Goal: Task Accomplishment & Management: Use online tool/utility

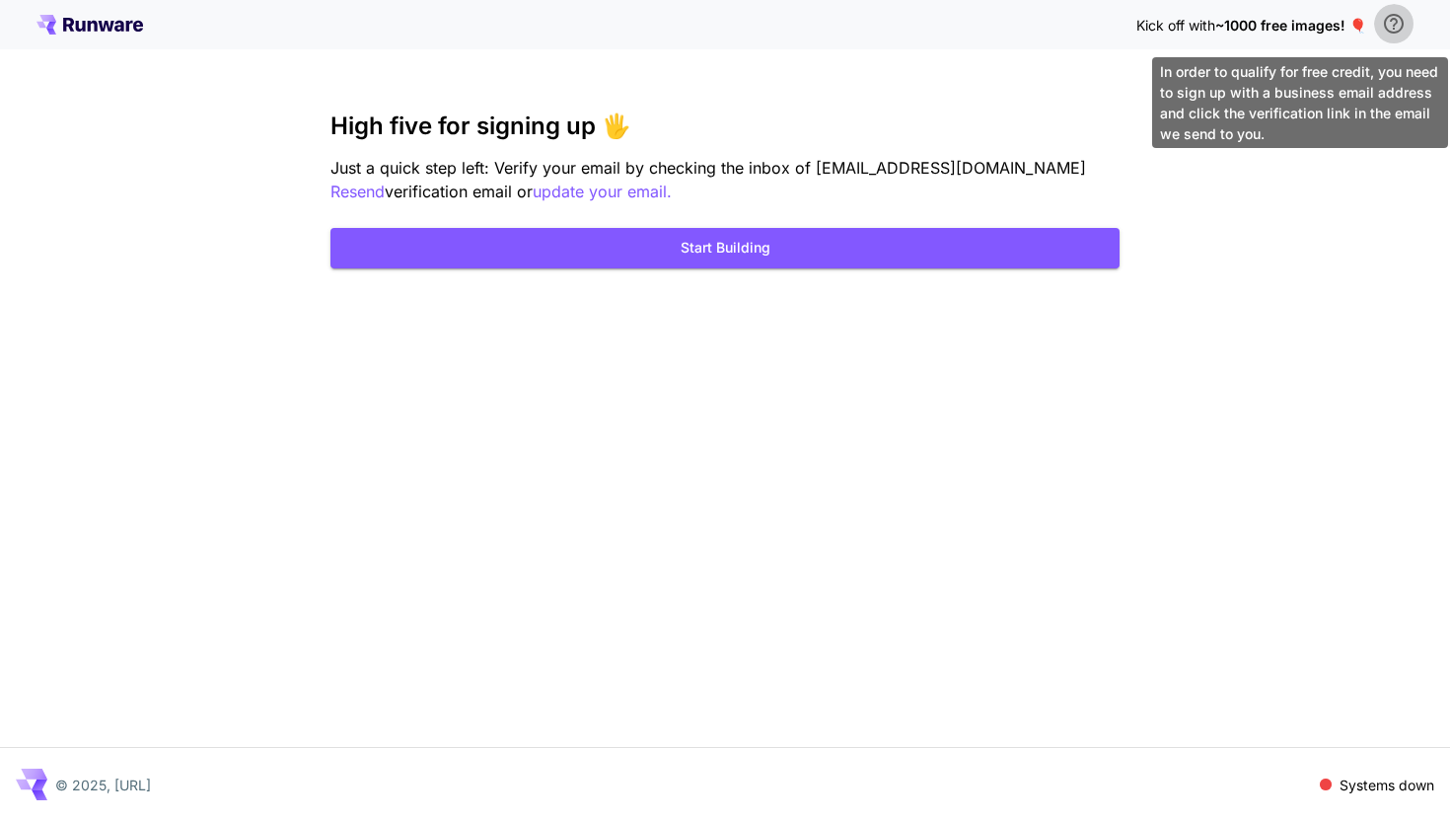
click at [1400, 26] on icon "\a In order to qualify for free credit, you need to sign up with a business ema…" at bounding box center [1394, 24] width 24 height 24
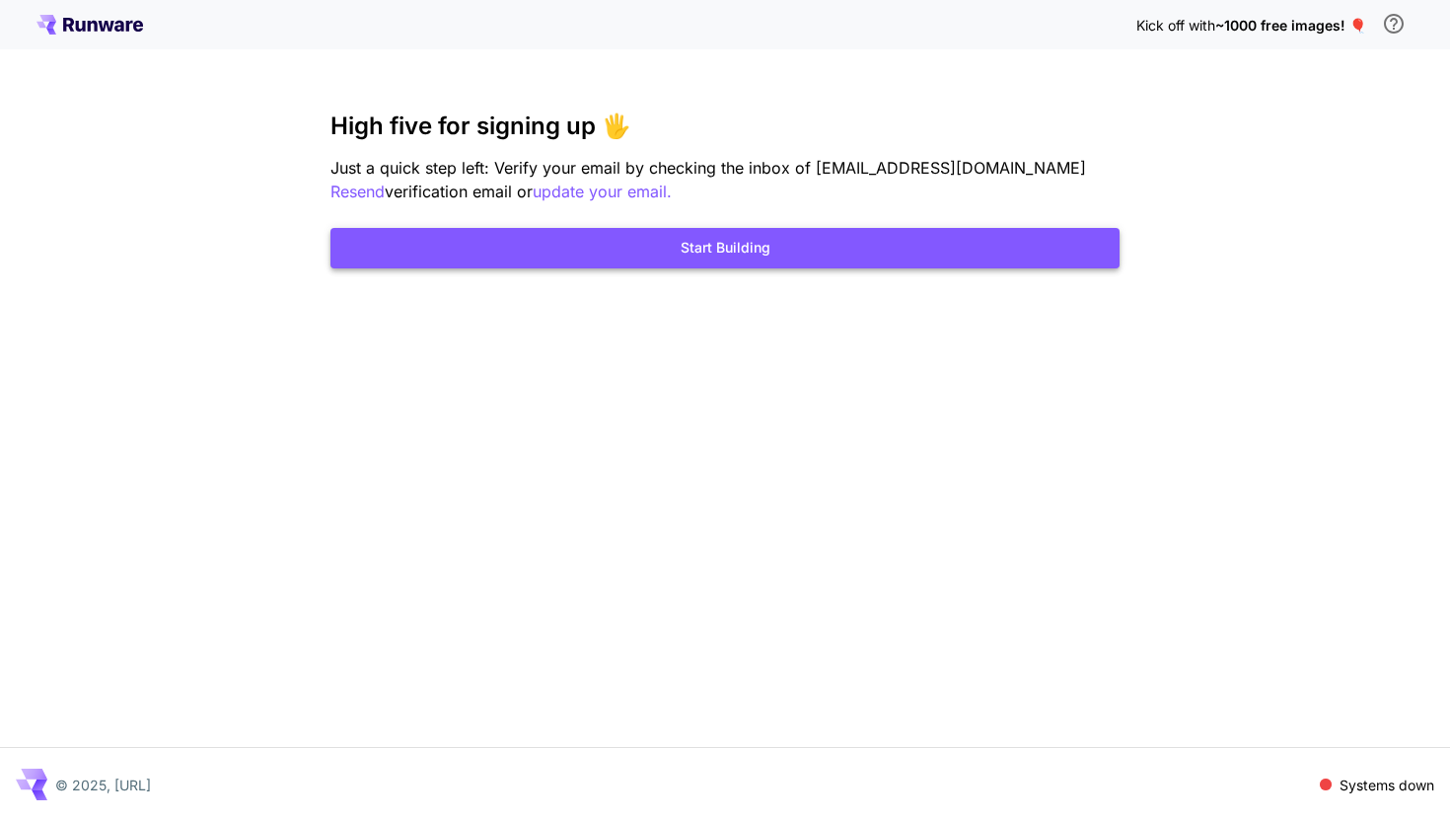
click at [617, 245] on button "Start Building" at bounding box center [725, 248] width 789 height 40
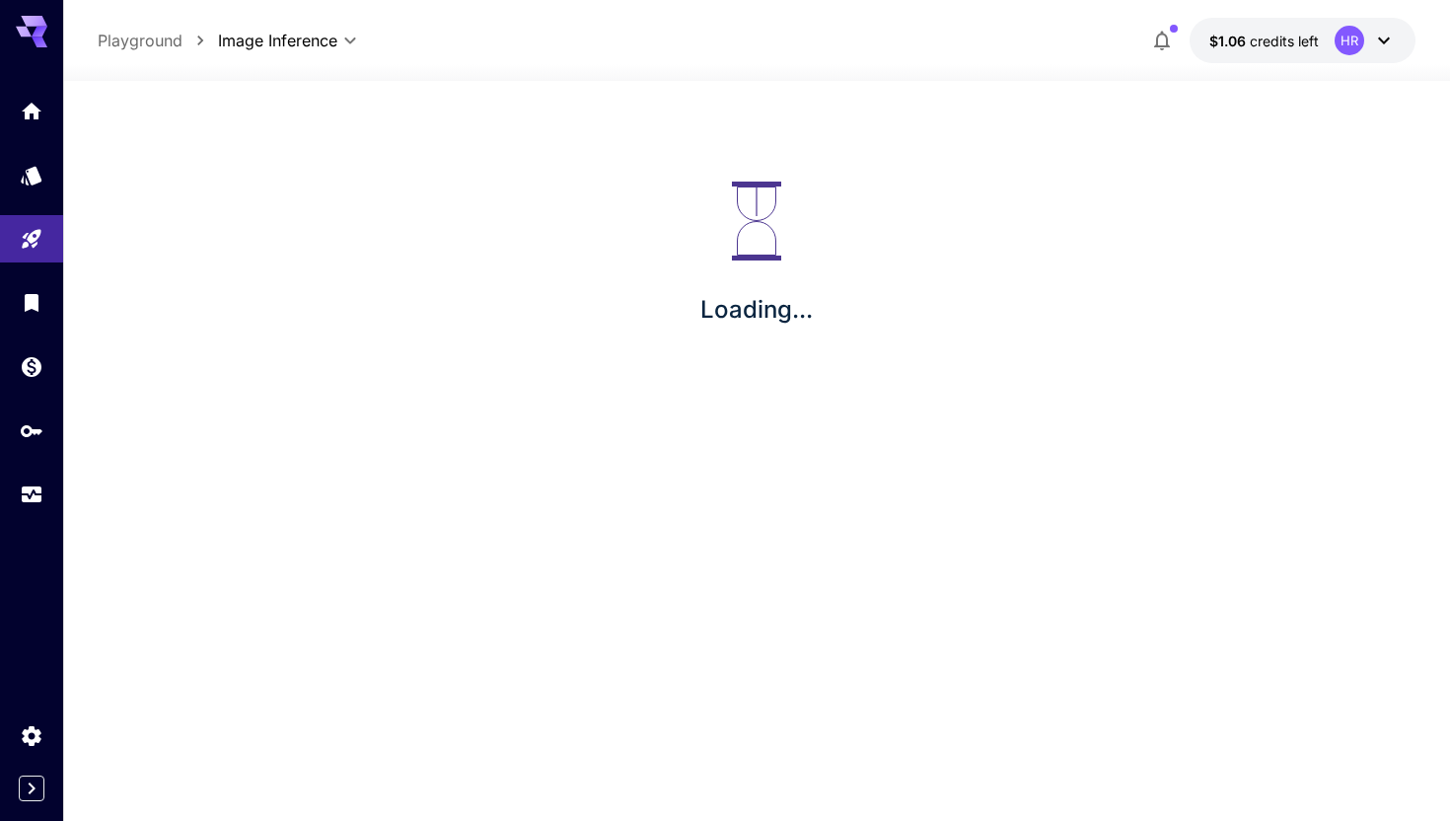
click at [1294, 45] on span "credits left" at bounding box center [1284, 41] width 69 height 17
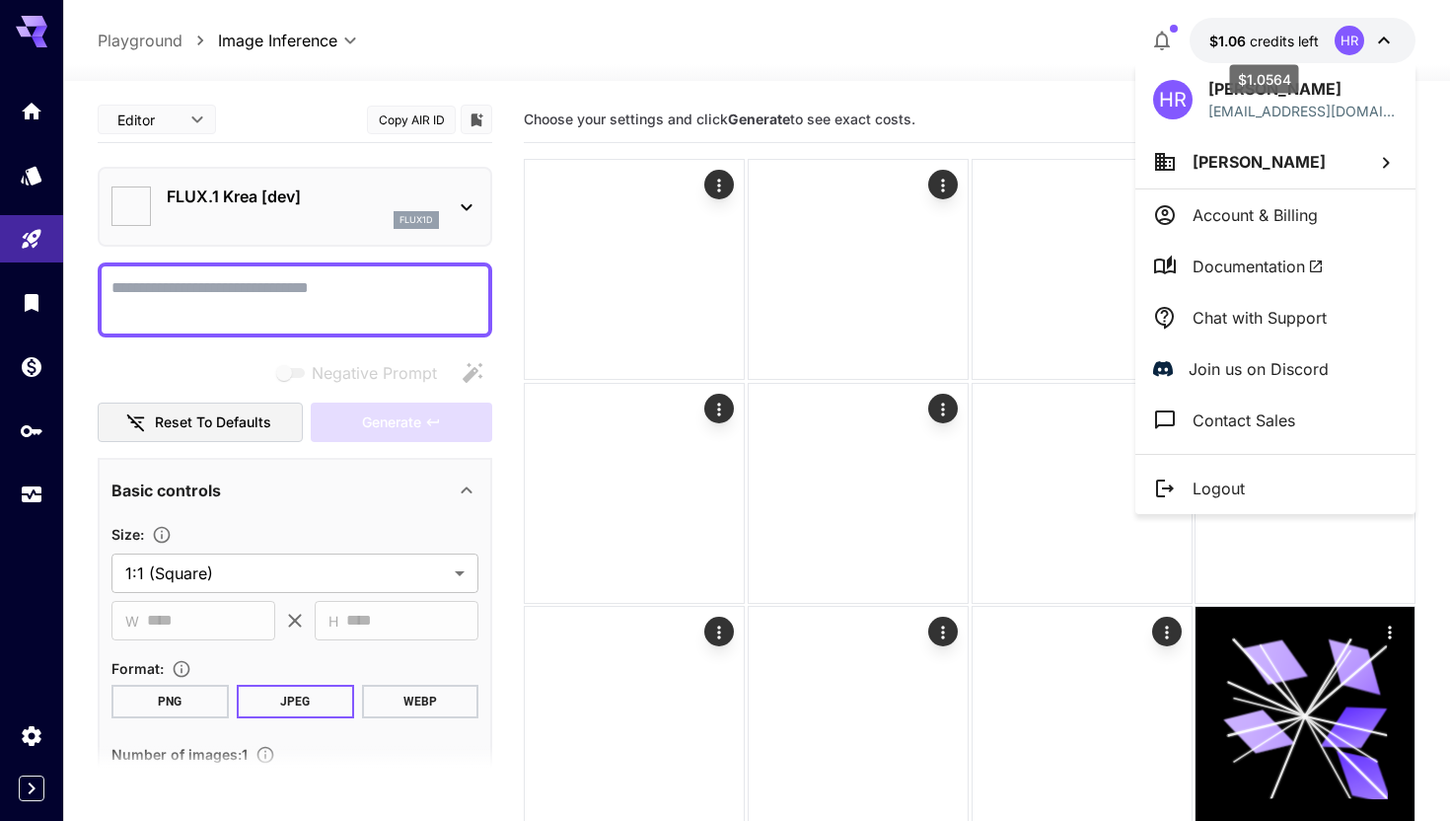
type input "*******"
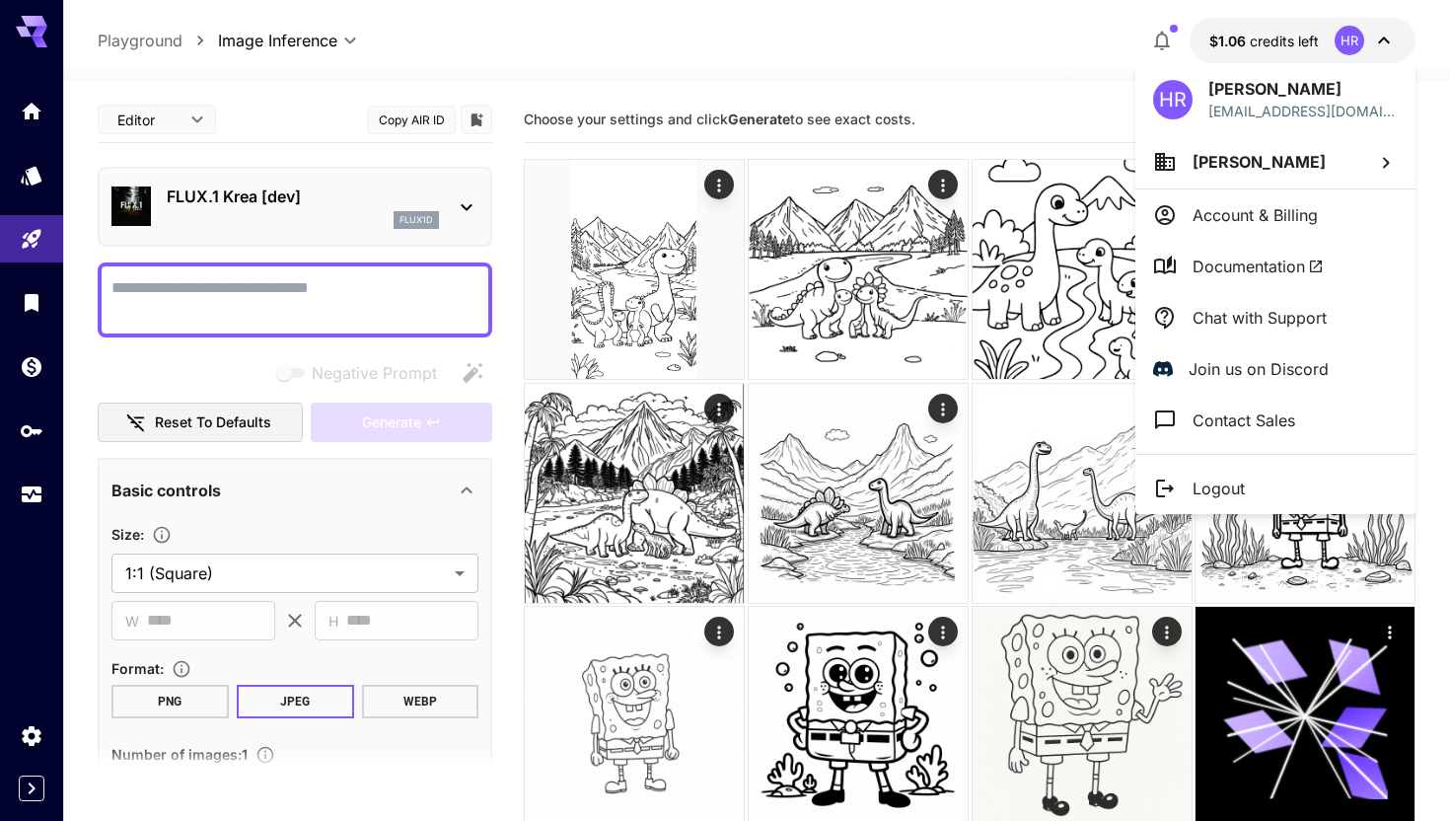
click at [1294, 45] on div at bounding box center [725, 410] width 1450 height 821
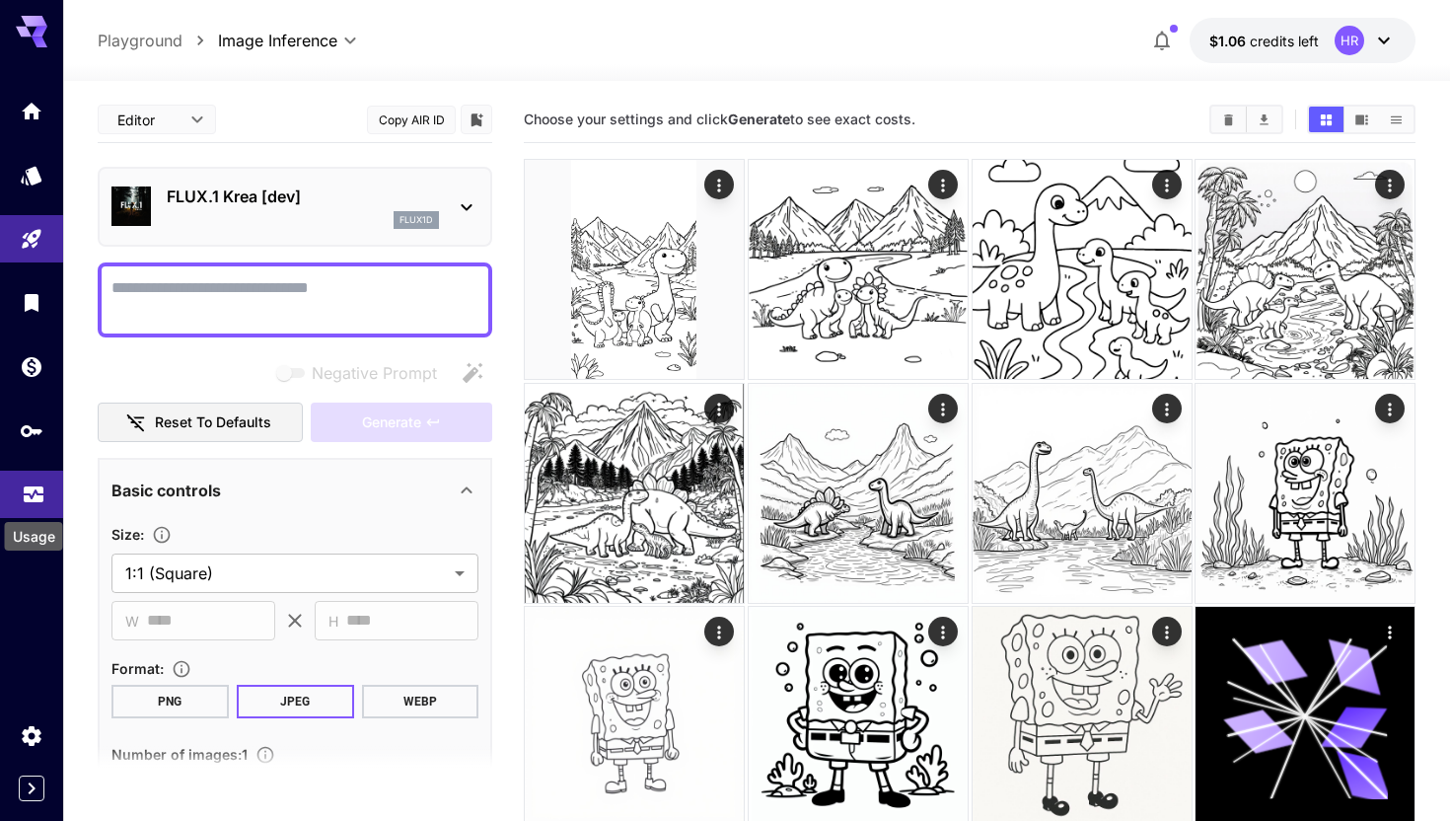
click at [27, 496] on icon "Usage" at bounding box center [34, 491] width 20 height 10
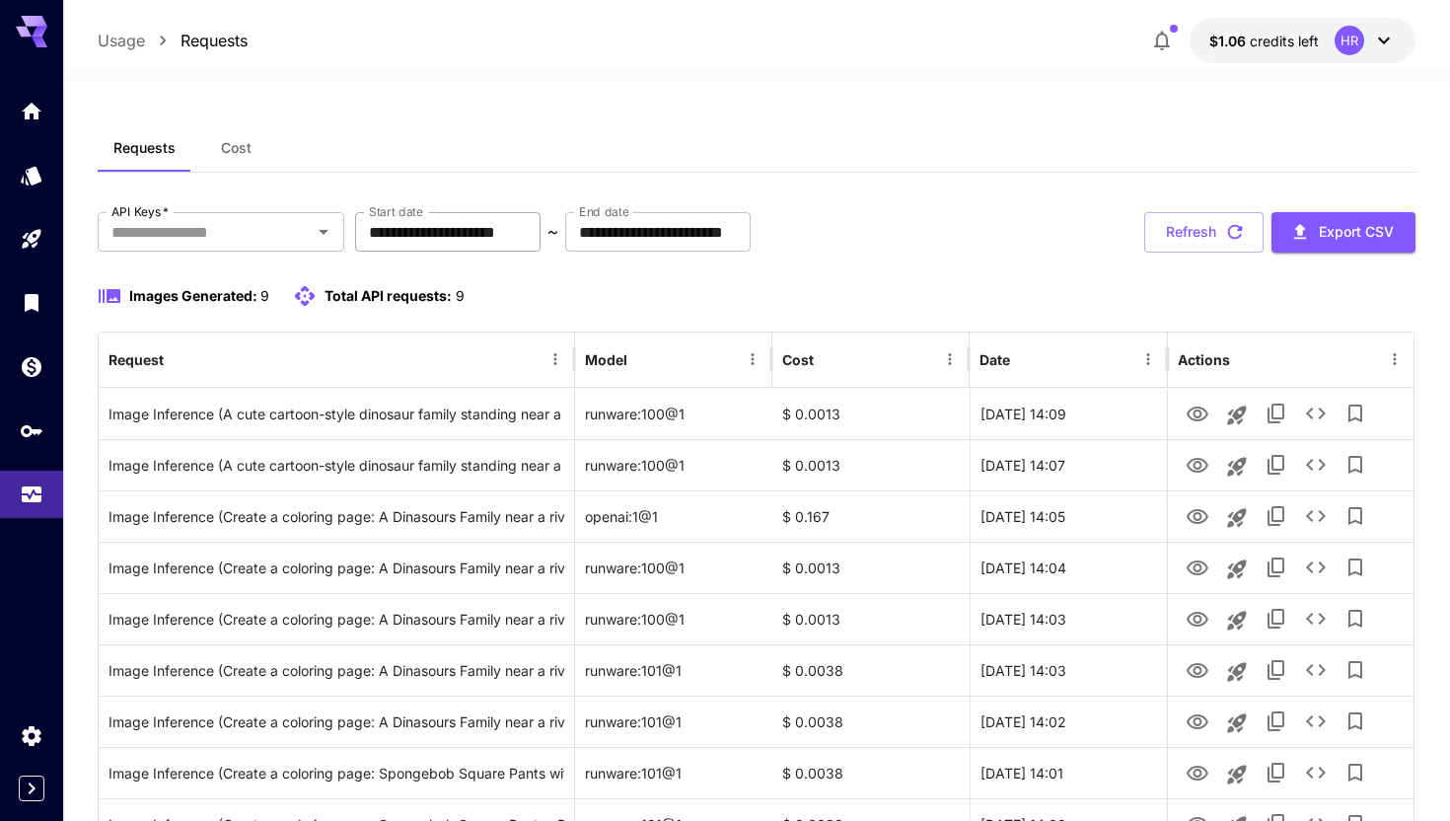
click at [530, 228] on input "**********" at bounding box center [447, 231] width 185 height 39
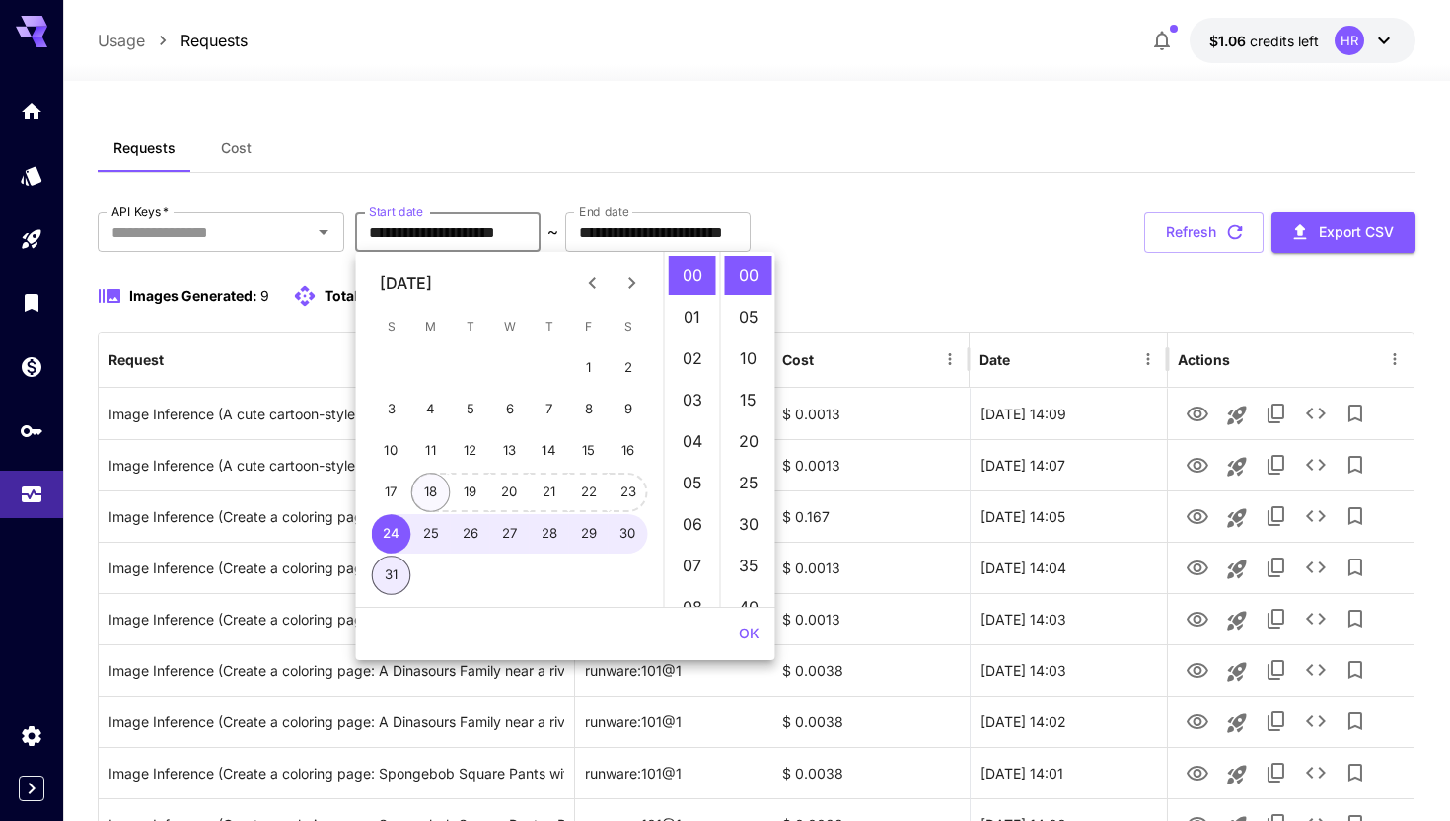
click at [434, 487] on button "18" at bounding box center [430, 492] width 39 height 39
click at [1232, 222] on icon "button" at bounding box center [1235, 232] width 22 height 22
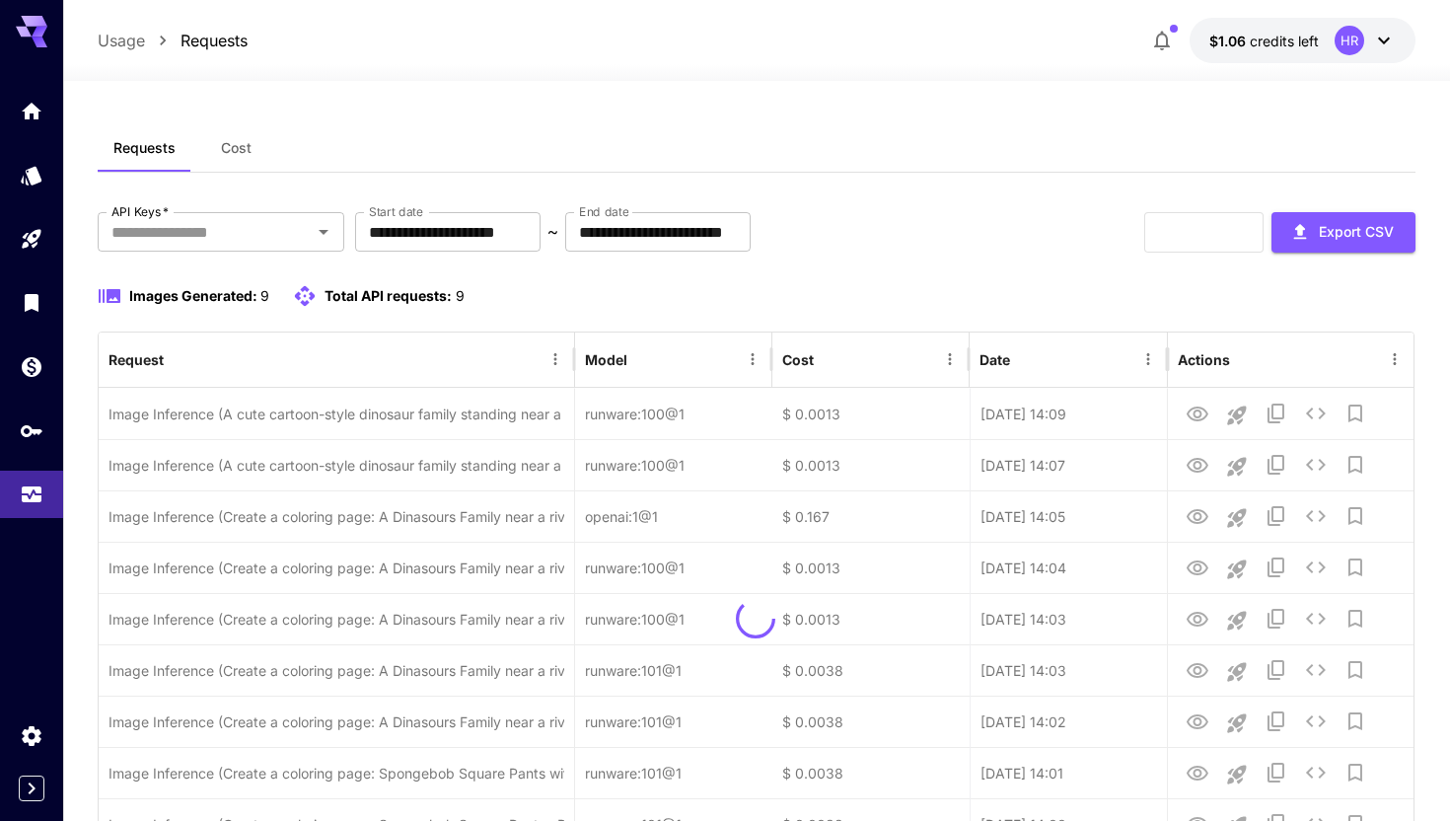
type input "**********"
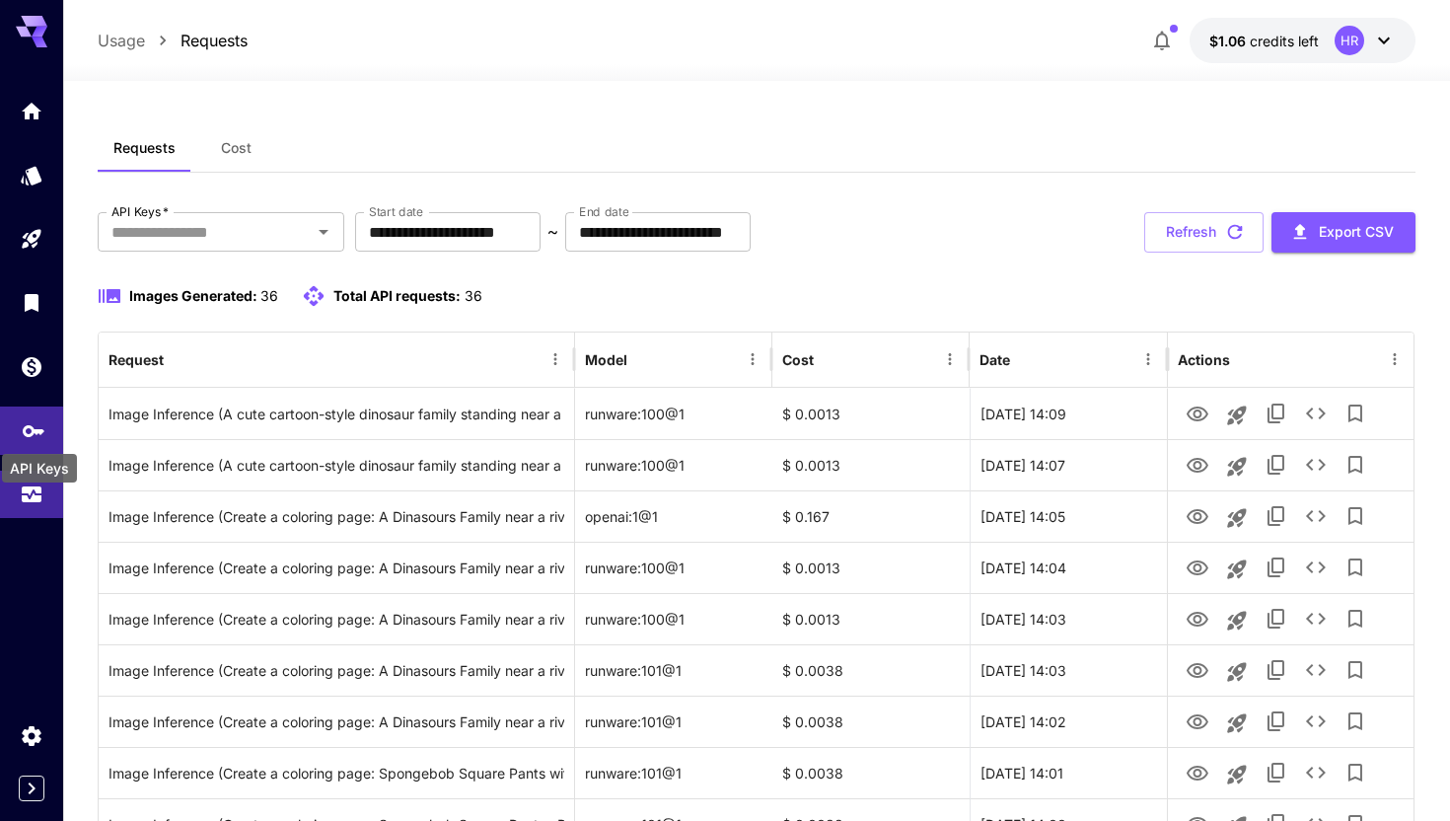
click at [25, 440] on div "API Keys" at bounding box center [39, 462] width 79 height 44
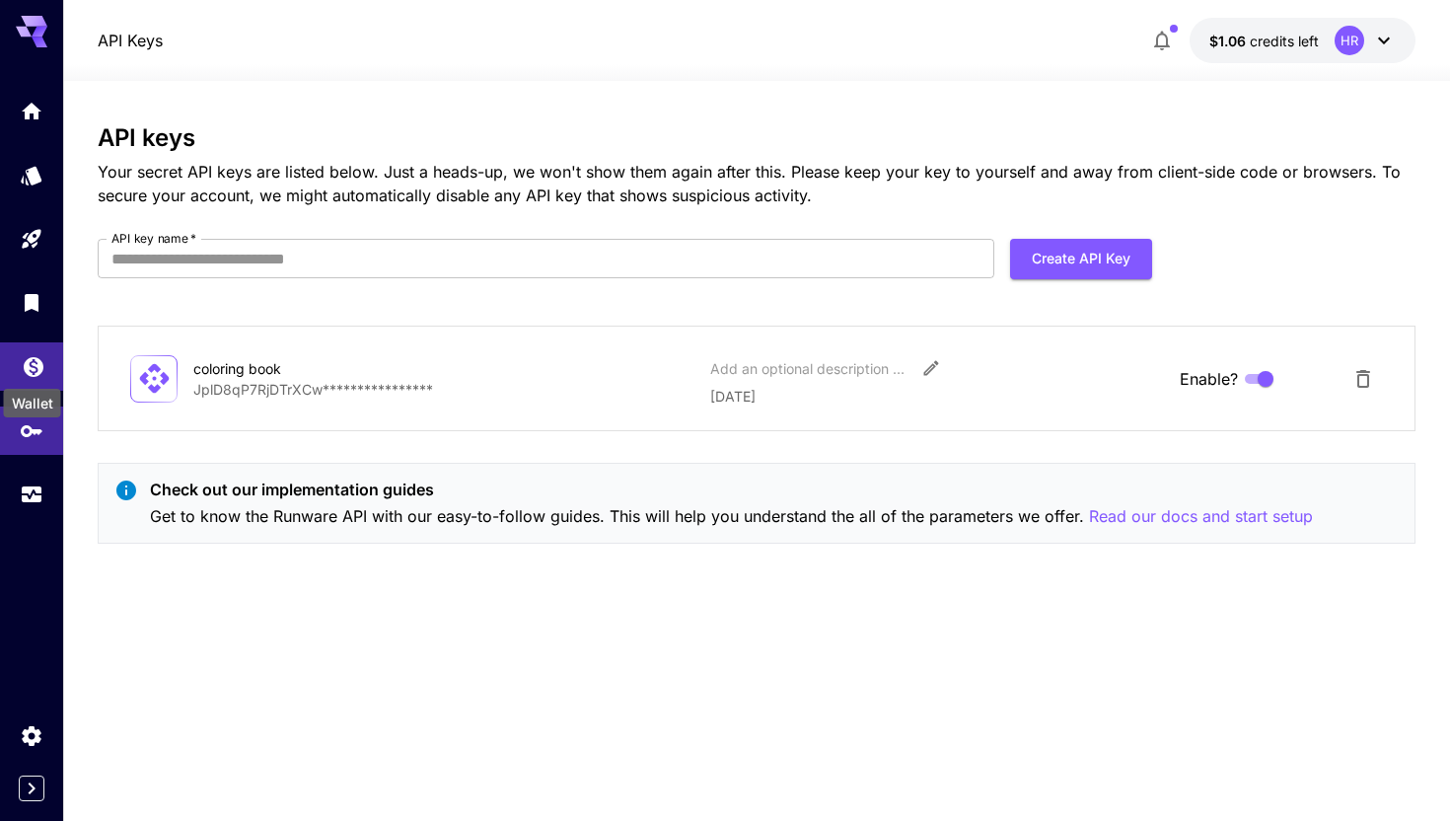
click at [23, 360] on icon "Wallet" at bounding box center [34, 361] width 24 height 24
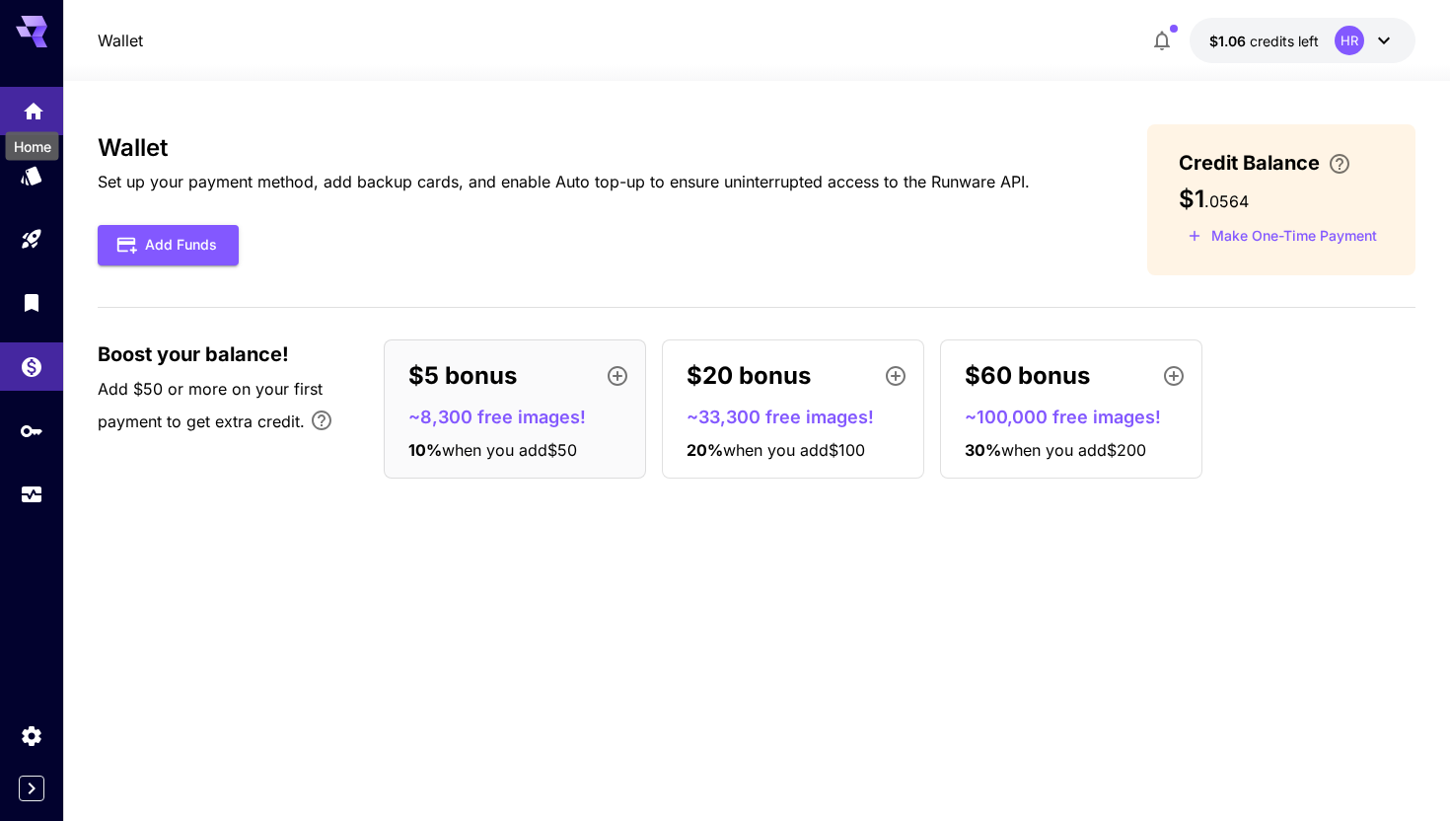
click at [27, 113] on icon "Home" at bounding box center [34, 105] width 20 height 17
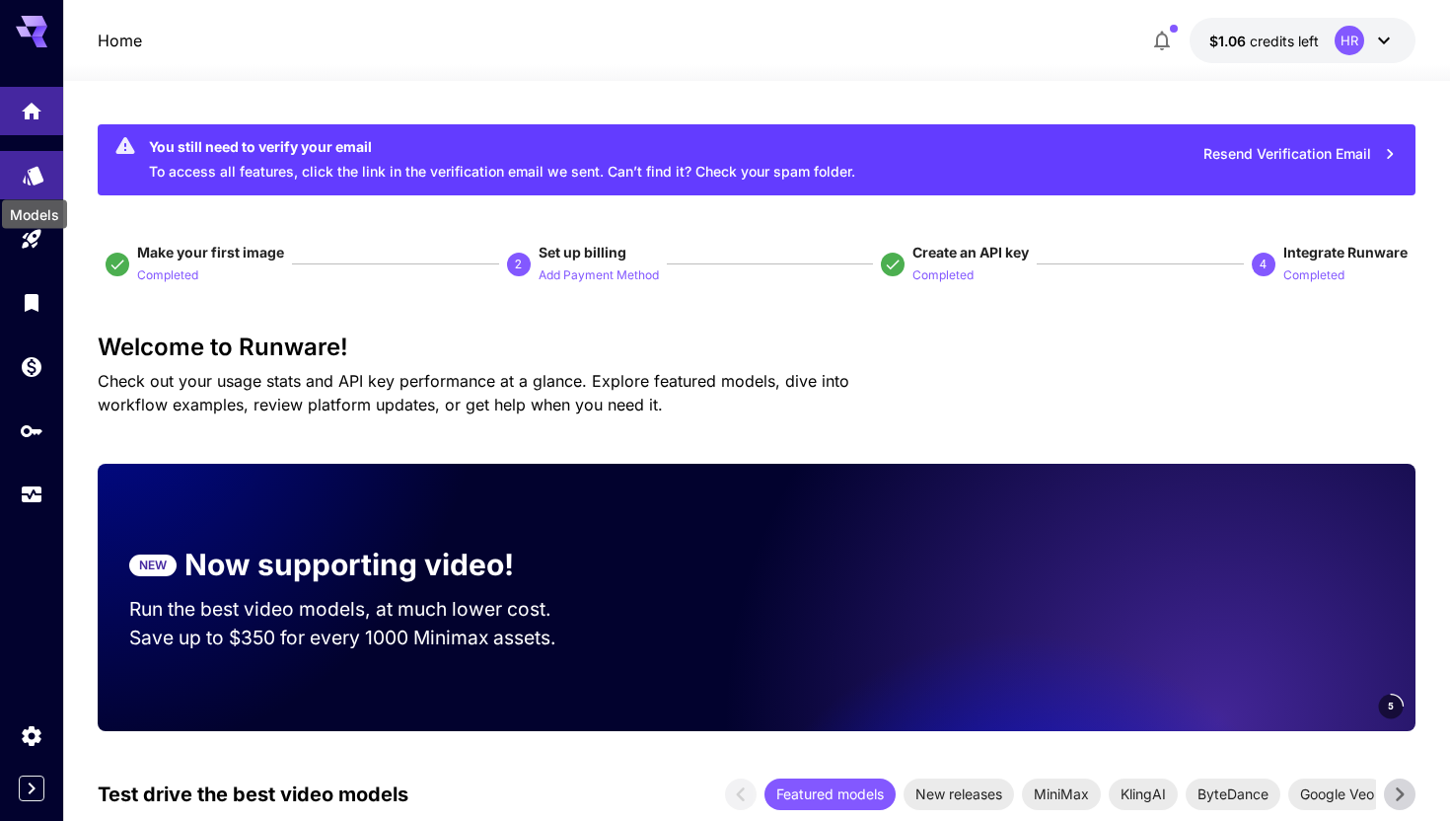
click at [30, 171] on icon "Models" at bounding box center [33, 169] width 21 height 19
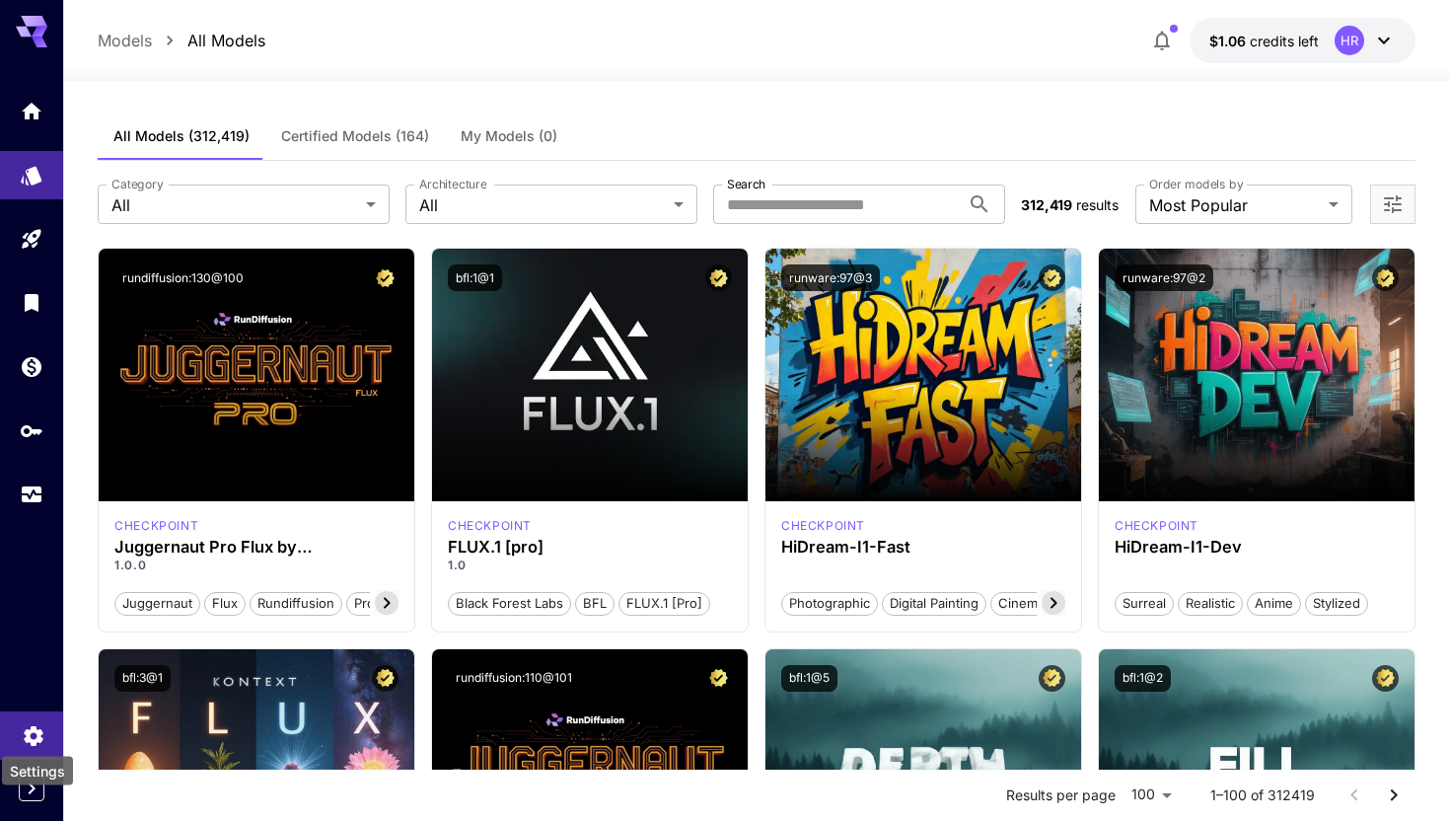
click at [27, 727] on icon "Settings" at bounding box center [34, 730] width 24 height 24
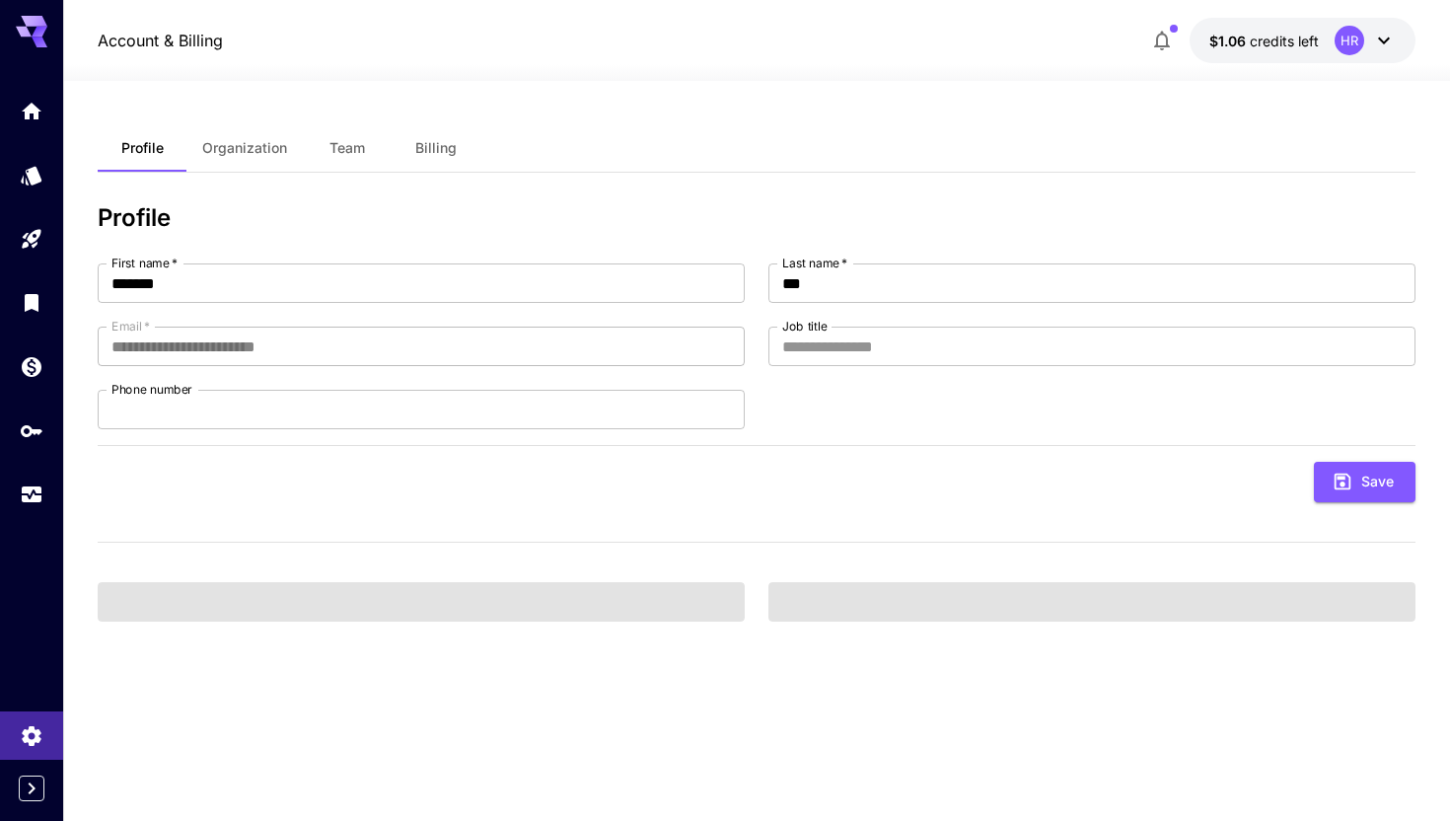
click at [29, 28] on icon at bounding box center [32, 32] width 32 height 32
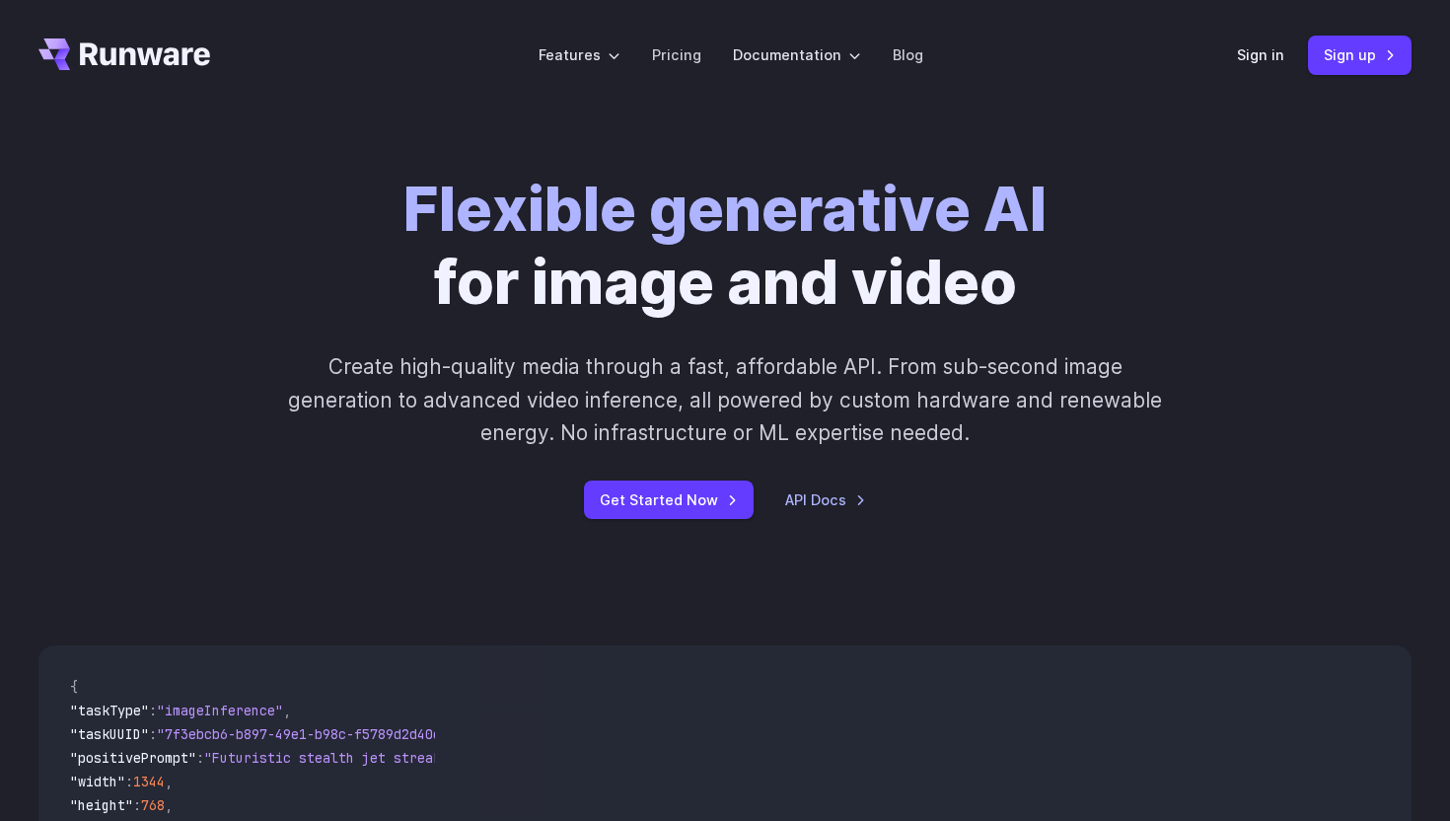
click at [399, 186] on div "Flexible generative AI for image and video Create high-quality media through a …" at bounding box center [725, 346] width 1099 height 345
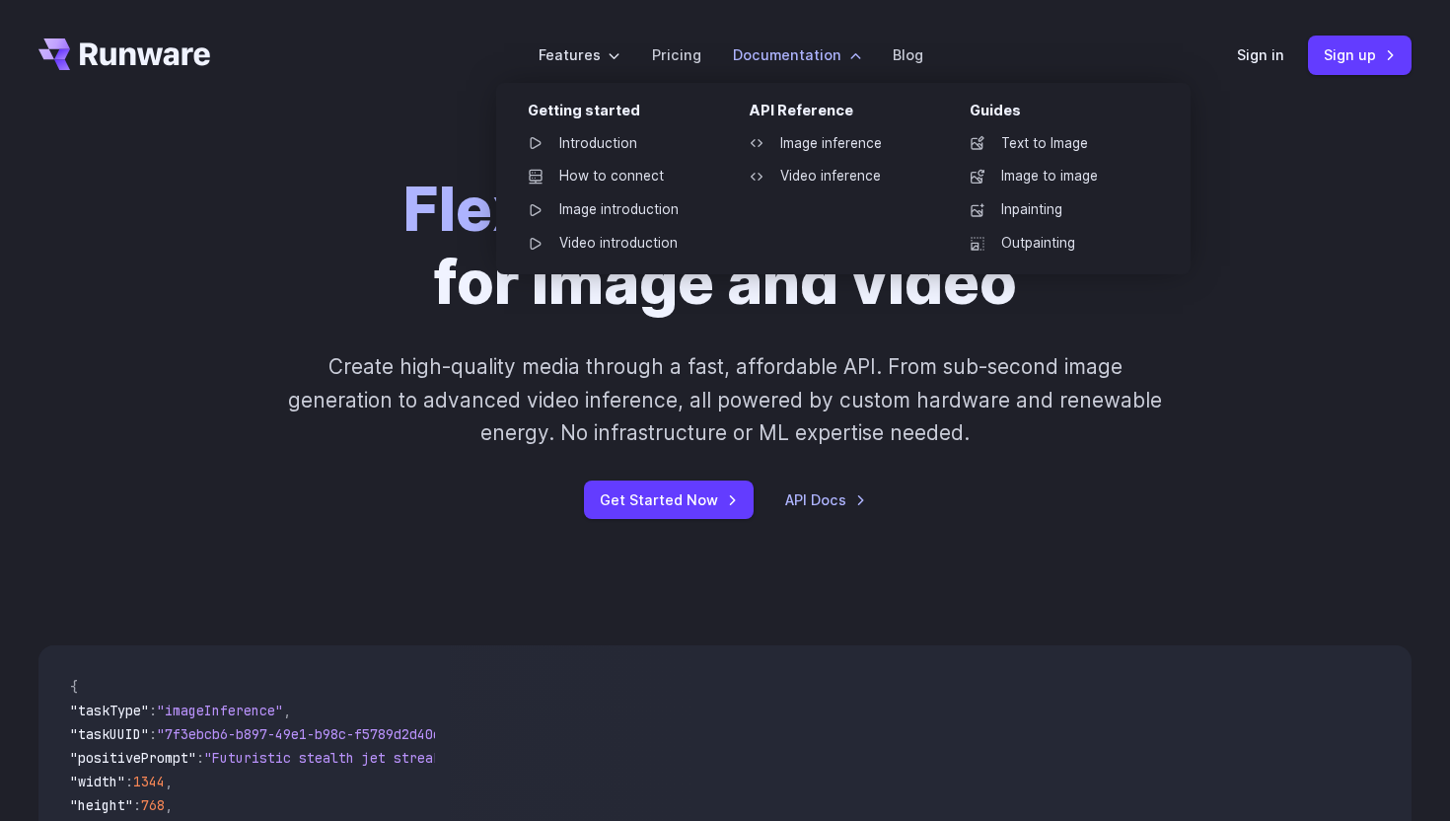
click at [795, 61] on label "Documentation" at bounding box center [797, 54] width 128 height 23
click at [754, 52] on label "Documentation" at bounding box center [797, 54] width 128 height 23
click at [621, 146] on link "Introduction" at bounding box center [614, 144] width 205 height 30
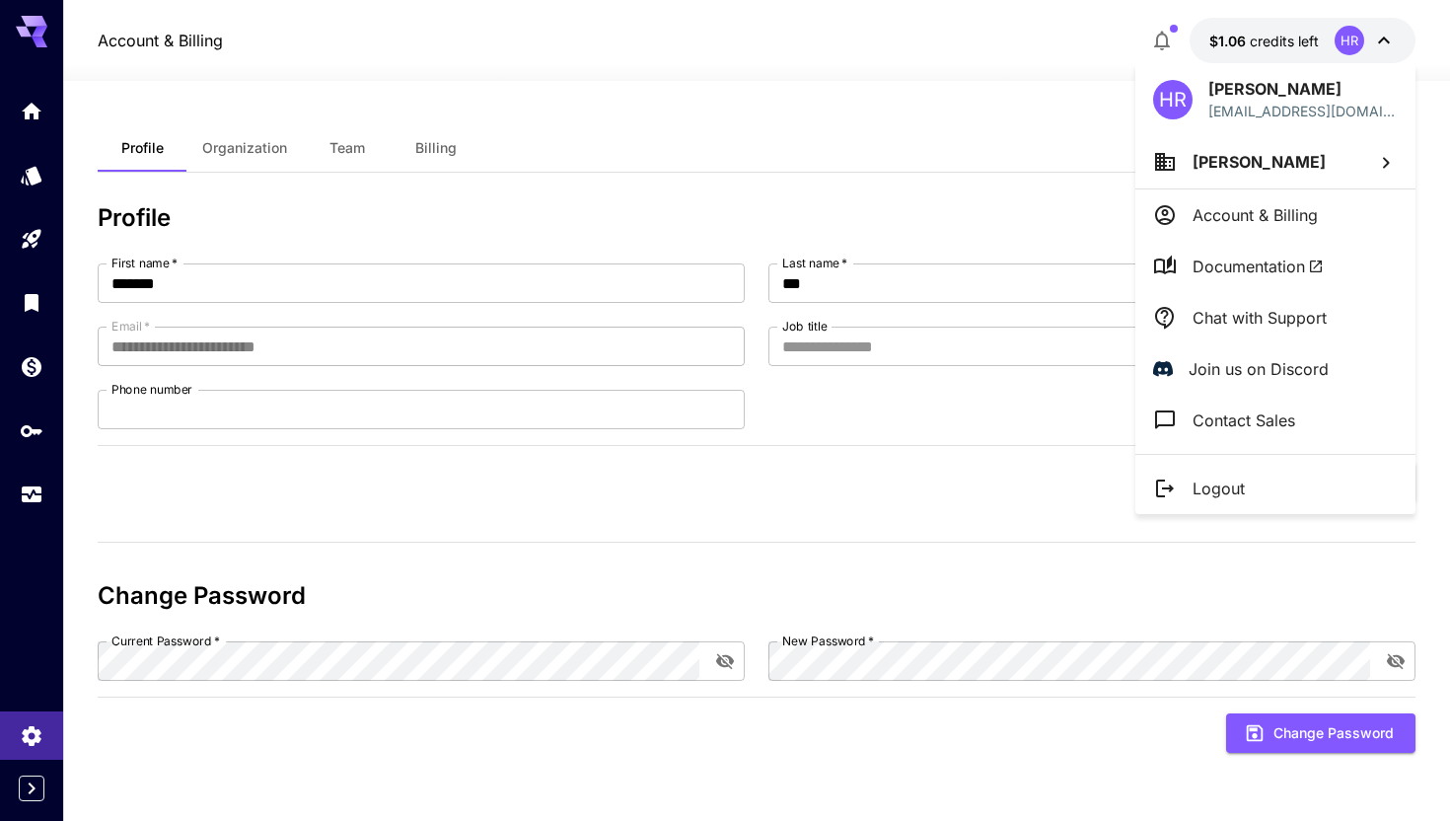
click at [32, 445] on div at bounding box center [725, 410] width 1450 height 821
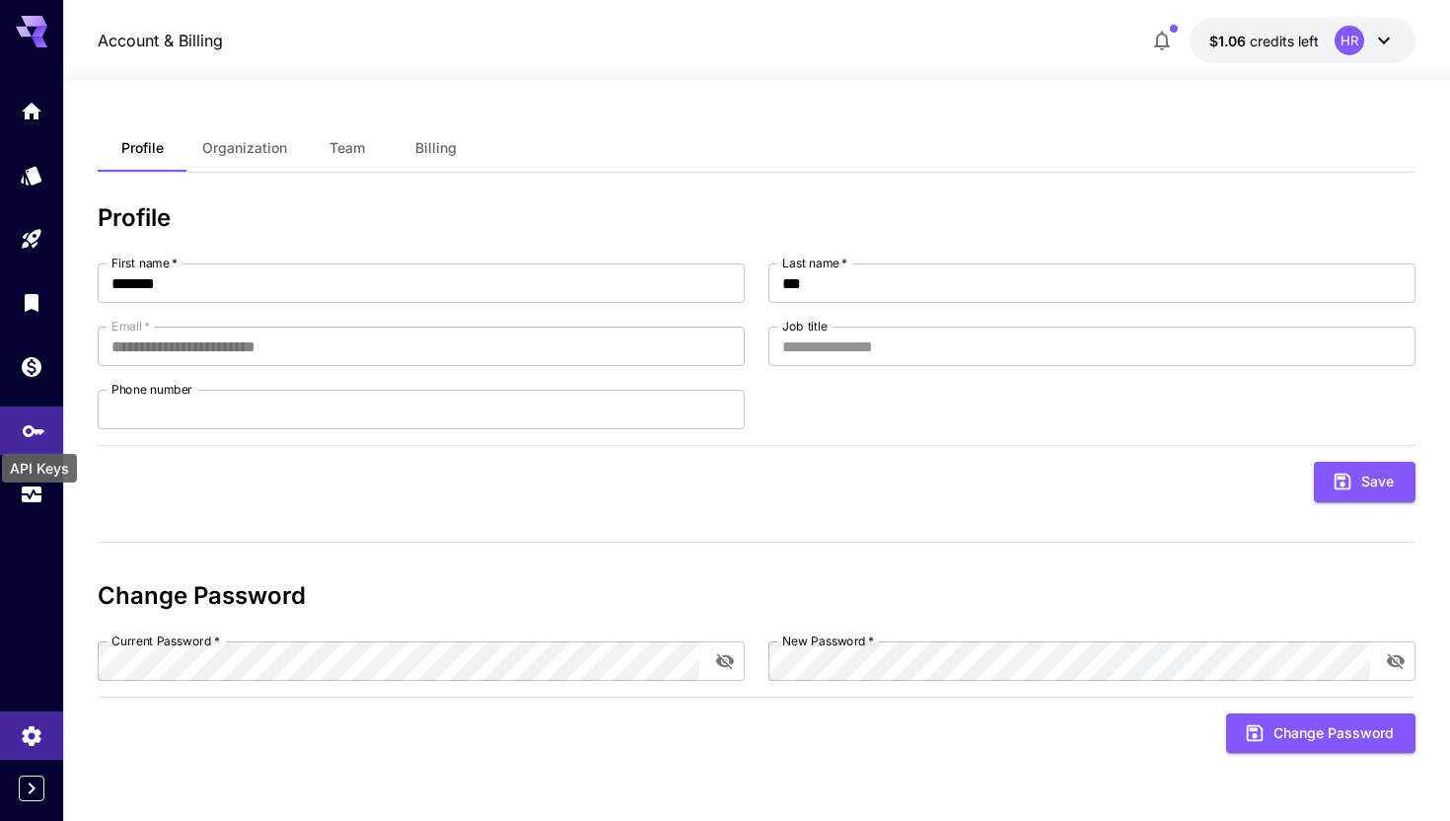
click at [31, 436] on icon "API Keys" at bounding box center [34, 424] width 24 height 24
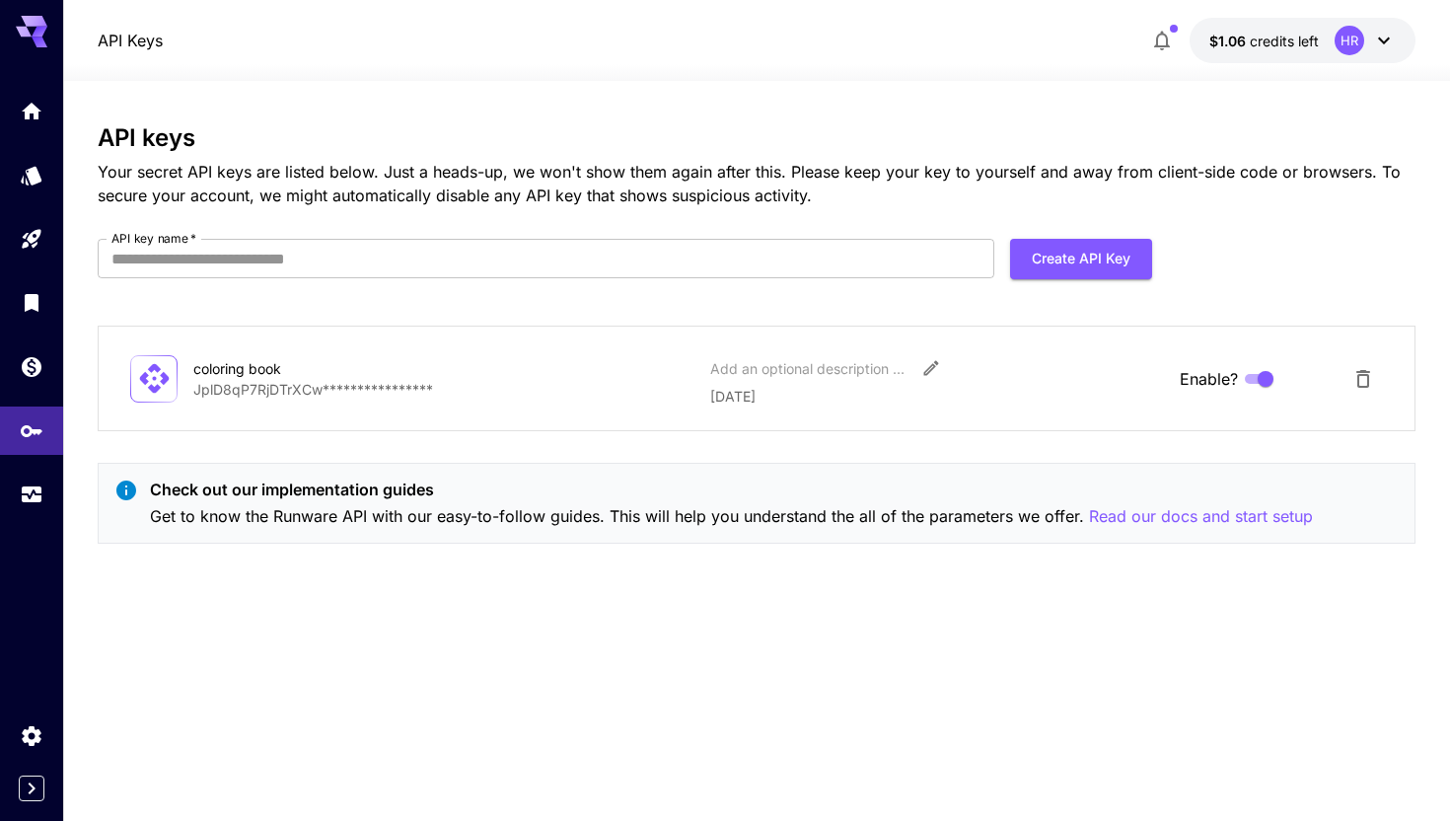
click at [363, 388] on p "**********" at bounding box center [443, 389] width 501 height 21
click at [40, 368] on icon "Wallet" at bounding box center [34, 361] width 20 height 20
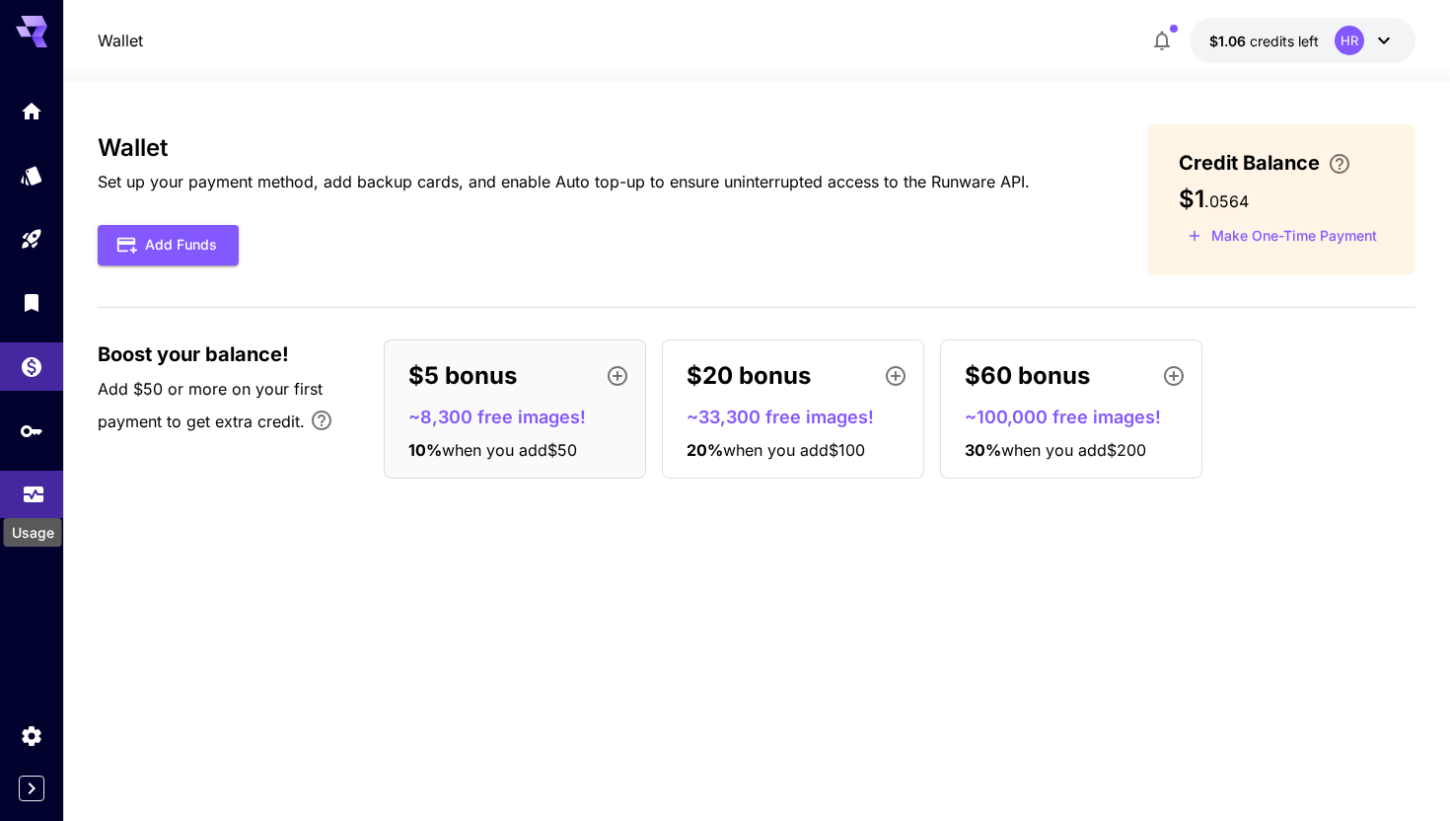
click at [23, 498] on icon "Usage" at bounding box center [34, 489] width 24 height 24
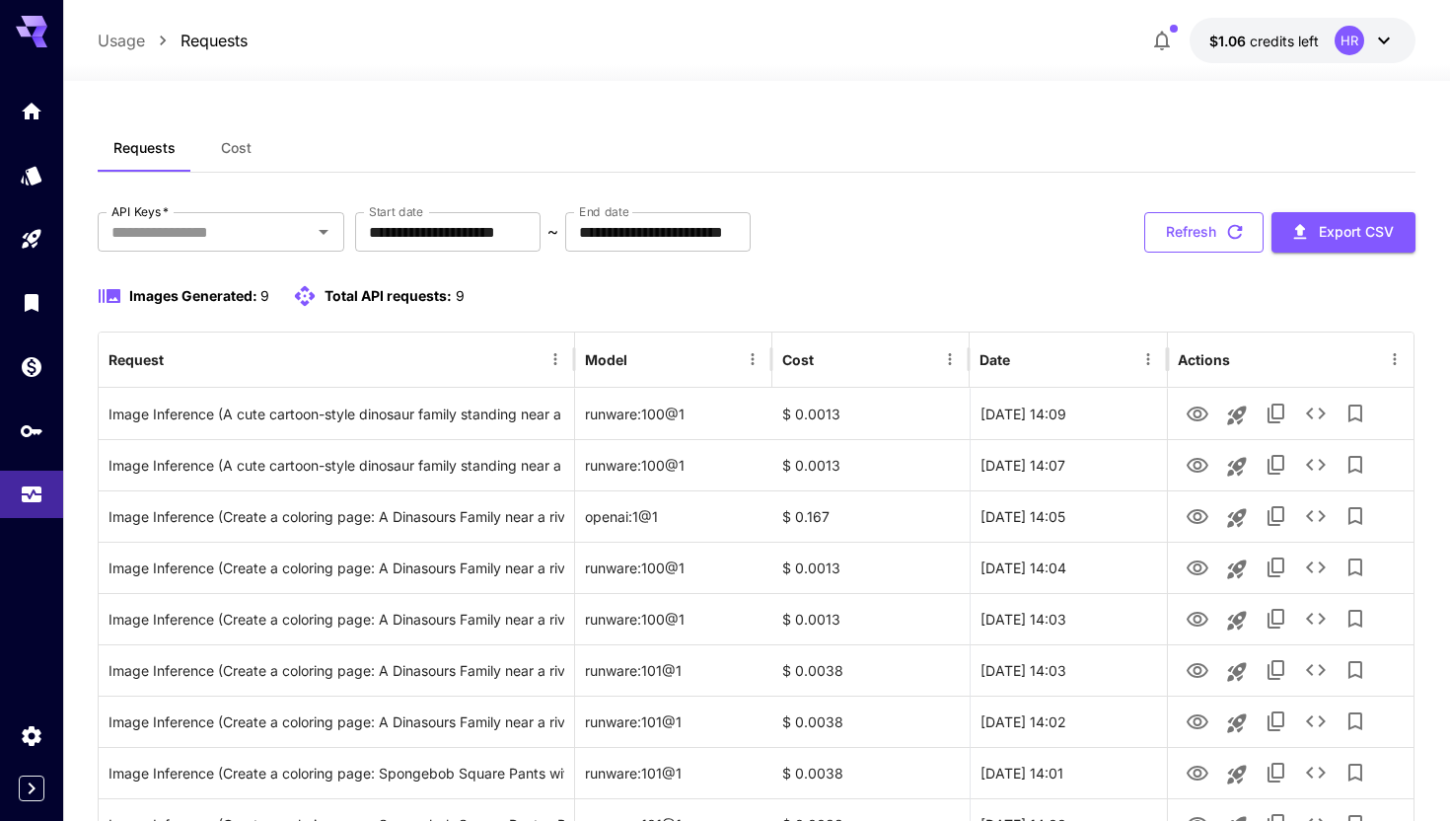
click at [1179, 244] on button "Refresh" at bounding box center [1203, 232] width 119 height 40
click at [254, 151] on button "Cost" at bounding box center [235, 147] width 89 height 47
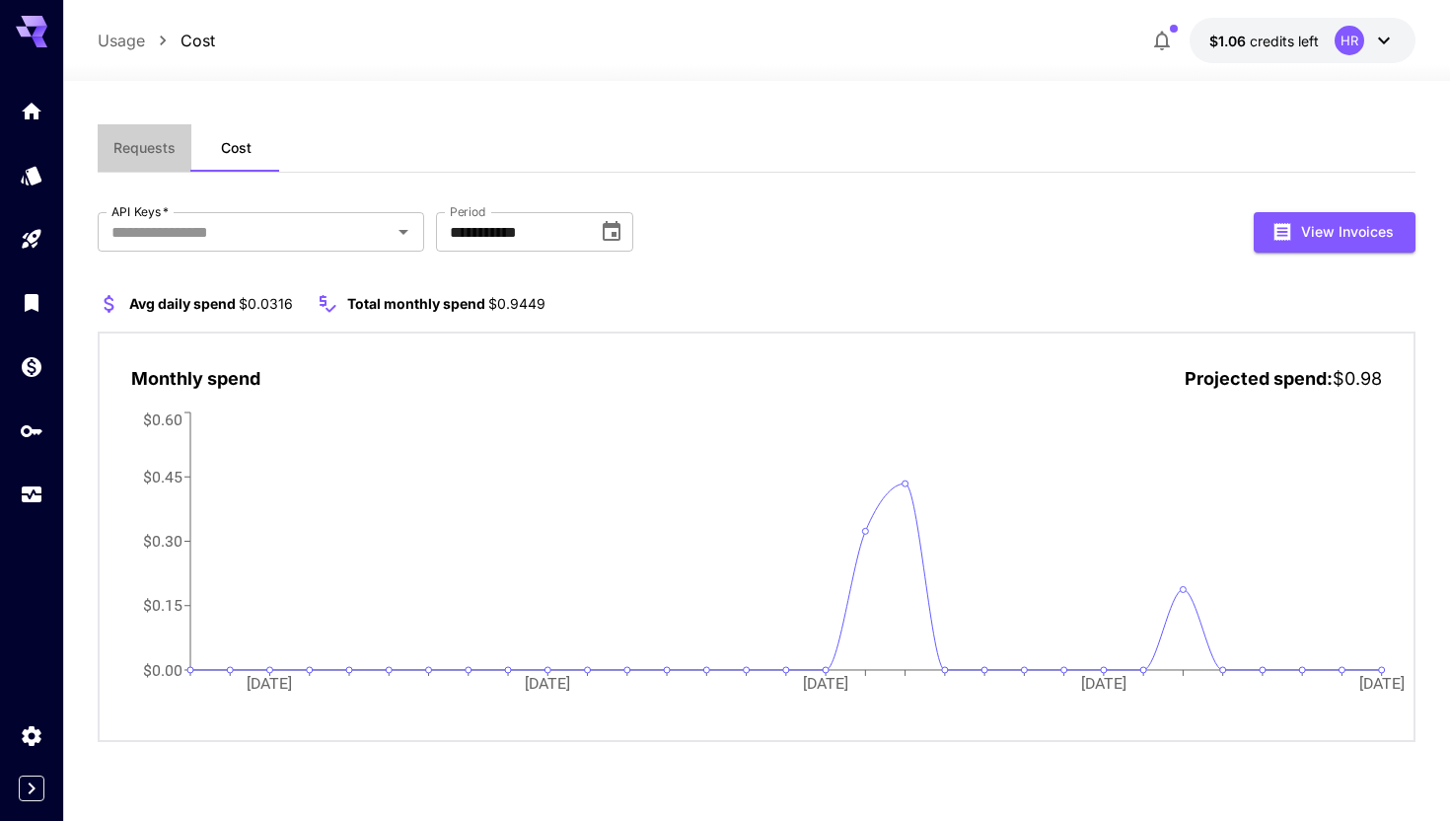
click at [154, 137] on button "Requests" at bounding box center [145, 147] width 94 height 47
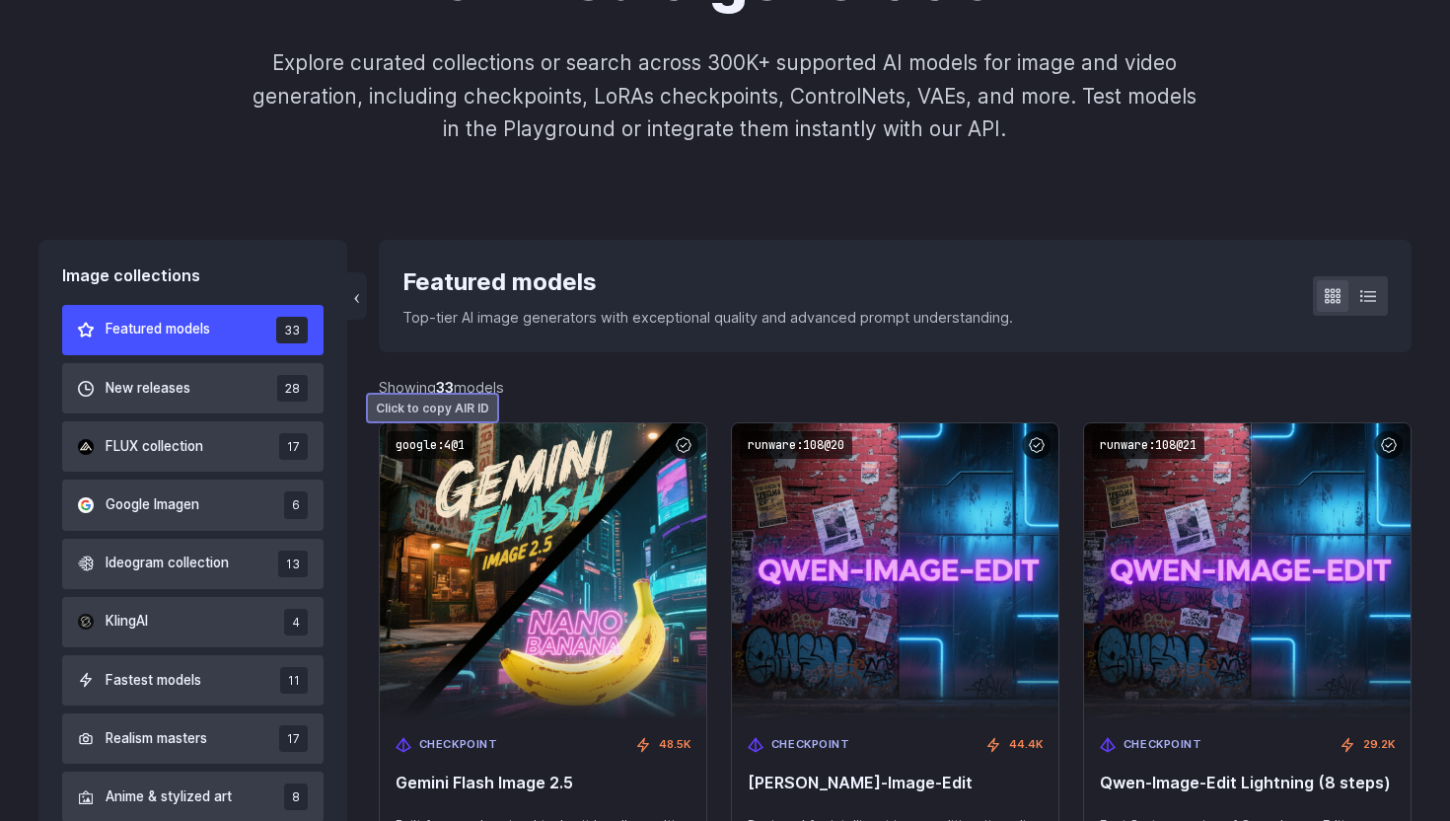
scroll to position [337, 0]
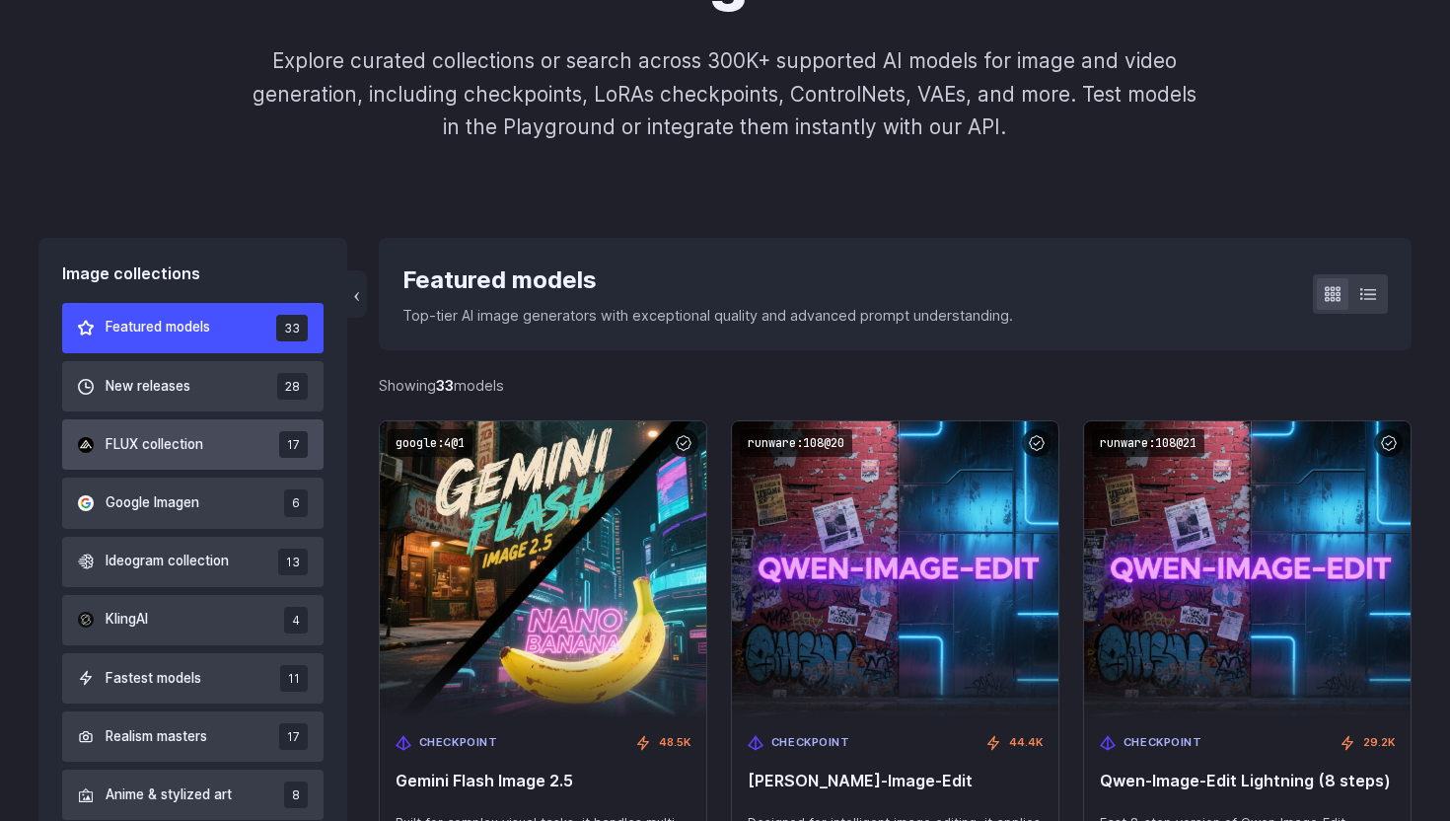
click at [224, 437] on button "FLUX collection 17" at bounding box center [192, 444] width 261 height 50
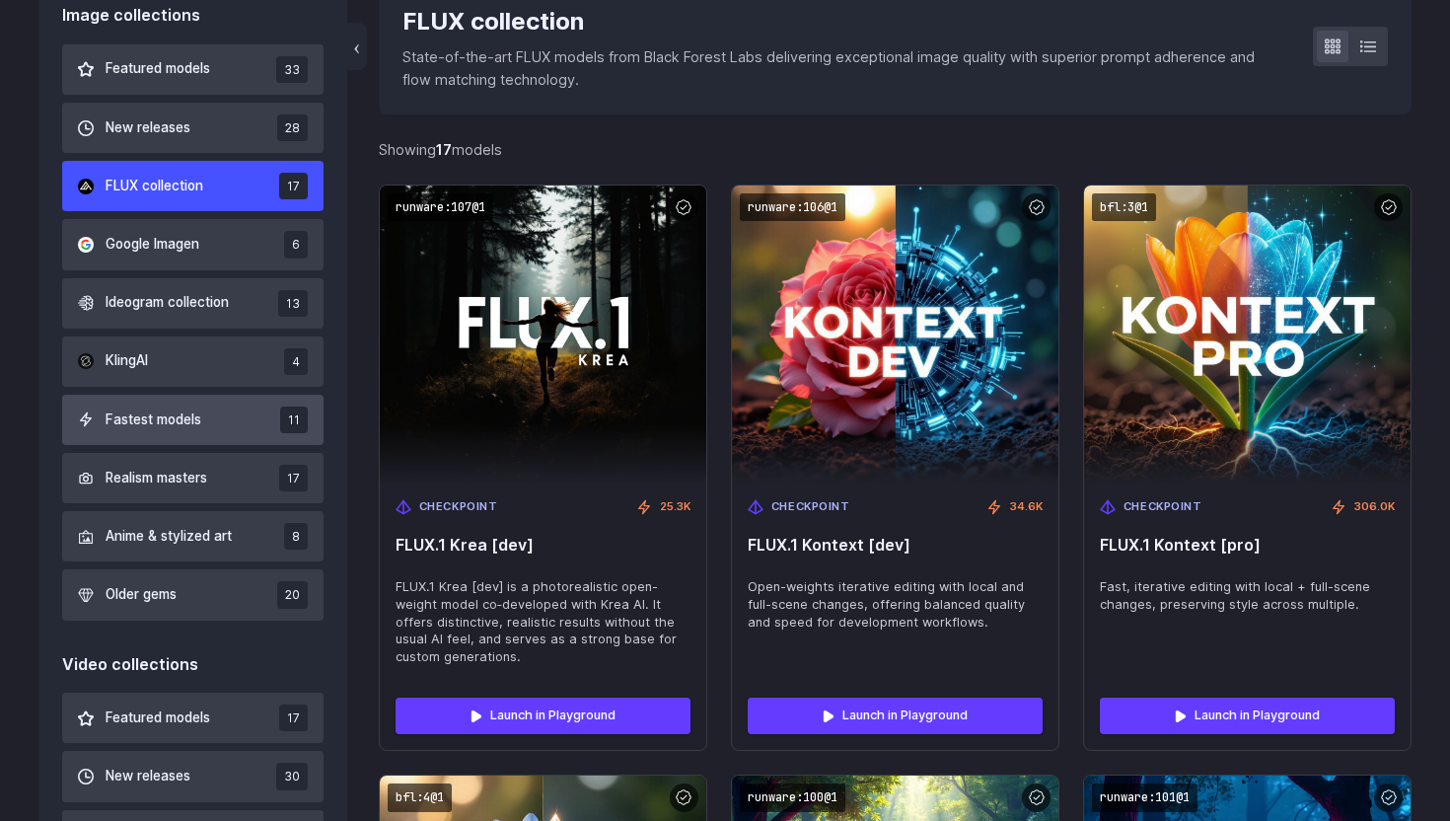
click at [175, 422] on span "Fastest models" at bounding box center [154, 420] width 96 height 22
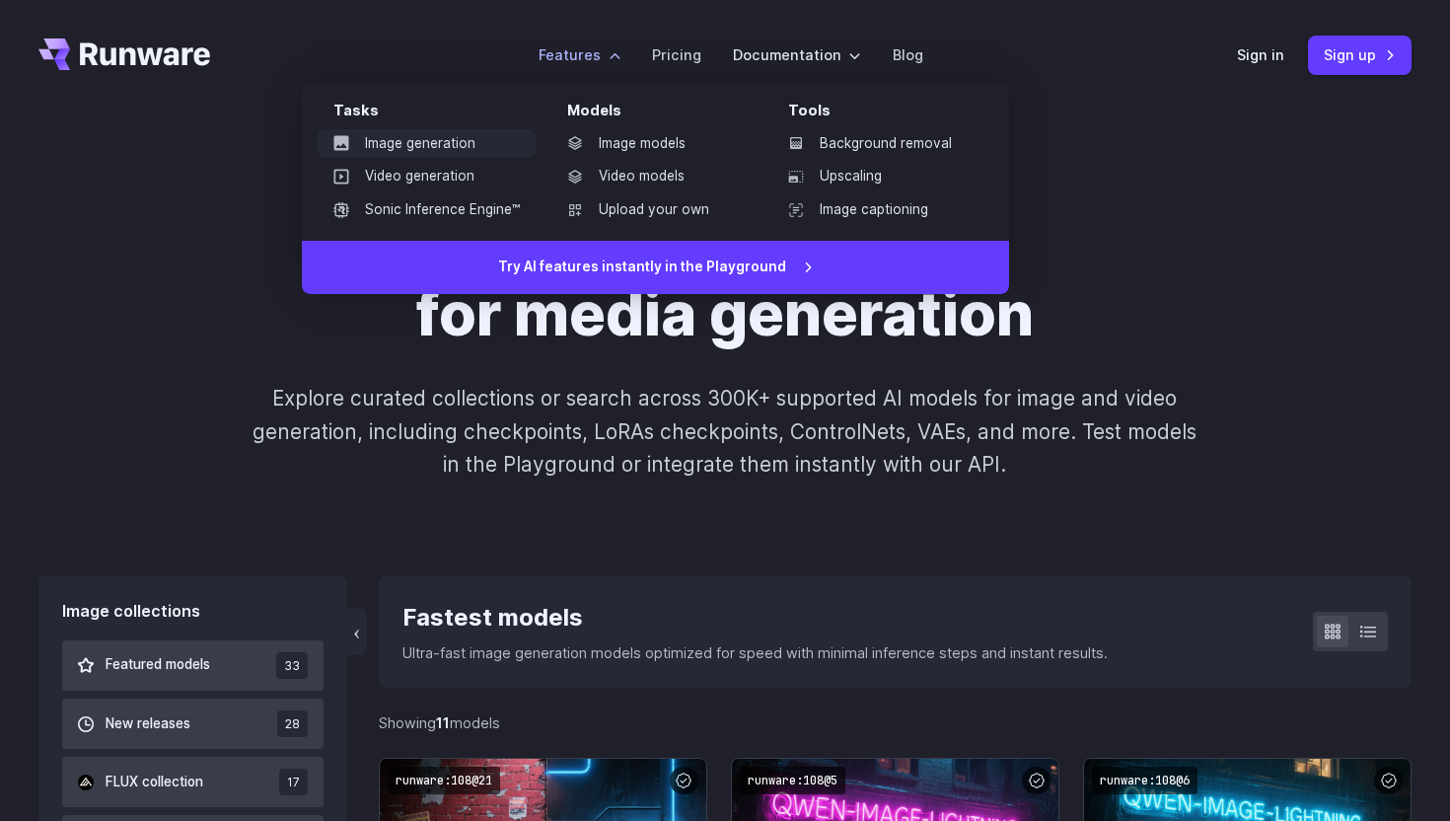
click at [443, 150] on link "Image generation" at bounding box center [427, 144] width 218 height 30
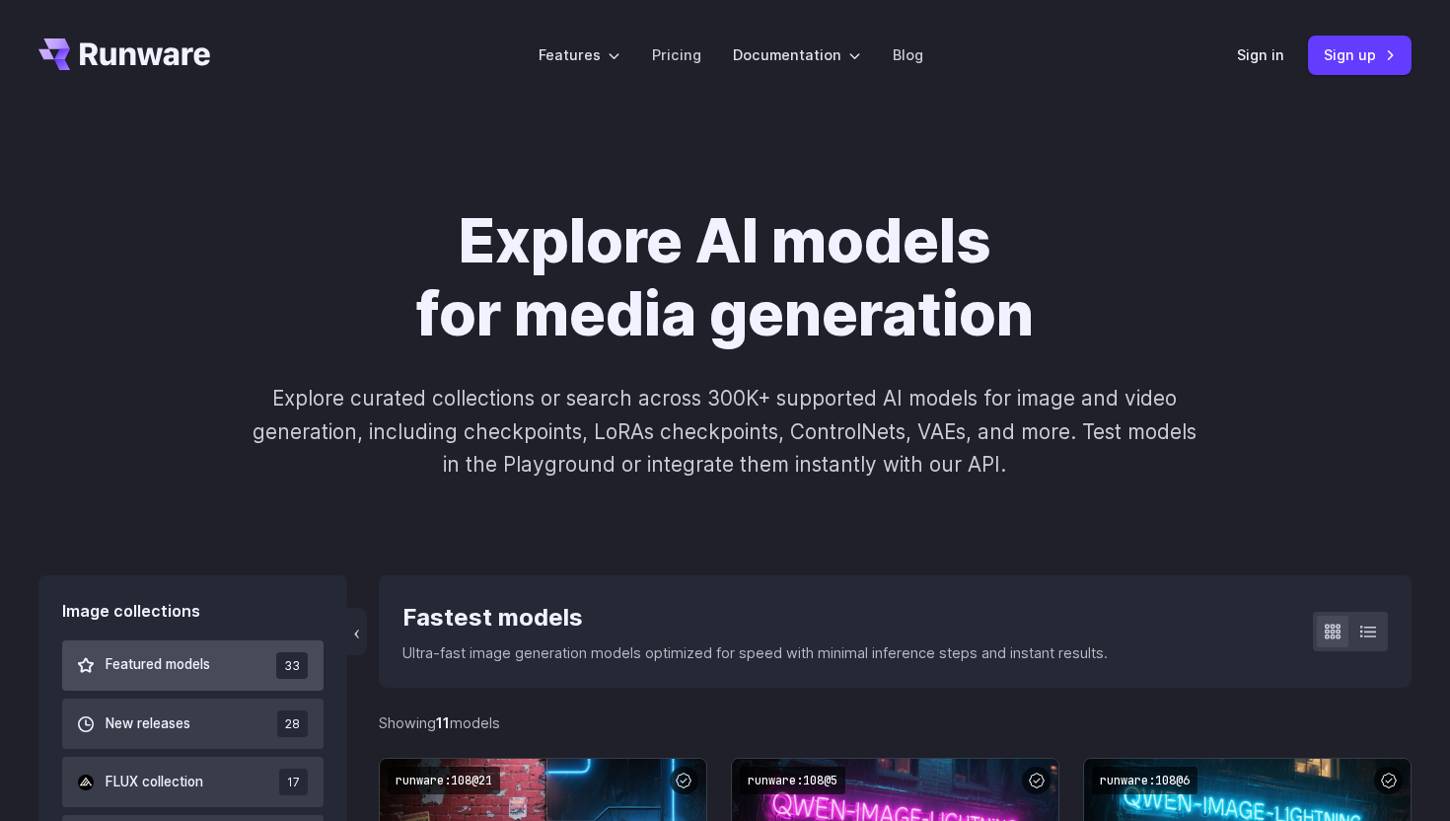
click at [161, 673] on span "Featured models" at bounding box center [158, 665] width 105 height 22
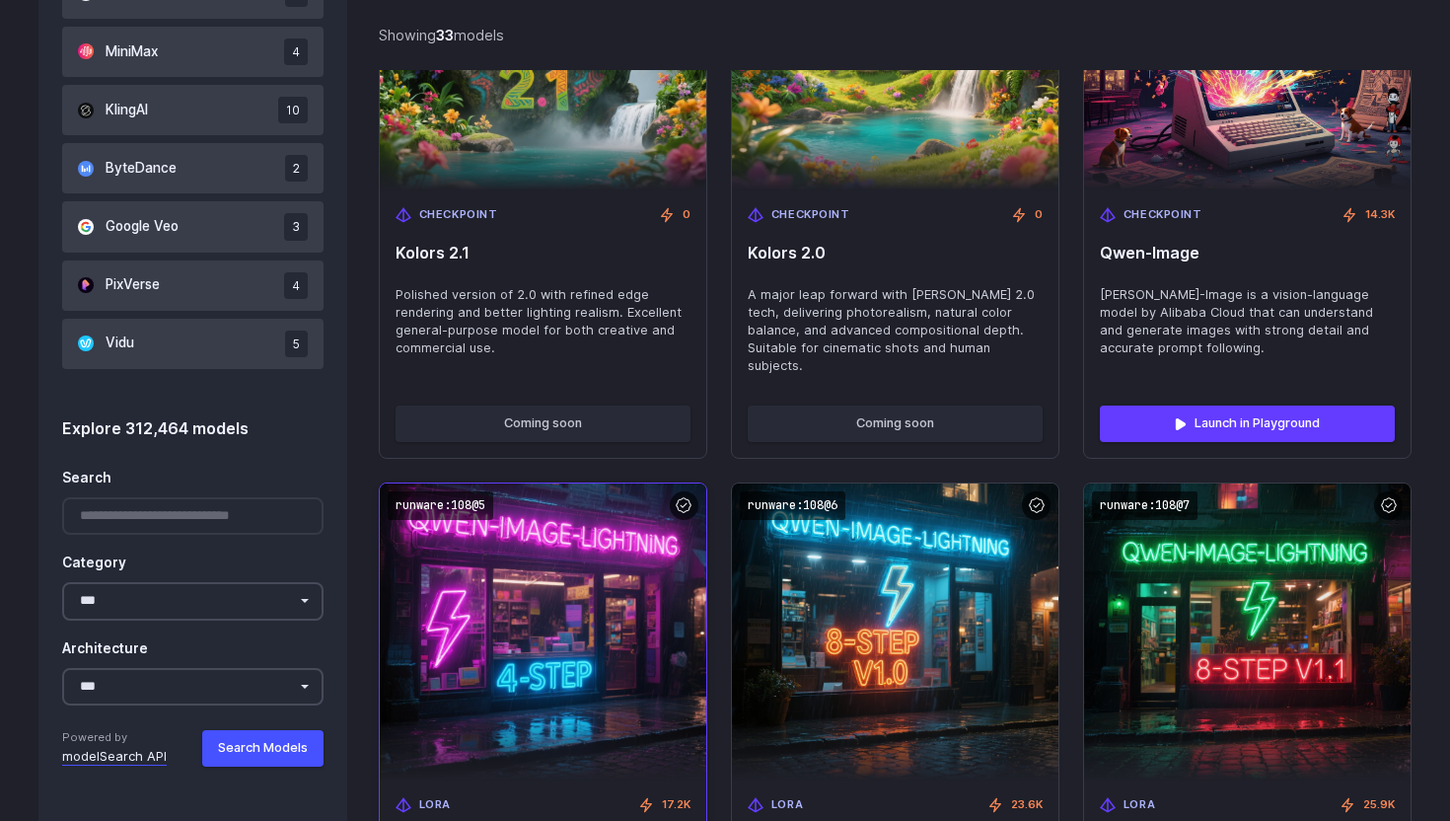
scroll to position [1455, 0]
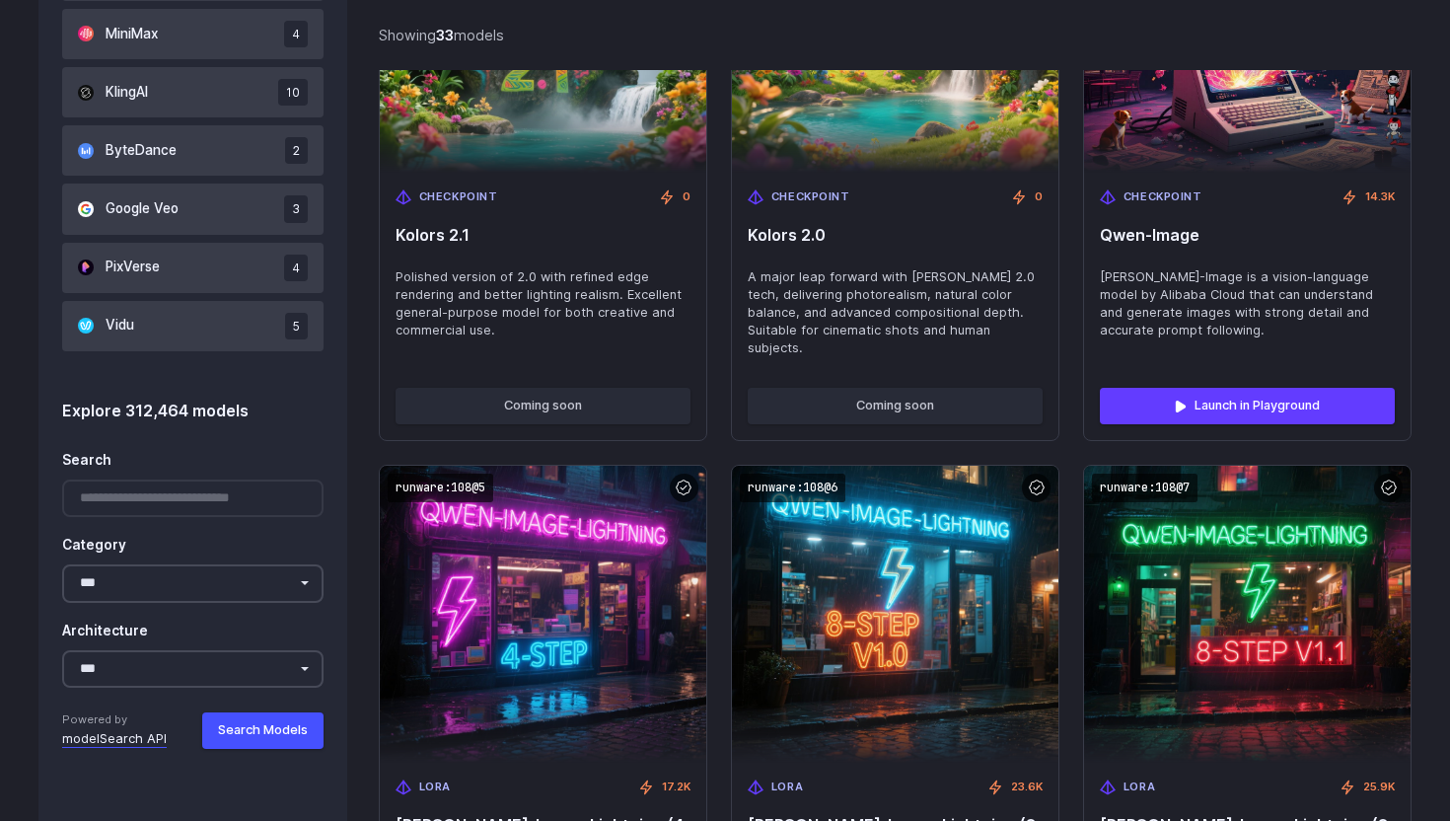
click at [158, 497] on div at bounding box center [192, 498] width 261 height 38
click at [145, 498] on div at bounding box center [192, 498] width 261 height 38
click at [232, 737] on button "Search Models" at bounding box center [262, 730] width 121 height 36
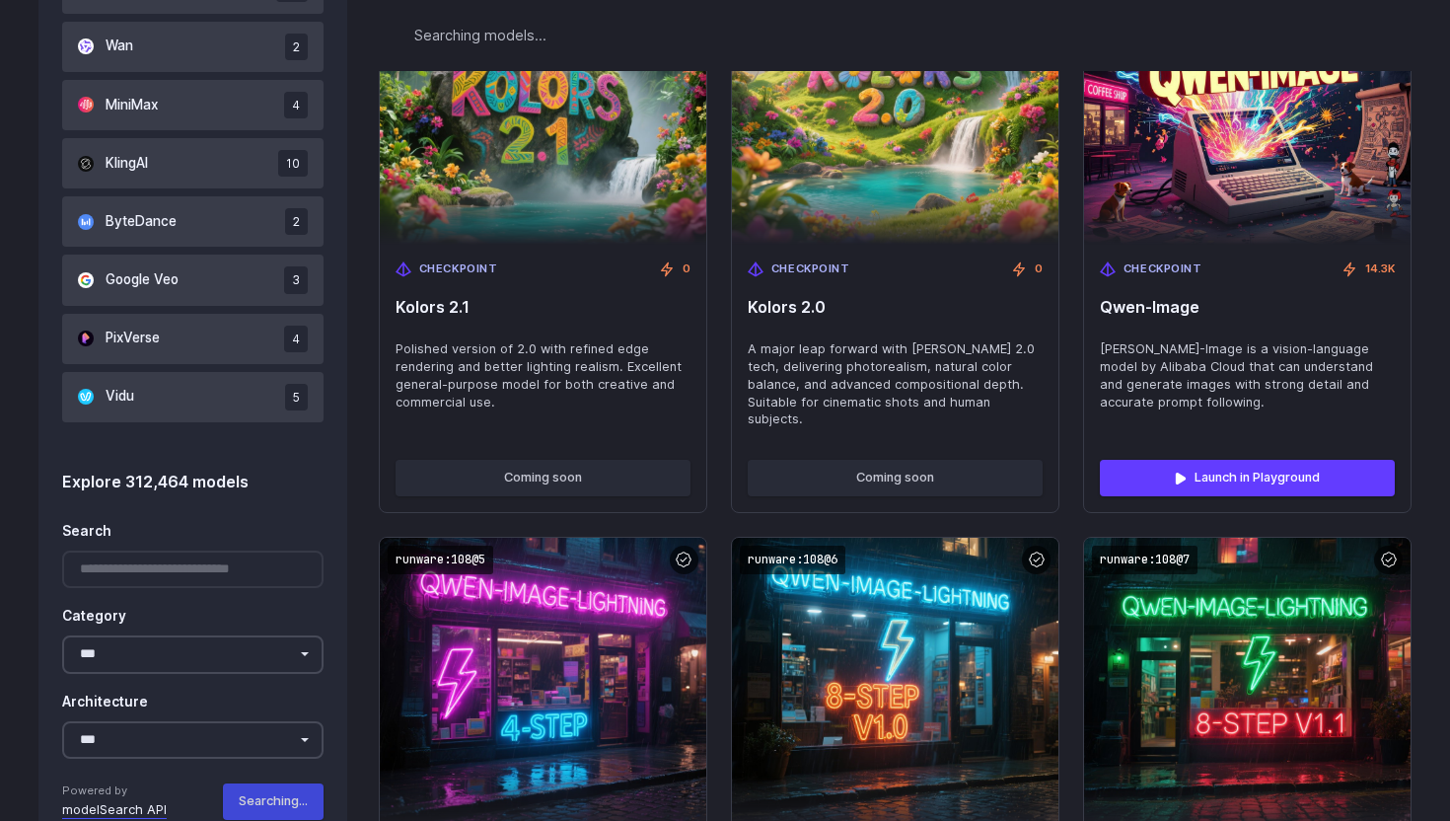
click at [179, 511] on div "Search" at bounding box center [192, 550] width 261 height 78
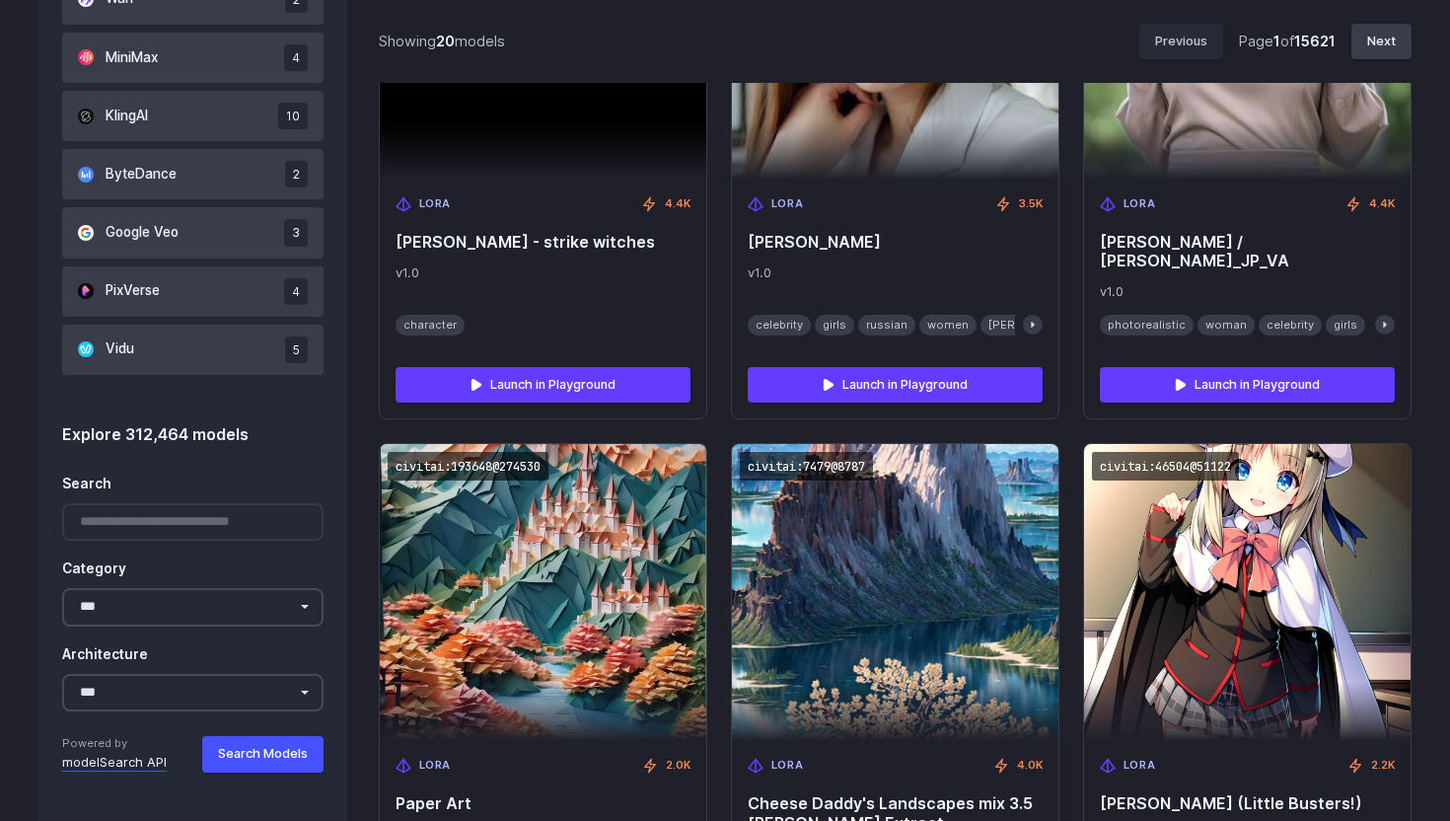
scroll to position [1437, 0]
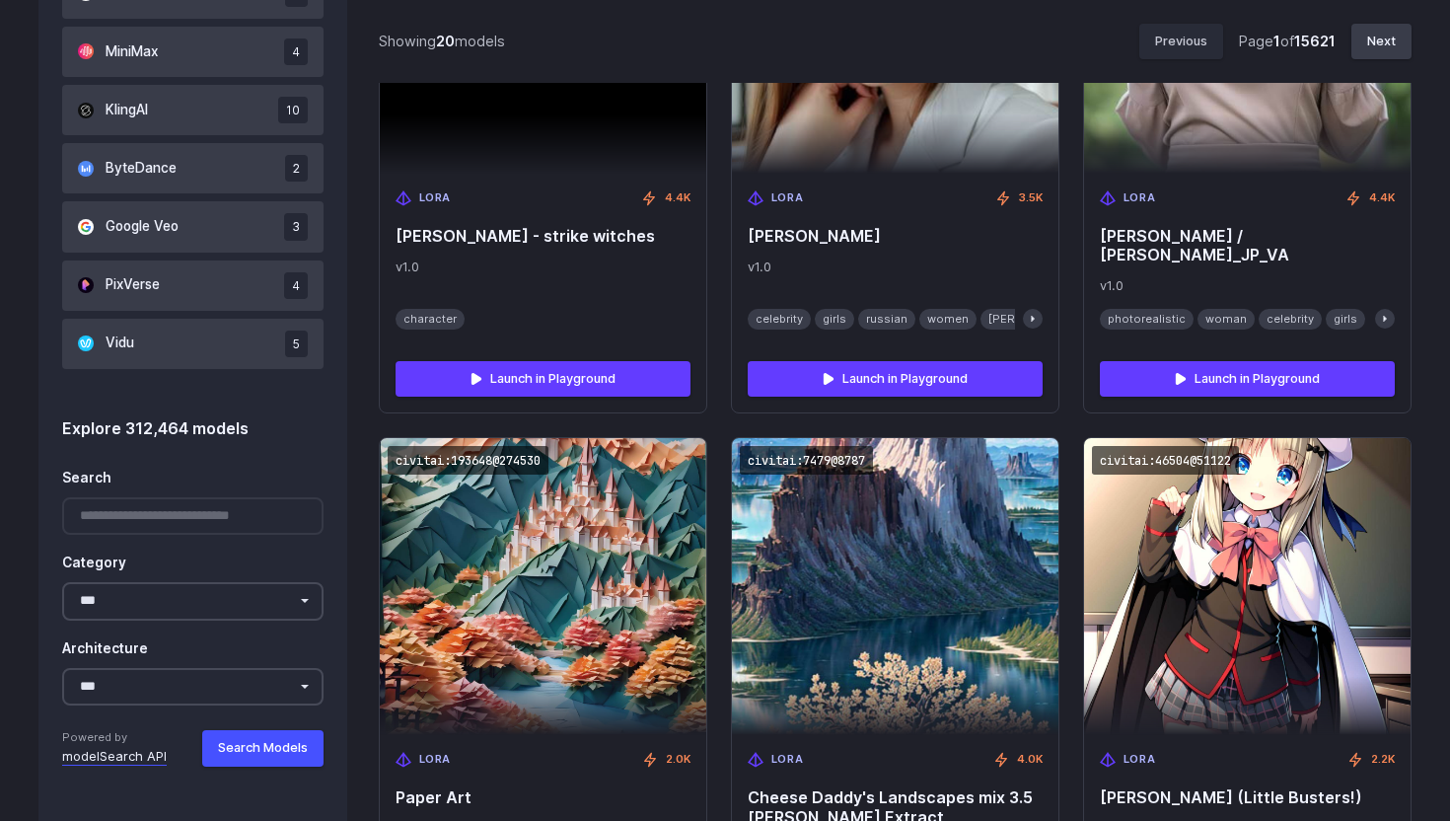
click at [182, 517] on div at bounding box center [192, 516] width 261 height 38
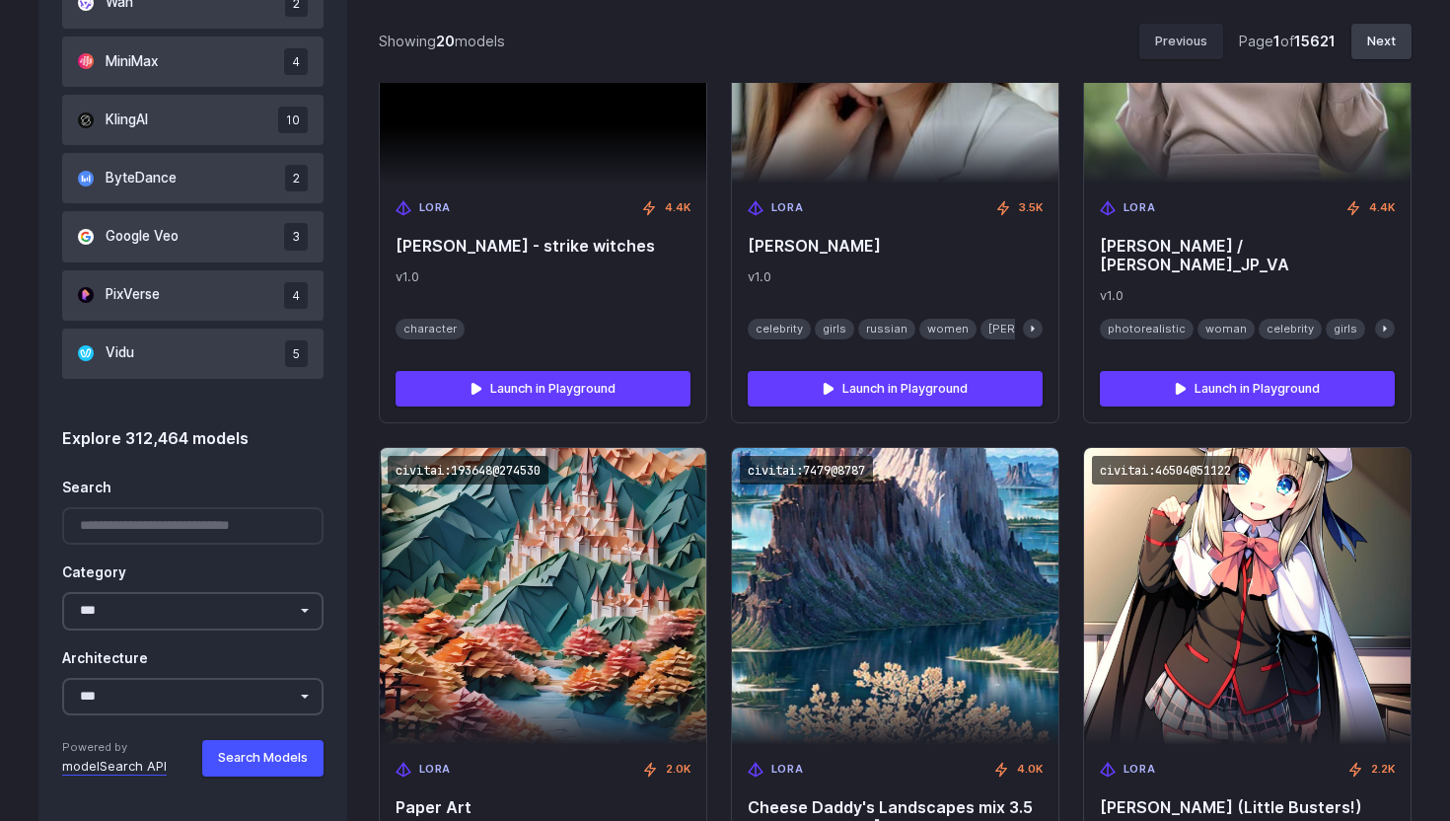
scroll to position [1441, 0]
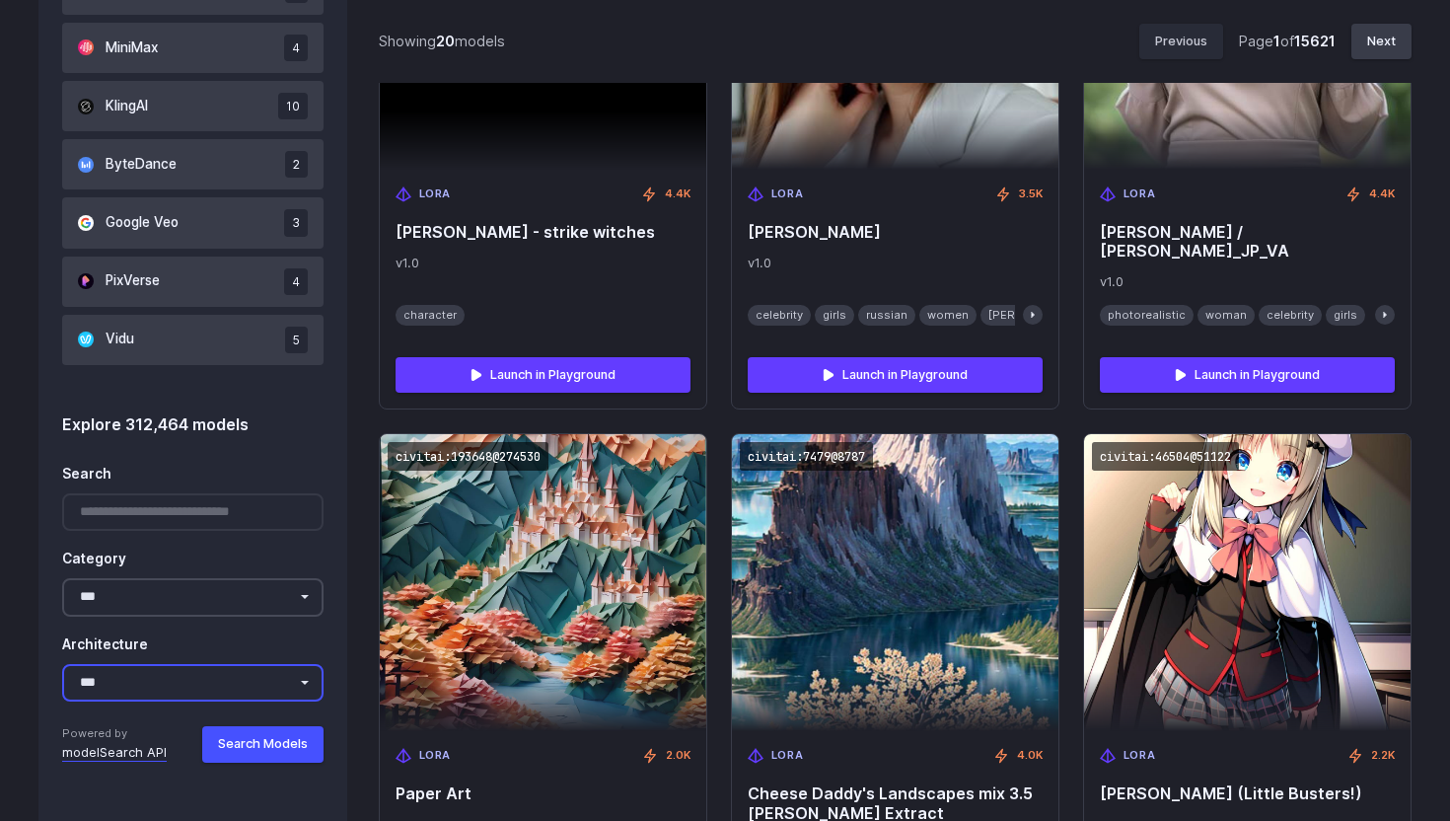
click at [172, 673] on select "**********" at bounding box center [192, 683] width 261 height 38
select select "*******"
click at [62, 664] on select "**********" at bounding box center [192, 683] width 261 height 38
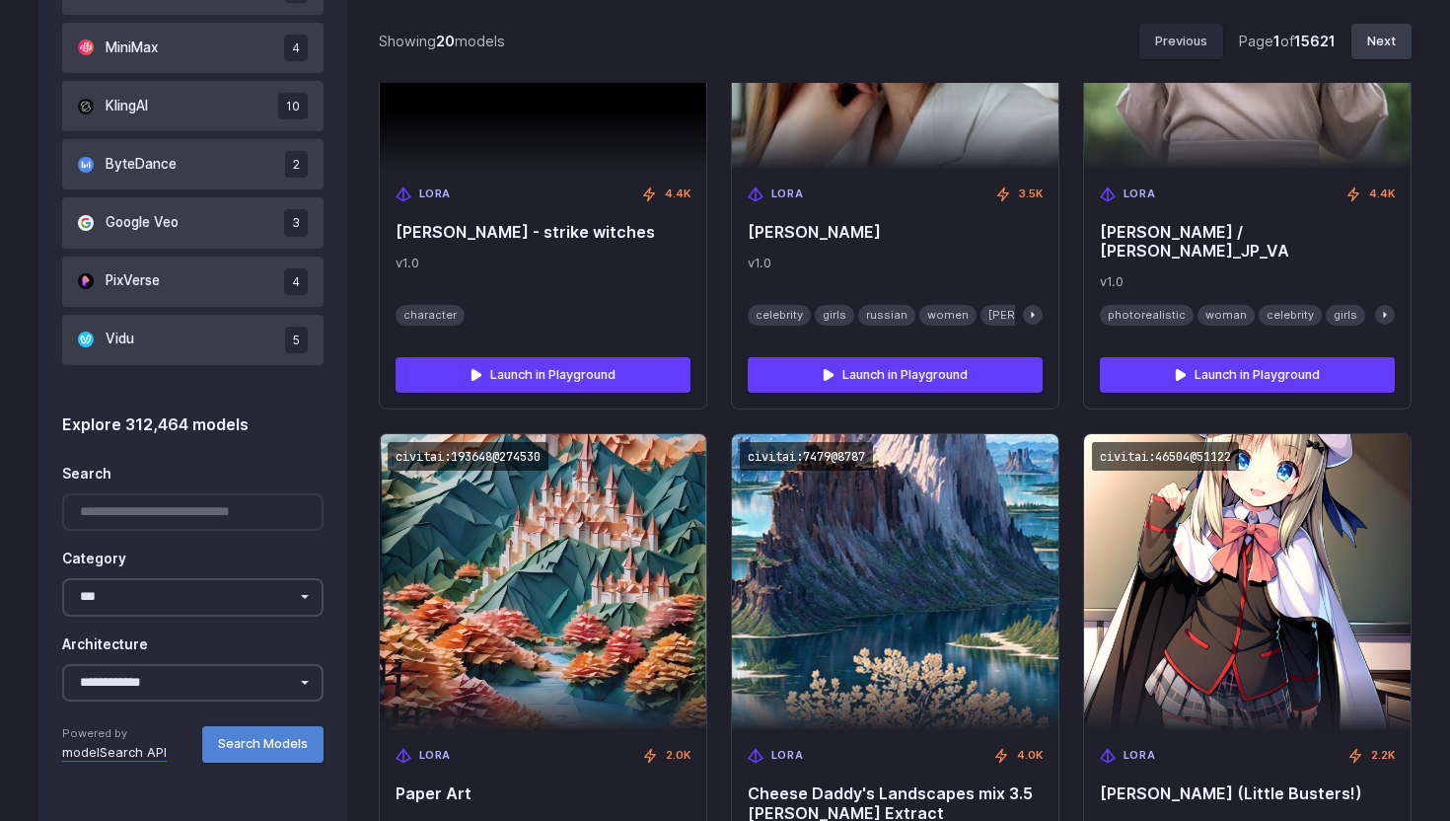
click at [258, 746] on button "Search Models" at bounding box center [262, 744] width 121 height 36
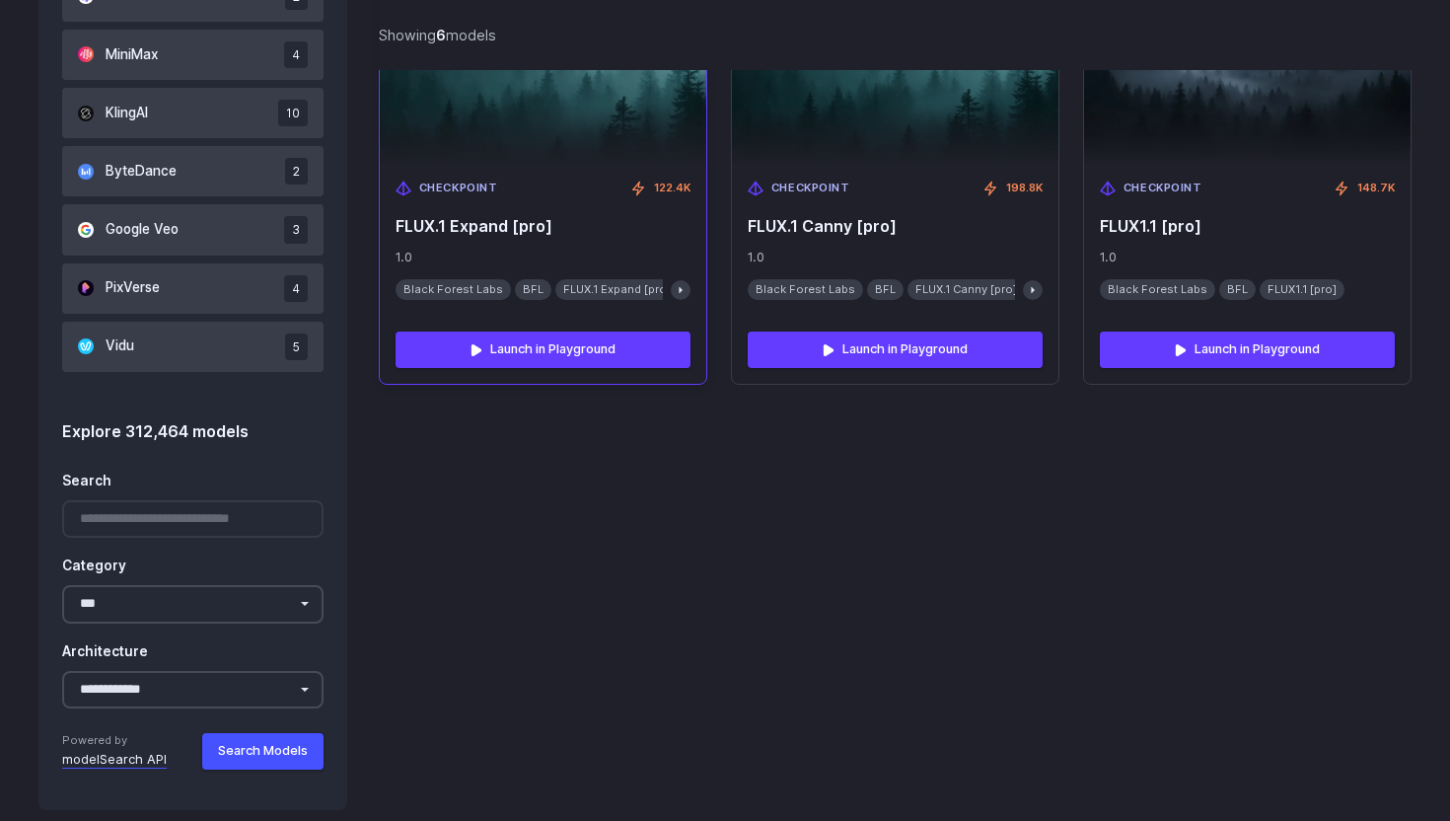
scroll to position [1437, 0]
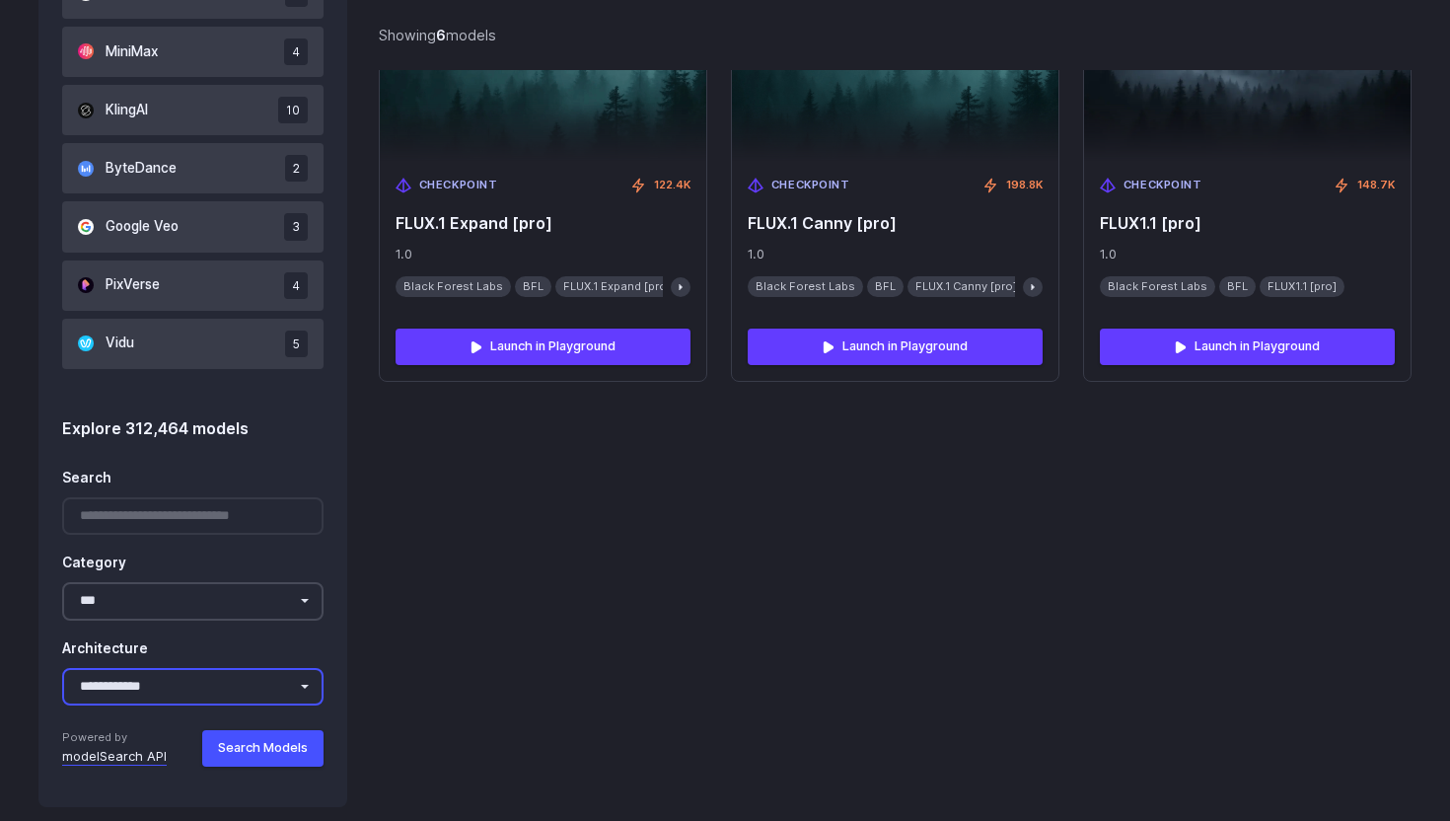
click at [253, 679] on select "**********" at bounding box center [192, 687] width 261 height 38
click at [258, 519] on div at bounding box center [192, 516] width 261 height 38
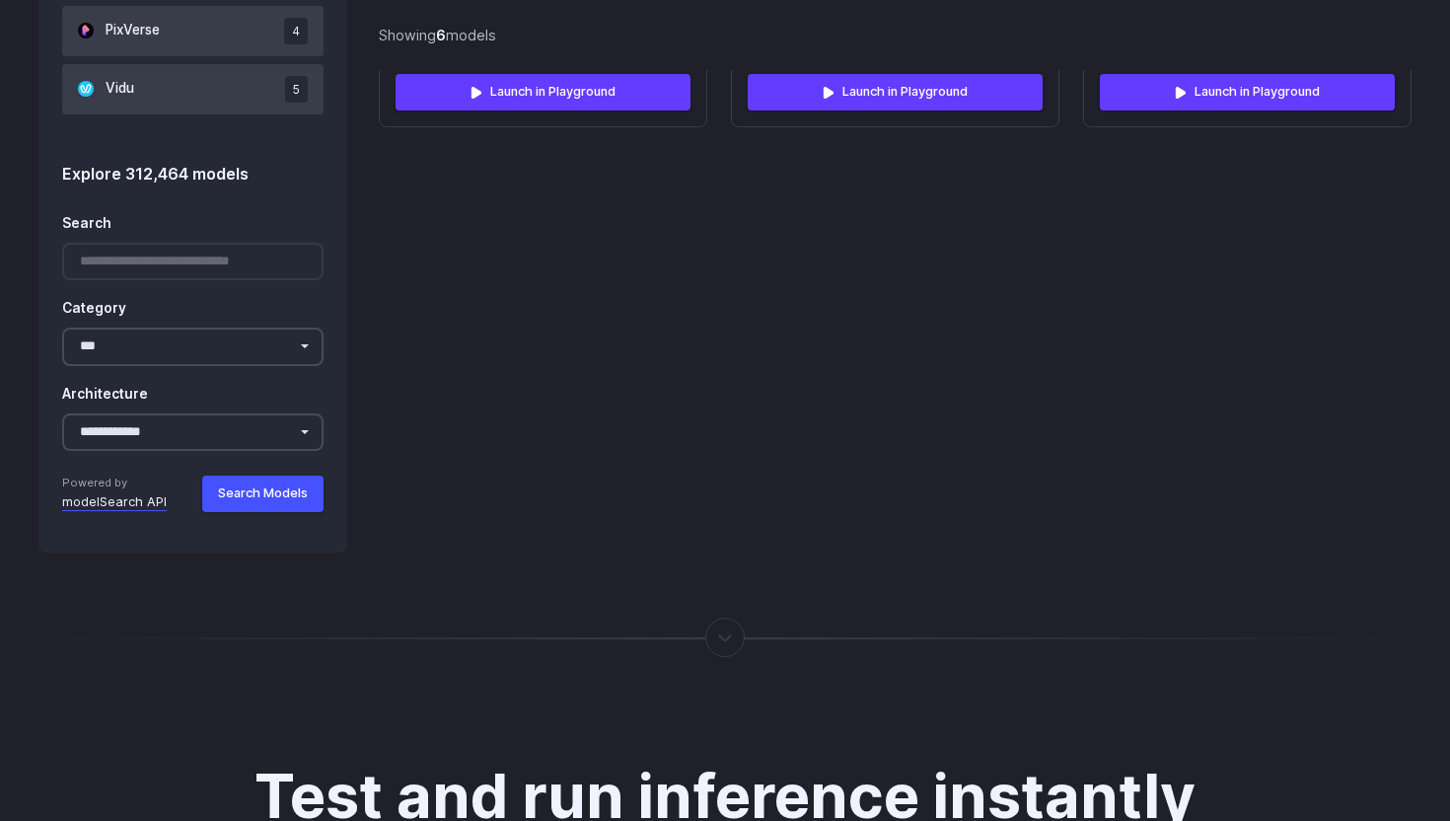
scroll to position [1668, 0]
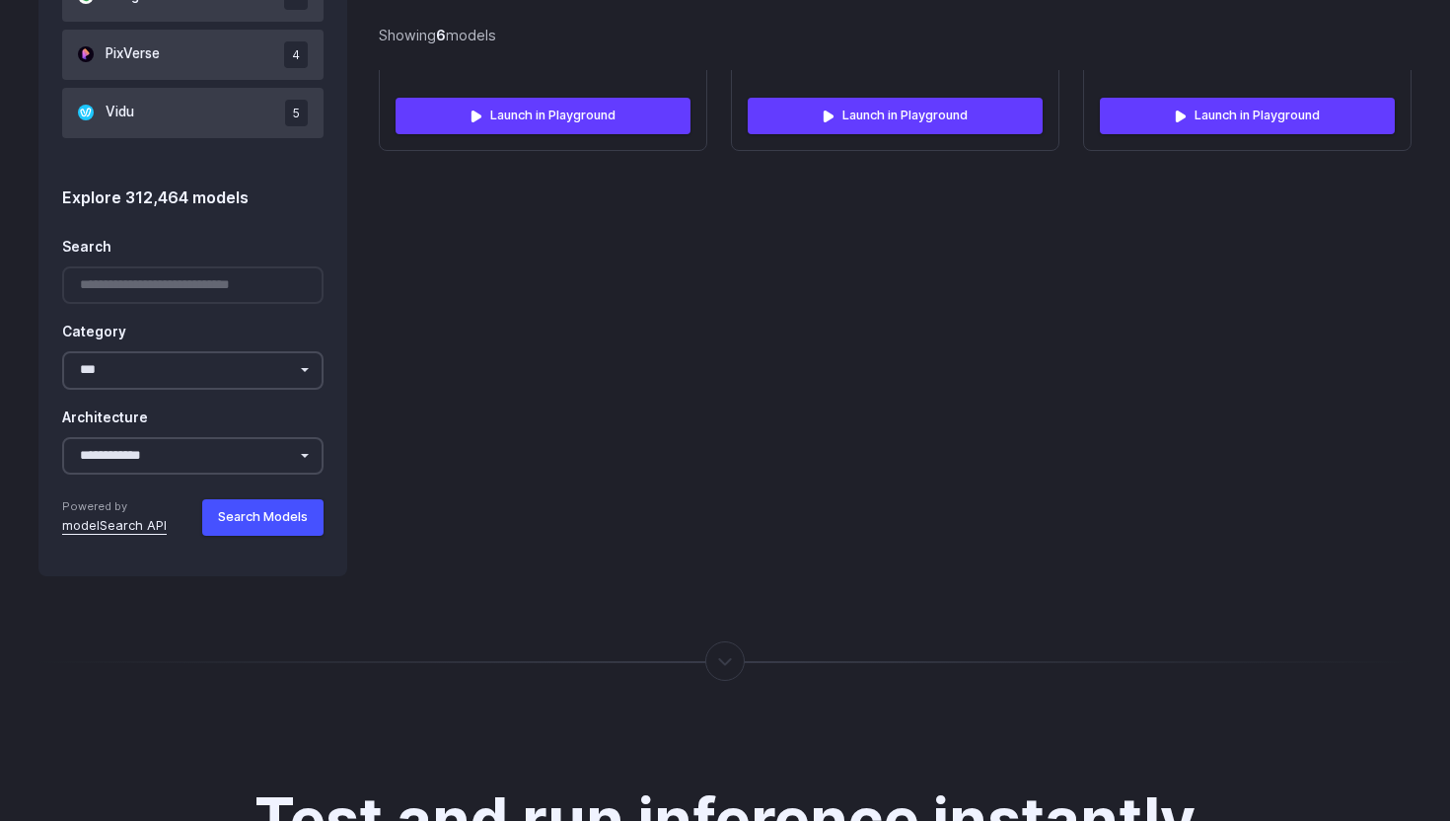
click at [113, 529] on link "modelSearch API" at bounding box center [114, 526] width 105 height 20
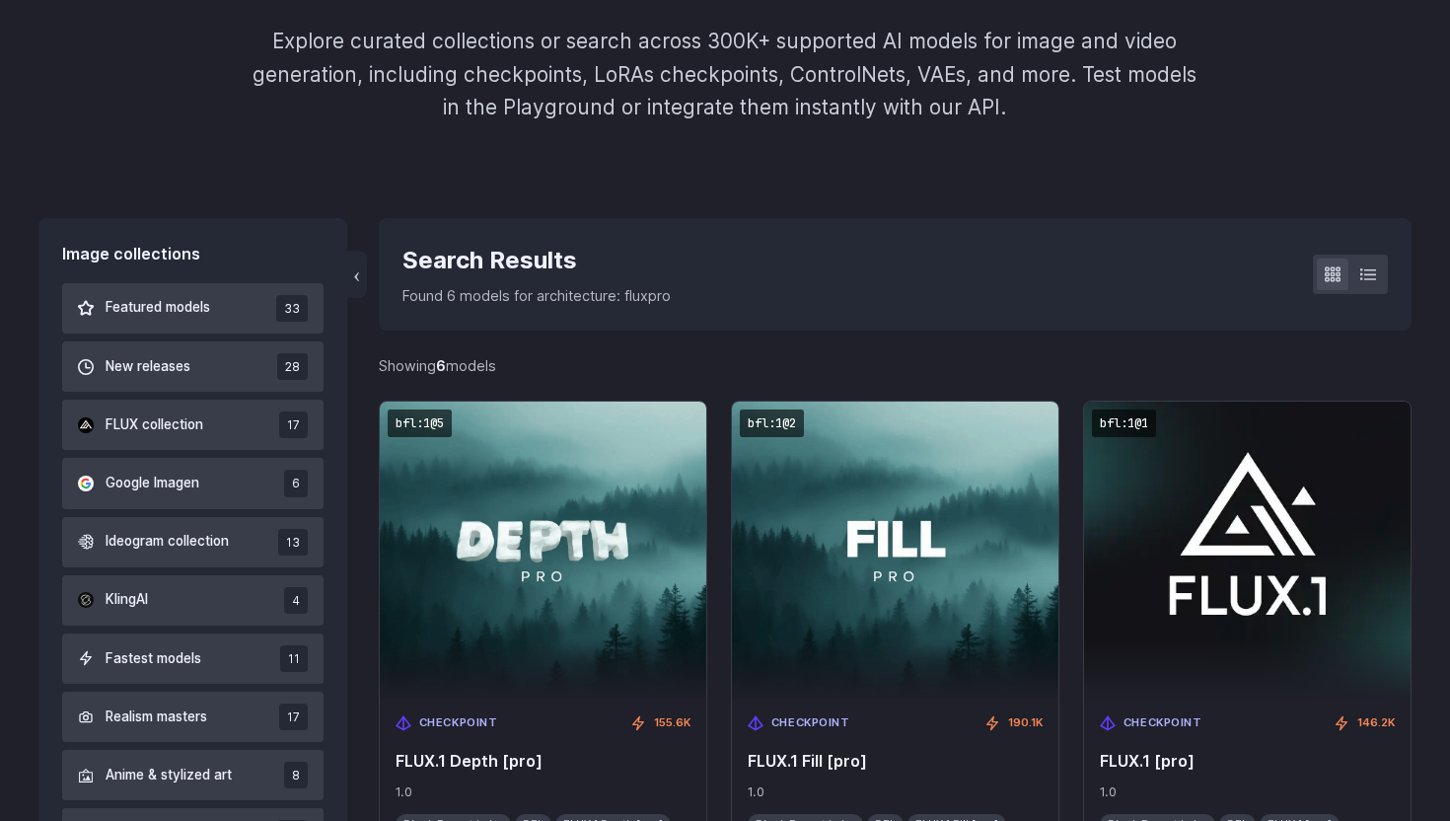
scroll to position [363, 0]
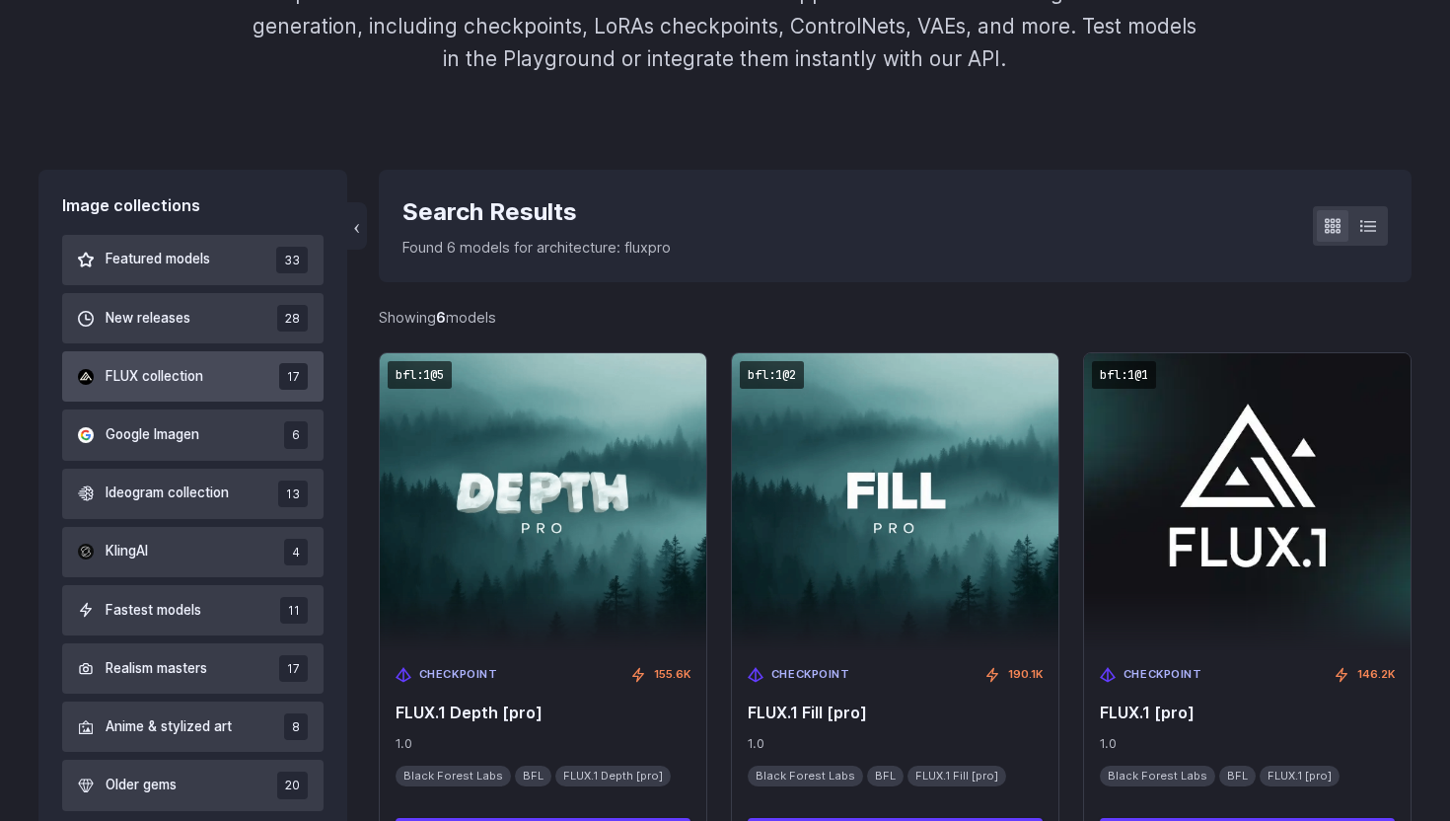
click at [176, 373] on span "FLUX collection" at bounding box center [155, 377] width 98 height 22
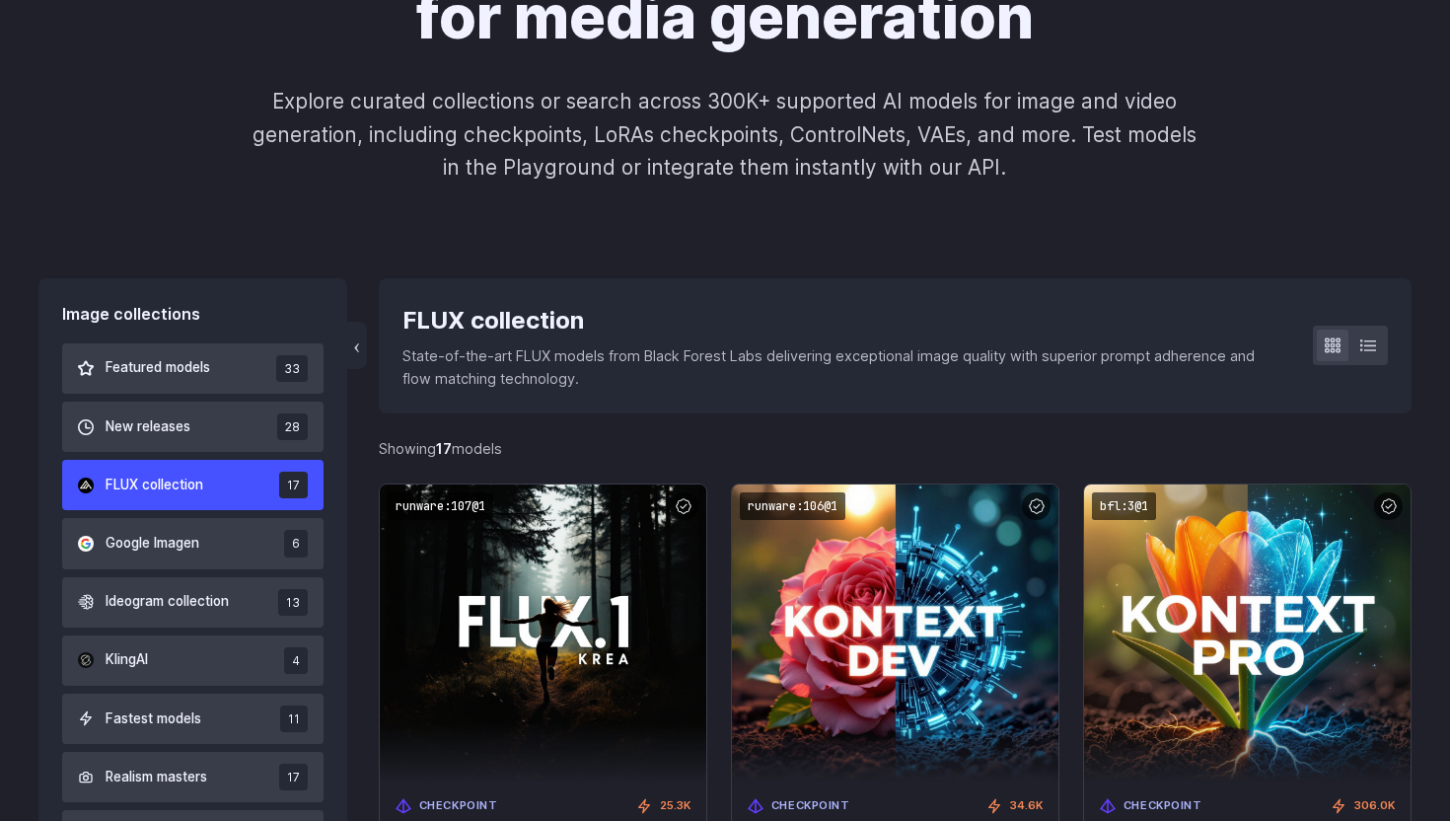
scroll to position [292, 0]
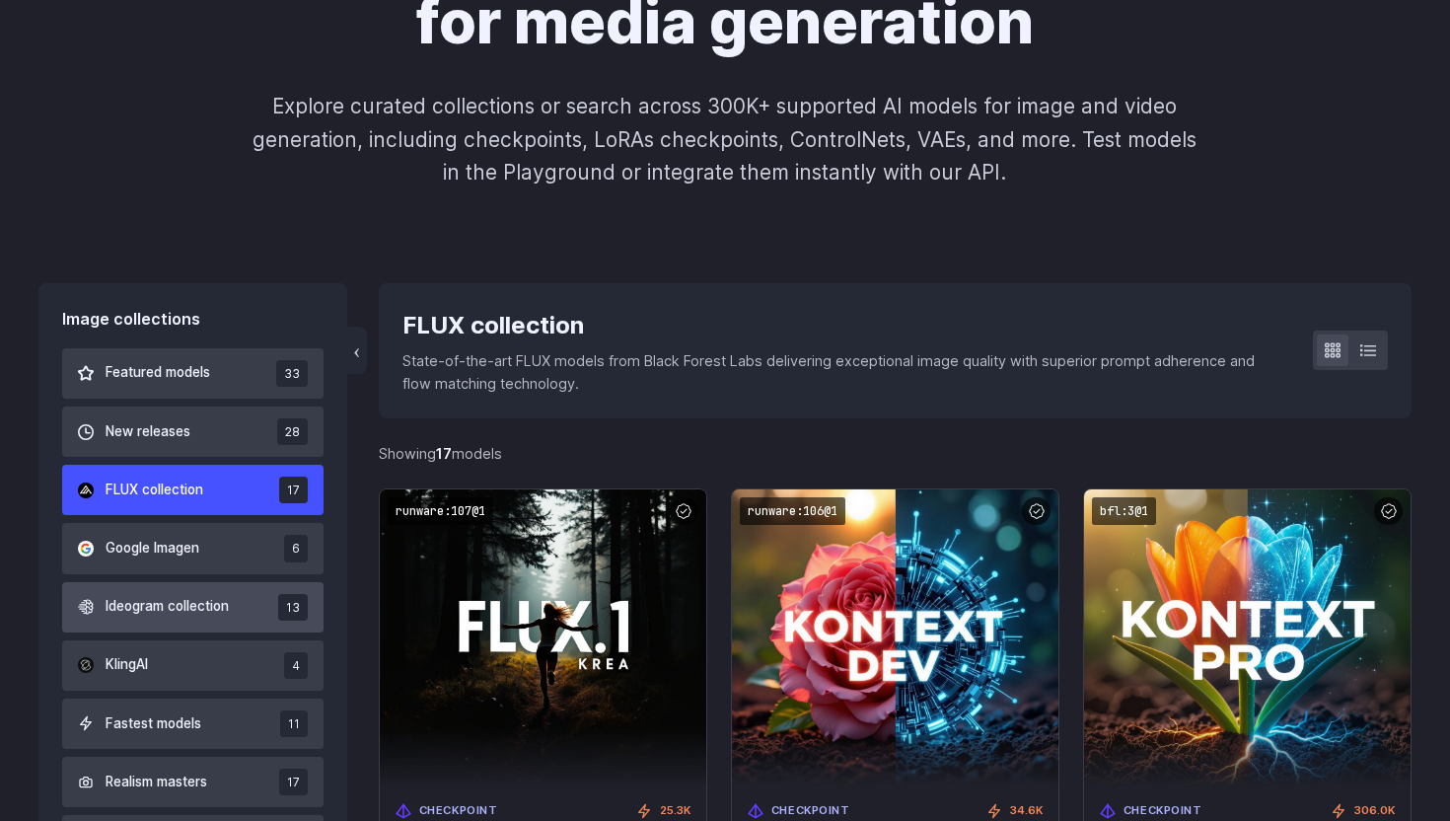
click at [186, 600] on span "Ideogram collection" at bounding box center [167, 607] width 123 height 22
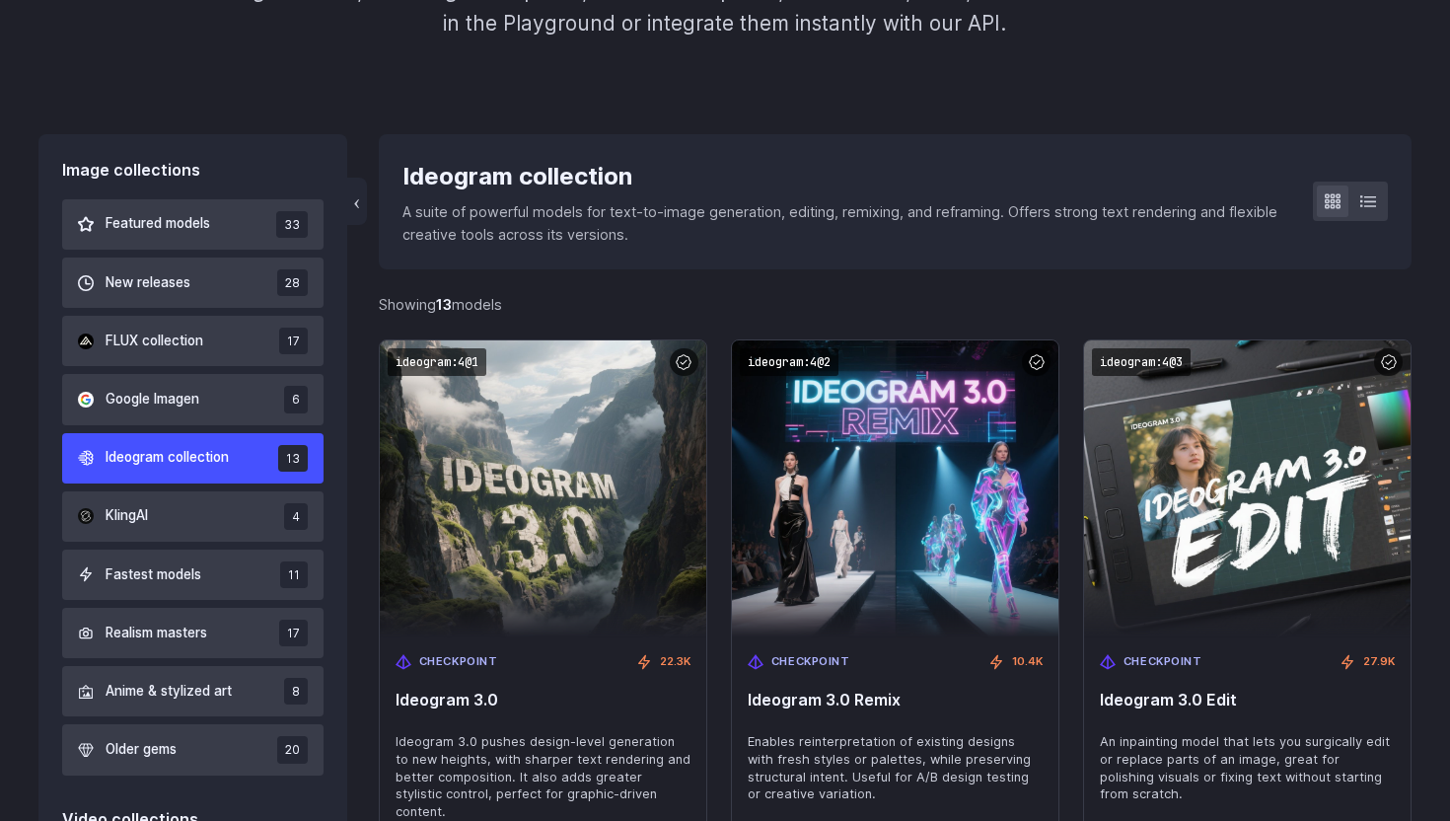
scroll to position [449, 0]
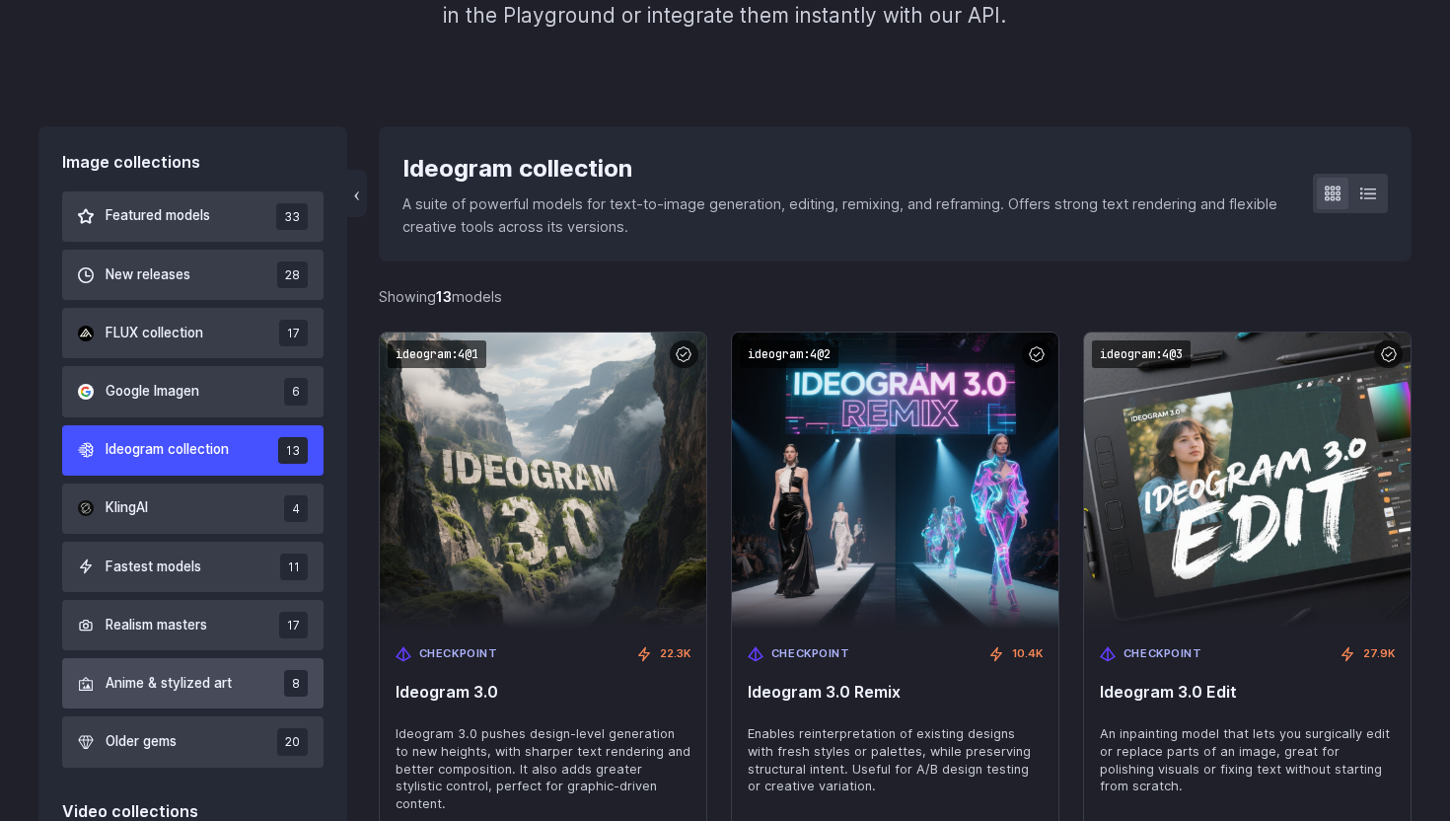
click at [241, 691] on button "Anime & stylized art 8" at bounding box center [192, 683] width 261 height 50
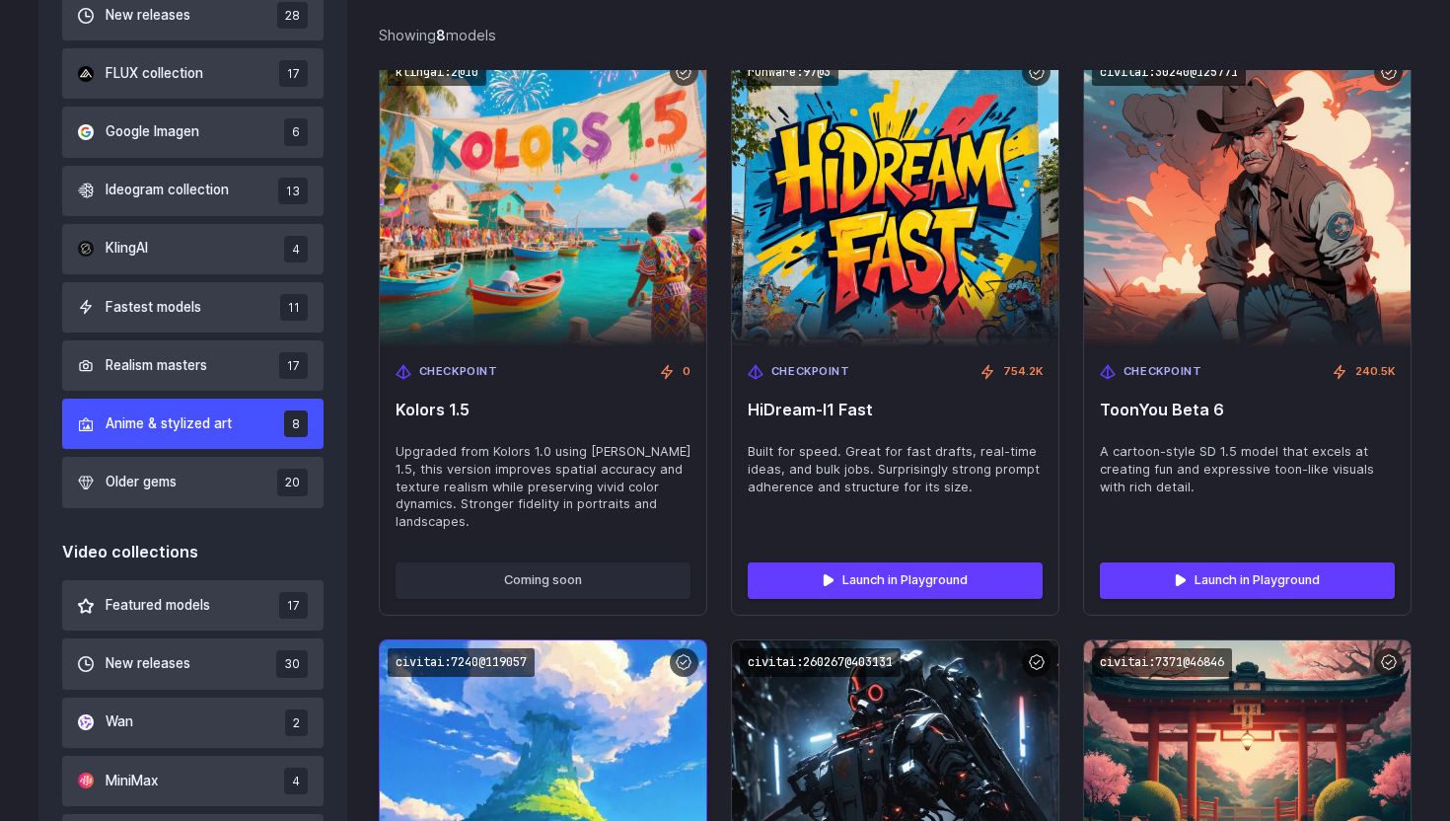
scroll to position [700, 0]
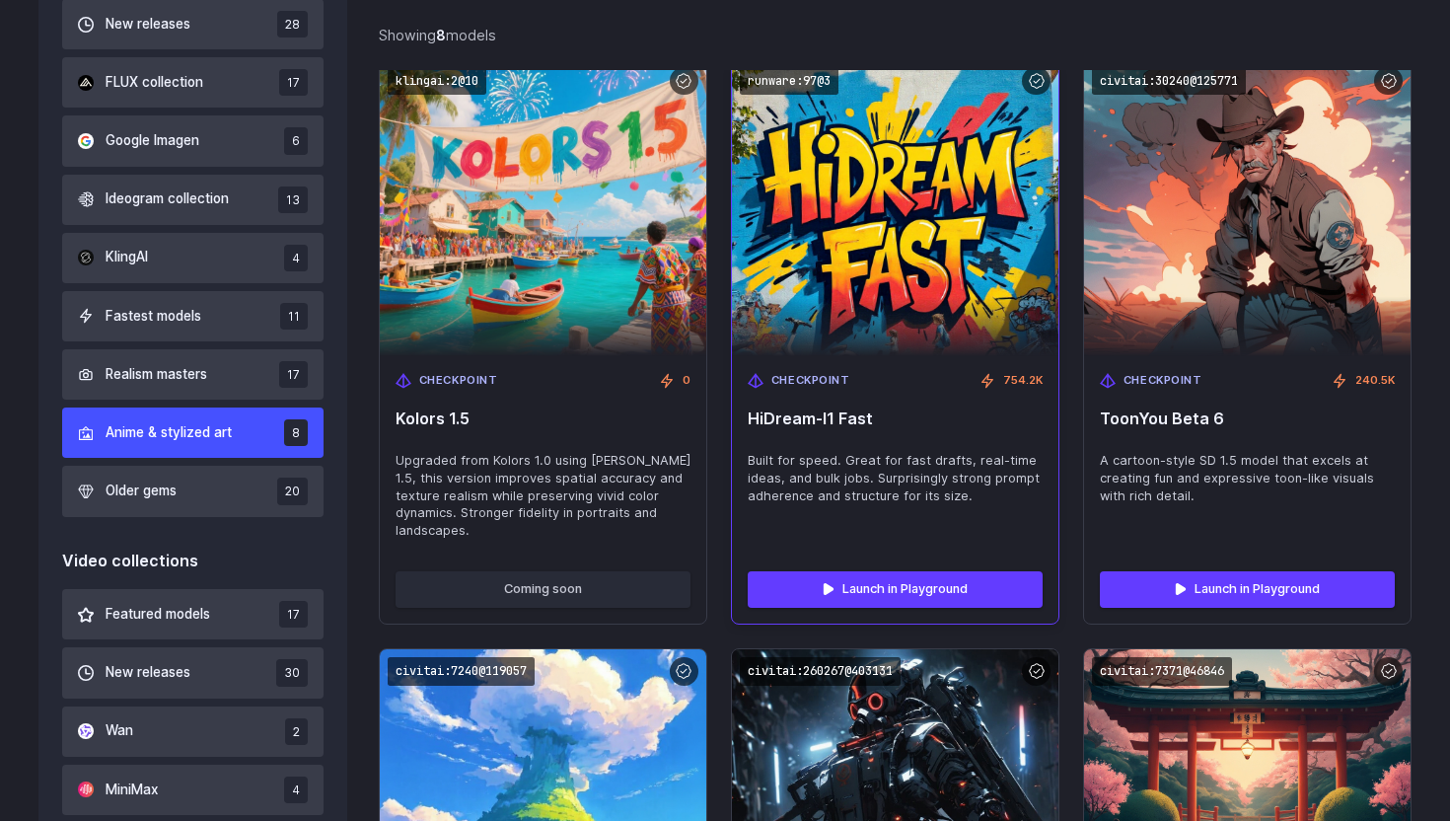
click at [844, 322] on img at bounding box center [894, 207] width 359 height 327
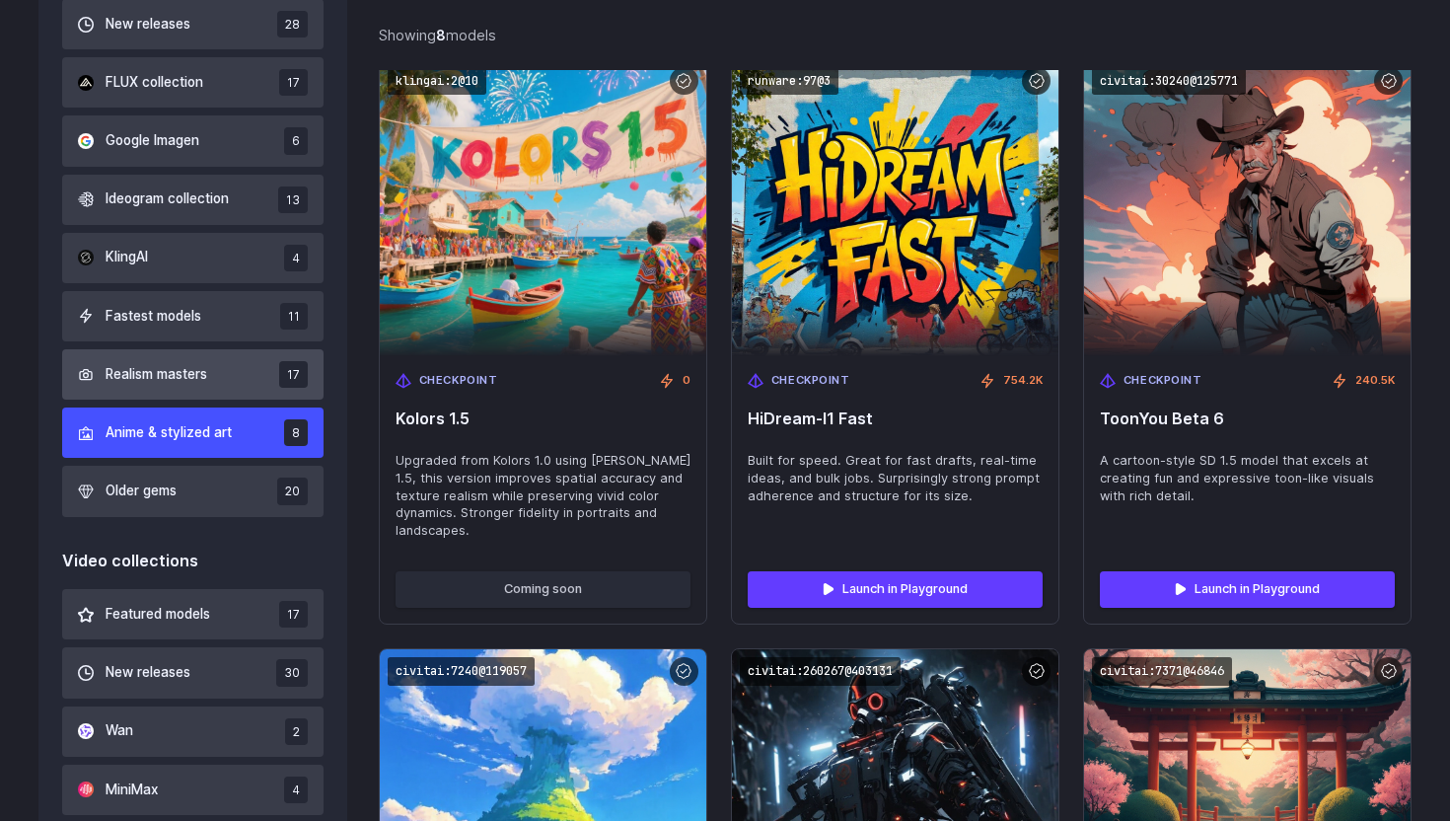
click at [233, 377] on button "Realism masters 17" at bounding box center [192, 374] width 261 height 50
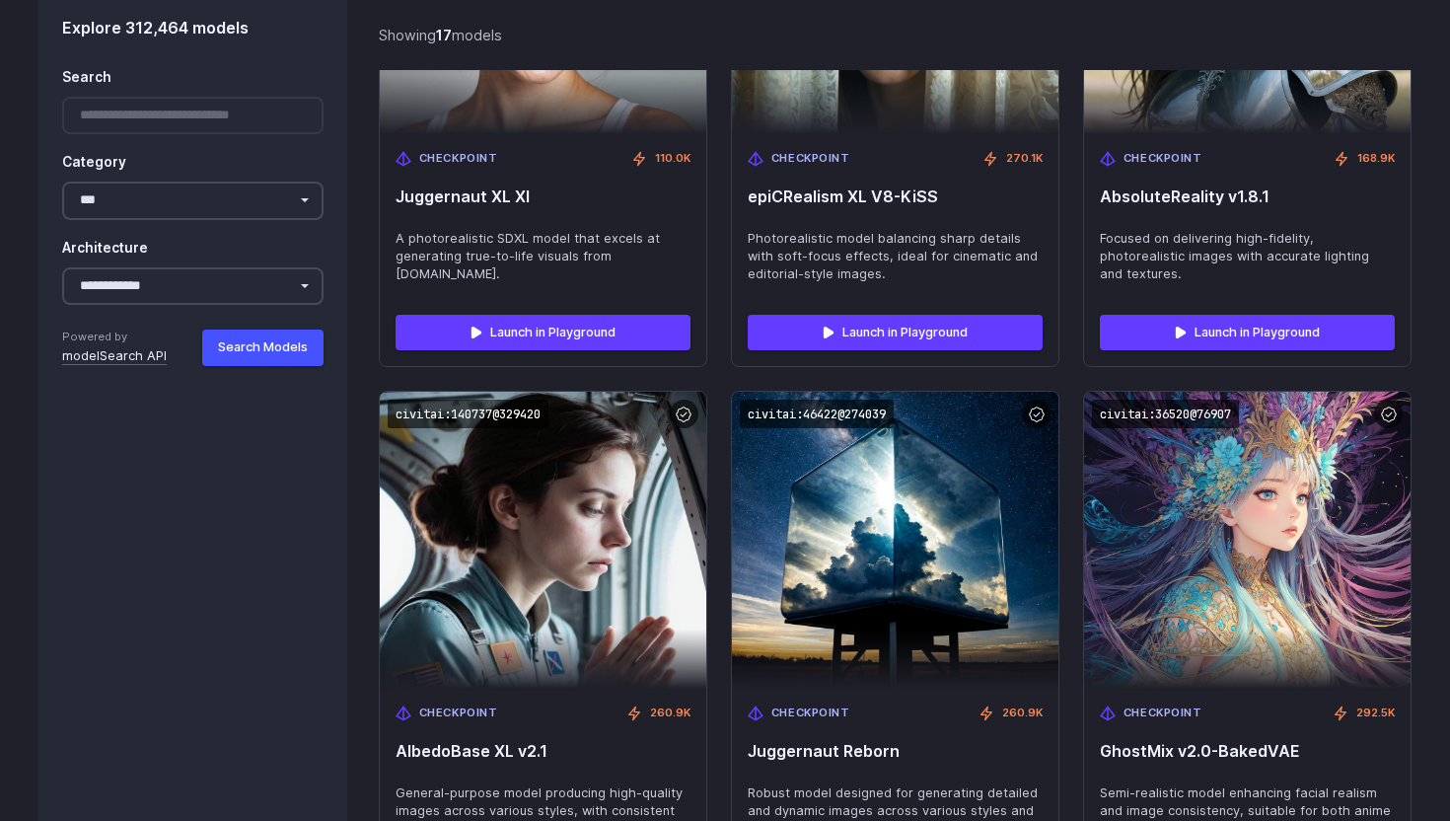
scroll to position [2662, 0]
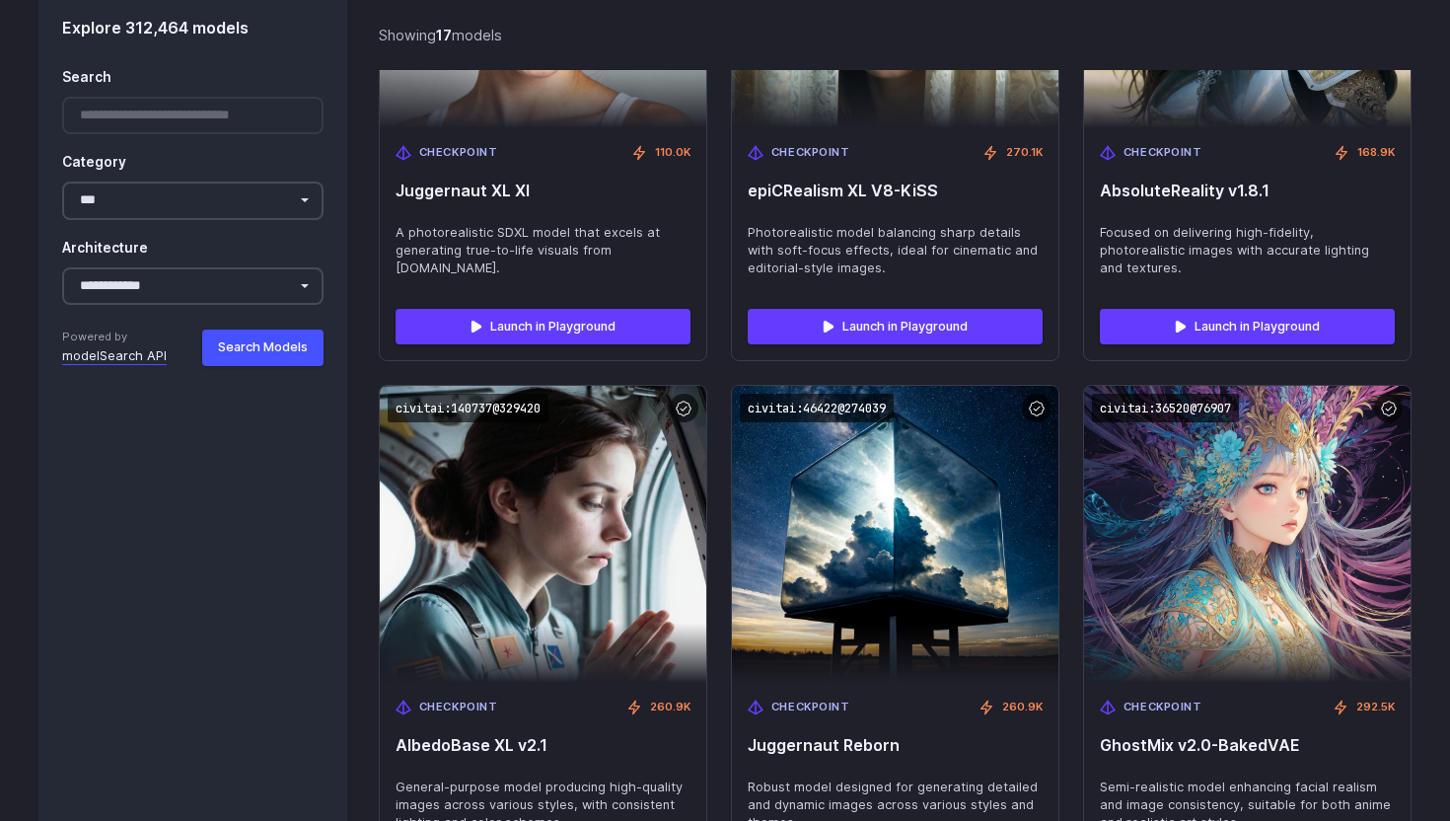
click at [223, 114] on div at bounding box center [192, 116] width 261 height 38
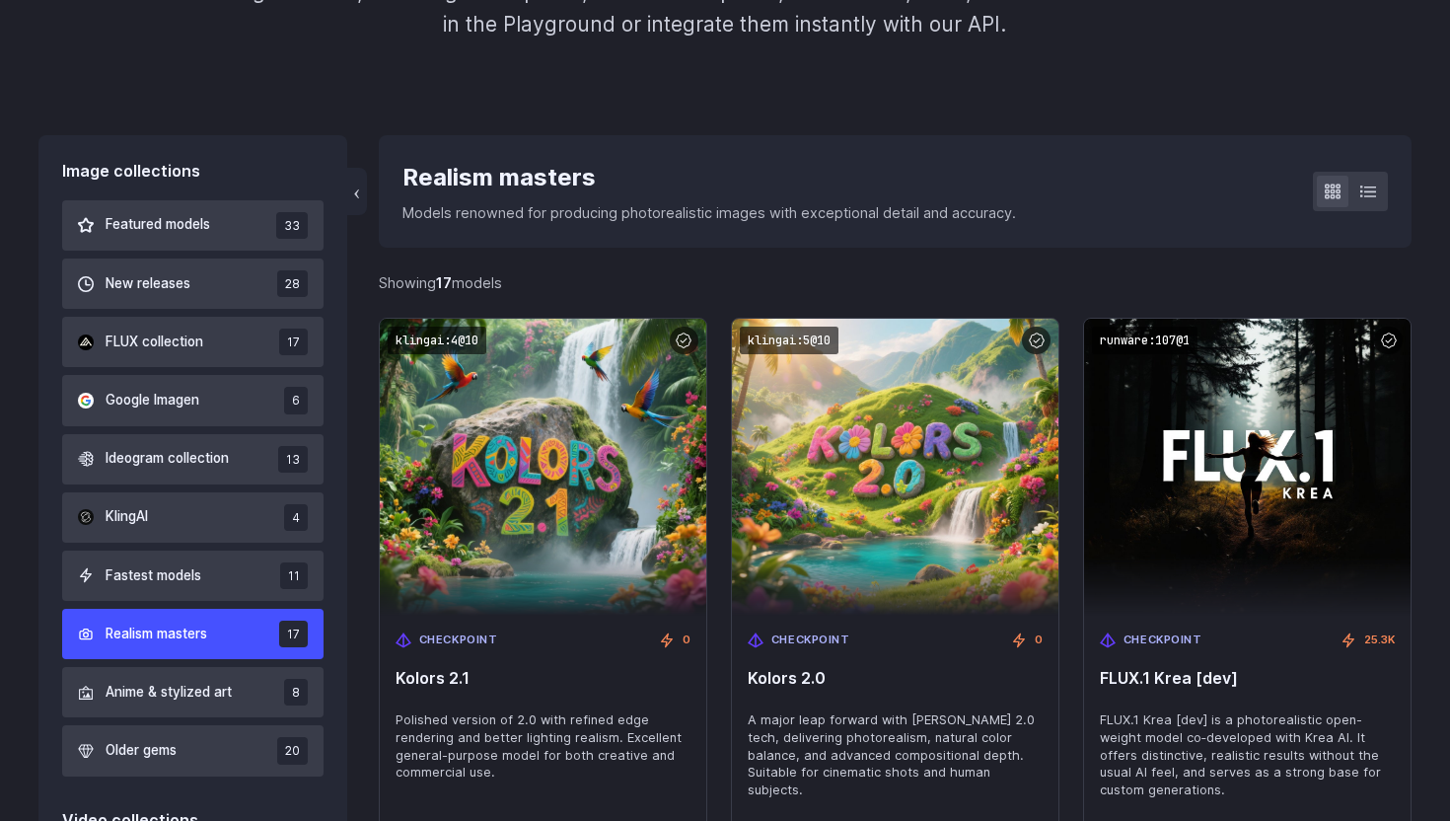
scroll to position [0, 0]
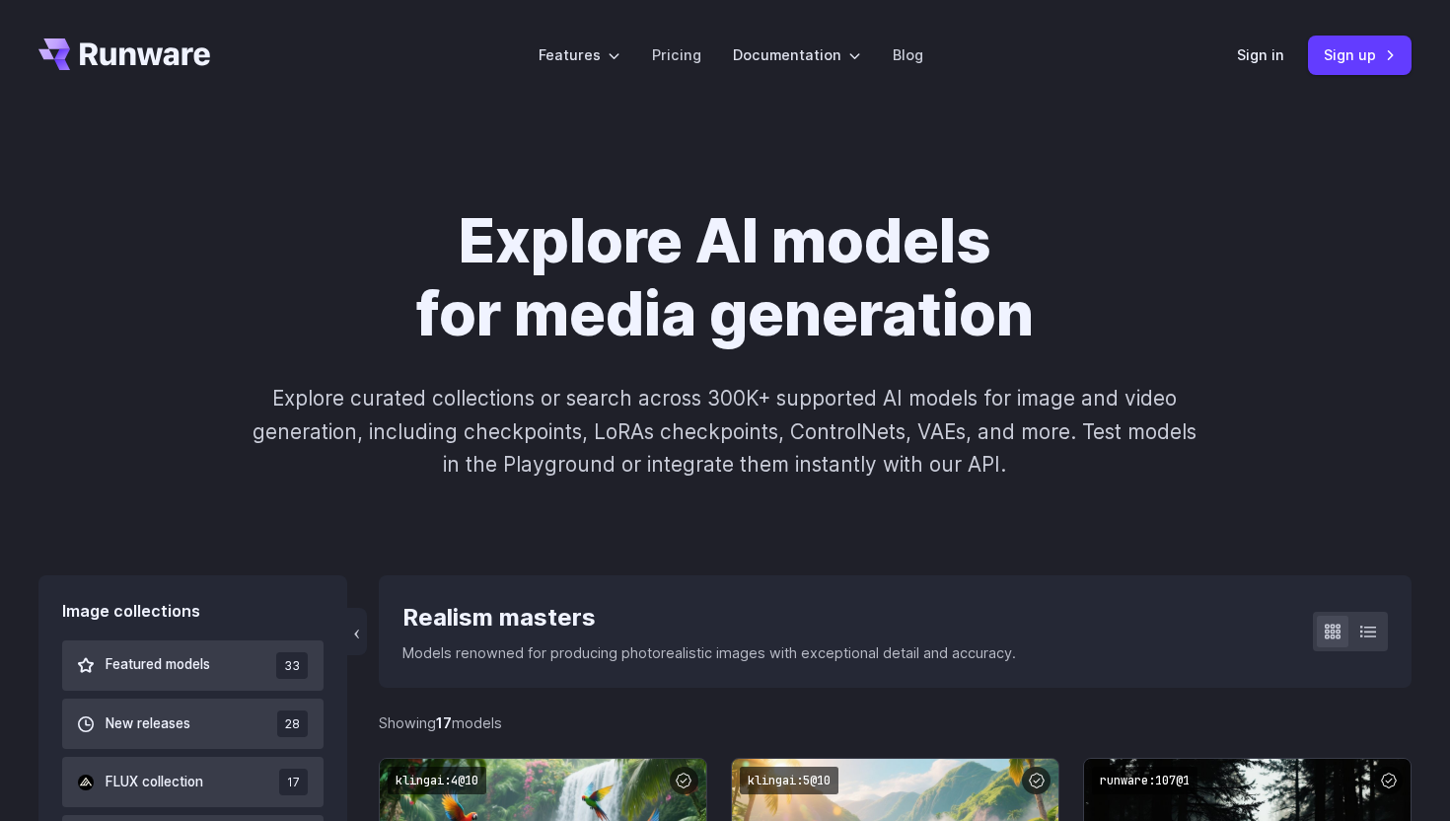
click at [138, 59] on icon "Go to /" at bounding box center [124, 54] width 172 height 32
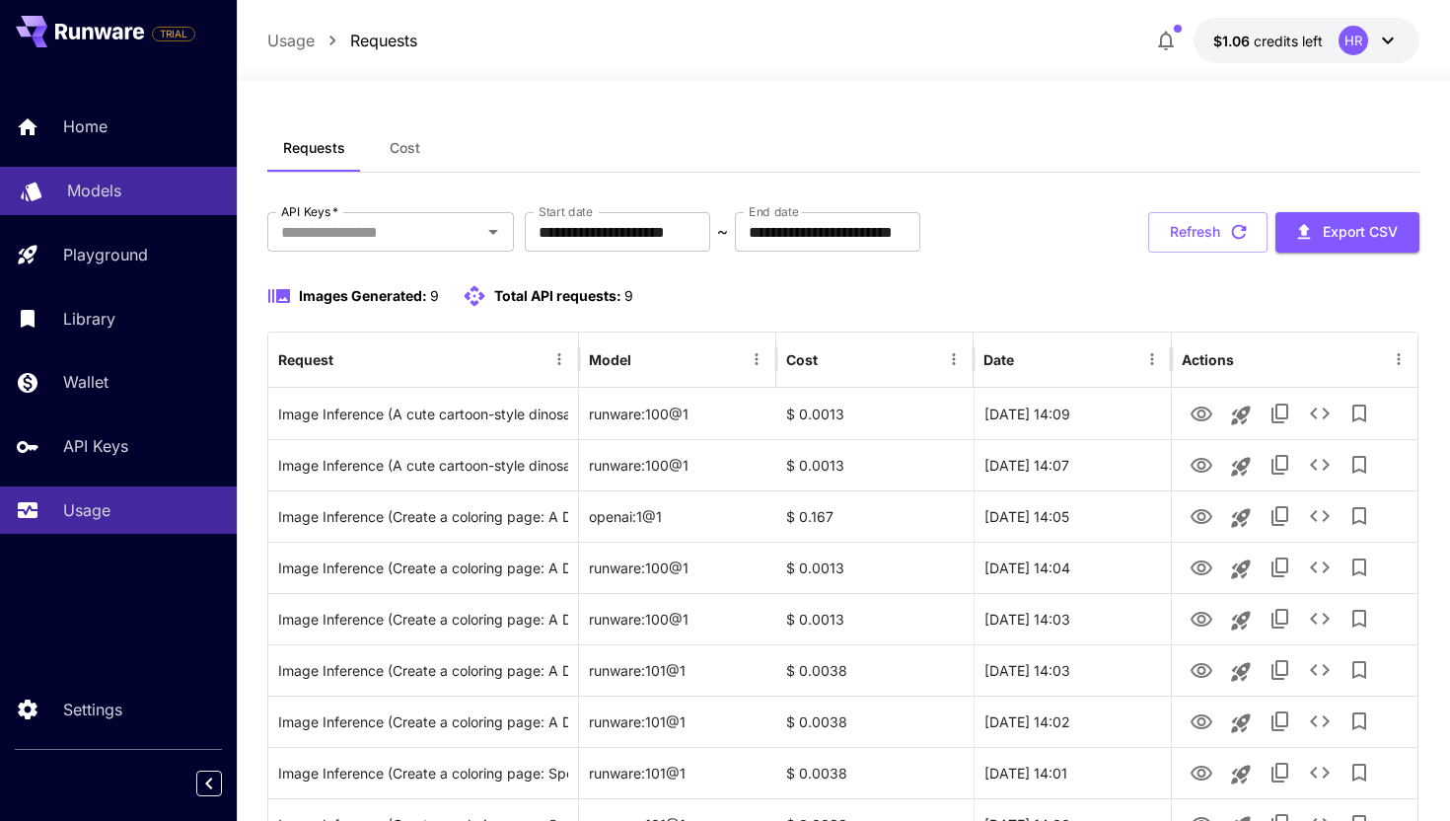
click at [91, 184] on p "Models" at bounding box center [94, 191] width 54 height 24
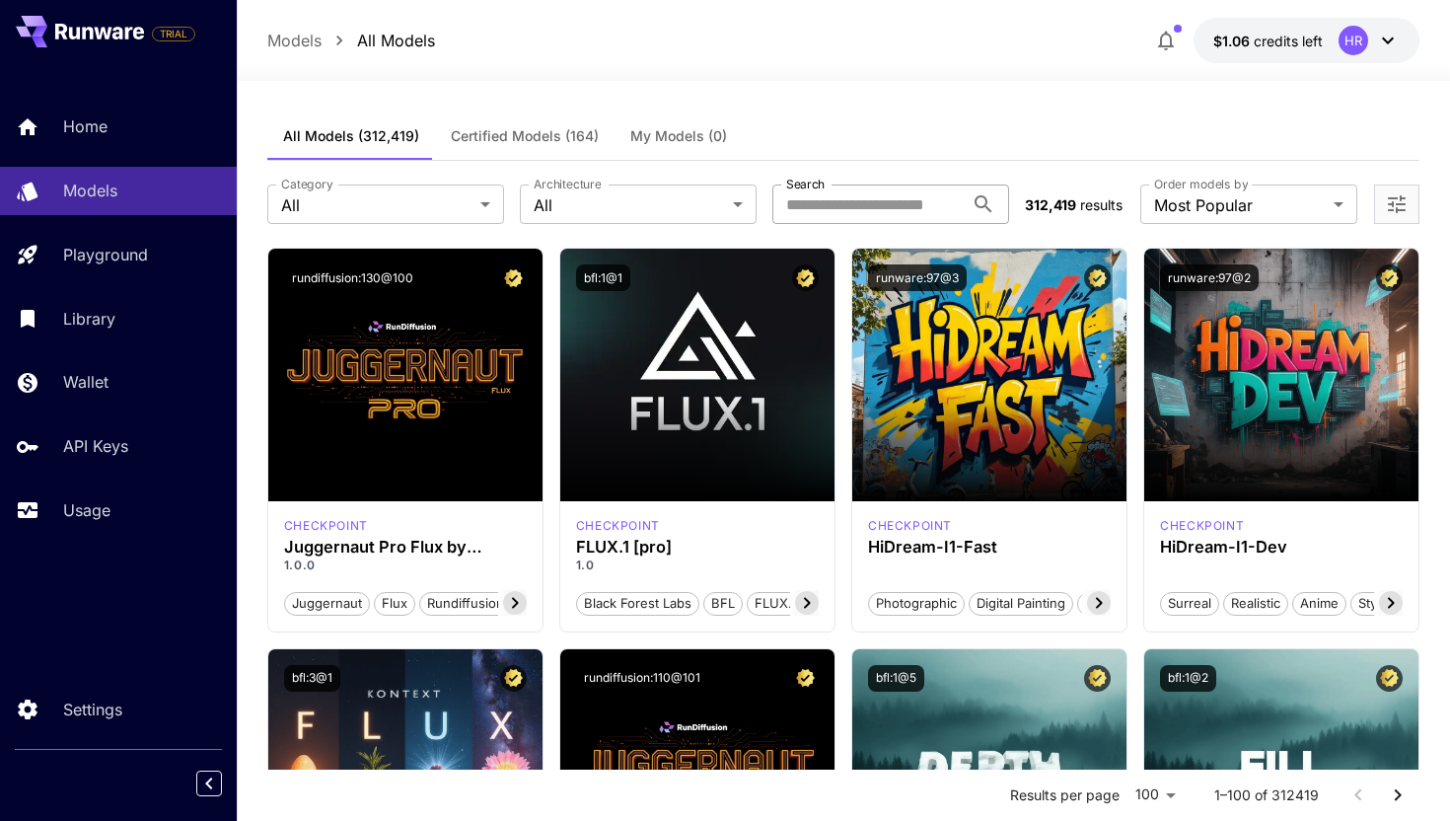
click at [860, 204] on input "Search" at bounding box center [868, 203] width 191 height 39
paste input "**********"
type input "**********"
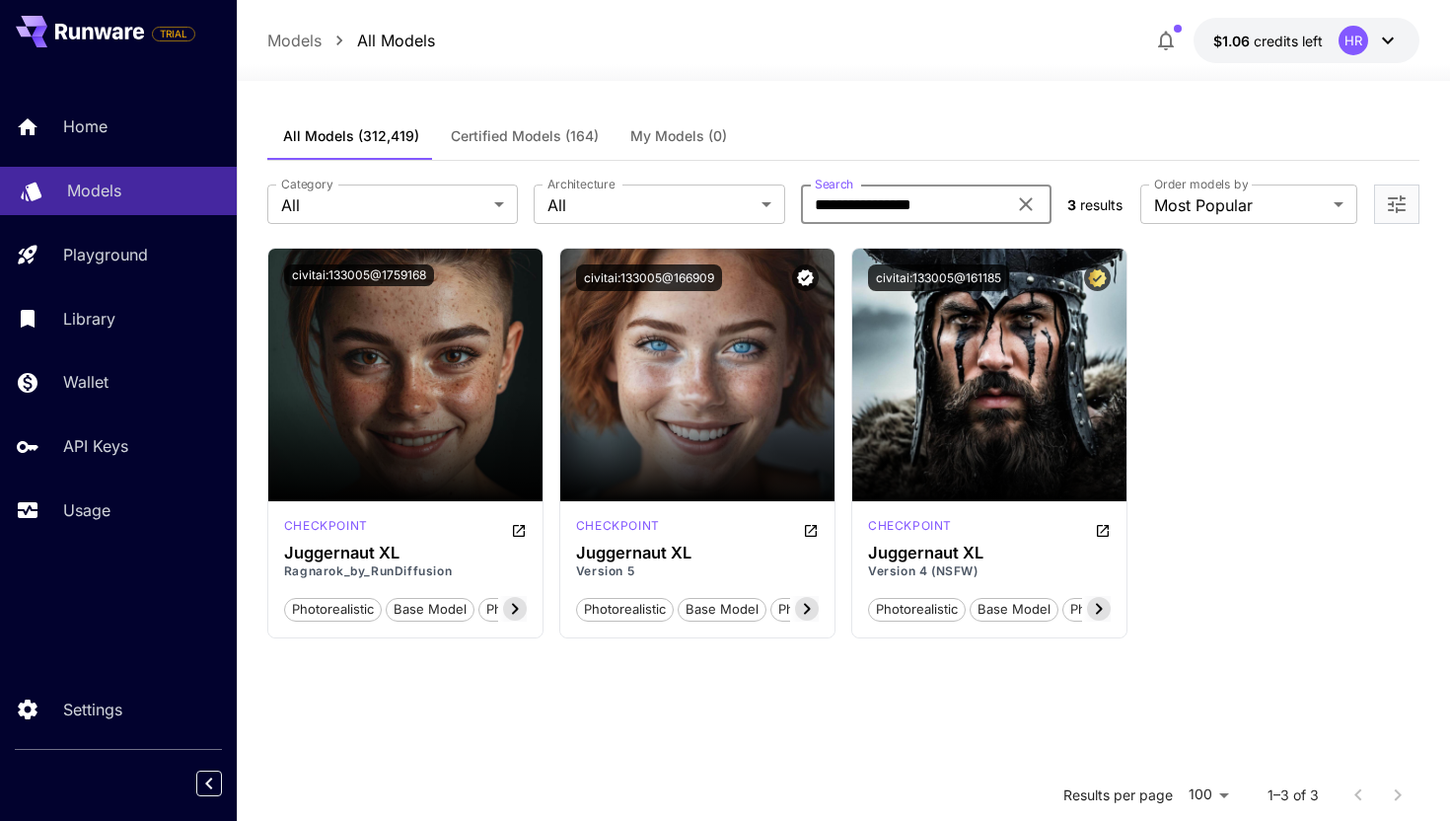
click at [116, 181] on p "Models" at bounding box center [94, 191] width 54 height 24
click at [530, 122] on button "Certified Models (164)" at bounding box center [525, 135] width 180 height 47
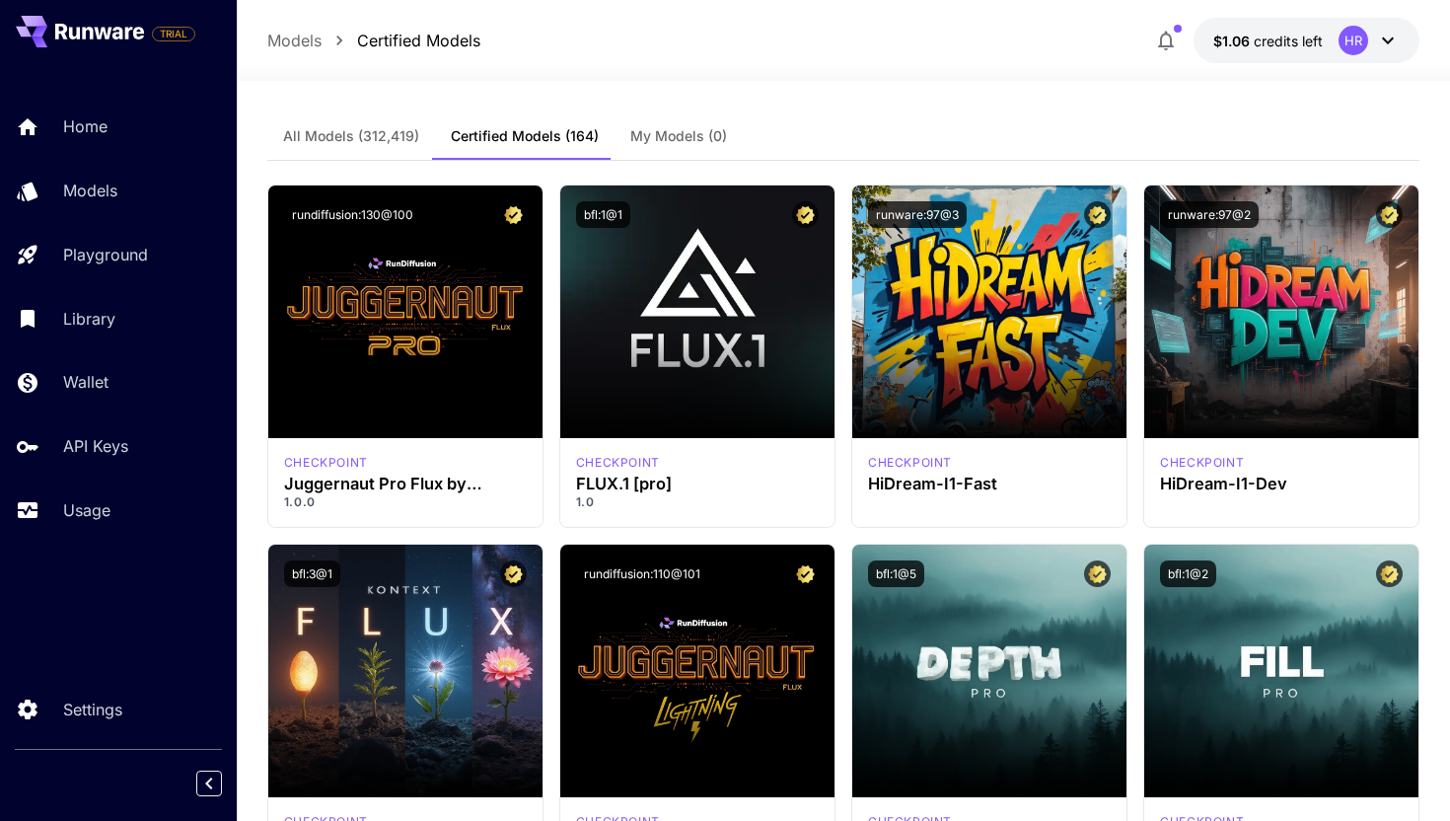
click at [376, 145] on button "All Models (312,419)" at bounding box center [351, 135] width 168 height 47
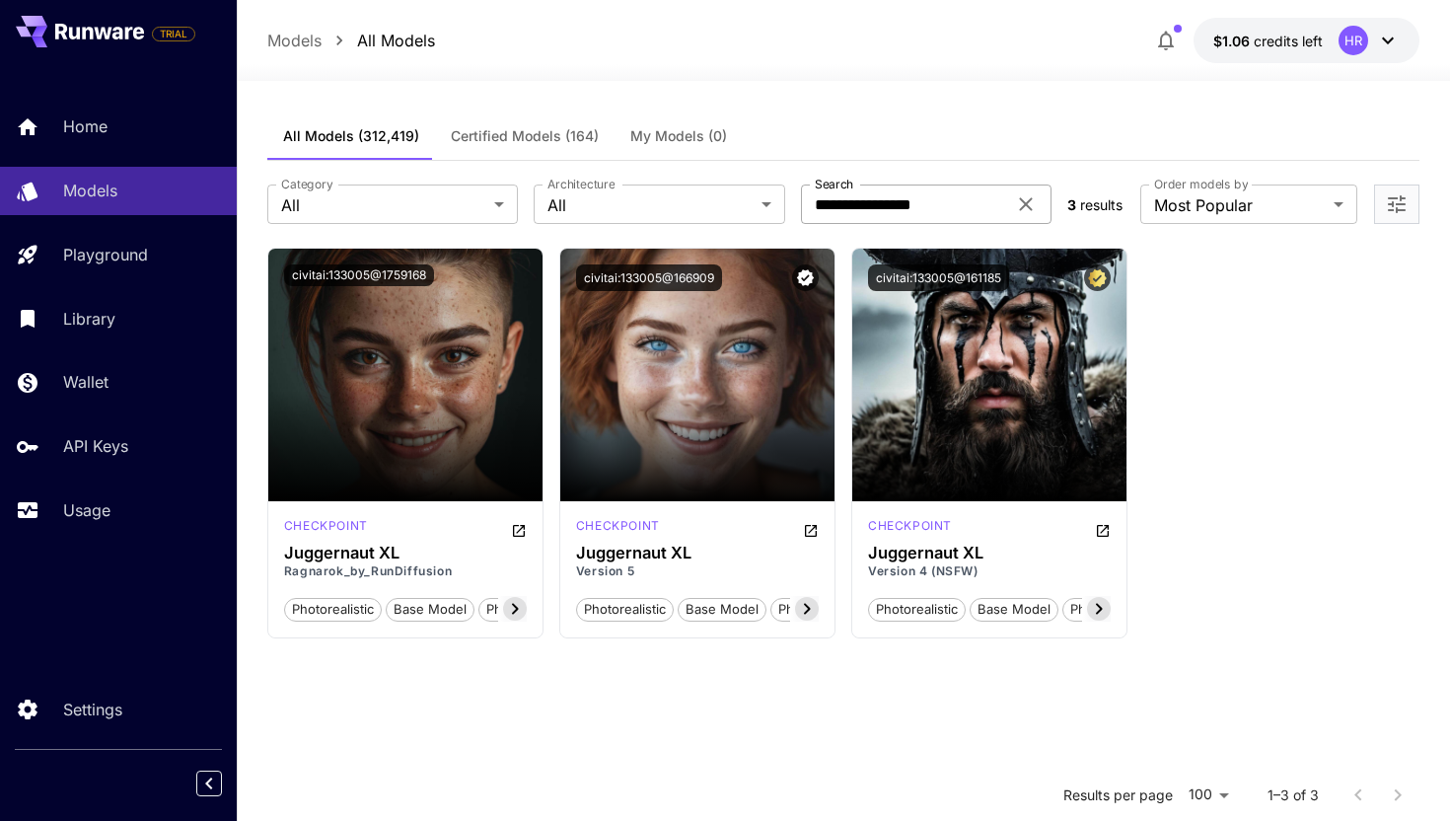
click at [1019, 215] on icon at bounding box center [1026, 204] width 24 height 24
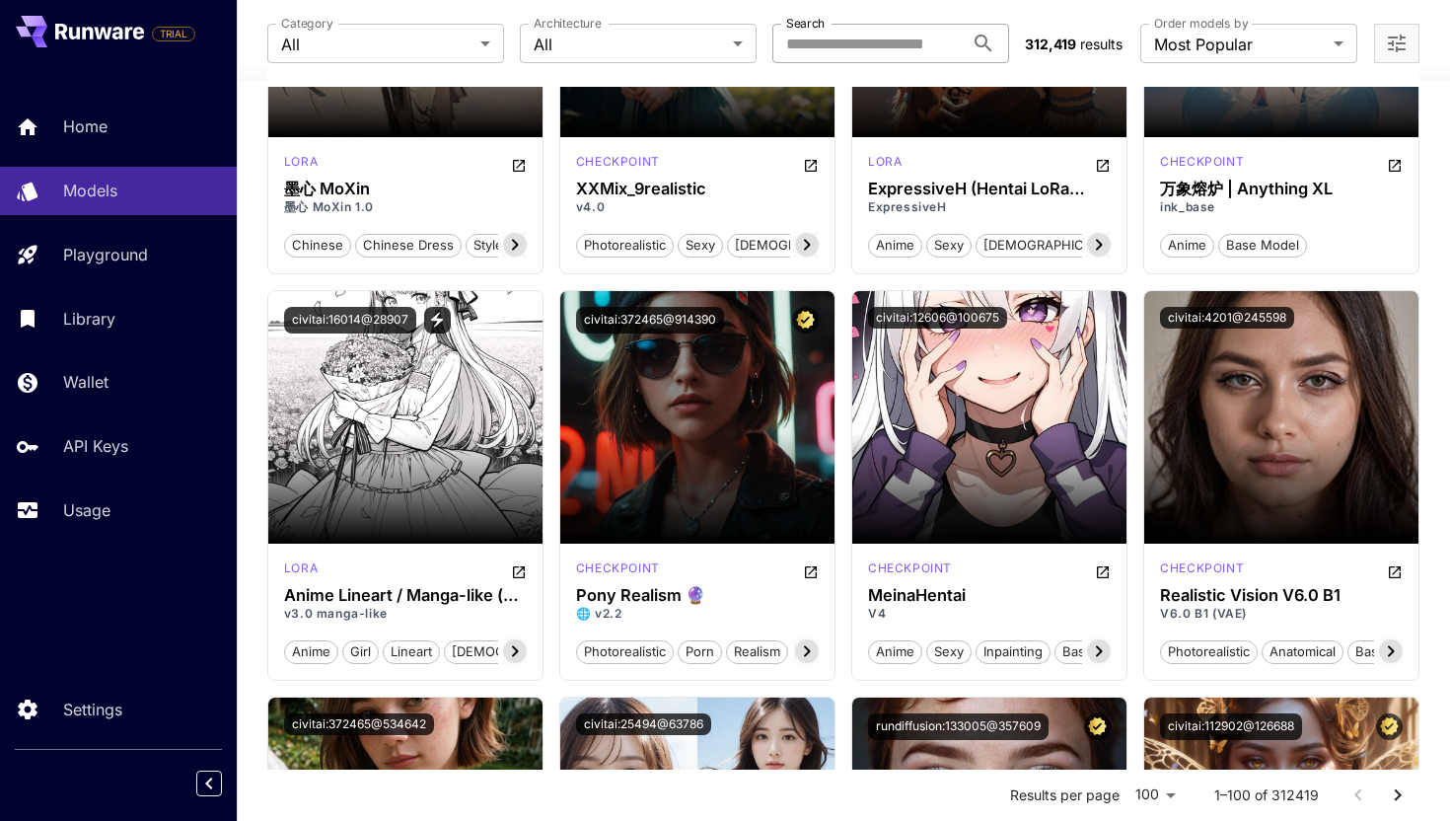
scroll to position [6018, 0]
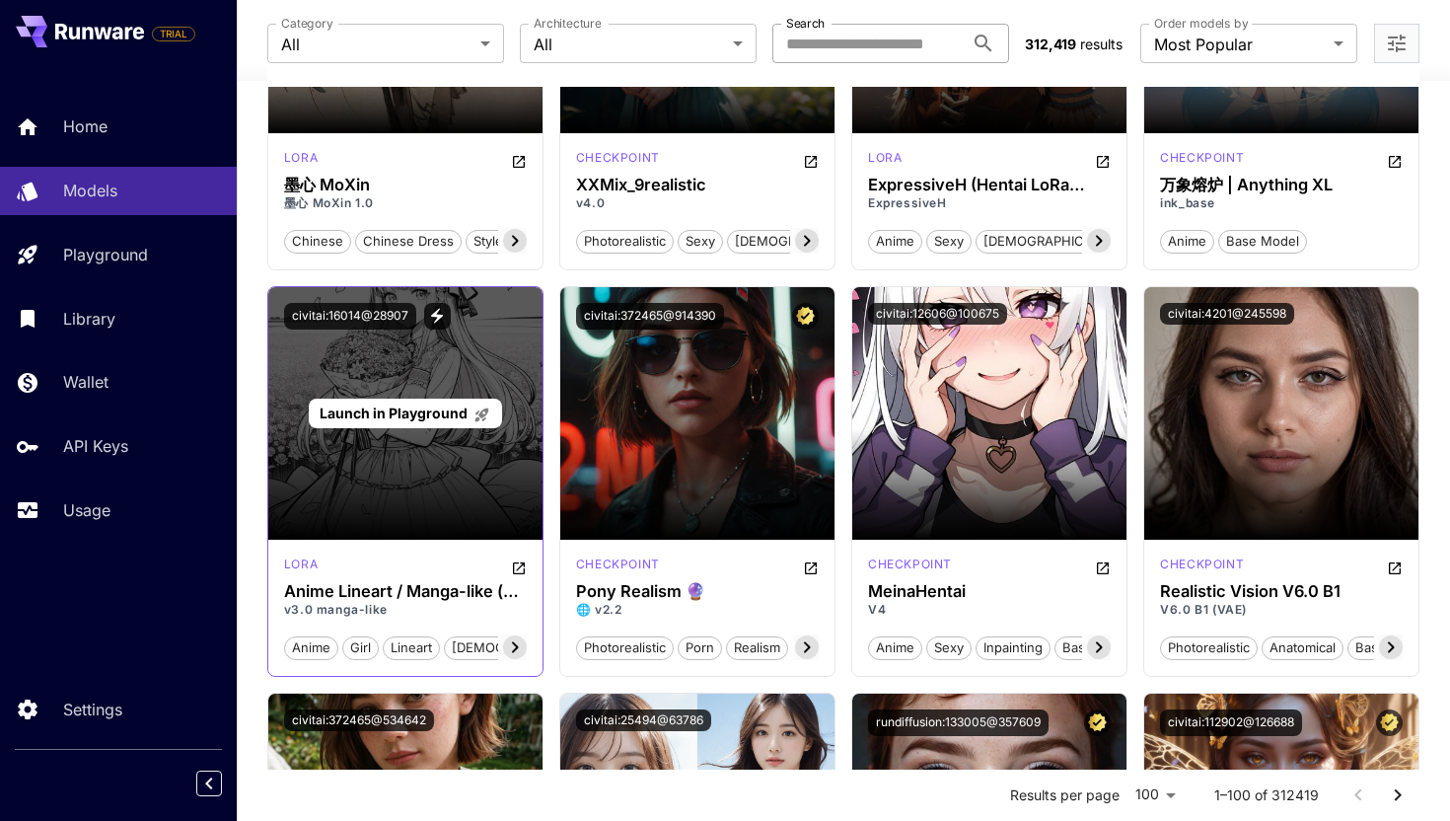
click at [445, 465] on div "Launch in Playground" at bounding box center [405, 413] width 274 height 253
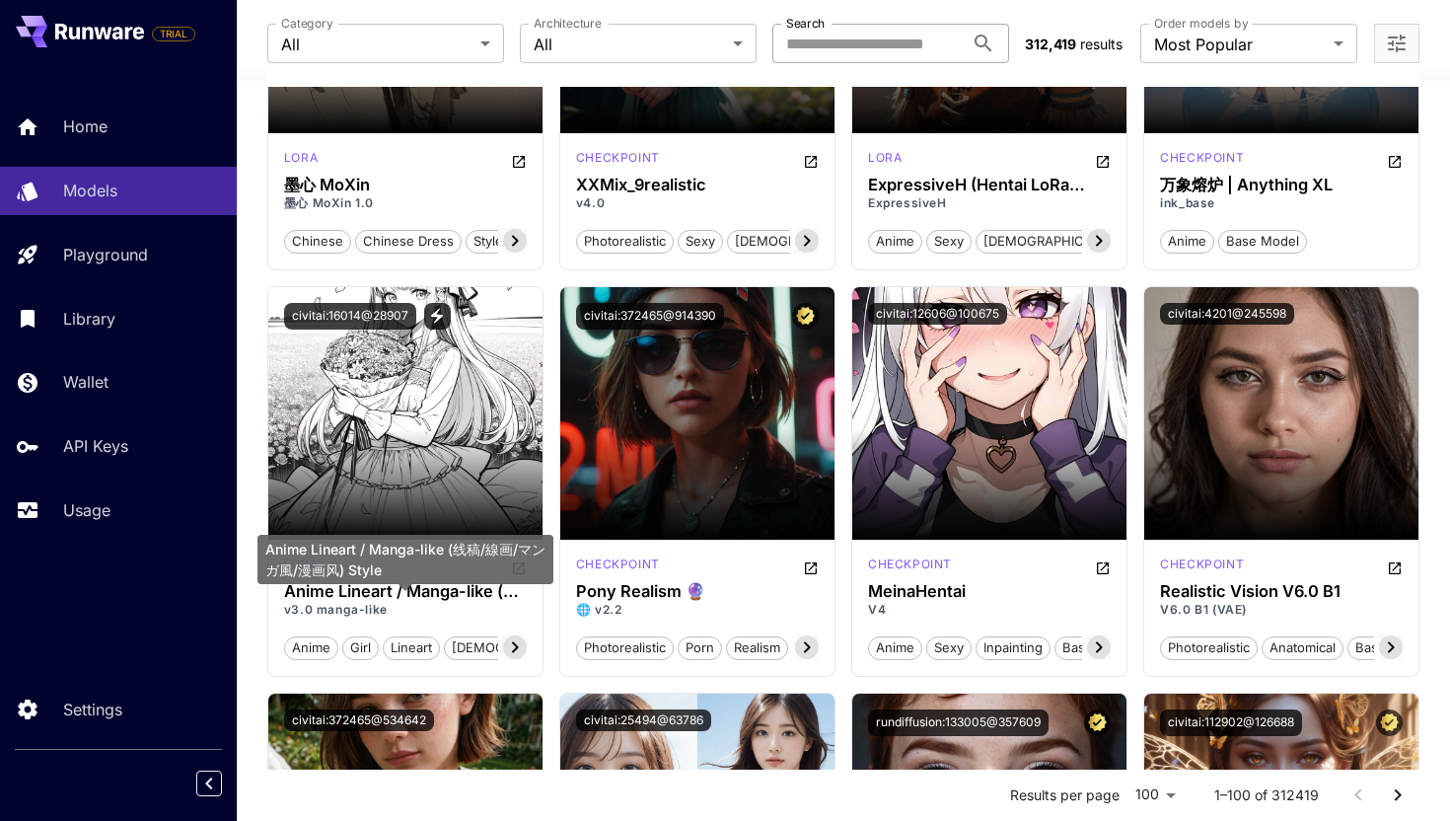
click at [522, 580] on div "Anime Lineart / Manga-like (线稿/線画/マンガ風/漫画风) Style" at bounding box center [406, 559] width 296 height 49
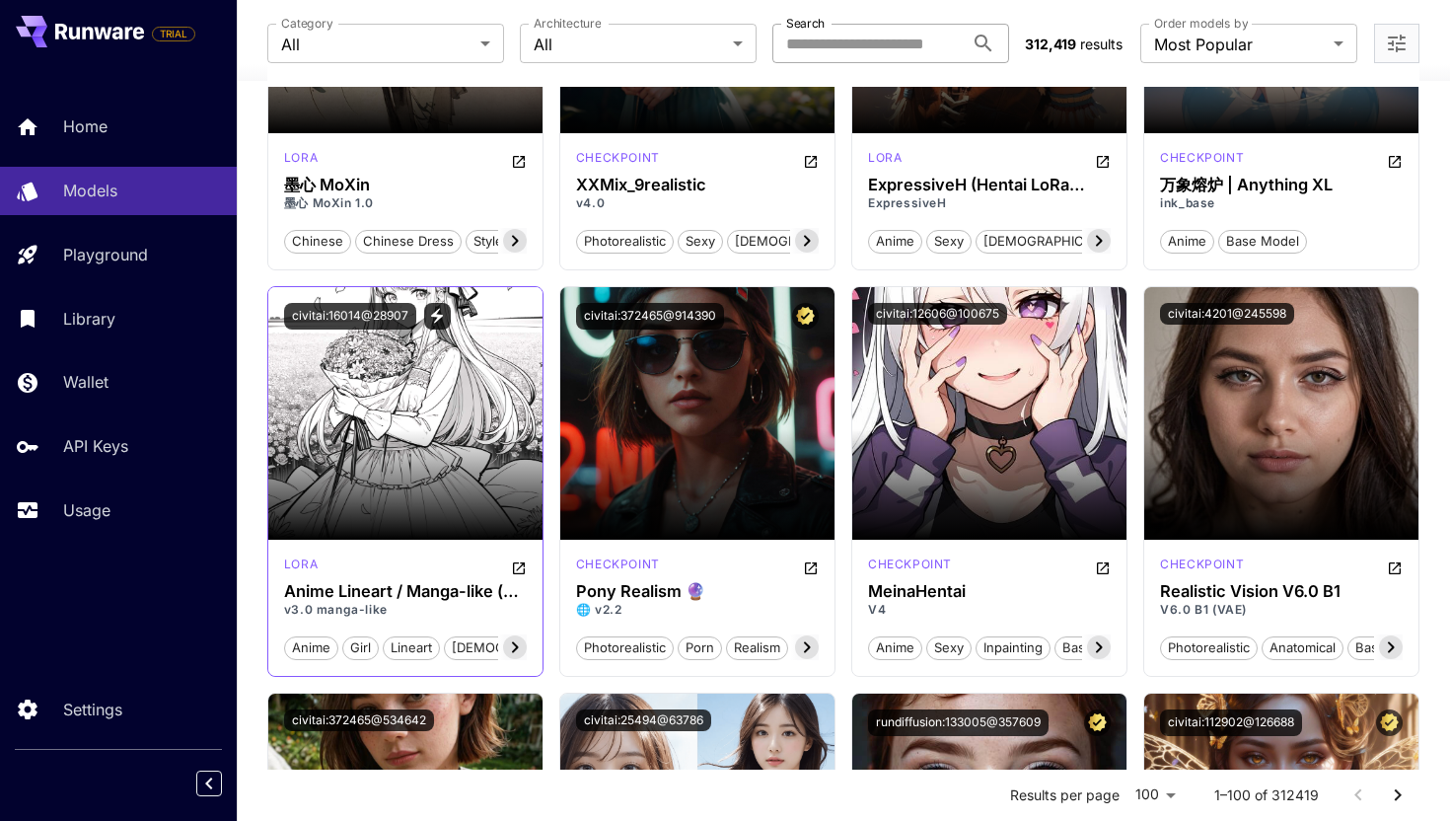
click at [520, 659] on icon at bounding box center [515, 647] width 24 height 24
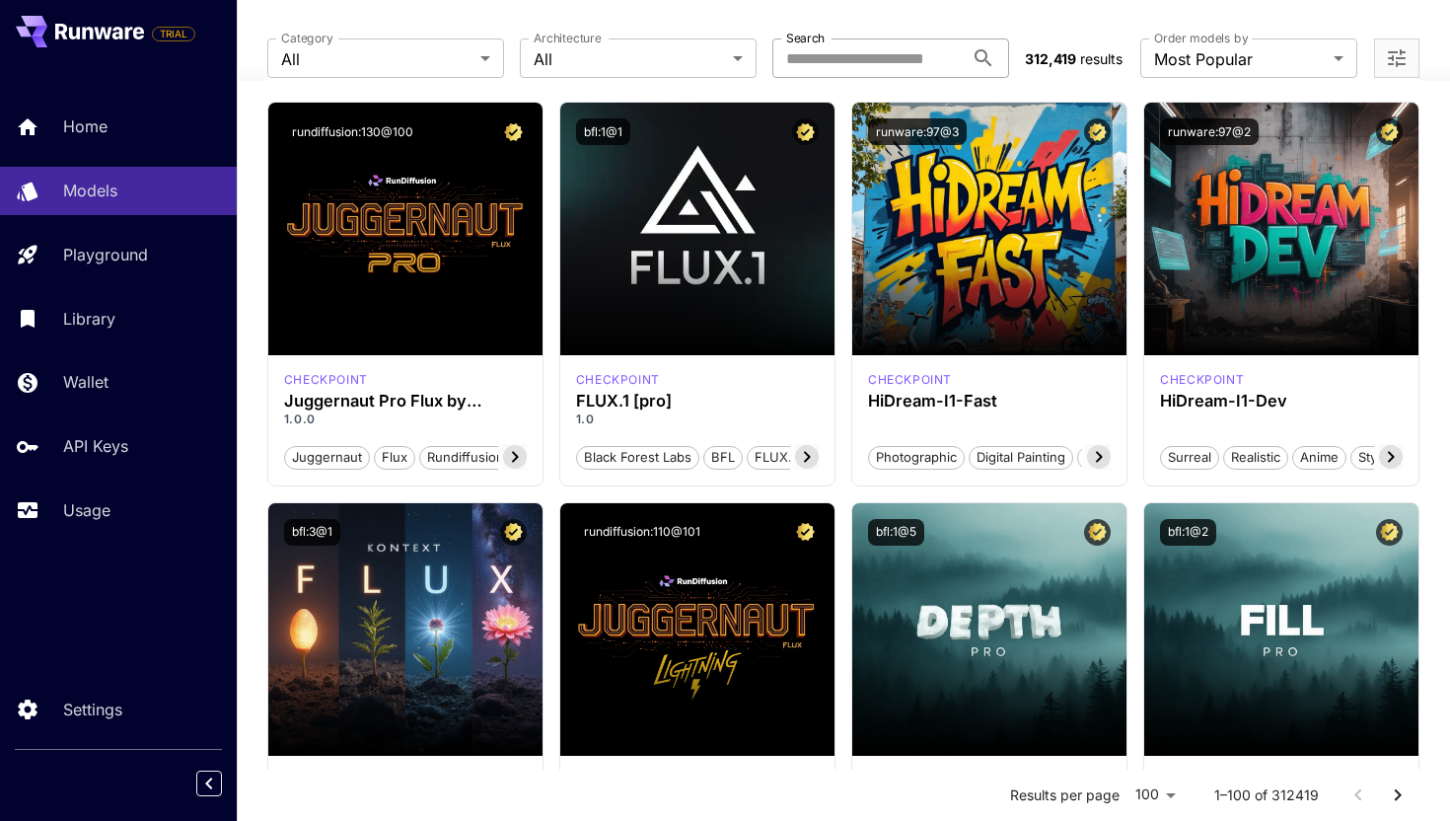
scroll to position [0, 0]
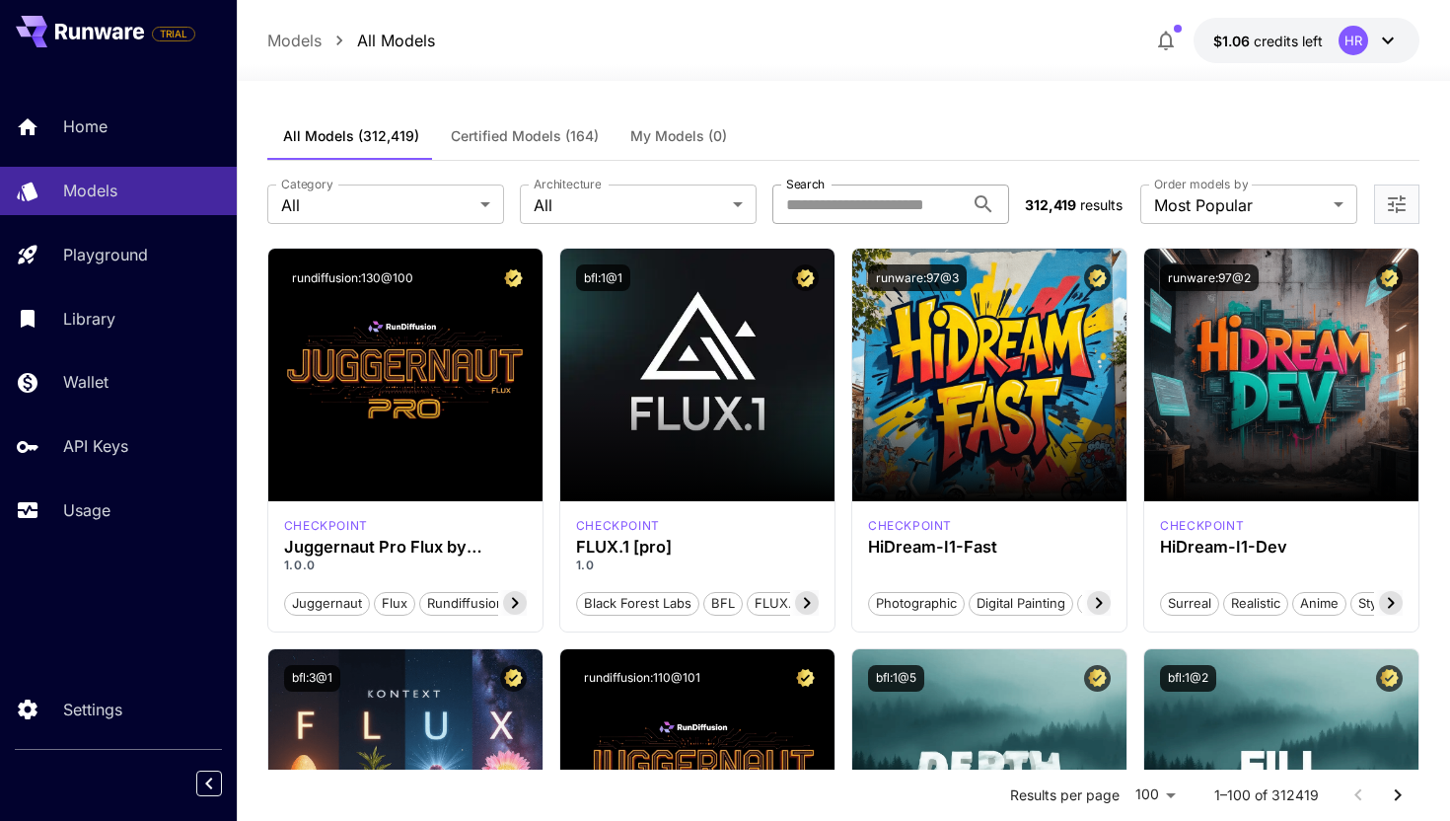
click at [596, 191] on label "Architecture" at bounding box center [567, 184] width 67 height 17
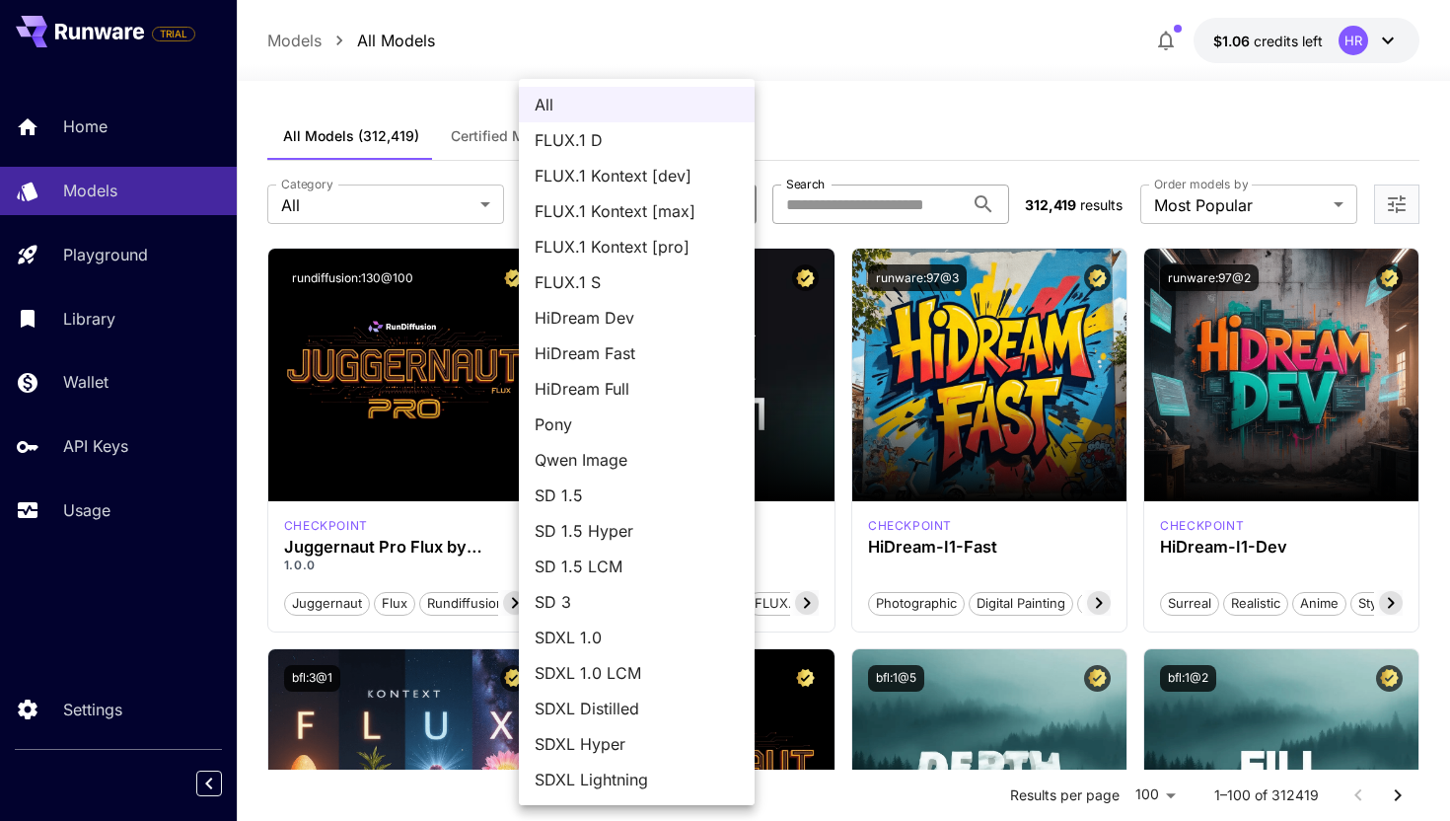
scroll to position [36, 0]
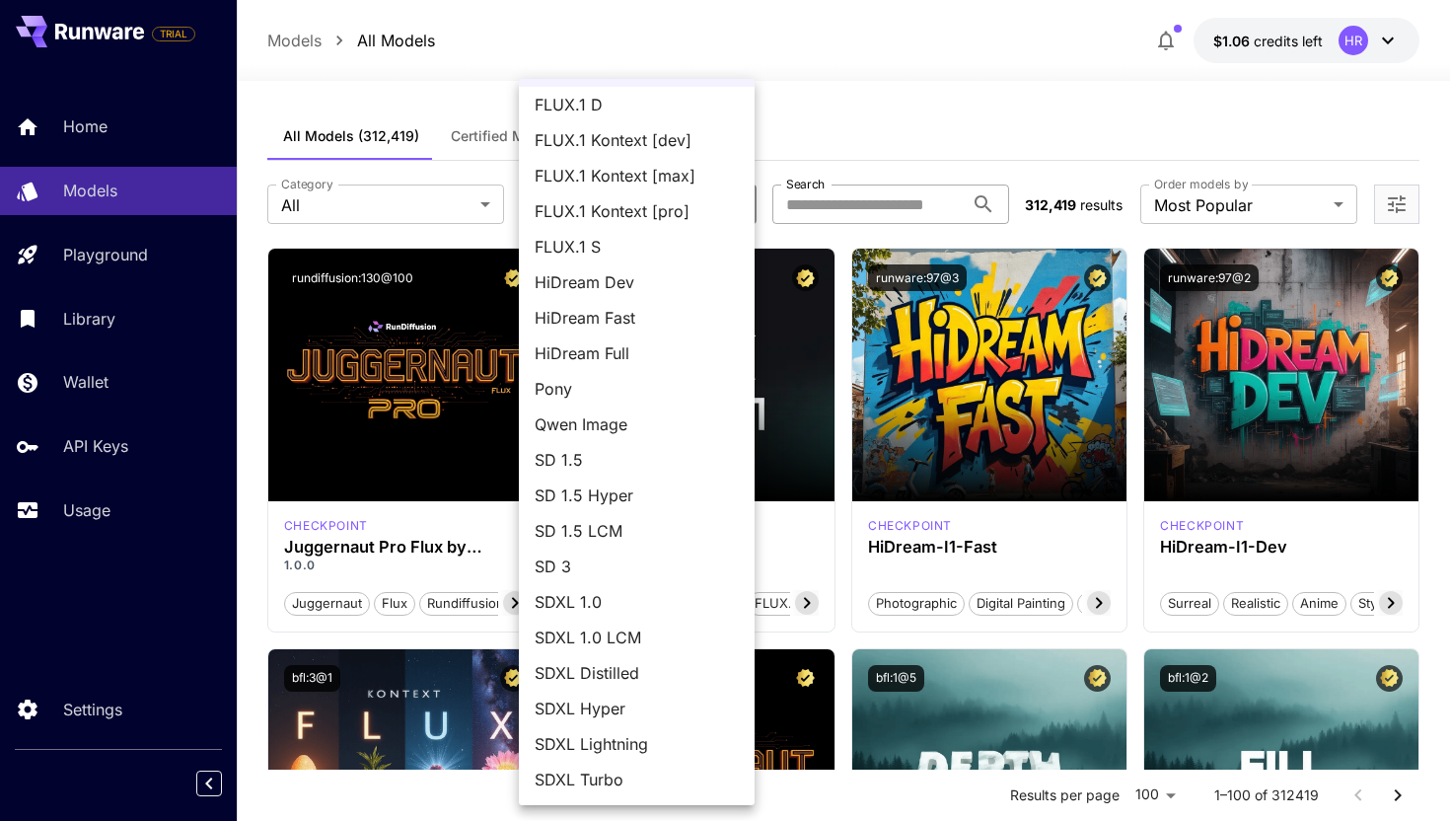
click at [441, 205] on div at bounding box center [725, 410] width 1450 height 821
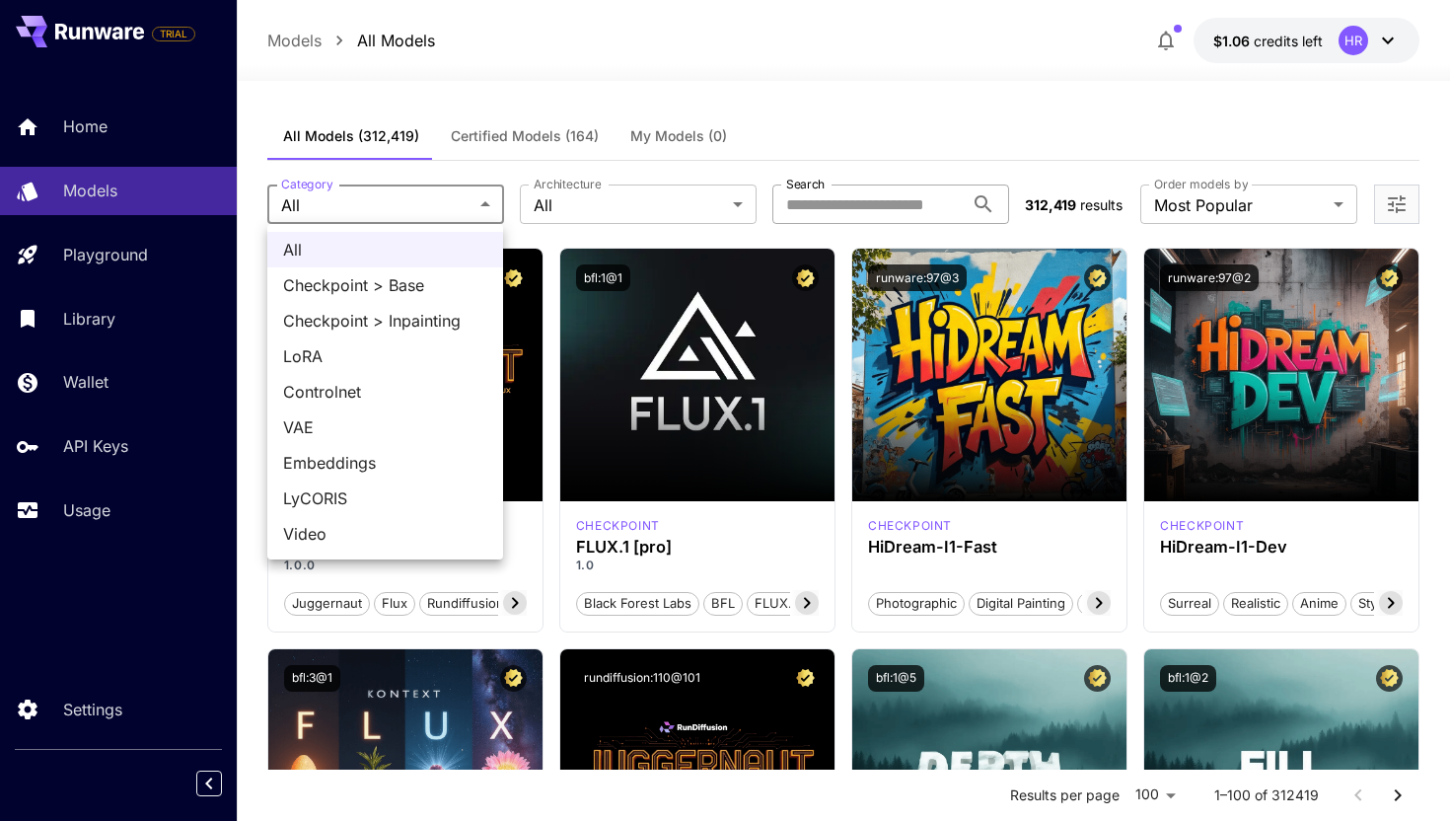
click at [413, 205] on div at bounding box center [725, 410] width 1450 height 821
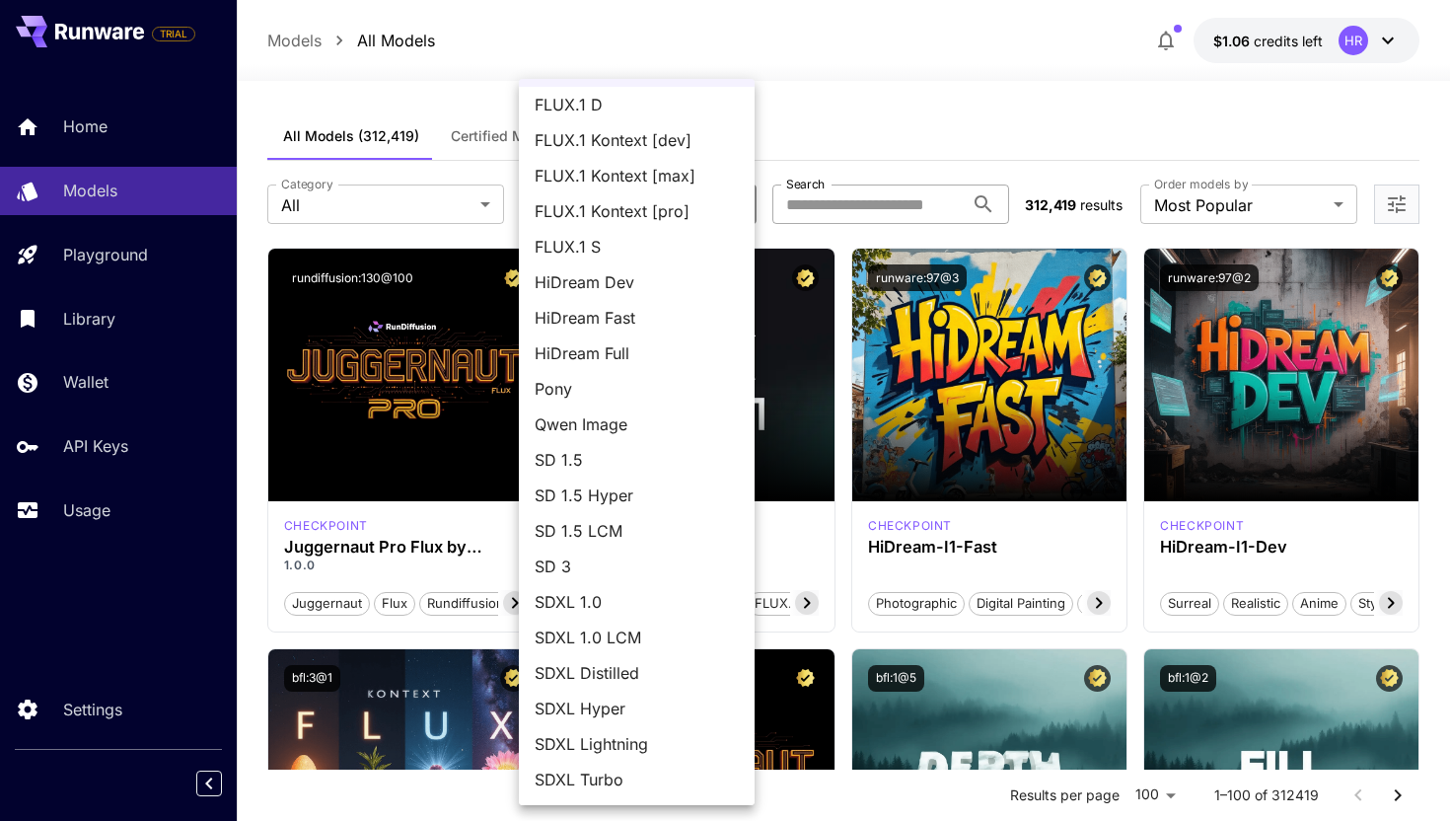
scroll to position [0, 0]
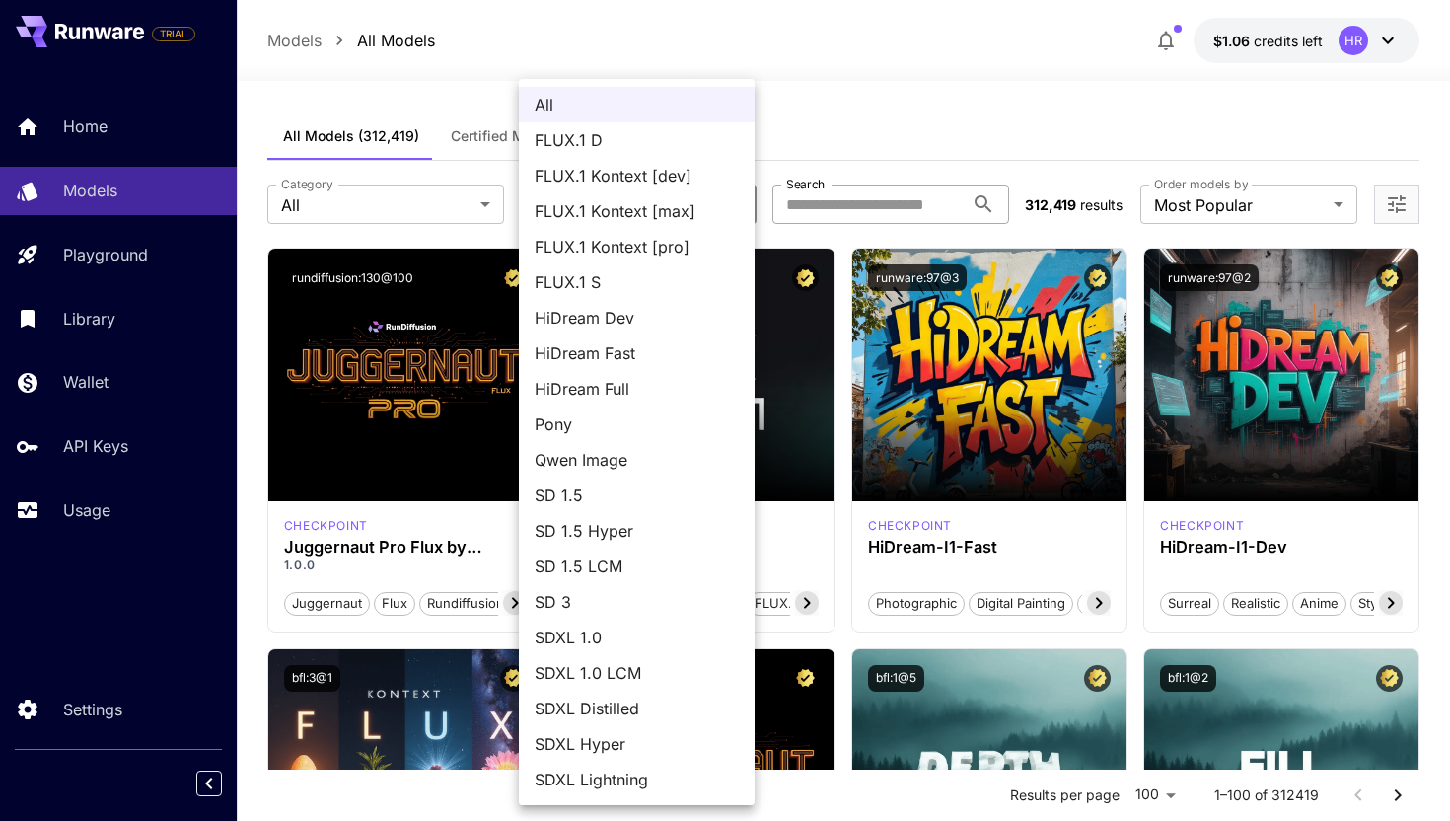
click at [608, 138] on span "FLUX.1 D" at bounding box center [637, 140] width 204 height 24
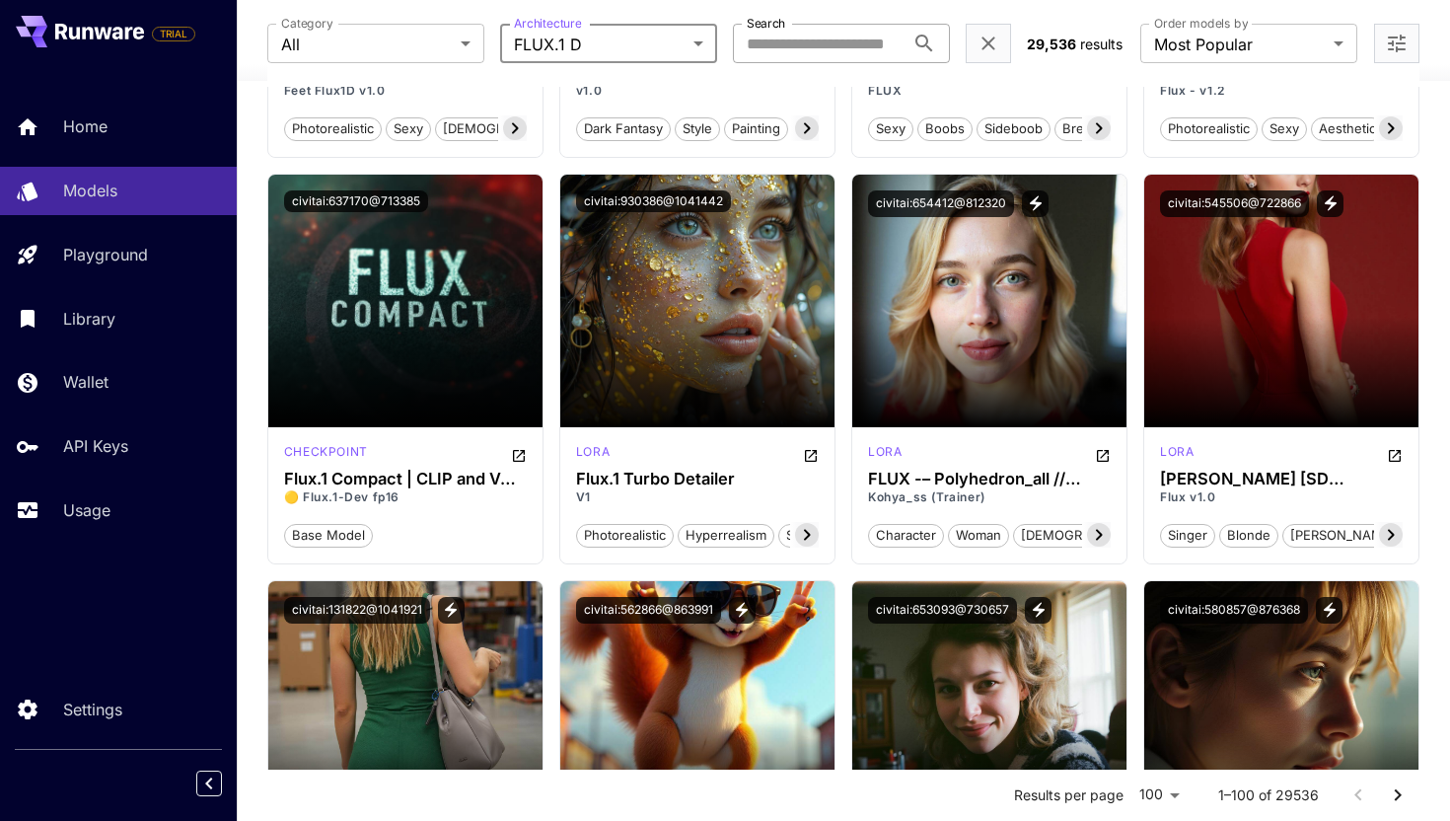
scroll to position [5335, 0]
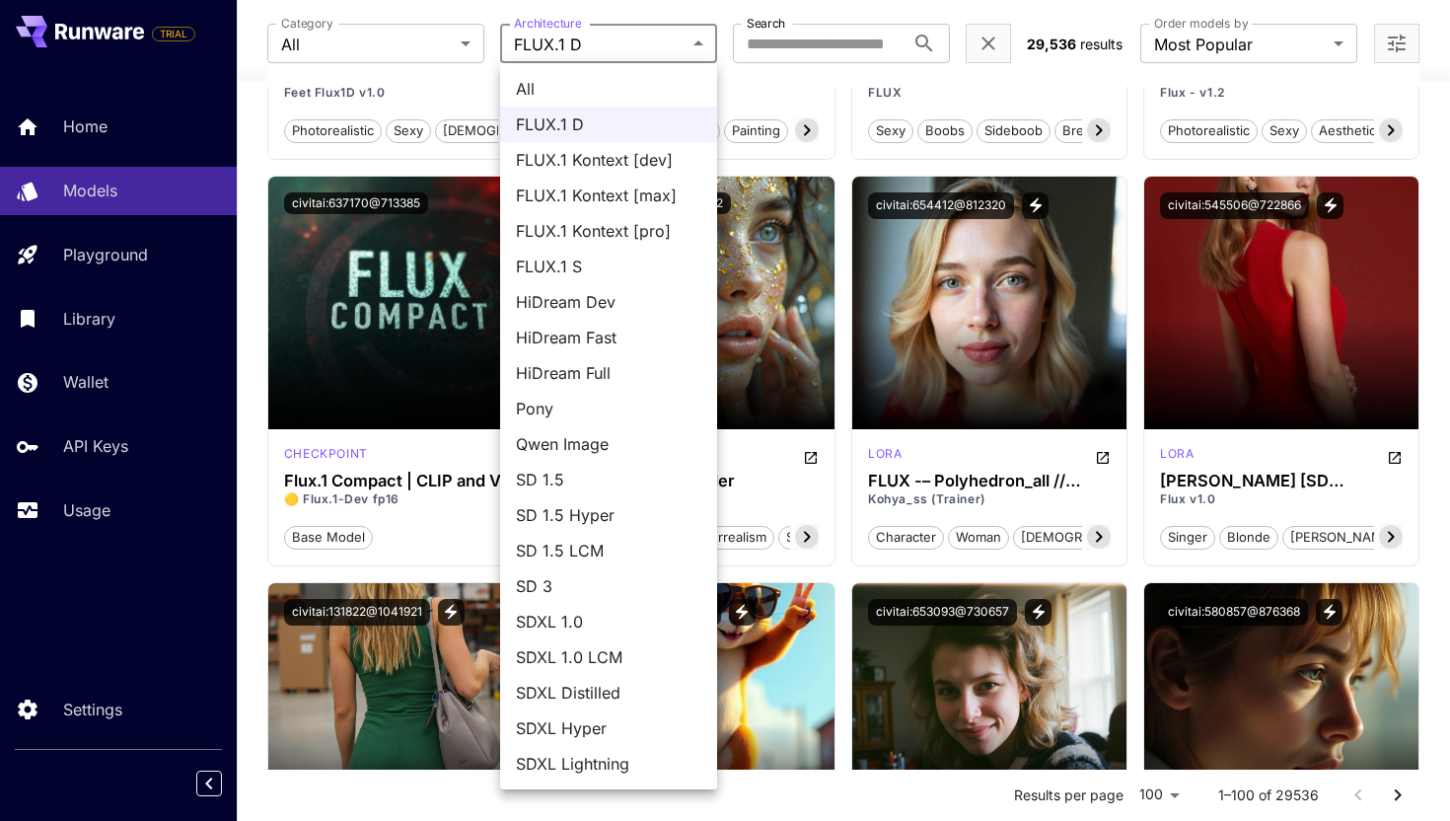
click at [608, 42] on div at bounding box center [725, 410] width 1450 height 821
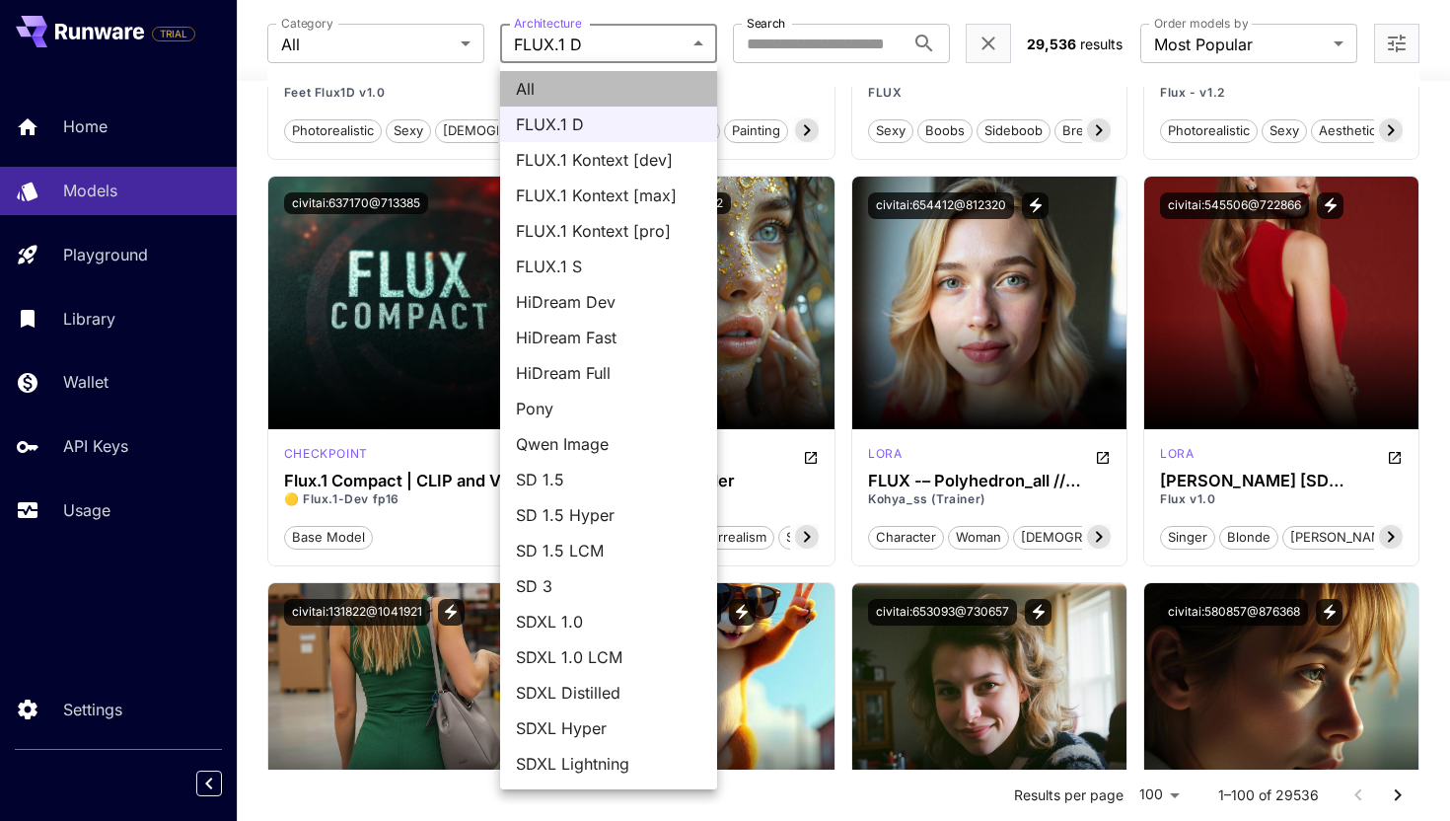
click at [561, 90] on span "All" at bounding box center [608, 89] width 185 height 24
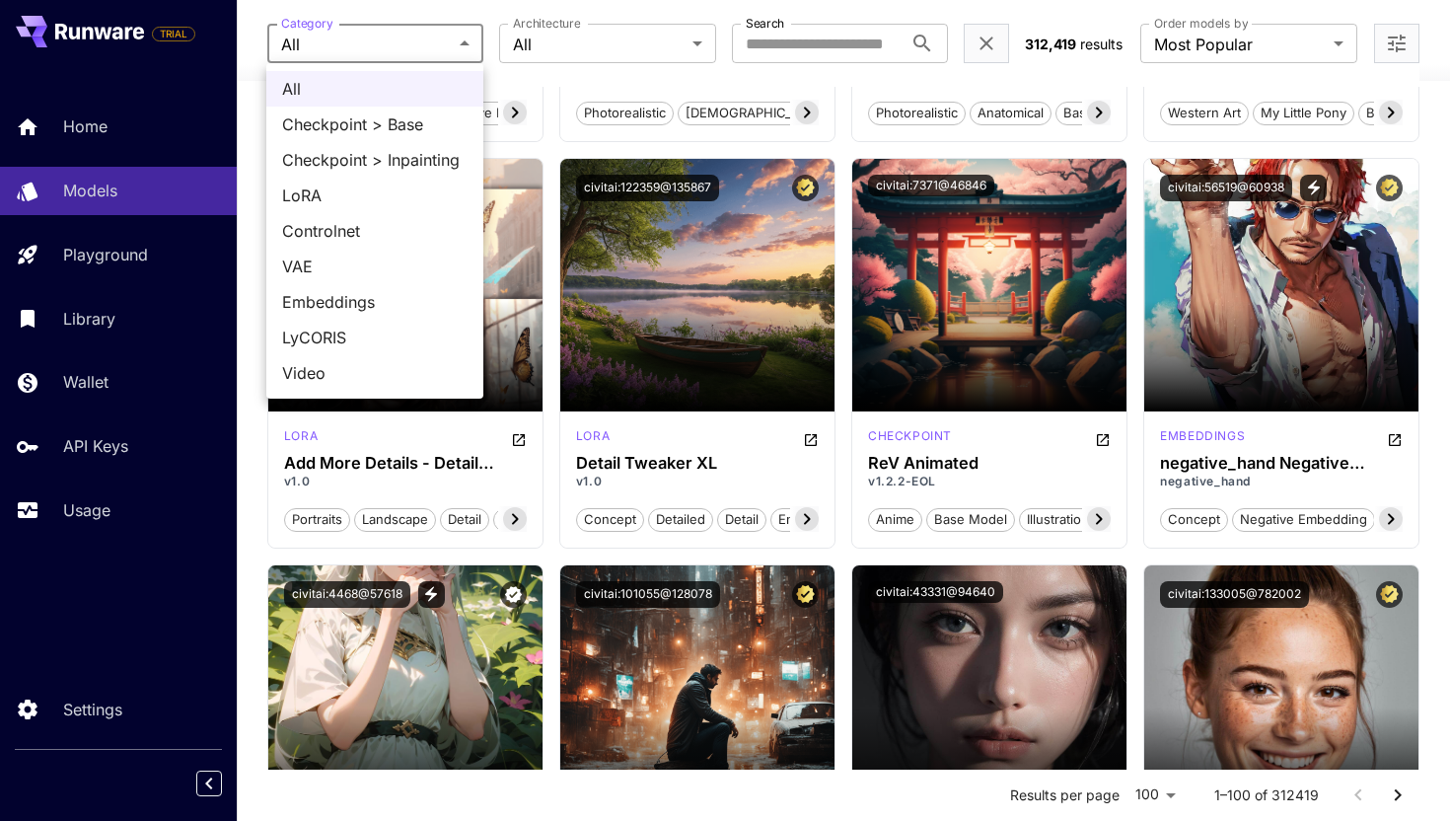
click at [581, 42] on div at bounding box center [725, 410] width 1450 height 821
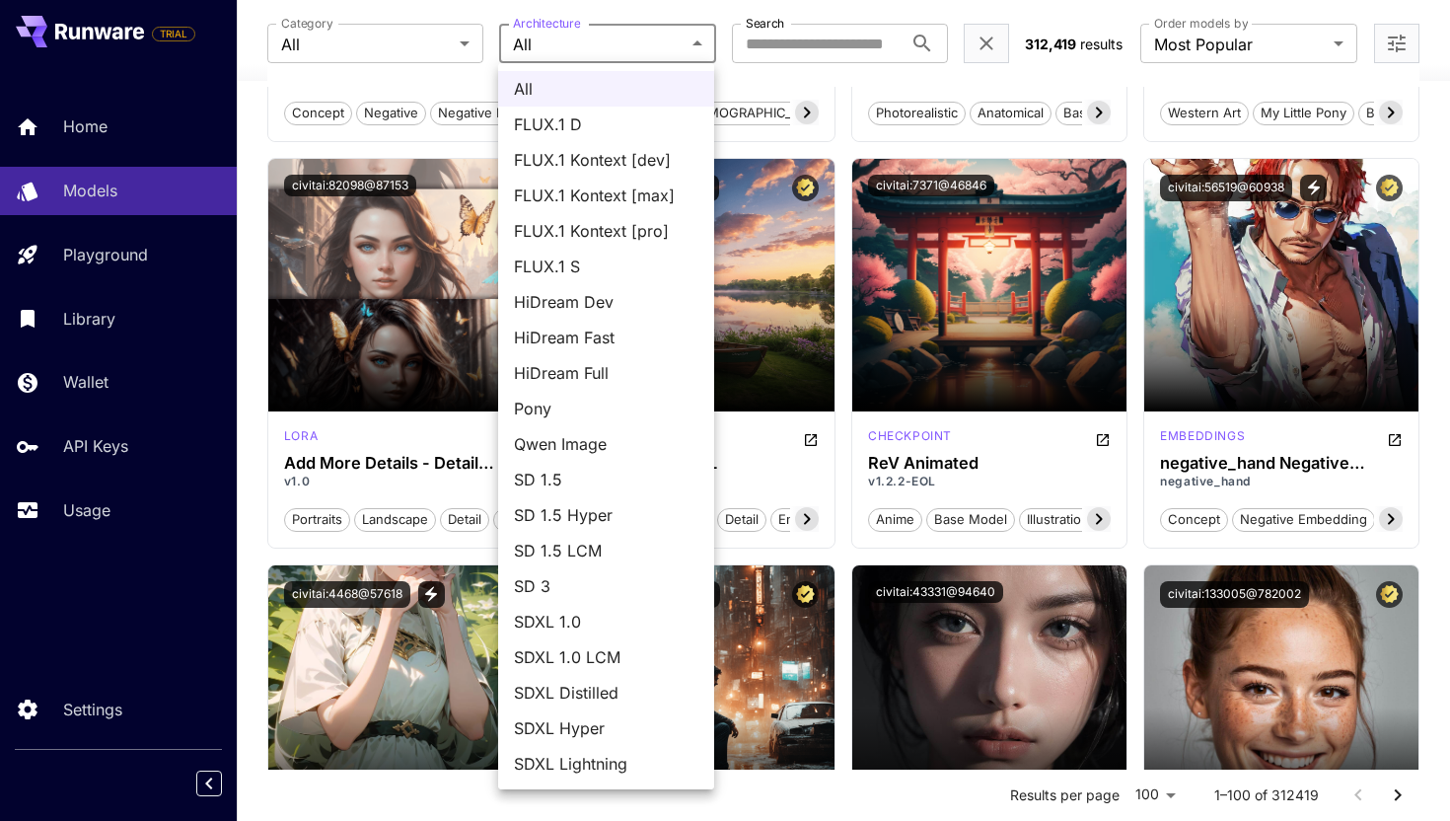
scroll to position [36, 0]
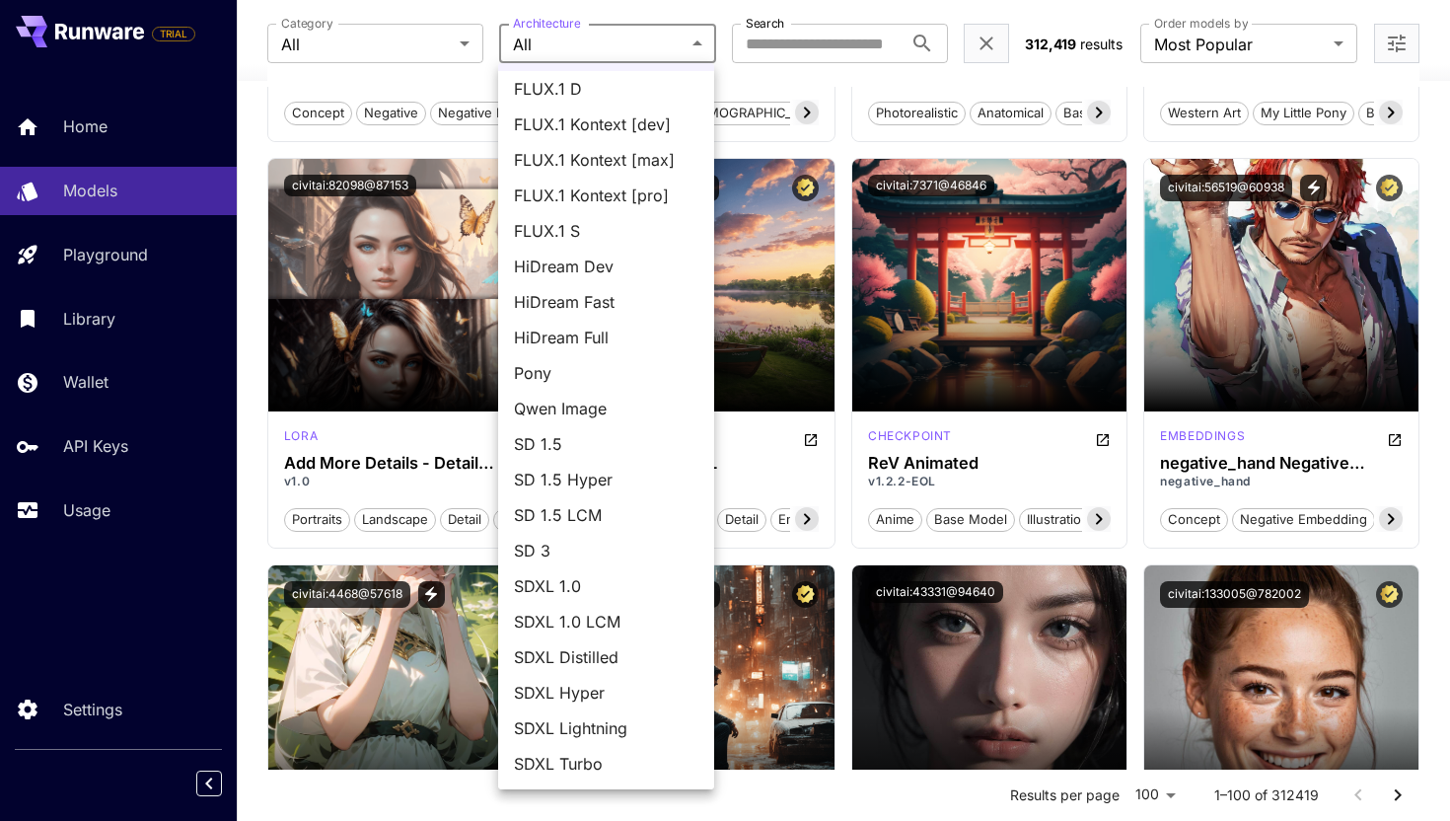
click at [606, 578] on span "SDXL 1.0" at bounding box center [606, 586] width 184 height 24
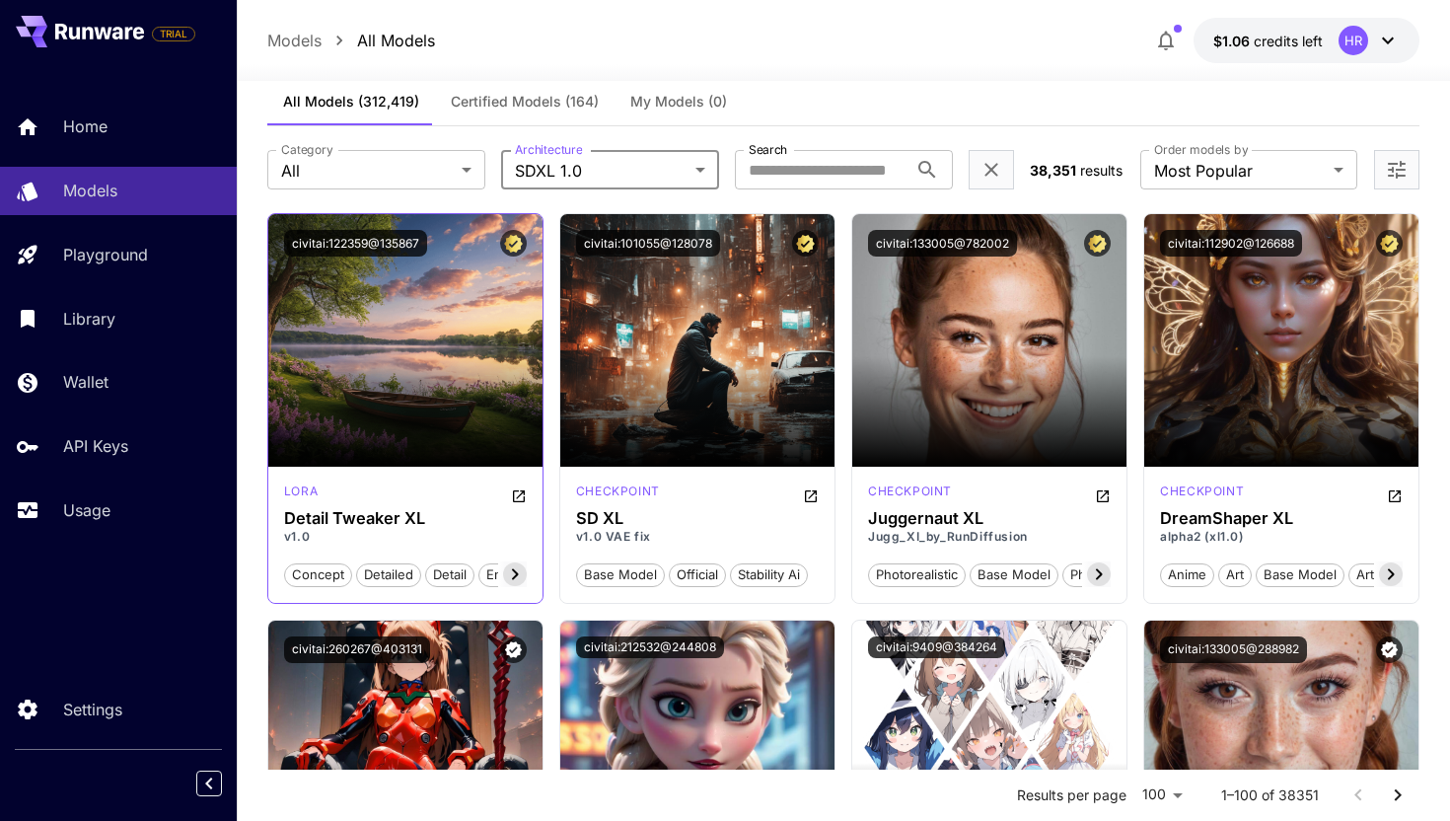
scroll to position [0, 0]
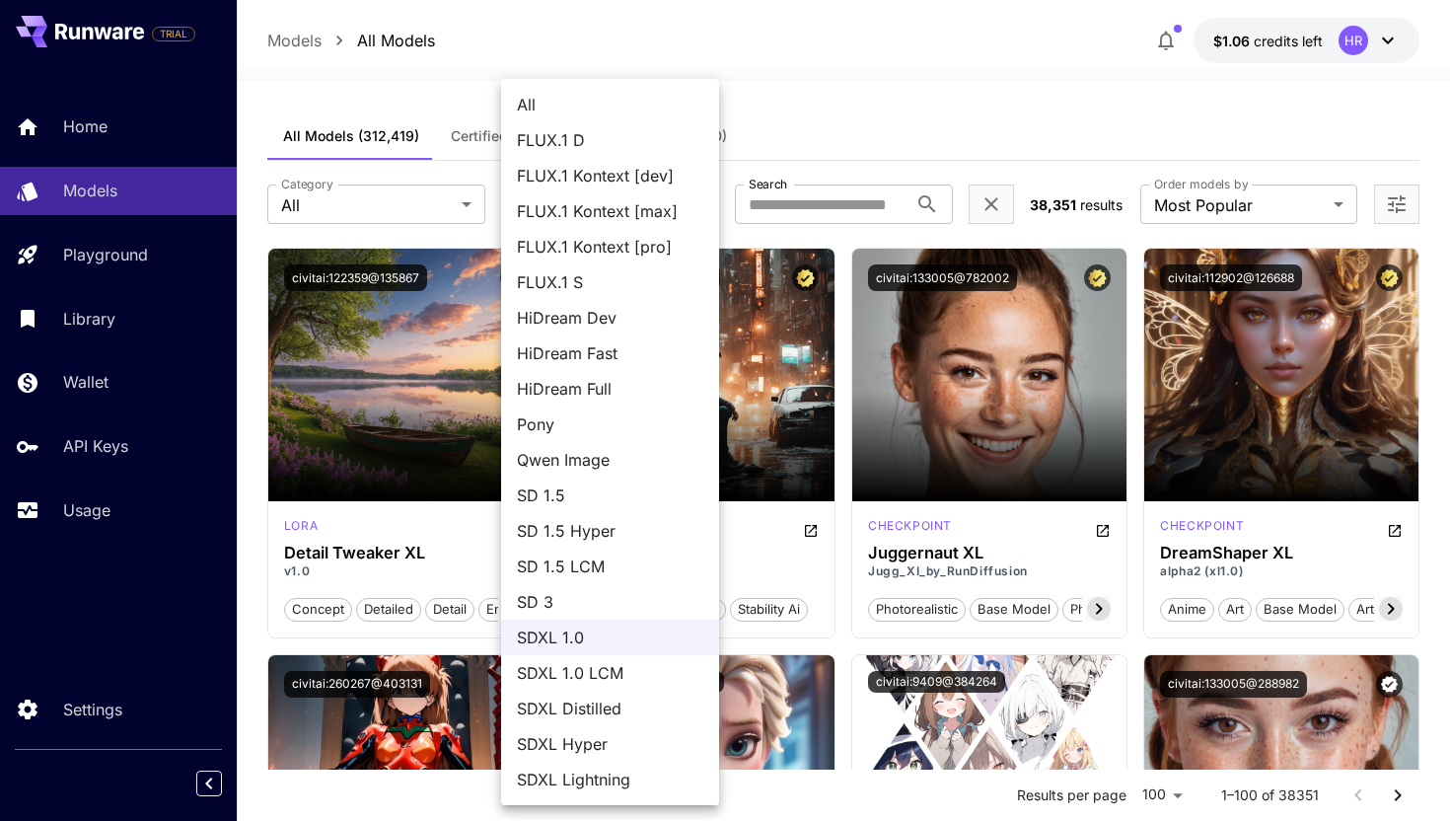
click at [600, 101] on span "All" at bounding box center [610, 105] width 186 height 24
type input "***"
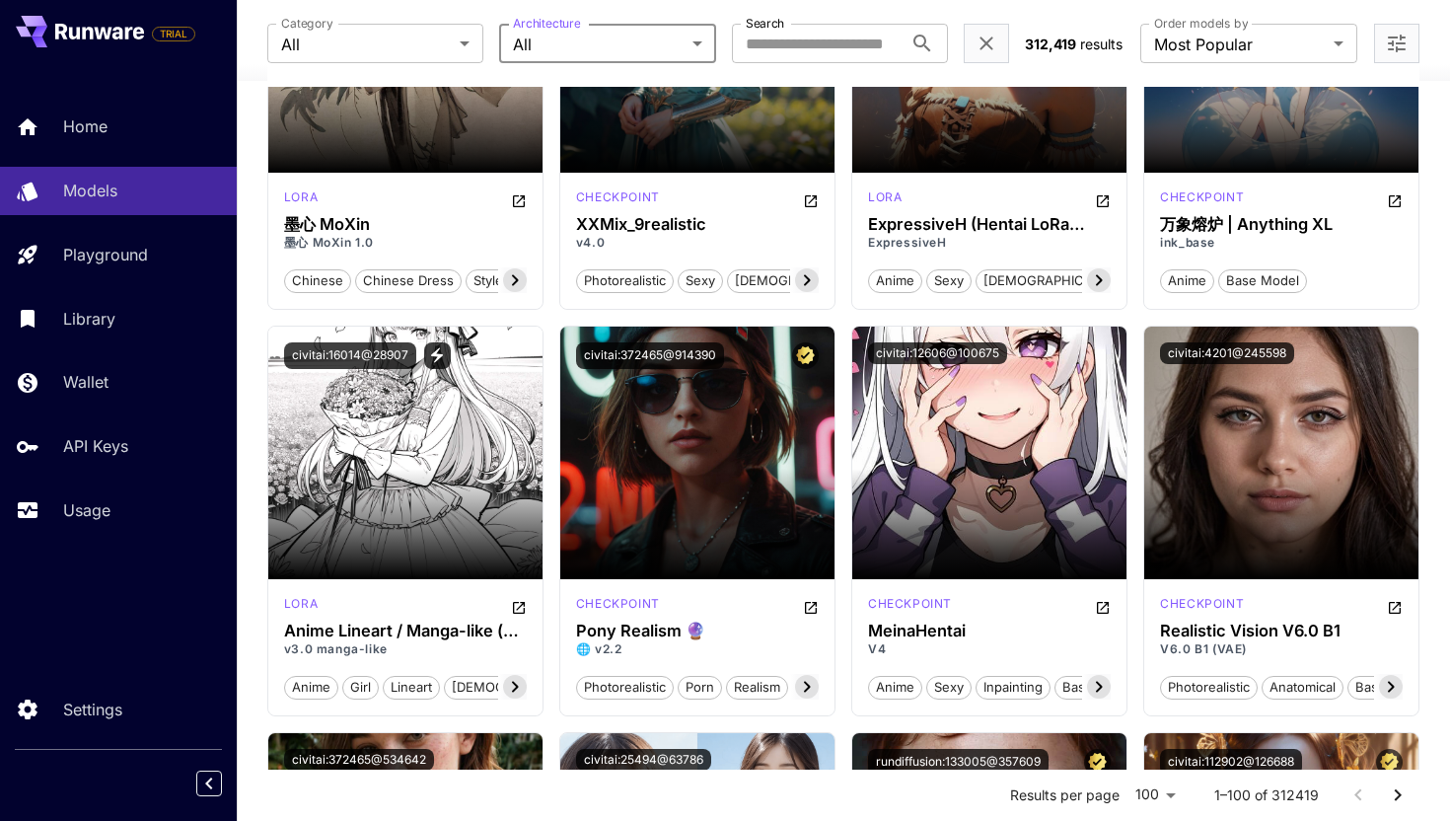
scroll to position [5990, 0]
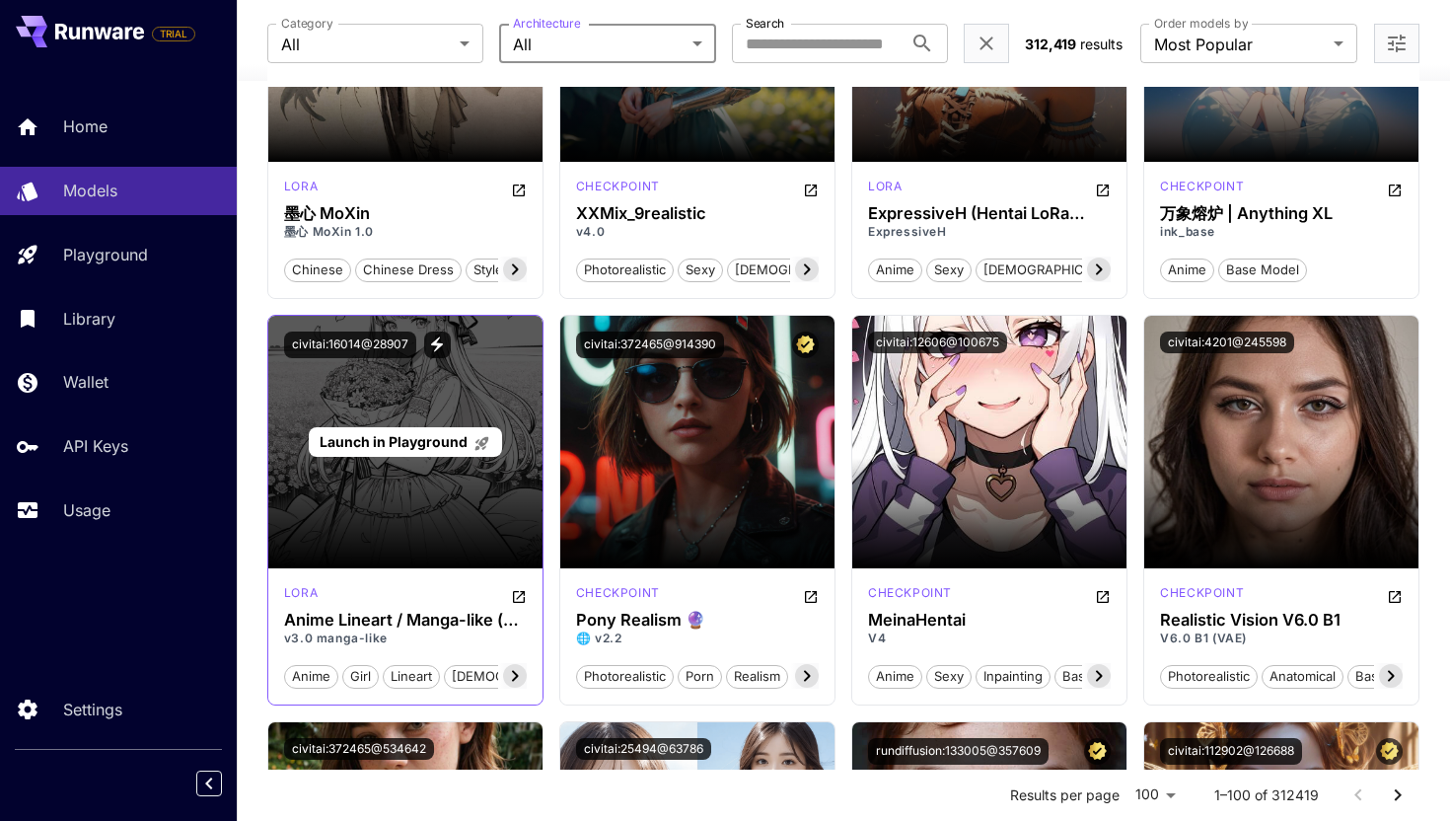
click at [439, 450] on span "Launch in Playground" at bounding box center [394, 441] width 148 height 17
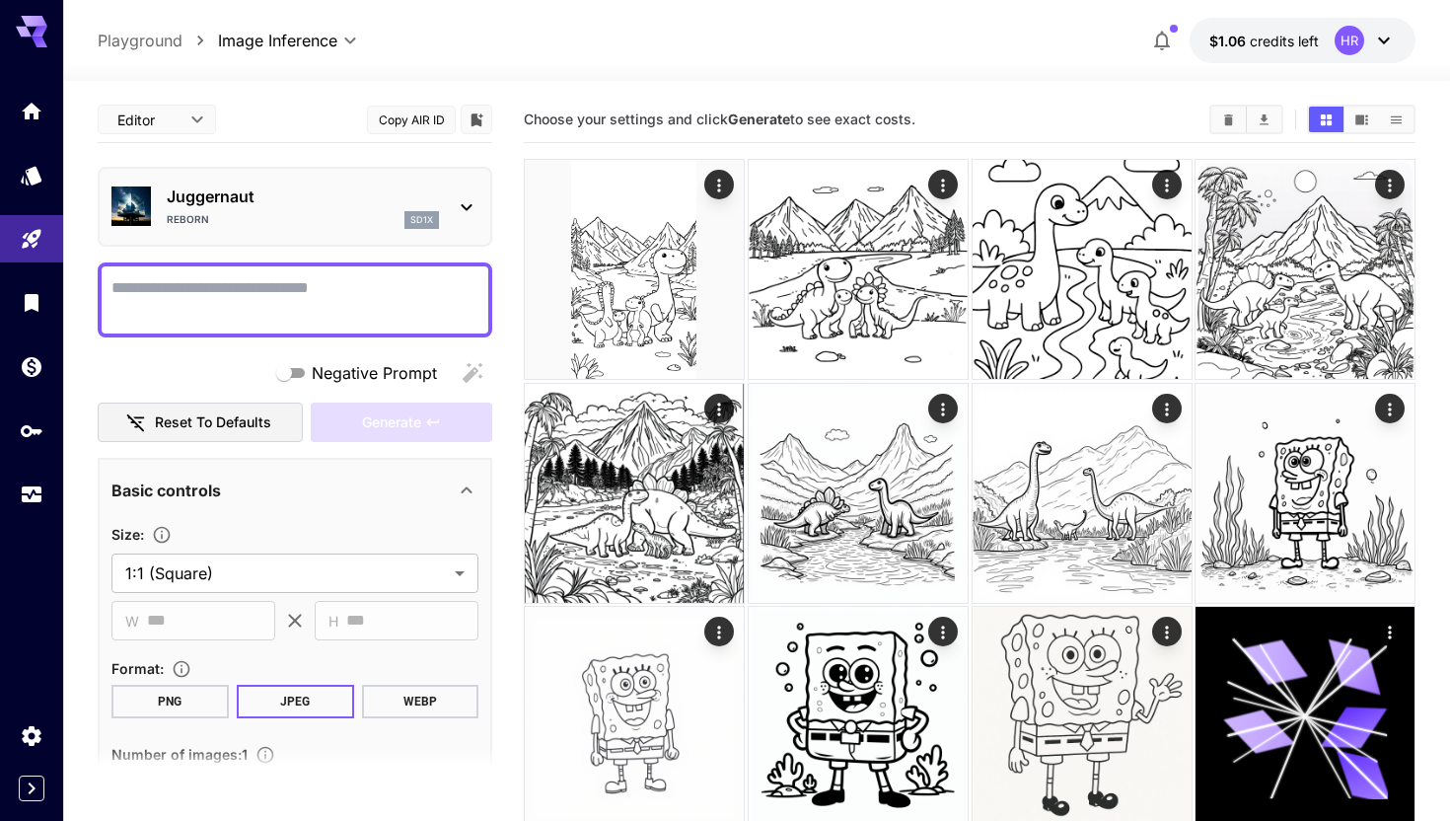
click at [332, 321] on textarea "Negative Prompt" at bounding box center [294, 299] width 367 height 47
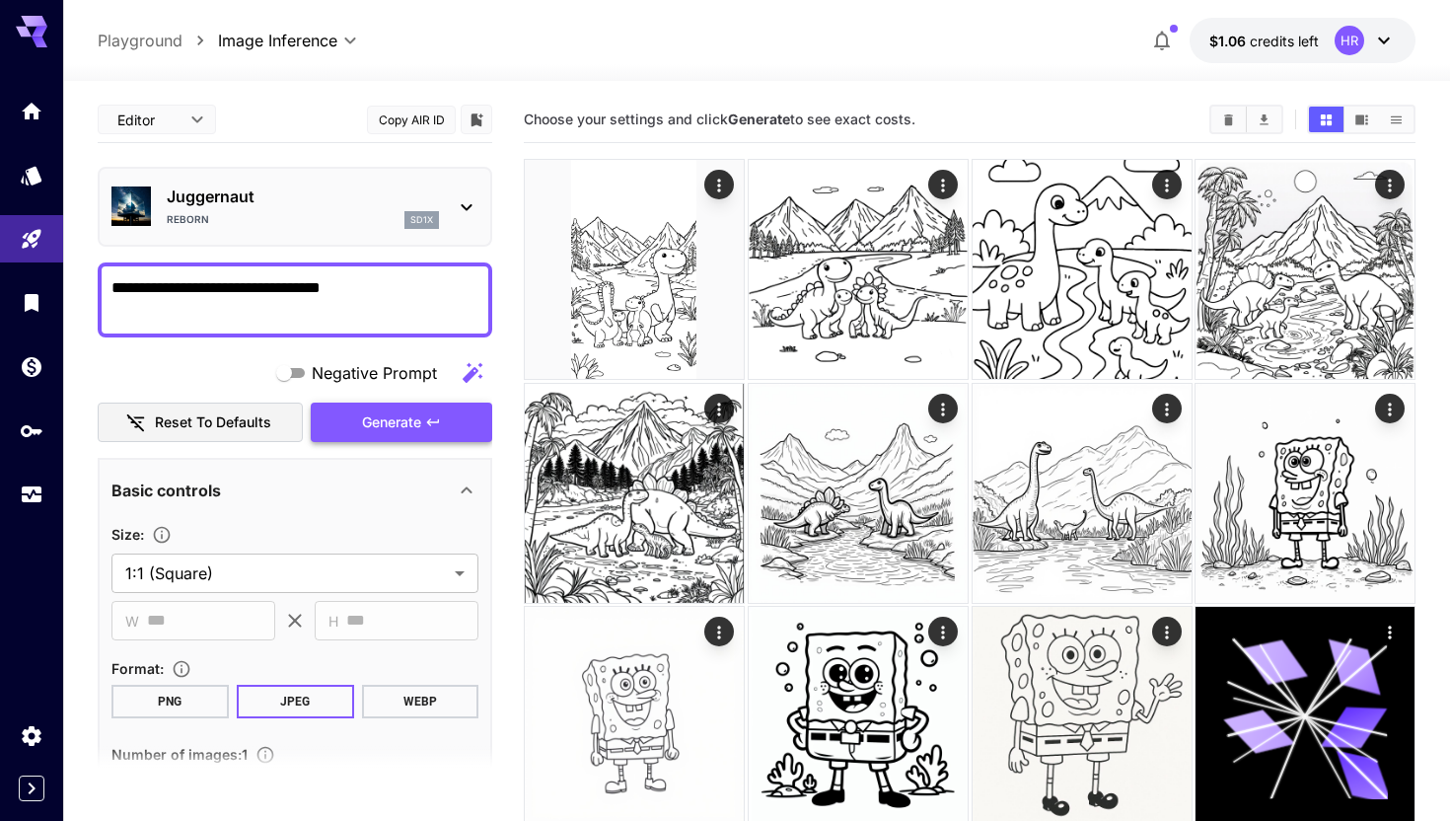
type textarea "**********"
click at [392, 423] on span "Generate" at bounding box center [391, 422] width 59 height 25
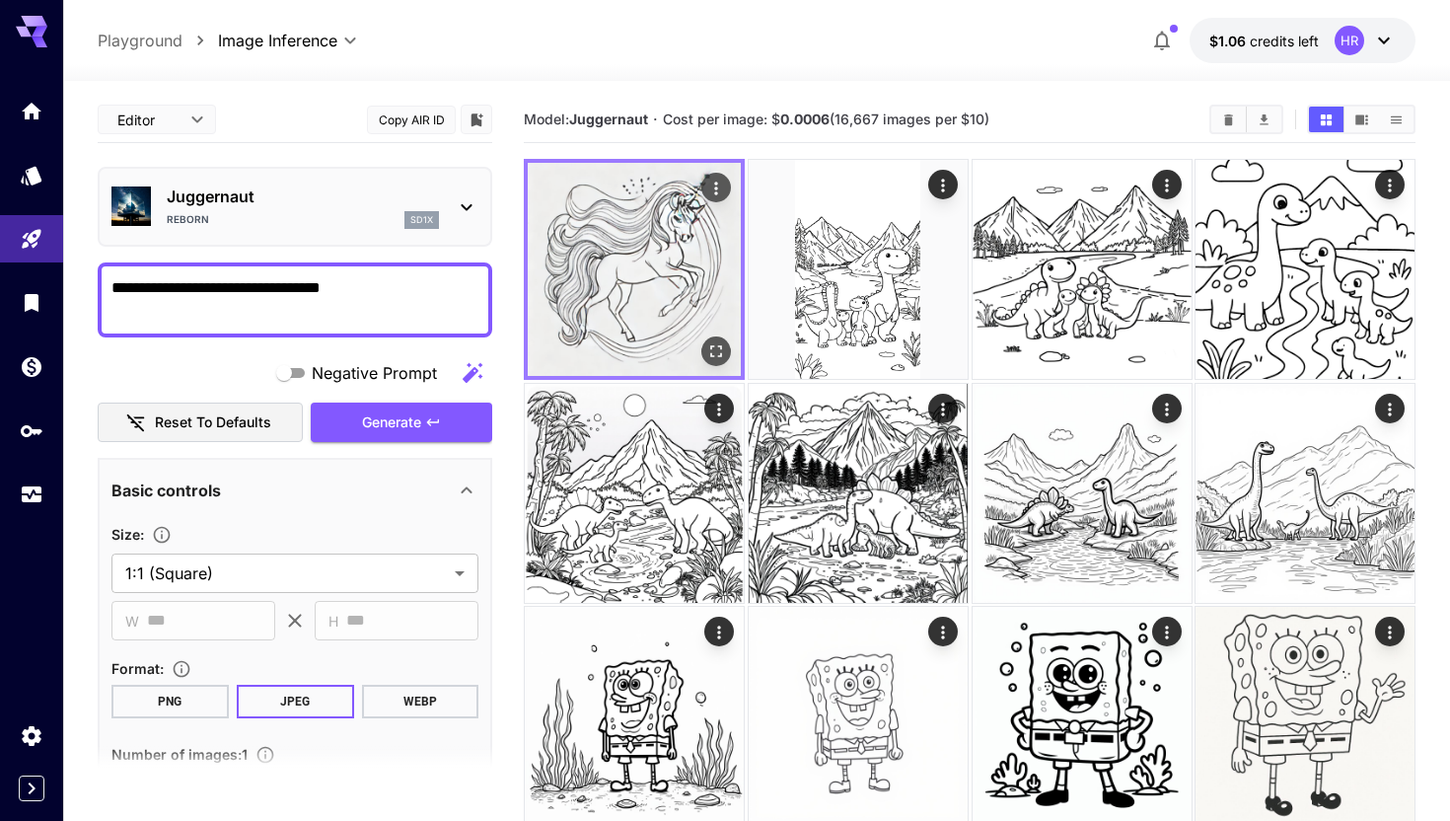
click at [558, 292] on img at bounding box center [634, 269] width 213 height 213
click at [720, 354] on icon "Open in fullscreen" at bounding box center [716, 351] width 12 height 12
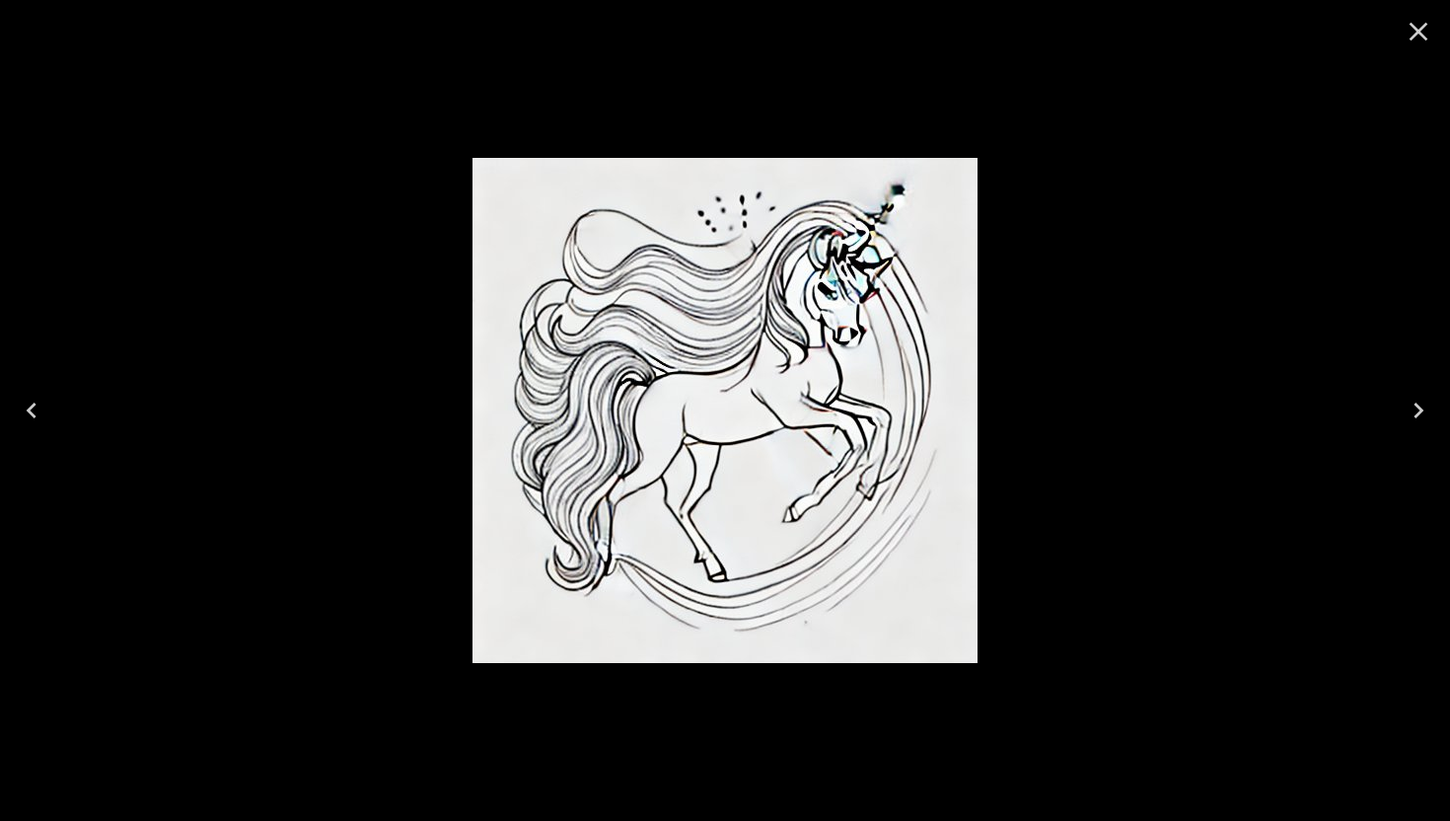
click at [1078, 230] on div at bounding box center [725, 410] width 1450 height 821
click at [1414, 34] on icon "Close" at bounding box center [1419, 32] width 19 height 19
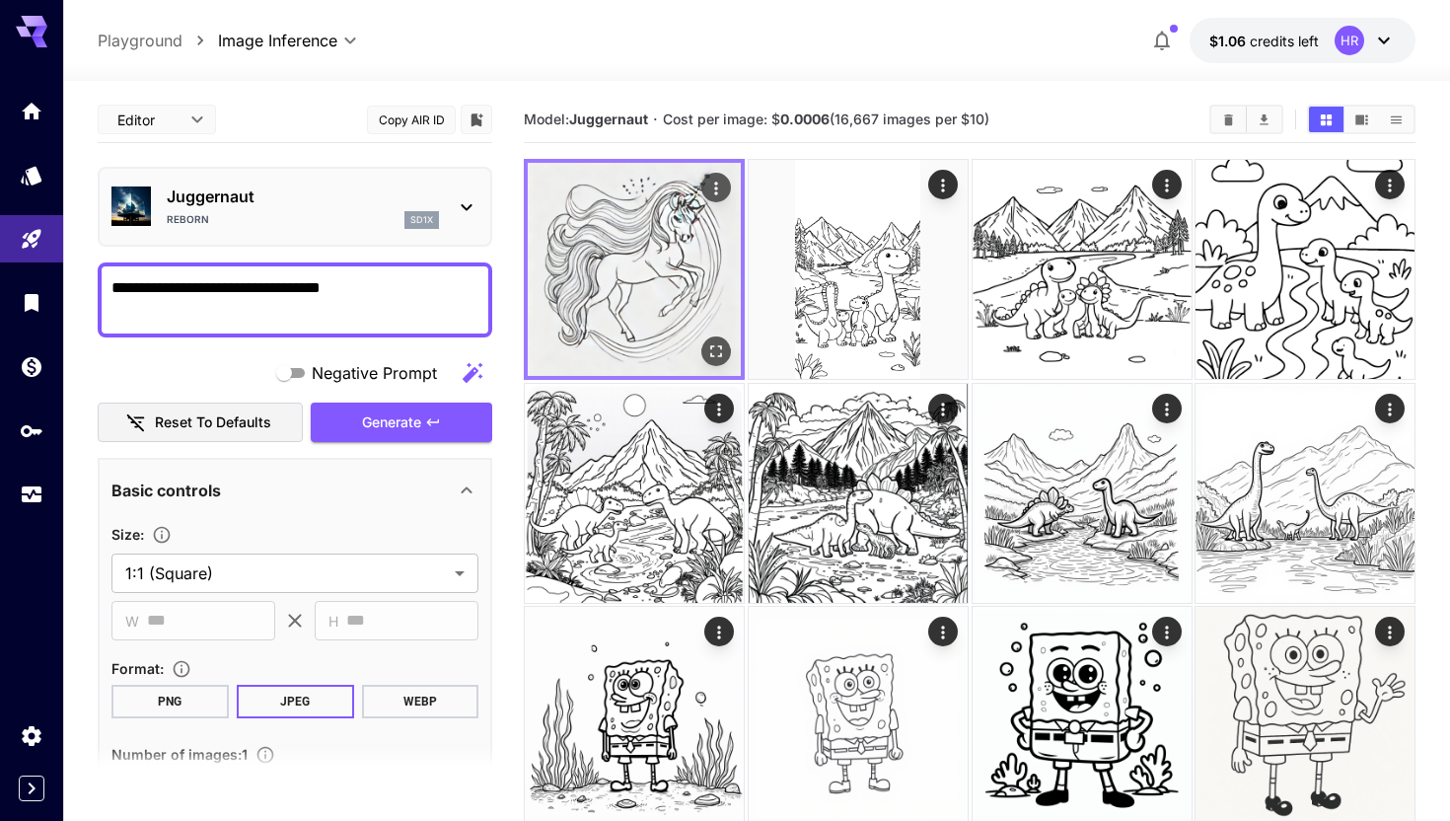
click at [651, 233] on img at bounding box center [634, 269] width 213 height 213
click at [717, 336] on button "Open in fullscreen" at bounding box center [716, 351] width 30 height 30
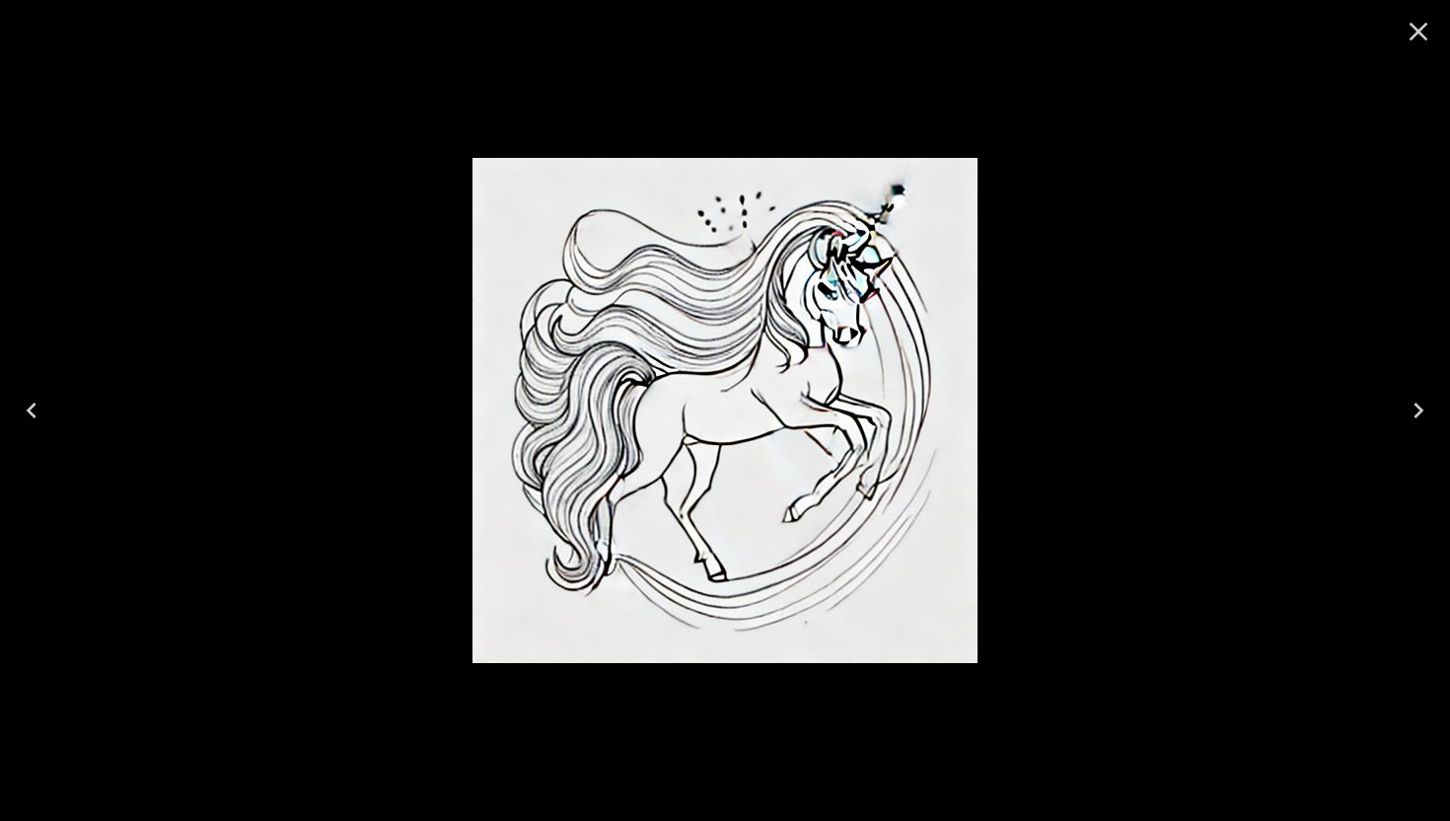
click at [1418, 29] on icon "Close" at bounding box center [1419, 32] width 19 height 19
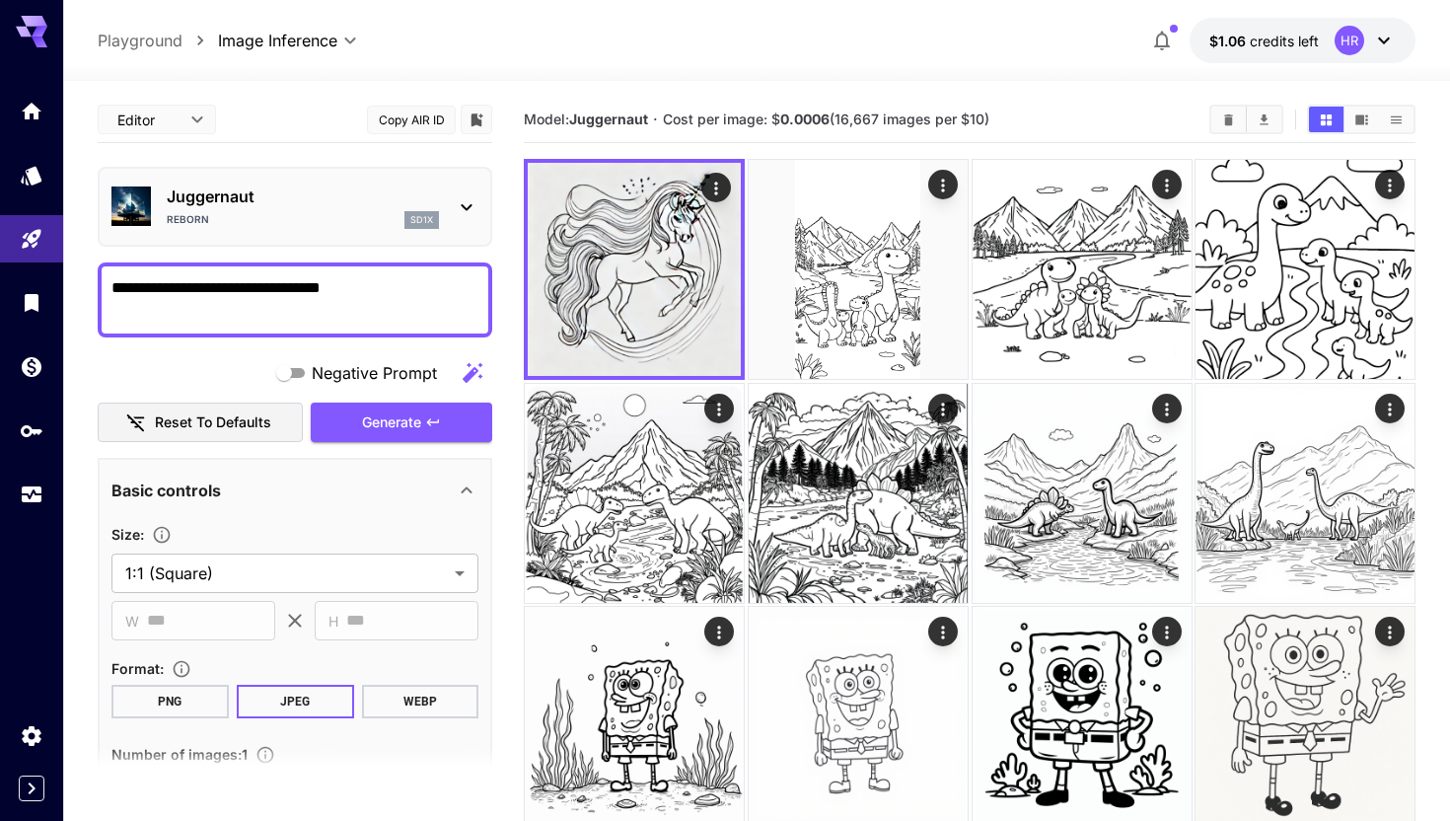
click at [147, 46] on p "Playground" at bounding box center [140, 41] width 85 height 24
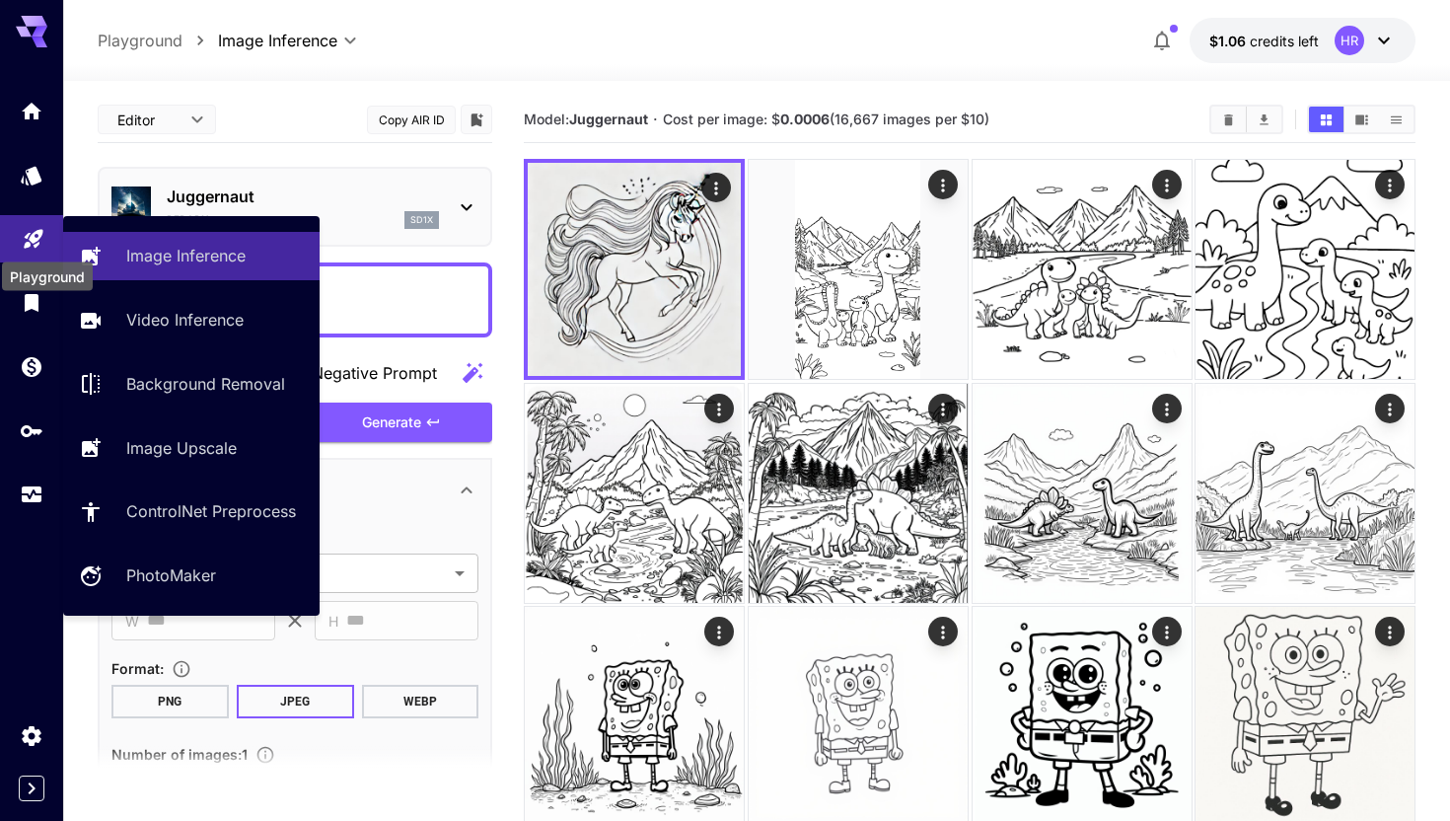
click at [37, 245] on icon "Playground" at bounding box center [34, 233] width 24 height 24
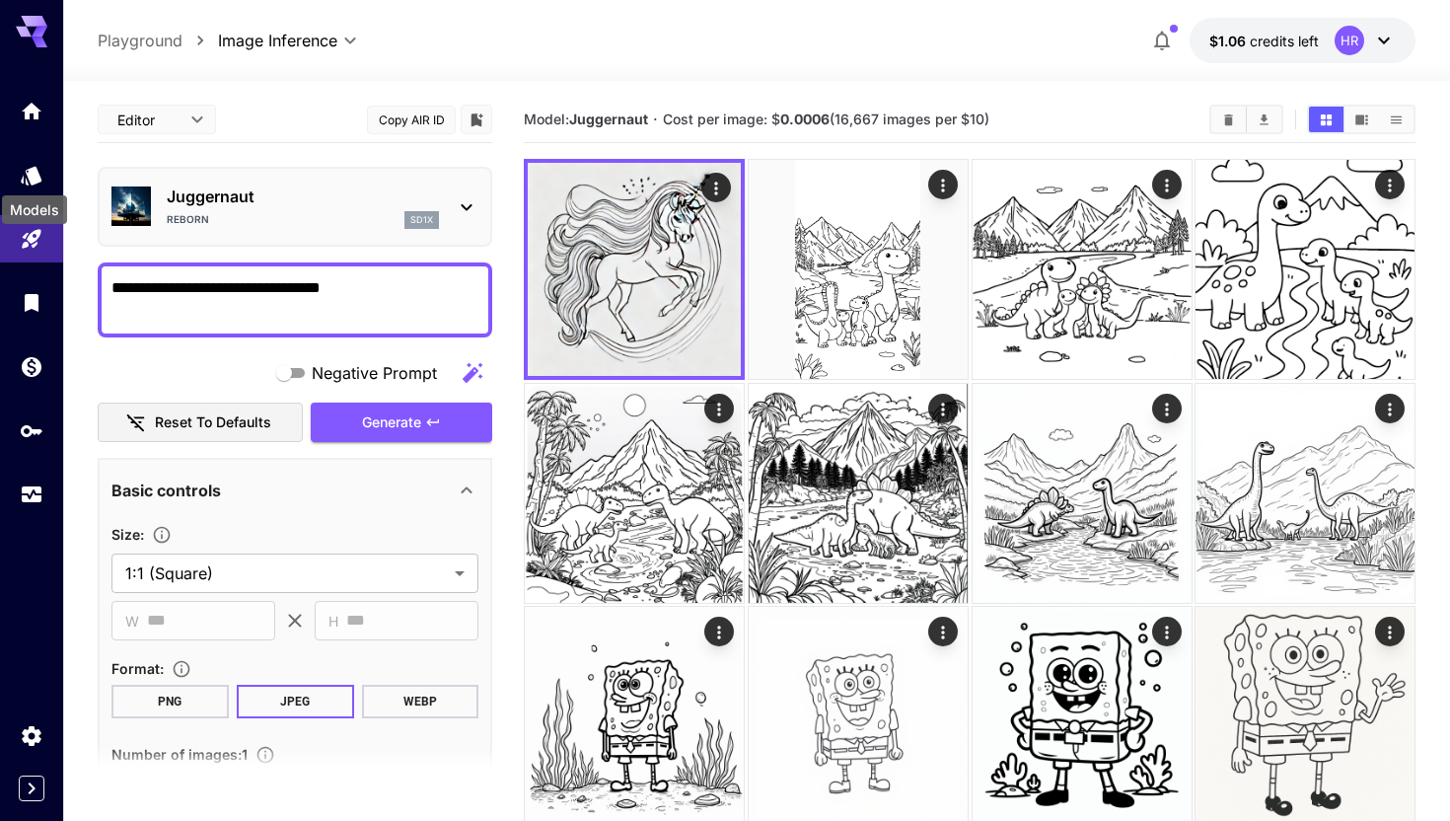
click at [30, 182] on div "Models" at bounding box center [34, 204] width 69 height 44
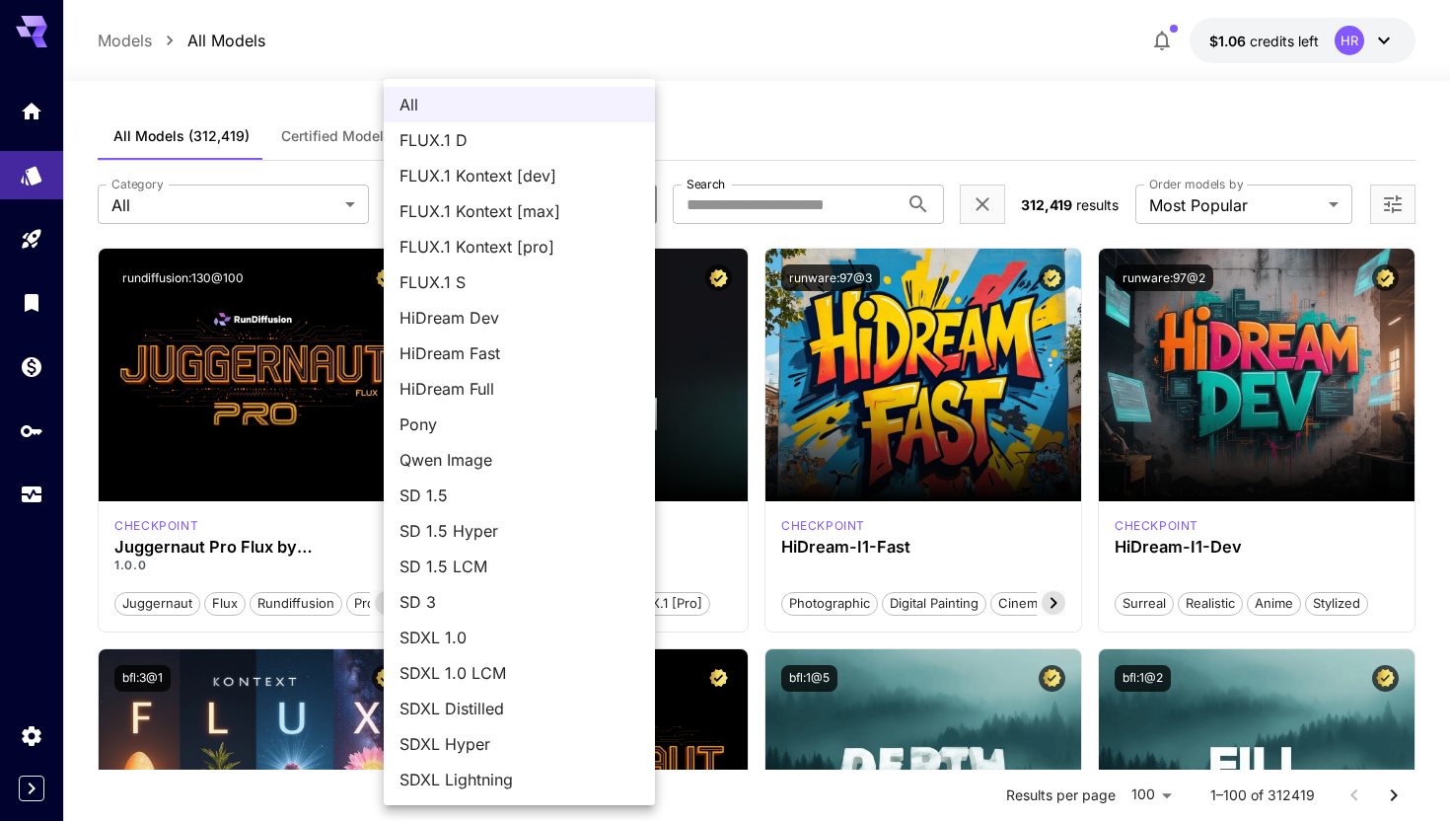
click at [746, 178] on div at bounding box center [725, 410] width 1450 height 821
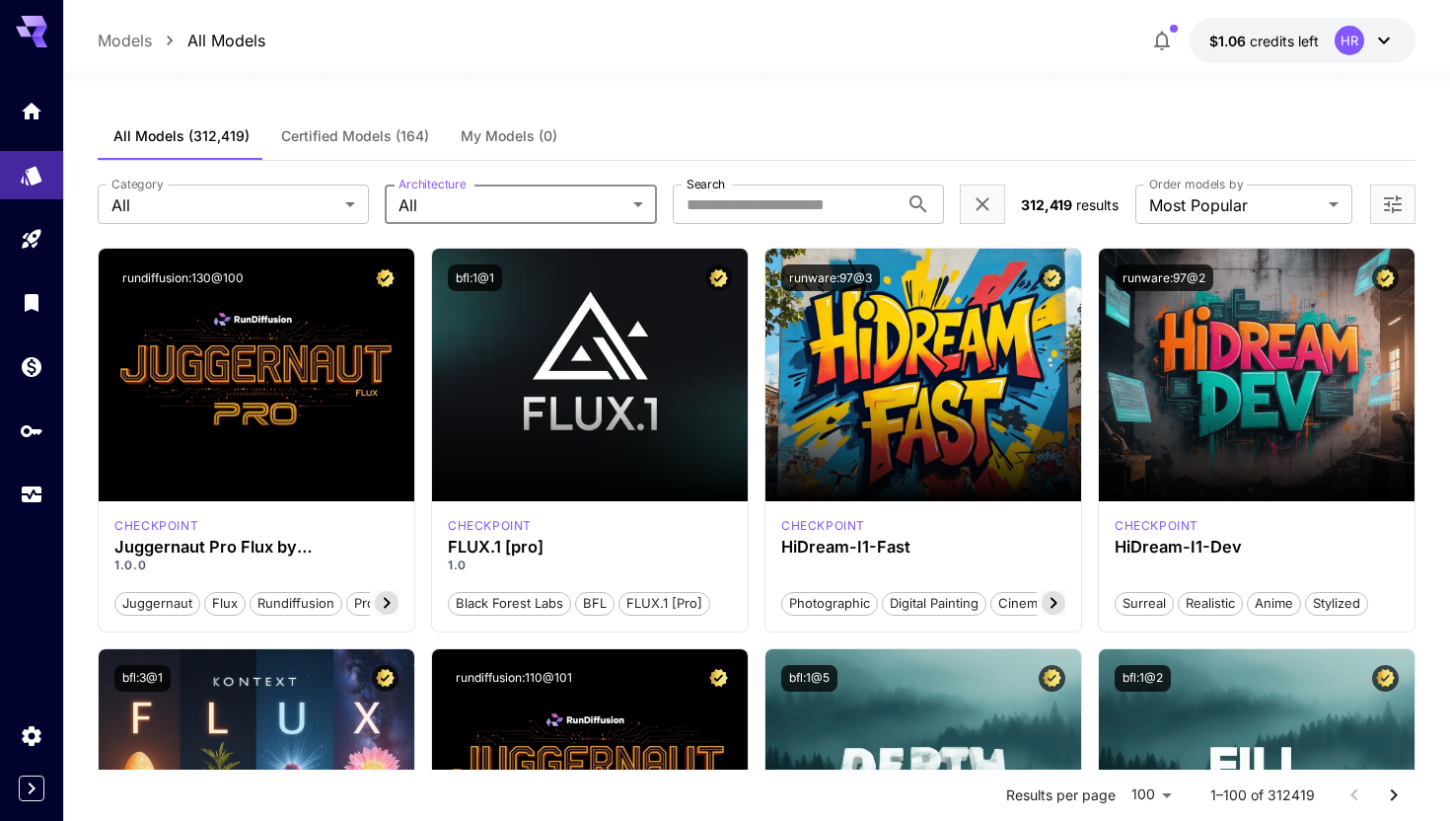
click at [751, 198] on input "Search" at bounding box center [786, 203] width 226 height 39
type input "***"
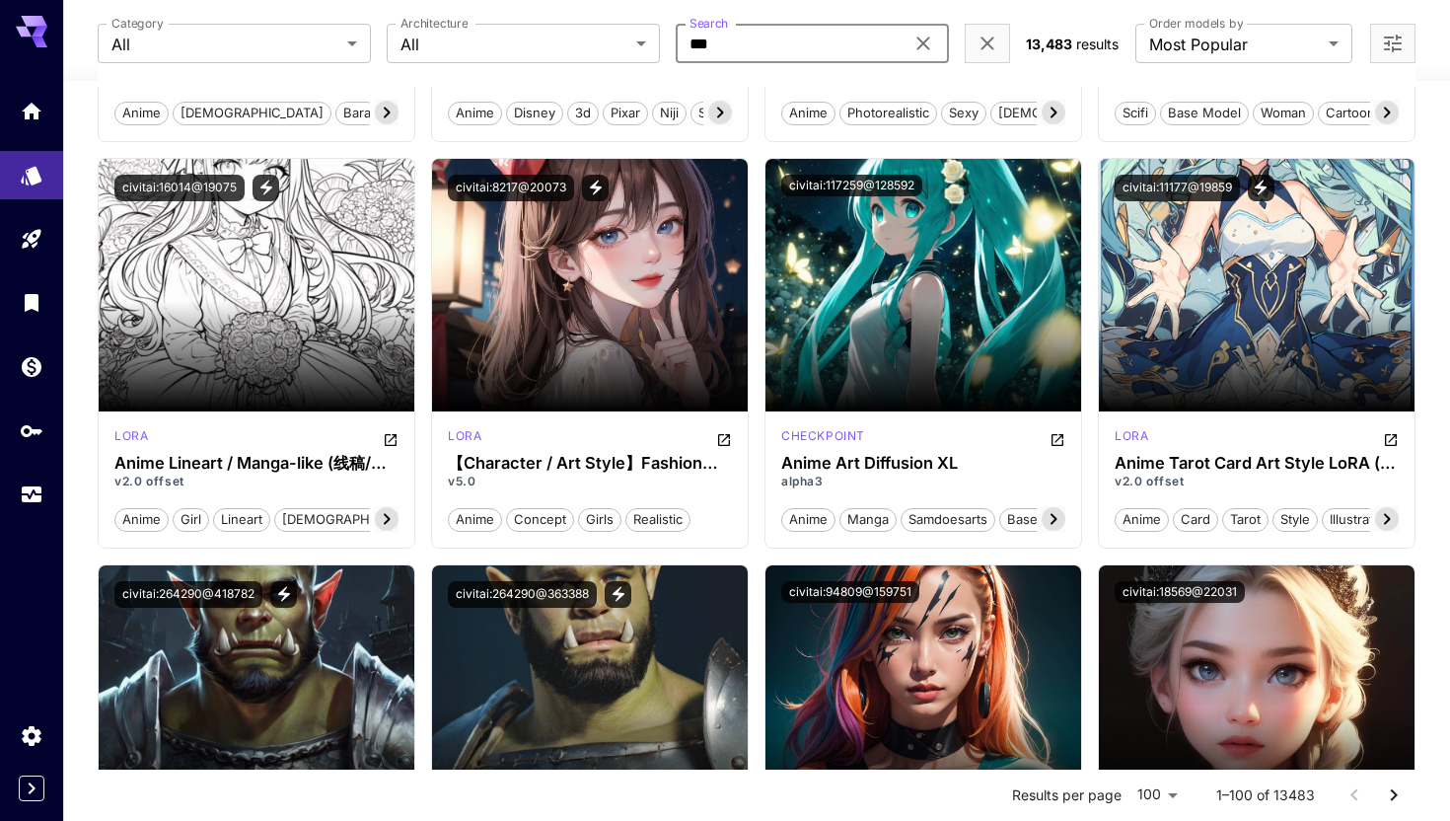
scroll to position [2524, 0]
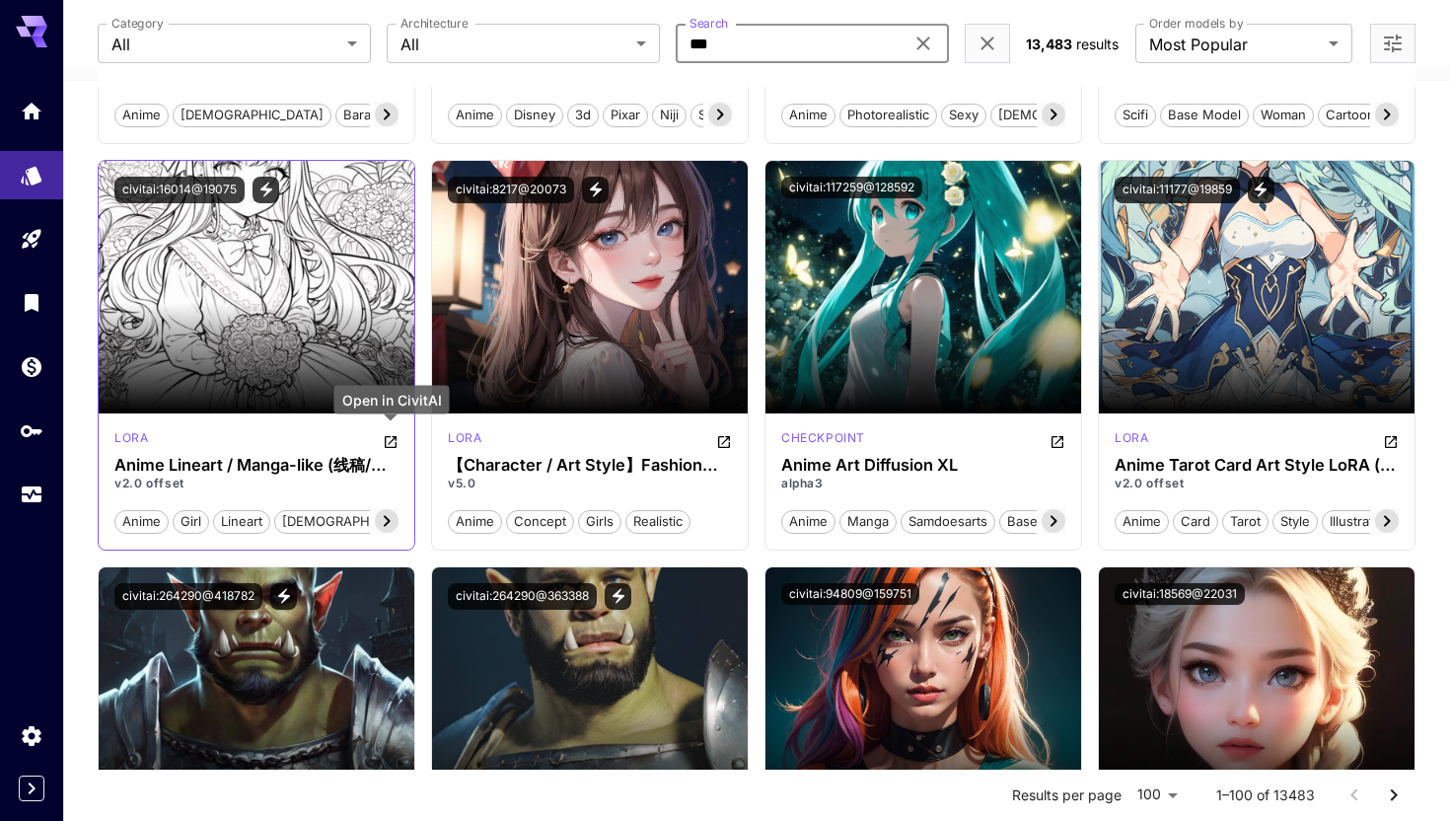
click at [386, 436] on icon "Open in CivitAI" at bounding box center [391, 442] width 16 height 16
click at [779, 39] on input "***" at bounding box center [790, 43] width 228 height 39
type input "********"
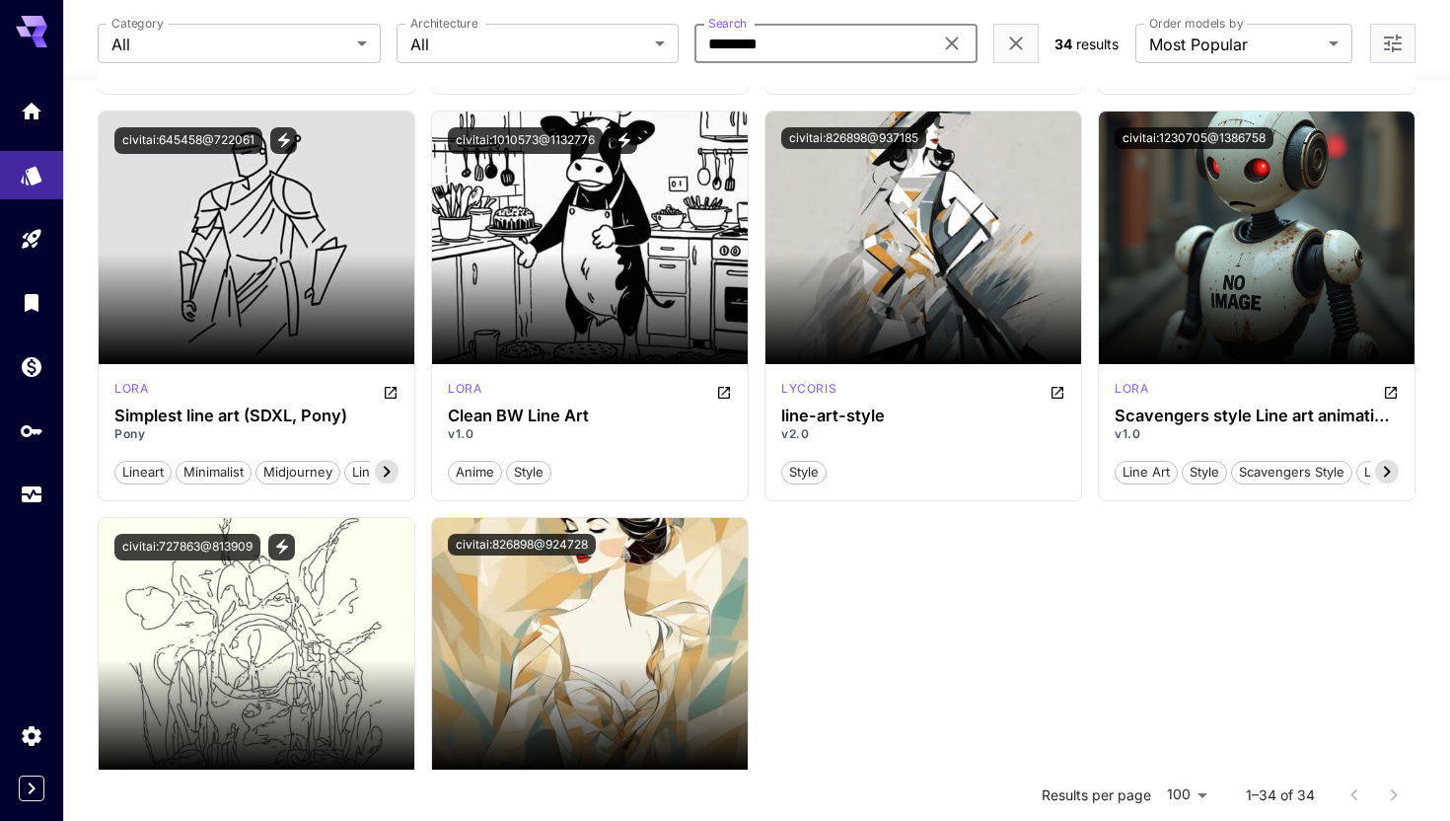
scroll to position [3376, 0]
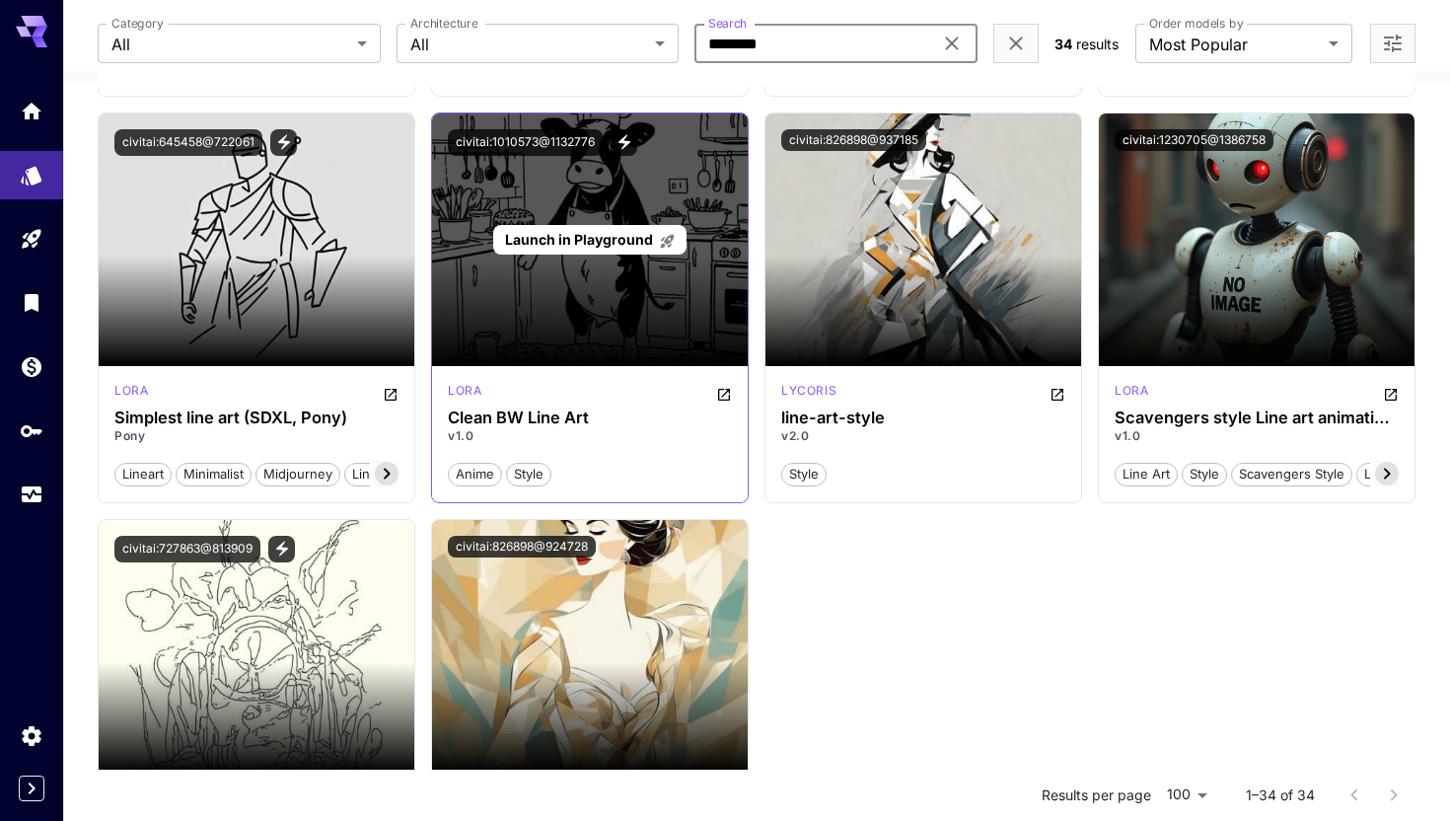
click at [600, 300] on div "Launch in Playground" at bounding box center [590, 239] width 316 height 253
click at [628, 240] on span "Launch in Playground" at bounding box center [579, 239] width 148 height 17
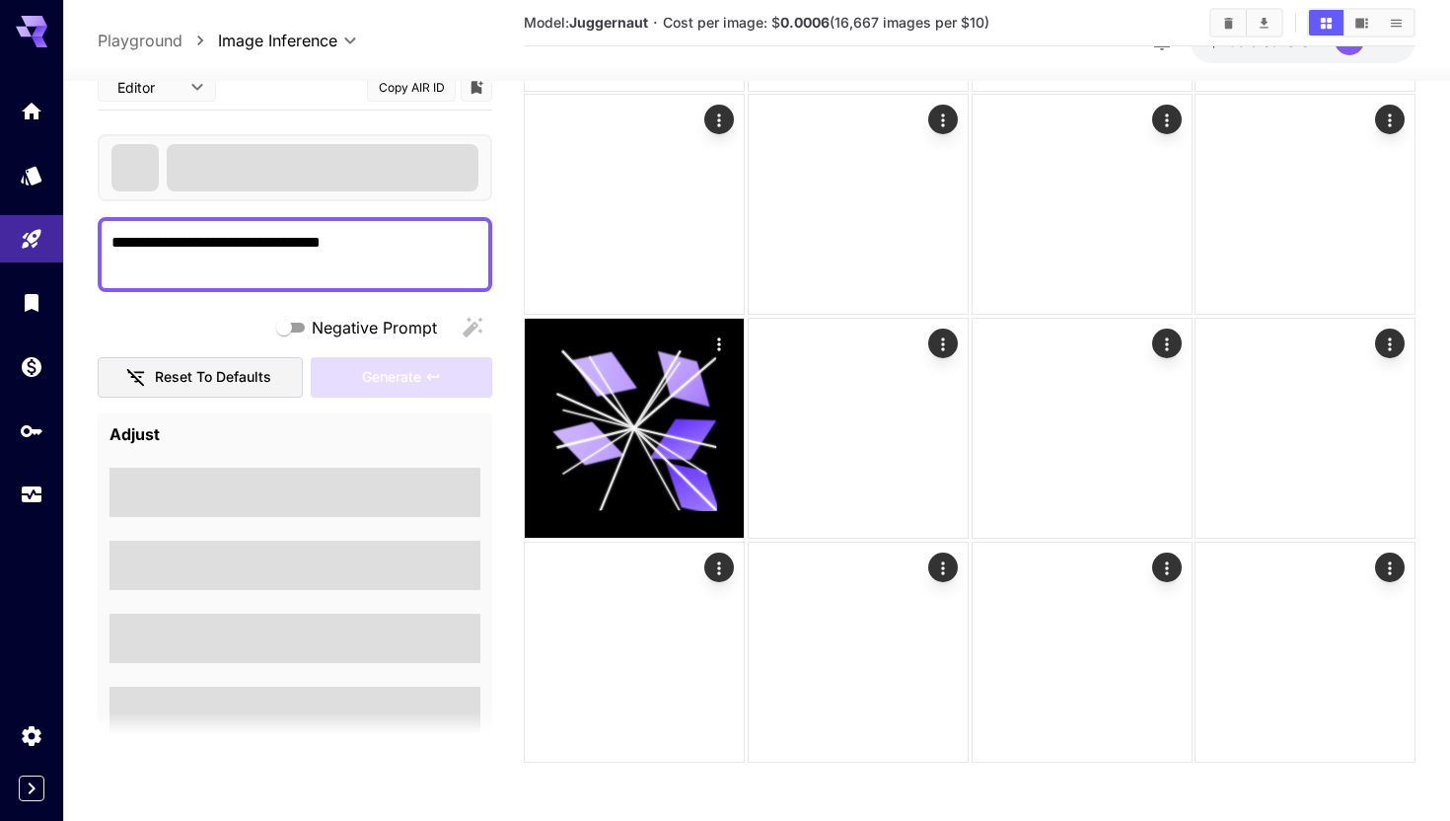
scroll to position [512, 0]
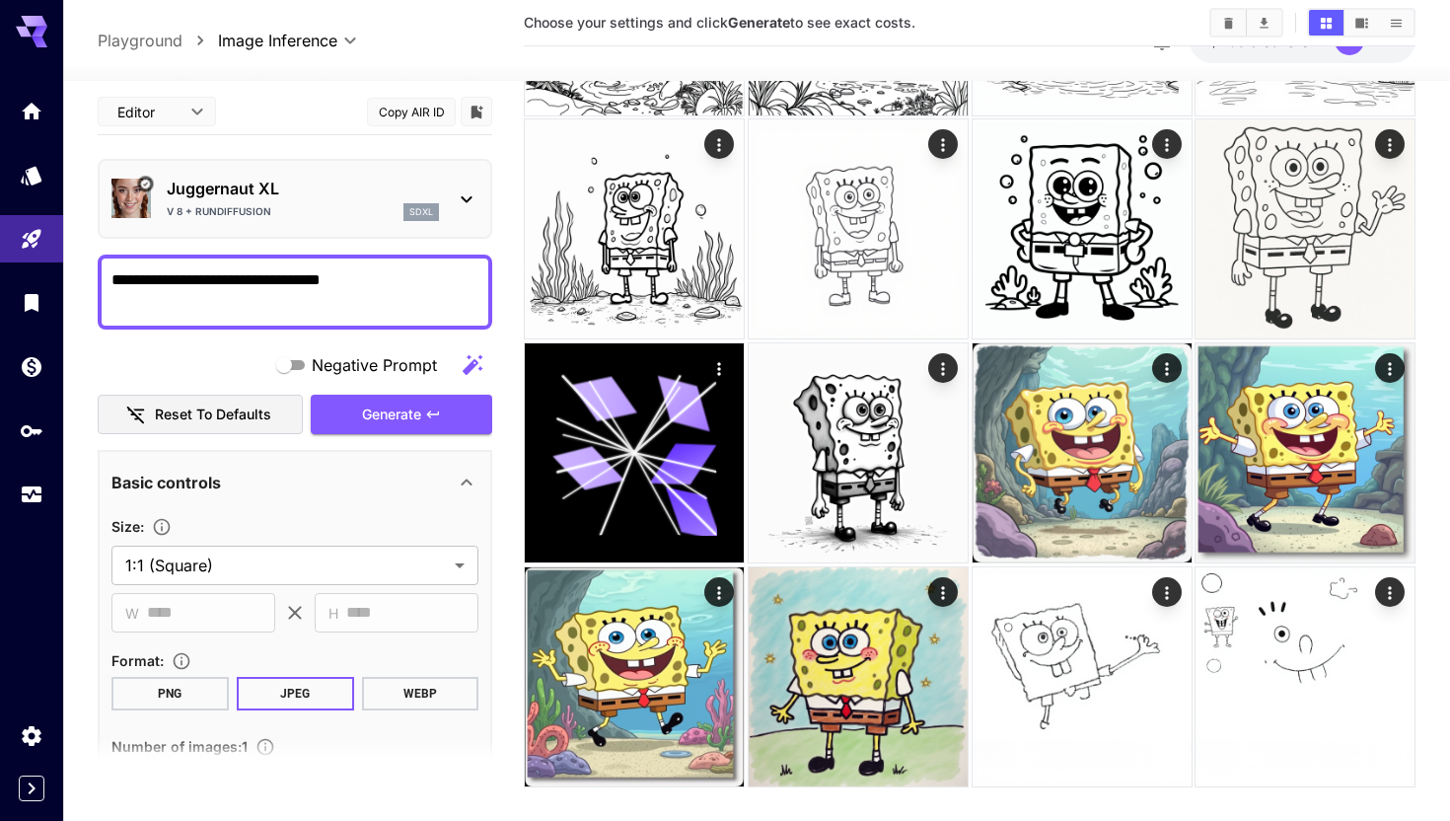
scroll to position [477, 0]
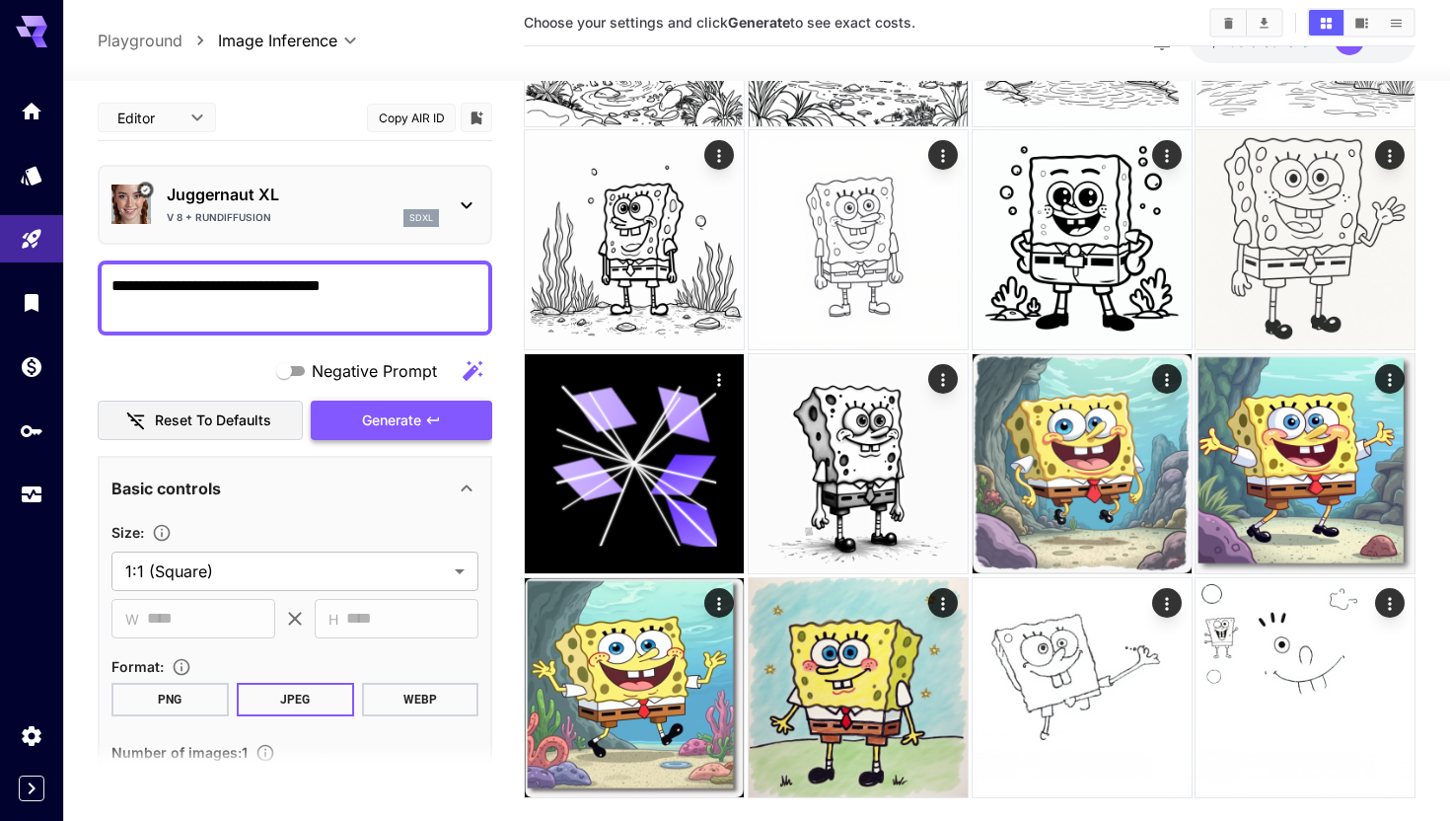
click at [402, 413] on span "Generate" at bounding box center [391, 420] width 59 height 25
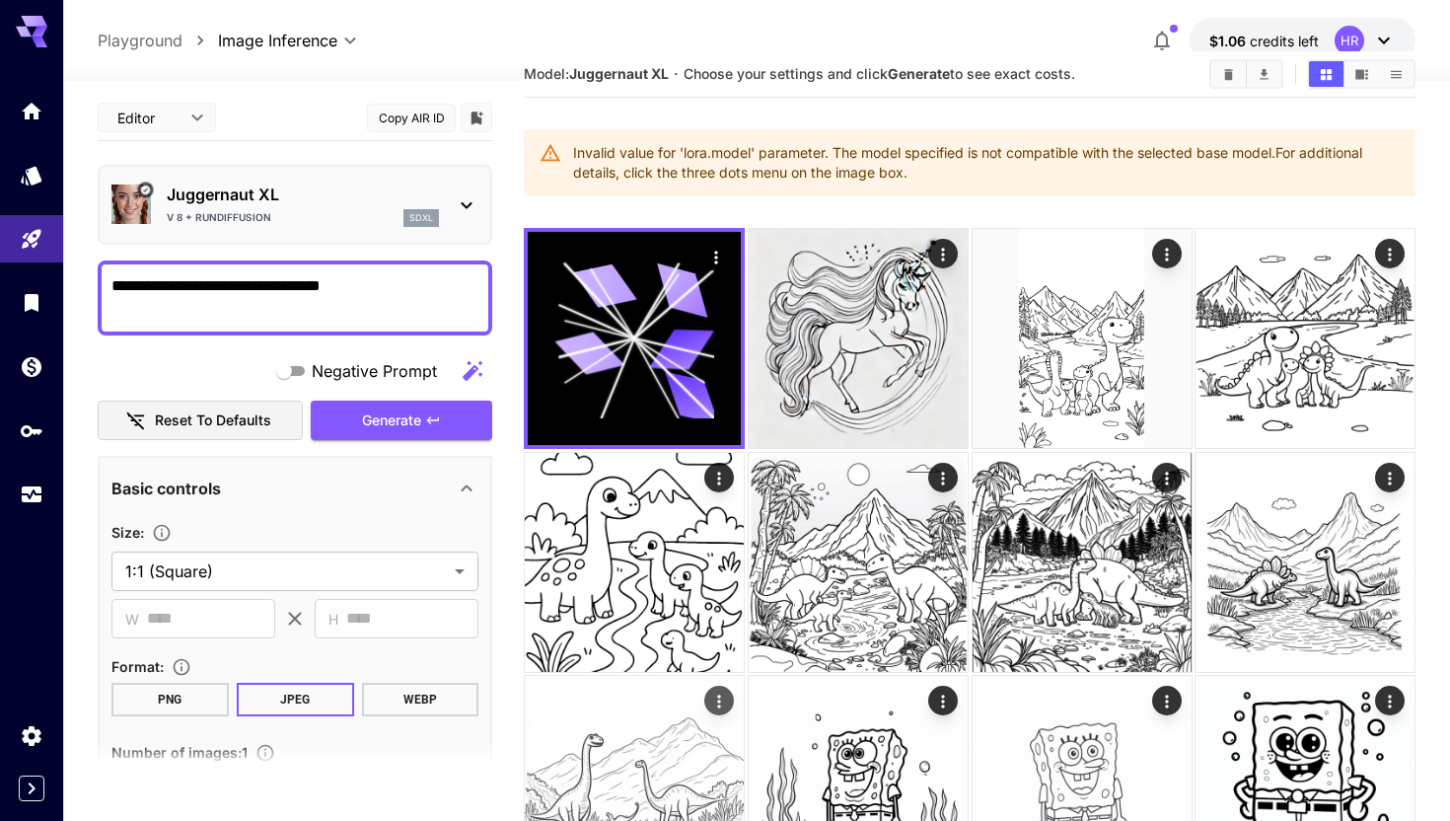
scroll to position [0, 0]
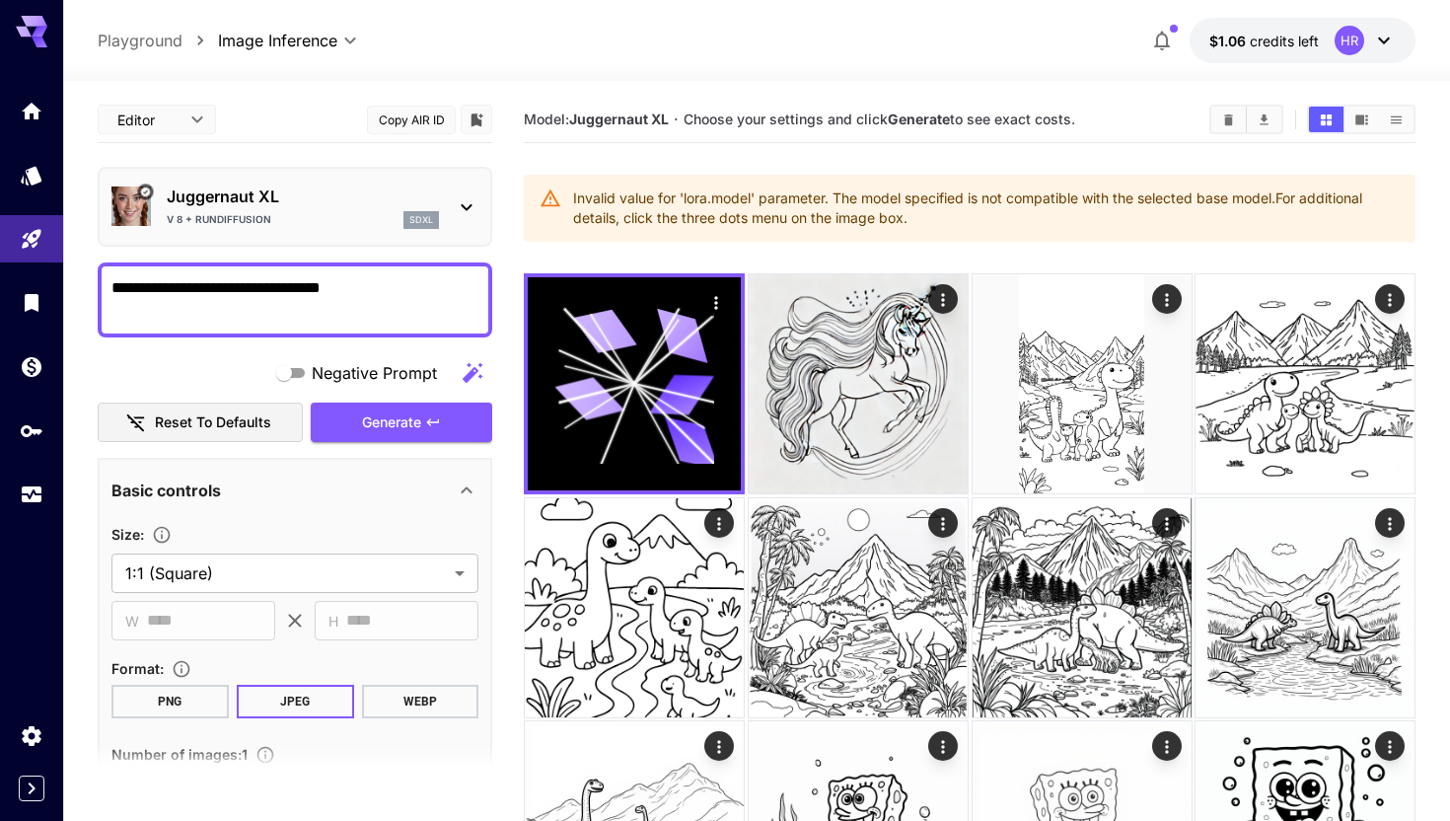
click at [455, 200] on icon at bounding box center [467, 207] width 24 height 24
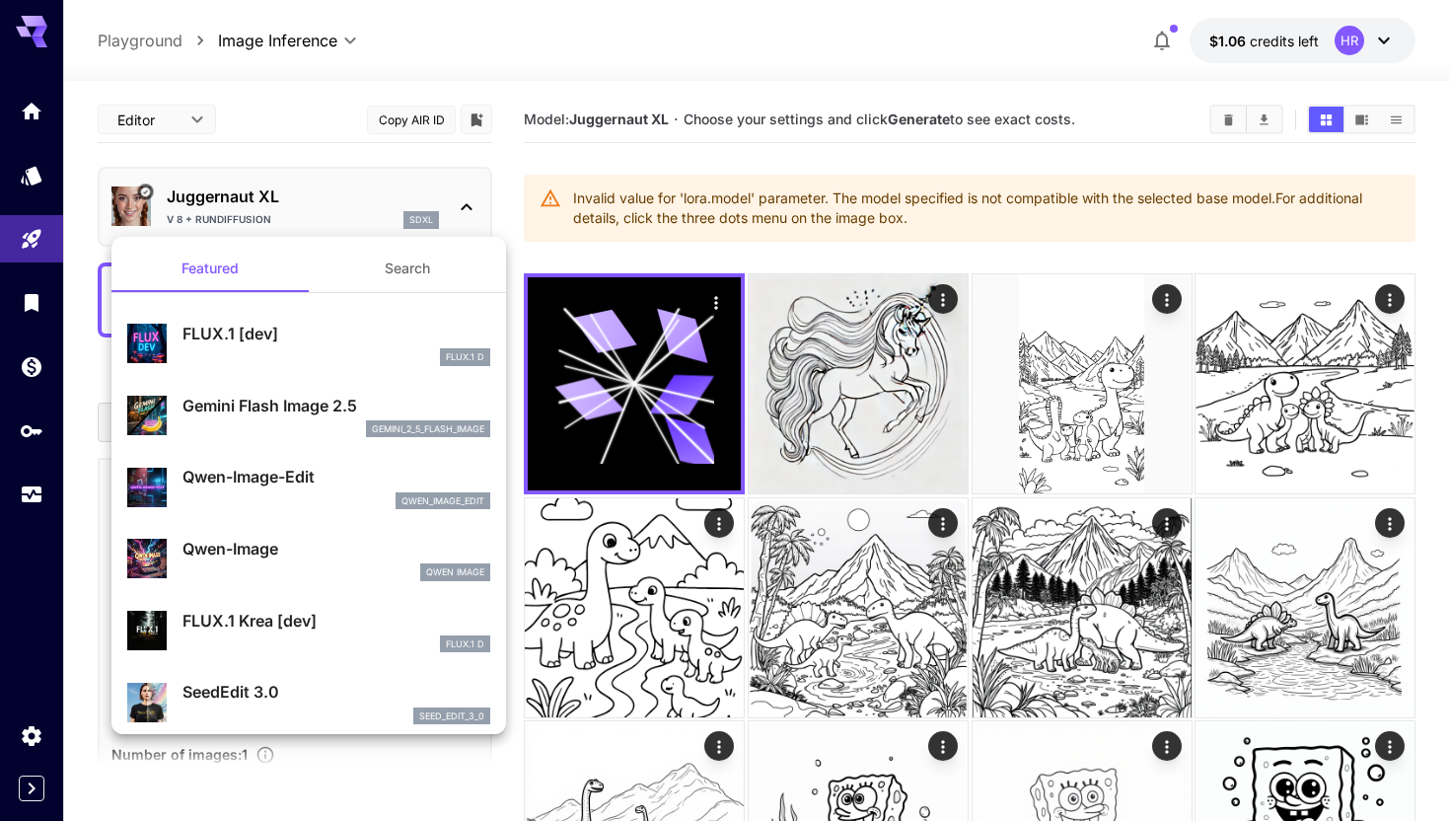
scroll to position [477, 0]
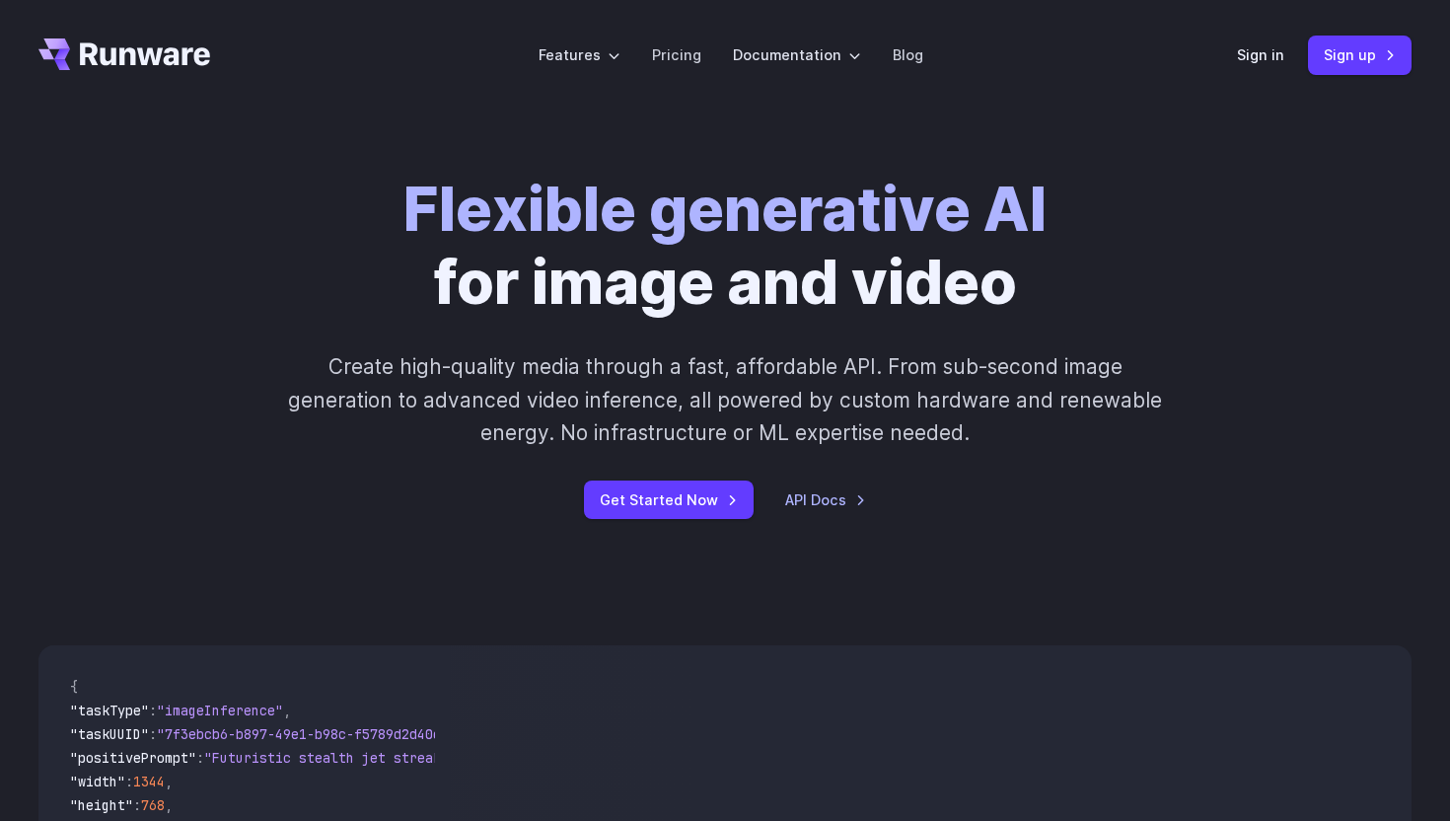
click at [262, 322] on div "Flexible generative AI for image and video Create high-quality media through a …" at bounding box center [725, 346] width 1099 height 345
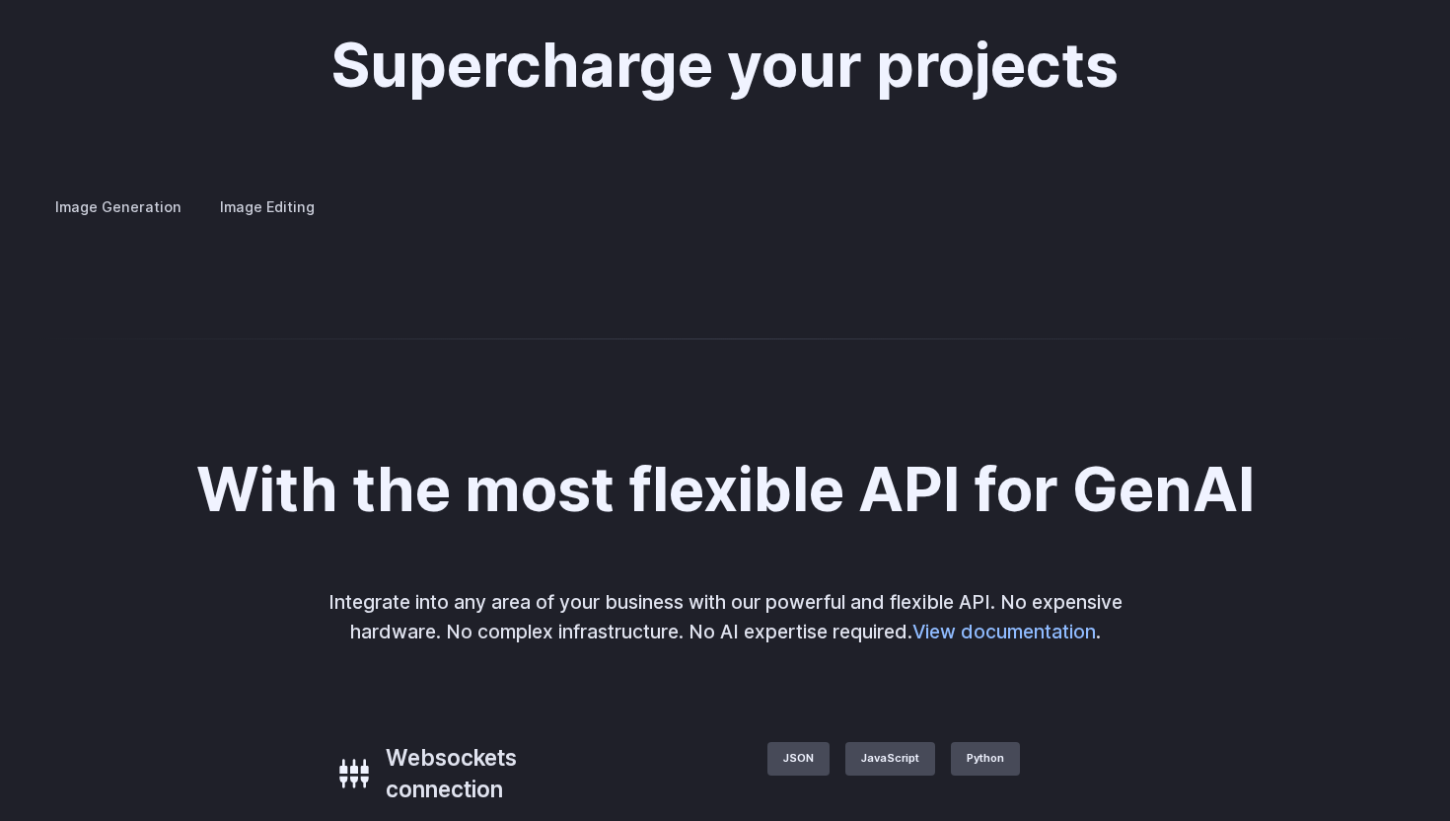
scroll to position [3667, 0]
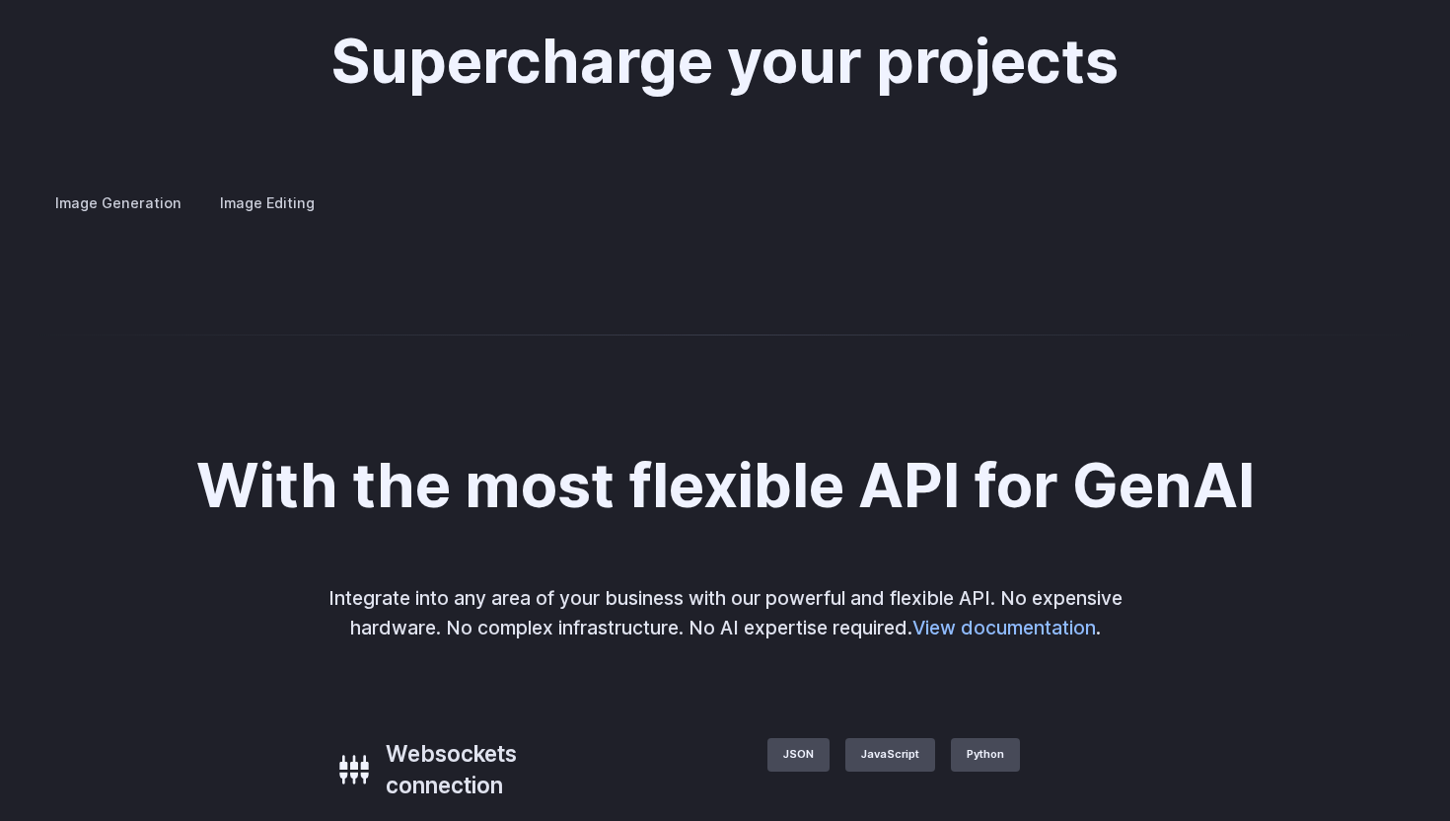
click at [0, 0] on summary "Custom avatars" at bounding box center [0, 0] width 0 height 0
click at [0, 0] on summary "Concept design" at bounding box center [0, 0] width 0 height 0
click at [0, 0] on summary "Creative styling" at bounding box center [0, 0] width 0 height 0
click at [0, 0] on summary "Architecture" at bounding box center [0, 0] width 0 height 0
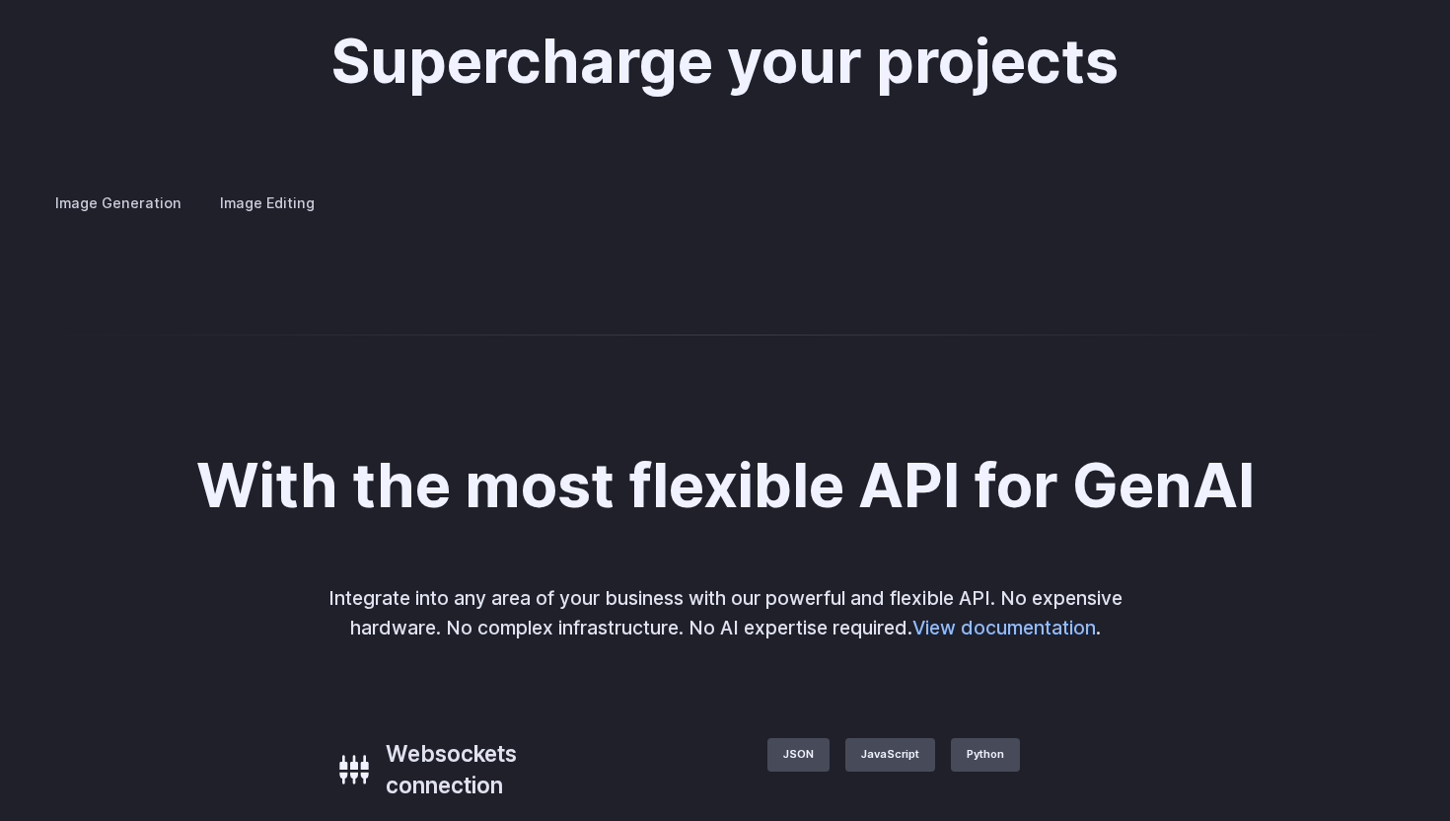
click at [0, 0] on summary "Product design" at bounding box center [0, 0] width 0 height 0
click at [0, 0] on details "Personalized assets Say goodbye to generic stock photos with custom images for …" at bounding box center [0, 0] width 0 height 0
click at [0, 0] on summary "Personalized assets" at bounding box center [0, 0] width 0 height 0
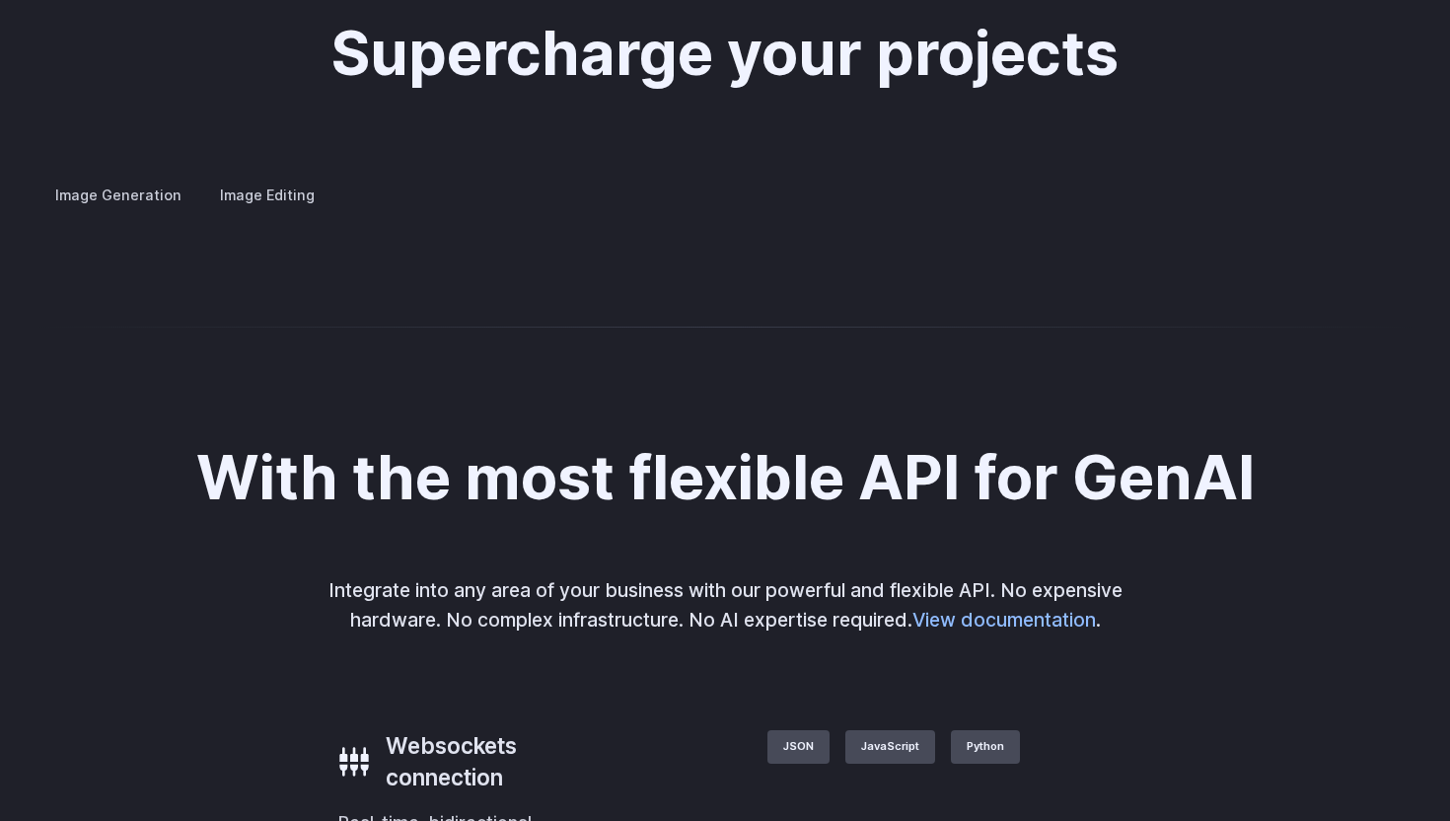
scroll to position [3665, 0]
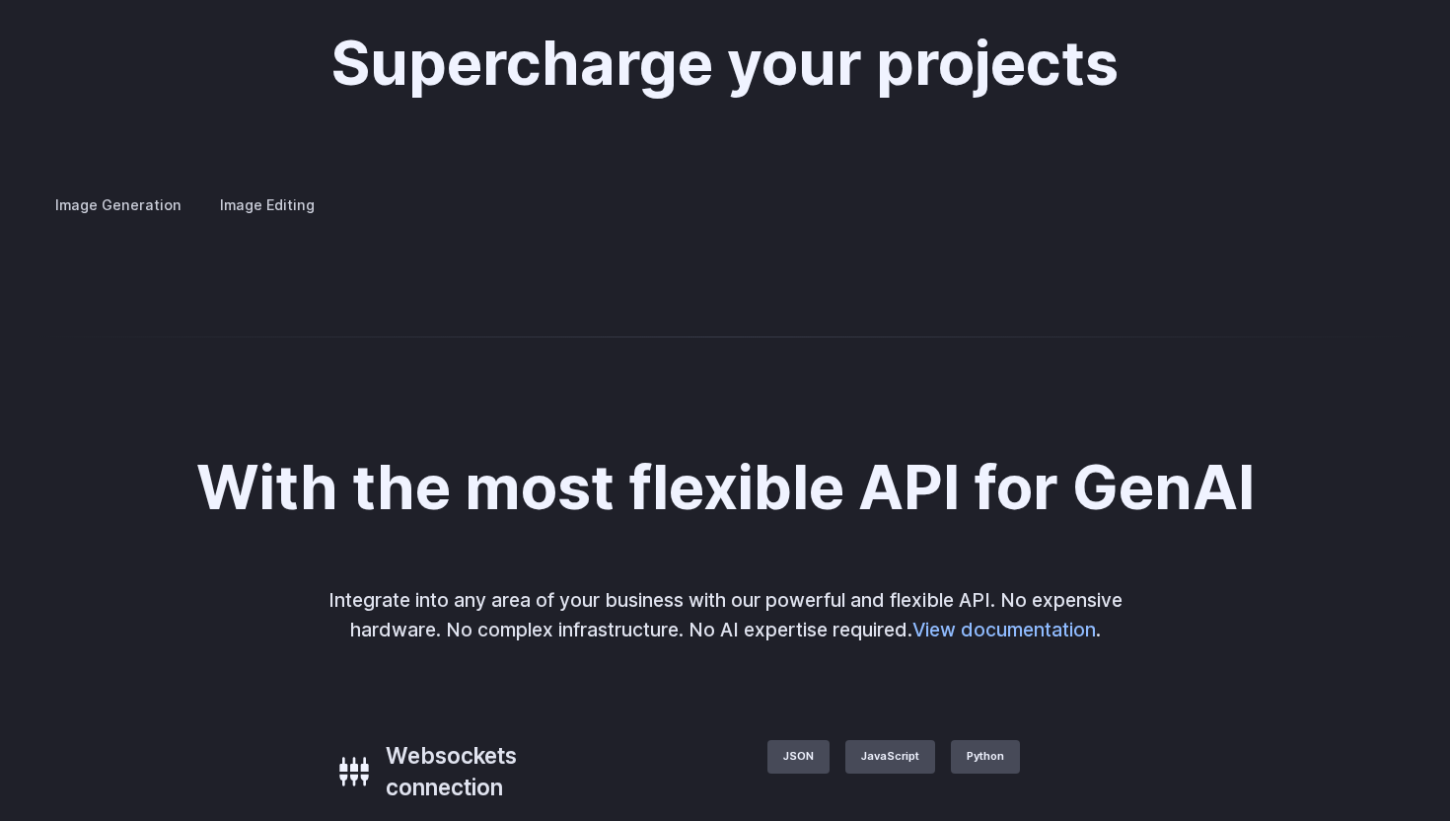
click at [0, 0] on summary "Custom avatars" at bounding box center [0, 0] width 0 height 0
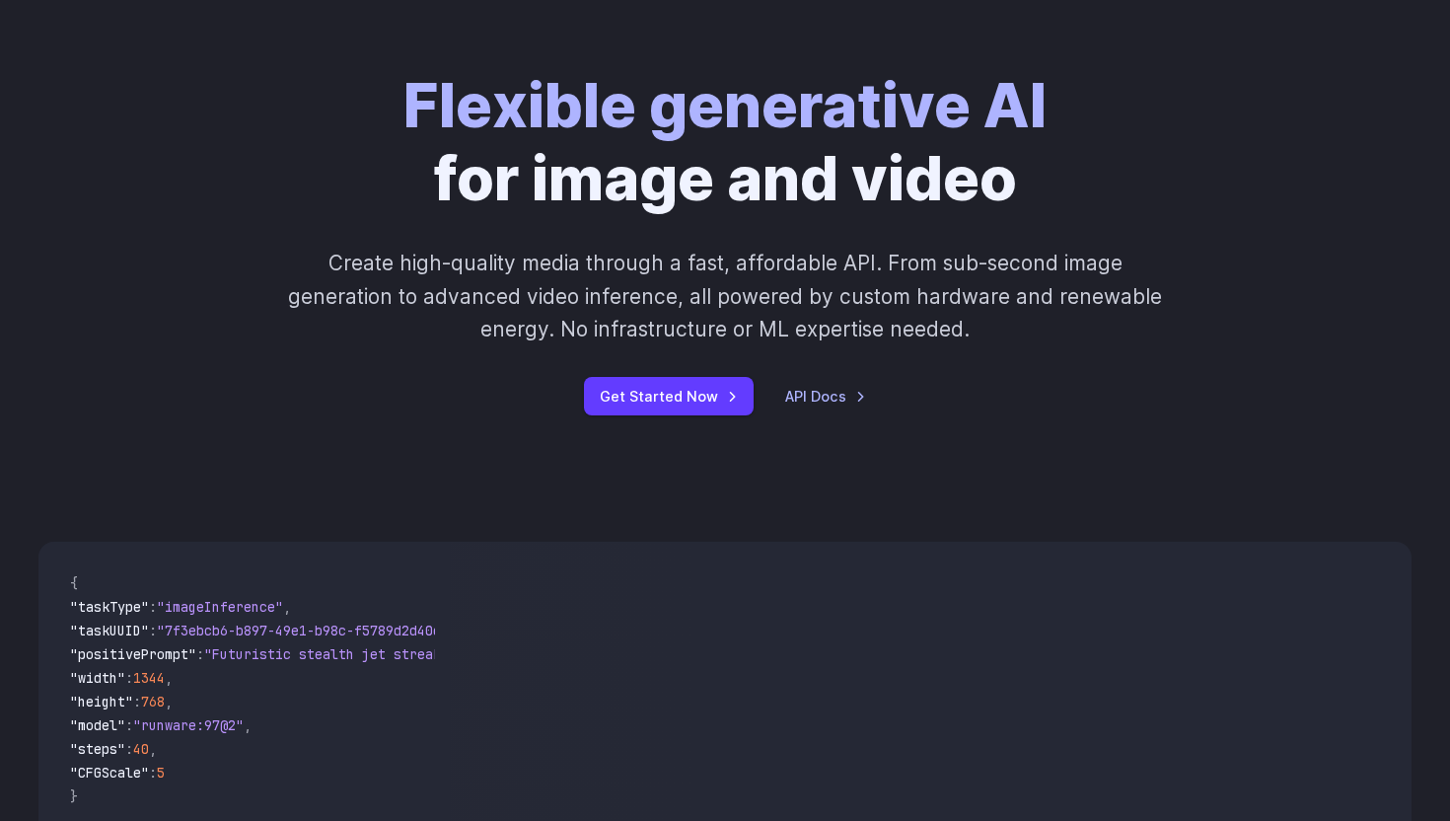
scroll to position [0, 0]
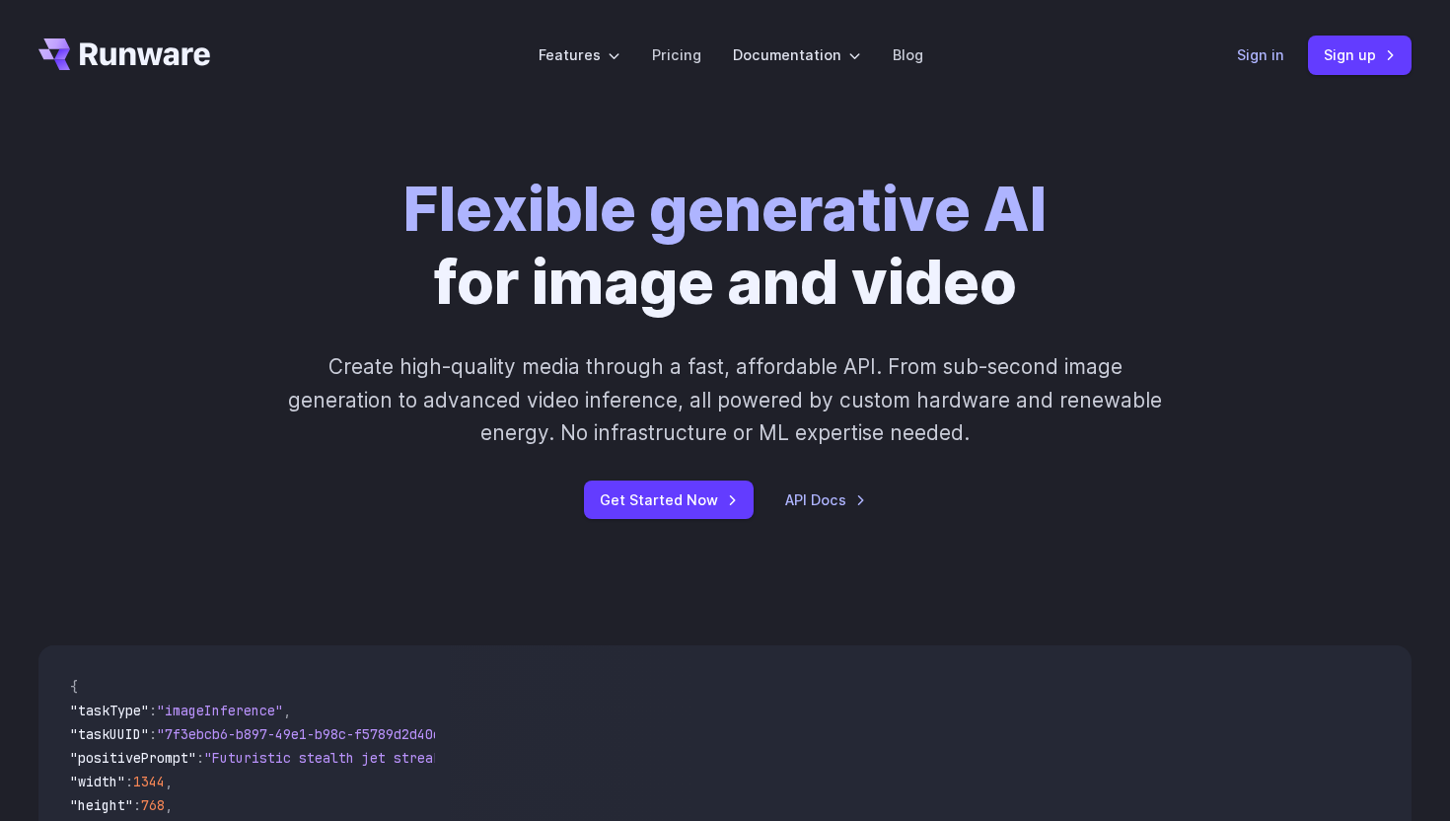
click at [1242, 54] on link "Sign in" at bounding box center [1260, 54] width 47 height 23
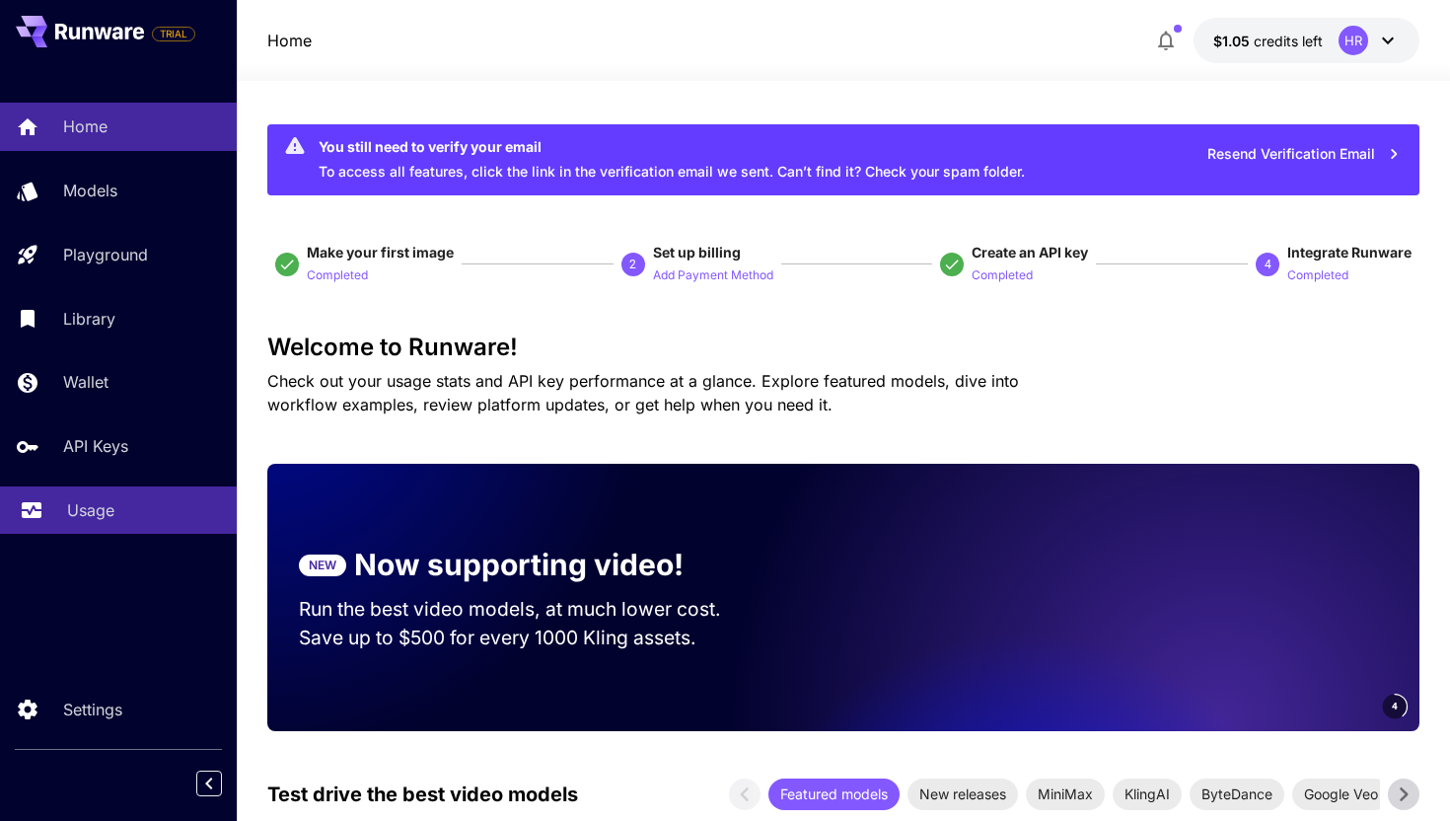
click at [122, 518] on div "Usage" at bounding box center [144, 510] width 154 height 24
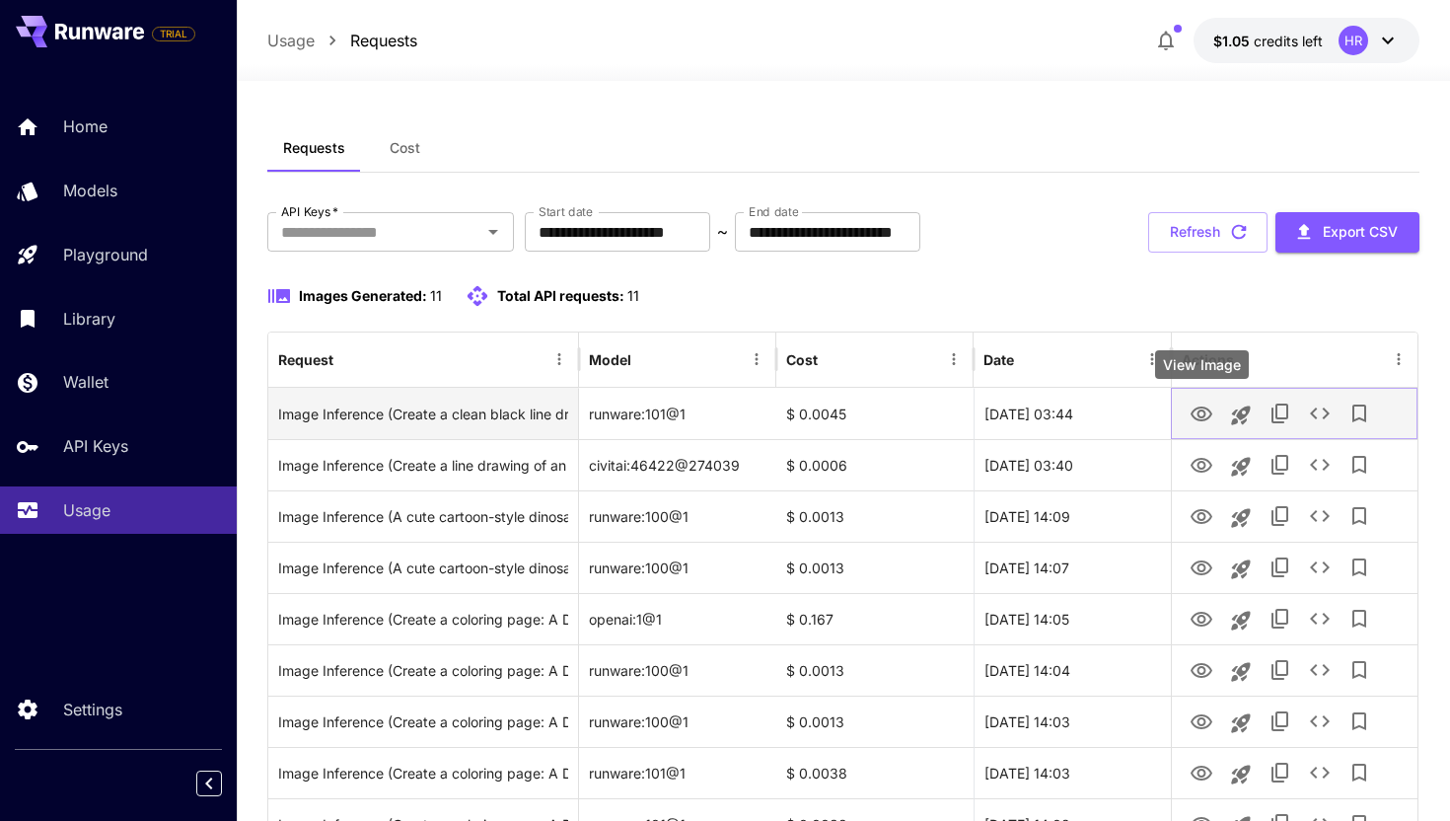
click at [1202, 408] on icon "View Image" at bounding box center [1202, 415] width 24 height 24
click at [681, 414] on div "runware:101@1" at bounding box center [677, 413] width 197 height 51
click at [1252, 416] on icon "Launch in playground" at bounding box center [1241, 416] width 24 height 24
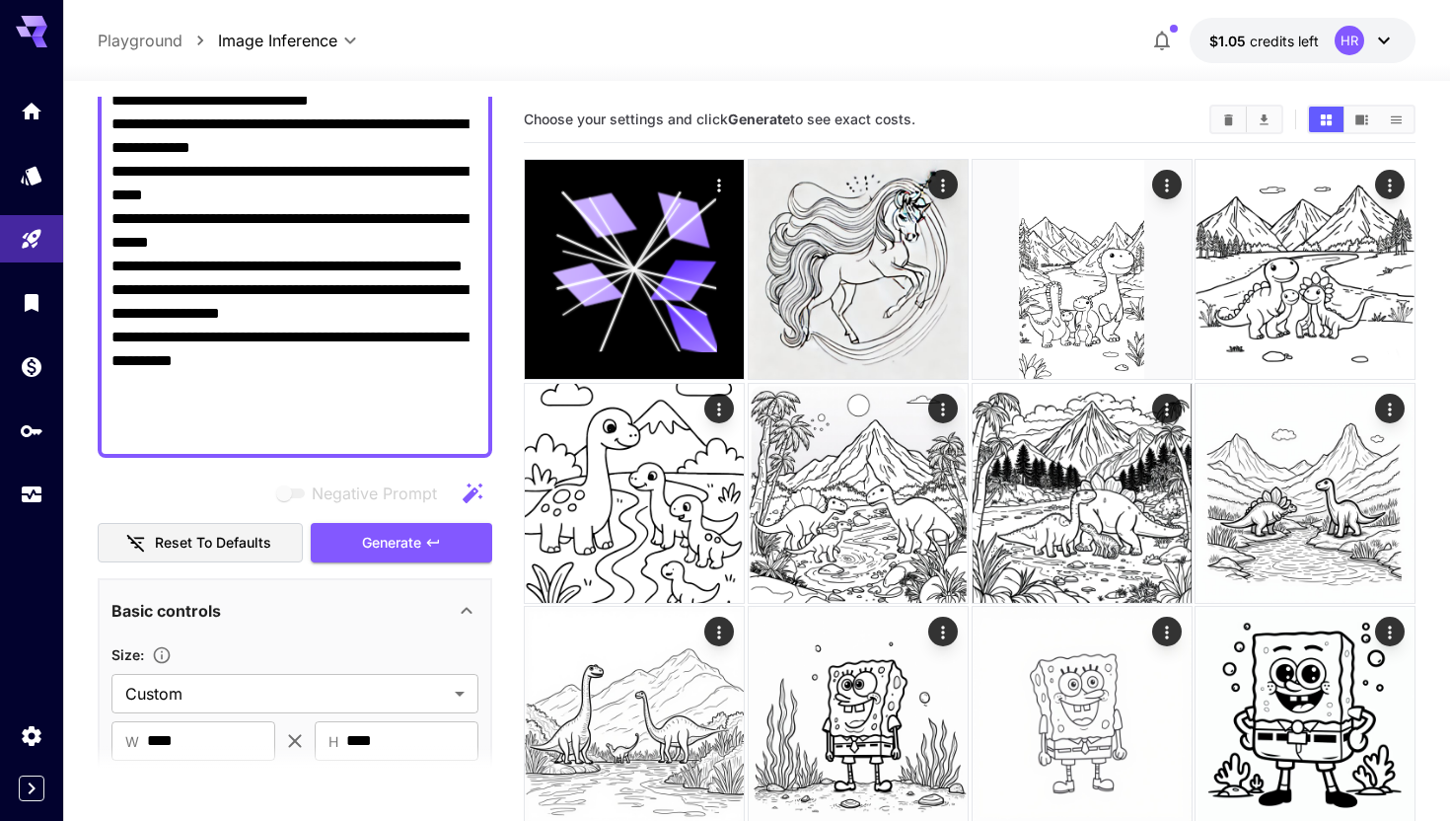
scroll to position [509, 0]
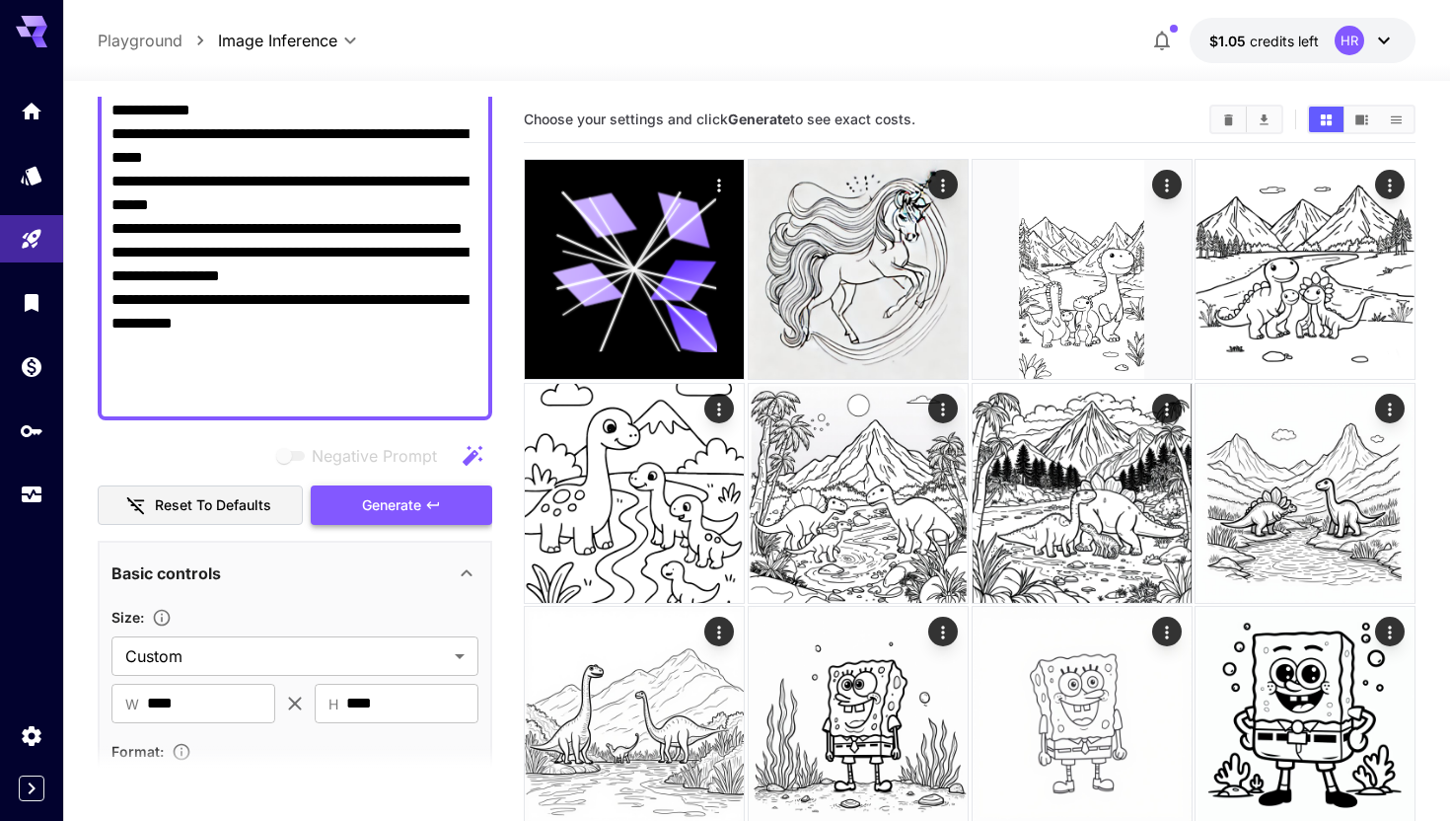
click at [381, 506] on span "Generate" at bounding box center [391, 505] width 59 height 25
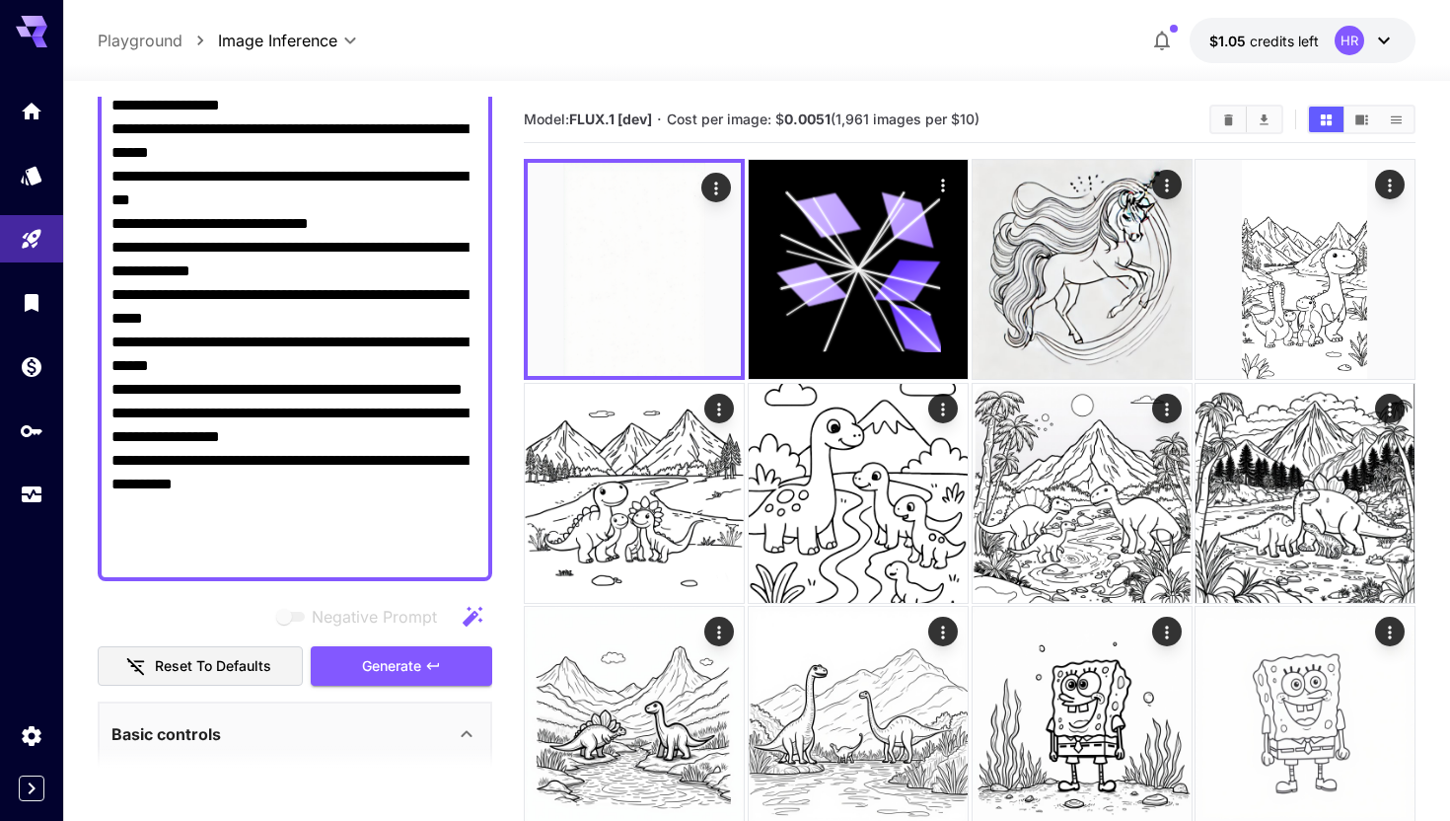
scroll to position [349, 0]
click at [481, 626] on button "button" at bounding box center [472, 615] width 39 height 39
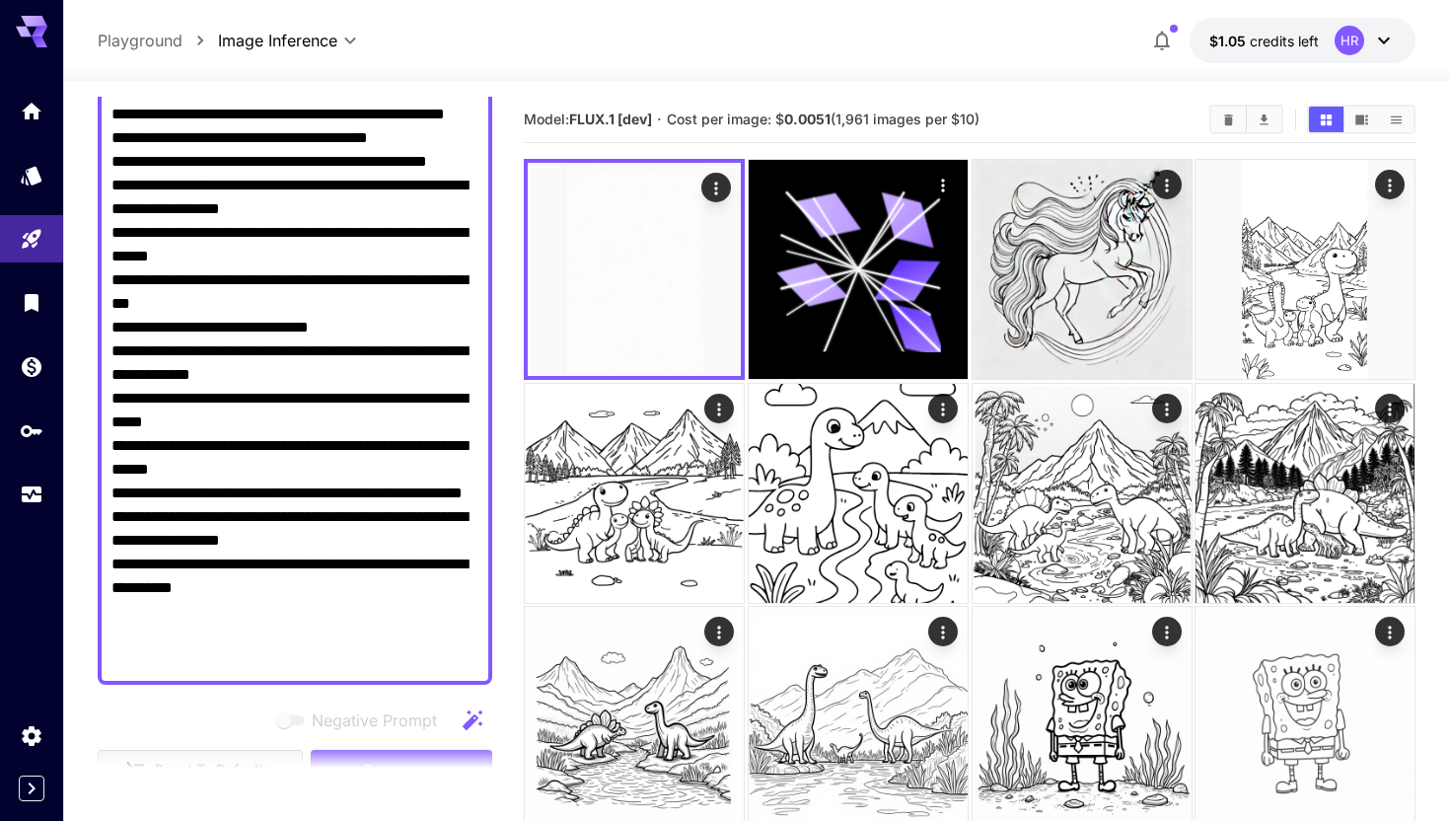
scroll to position [247, 0]
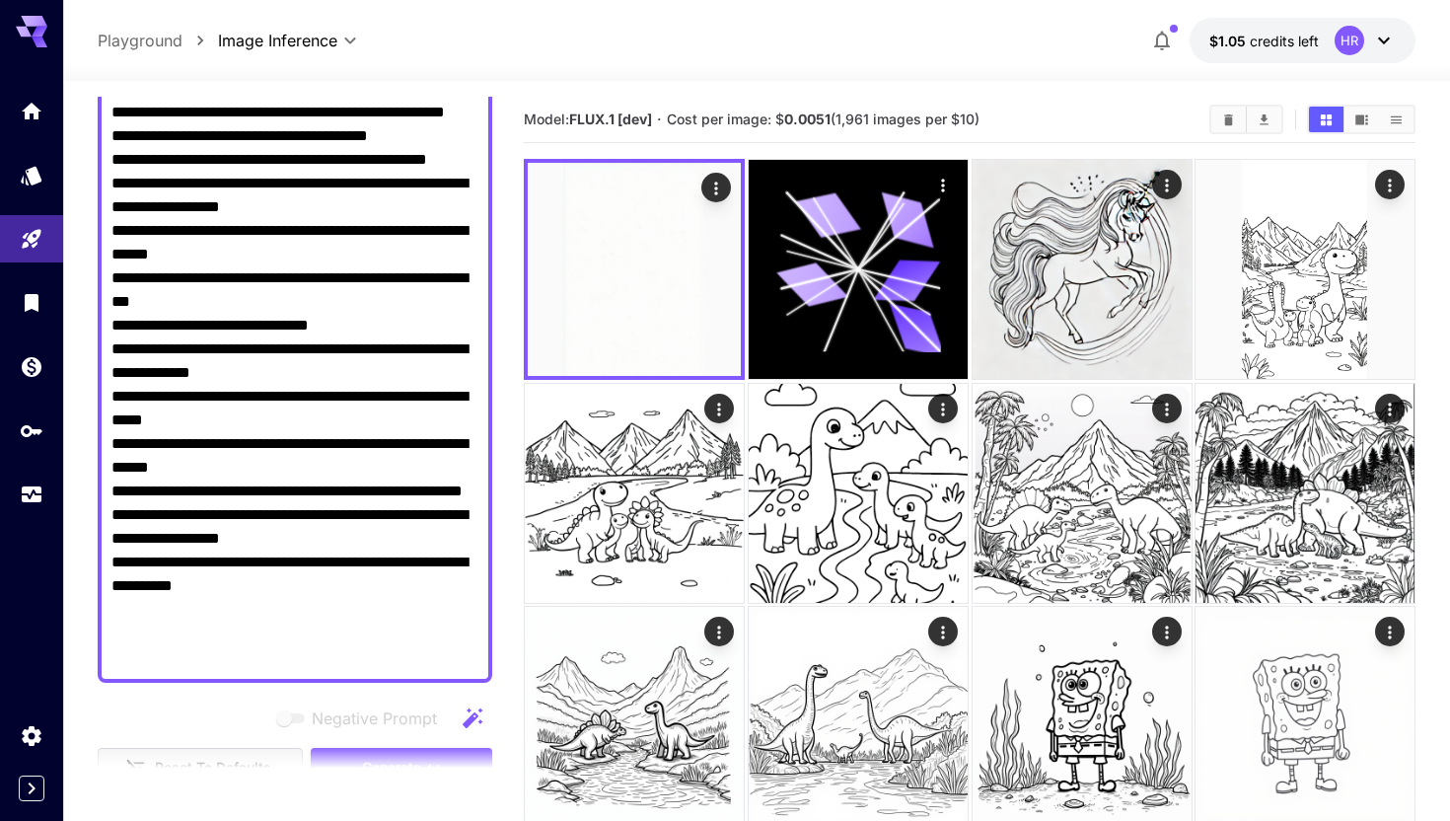
click at [478, 722] on icon "button" at bounding box center [473, 718] width 24 height 24
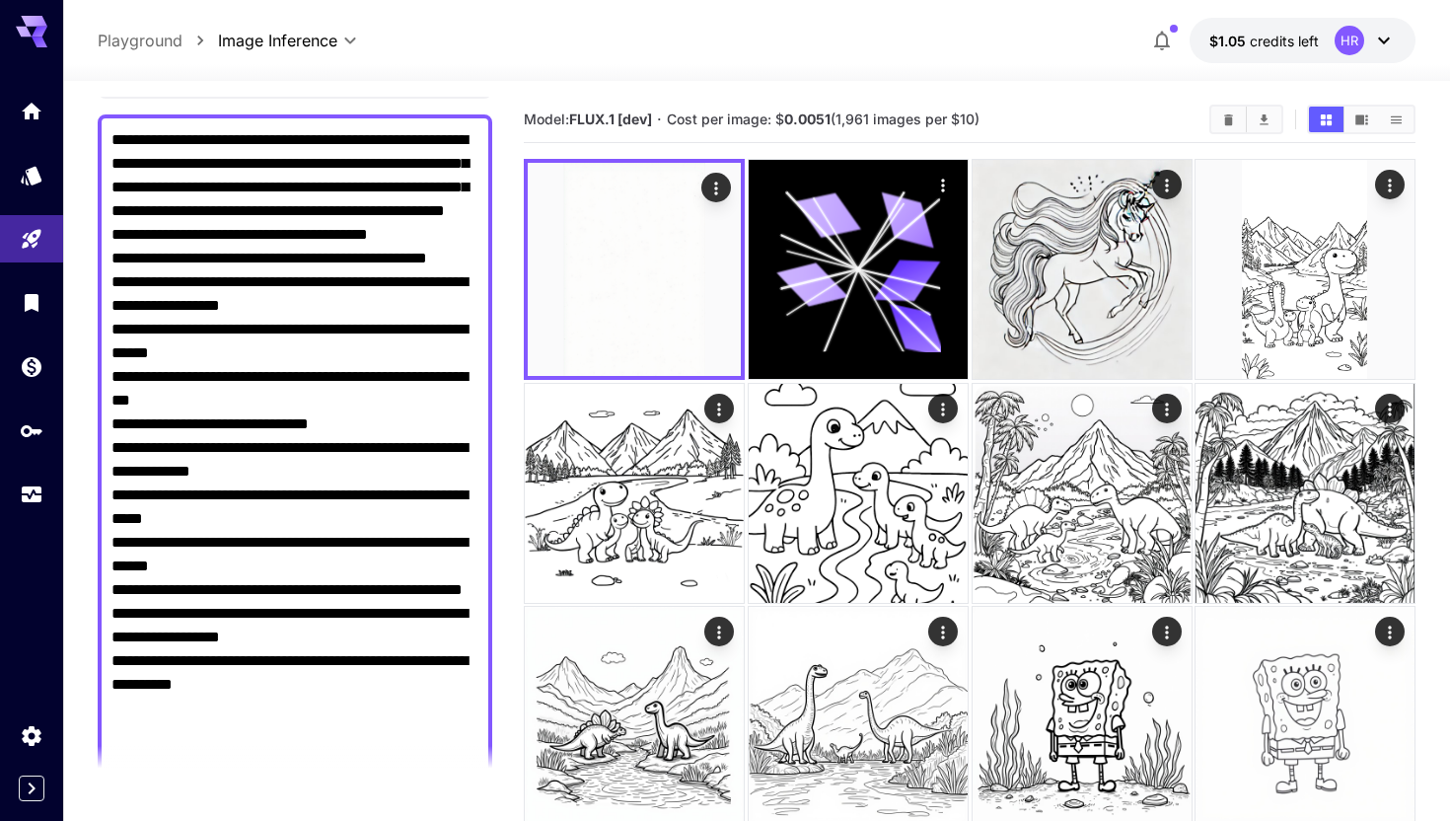
scroll to position [147, 0]
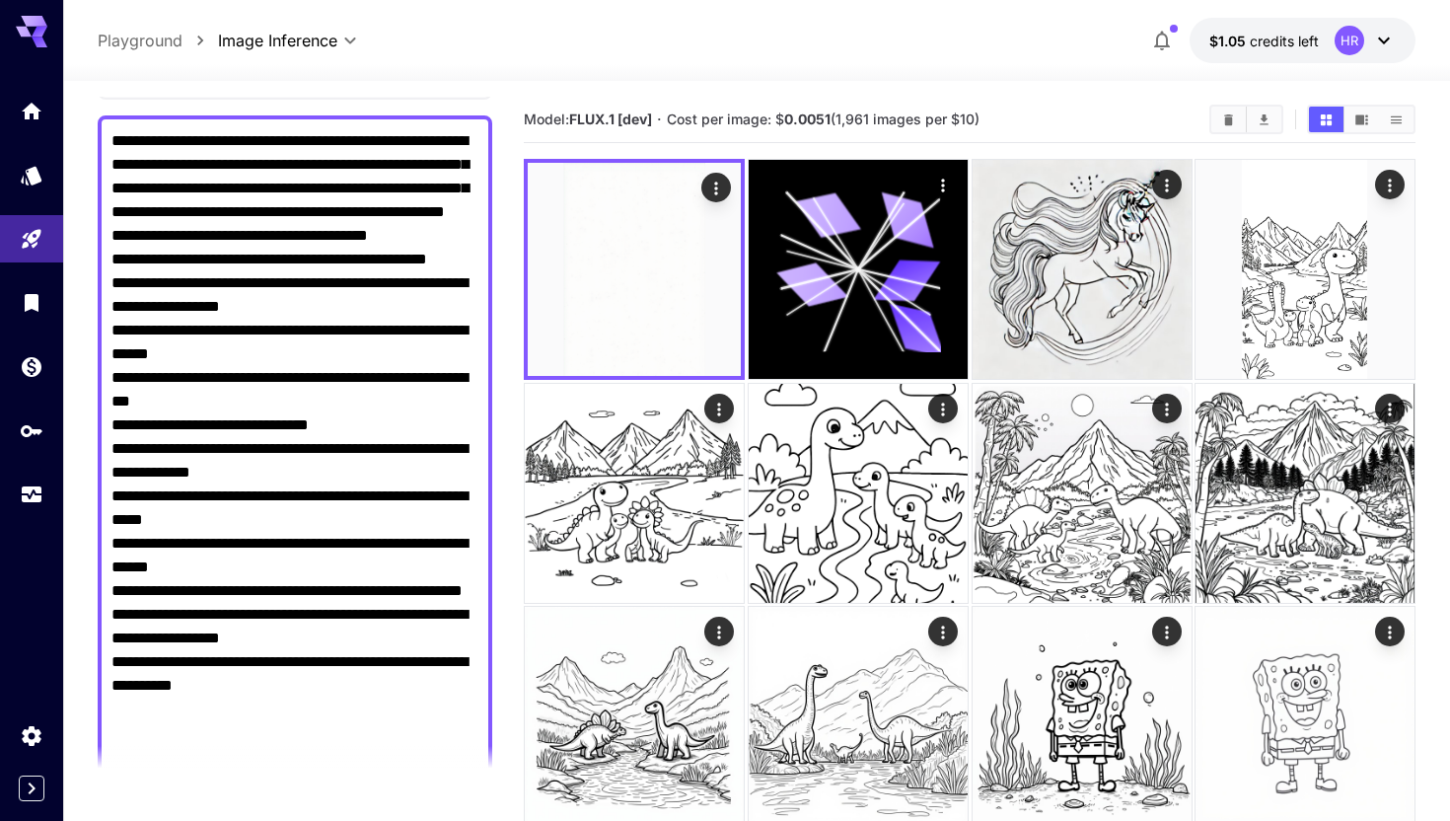
click at [302, 235] on textarea "**********" at bounding box center [294, 448] width 367 height 639
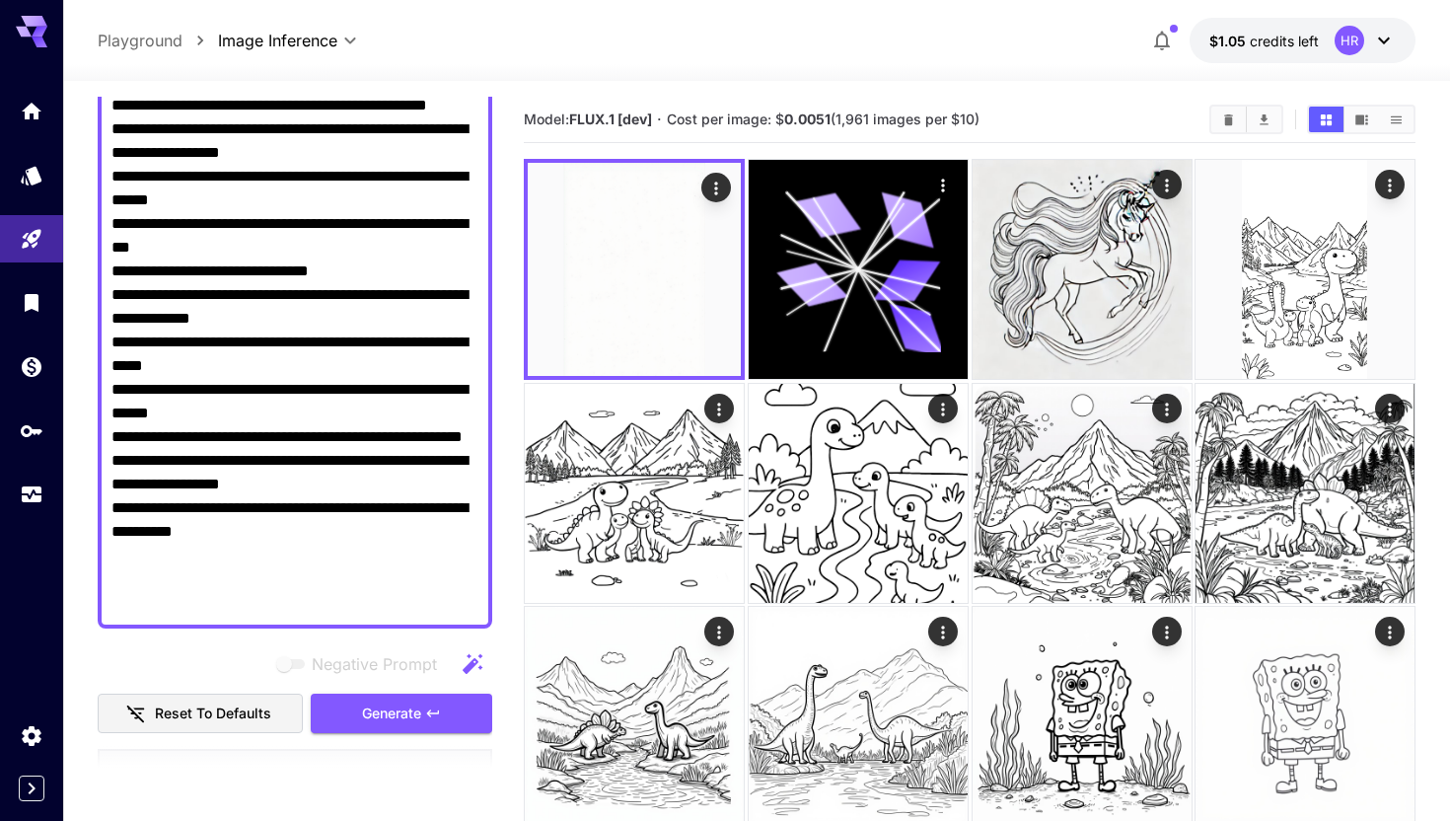
scroll to position [349, 0]
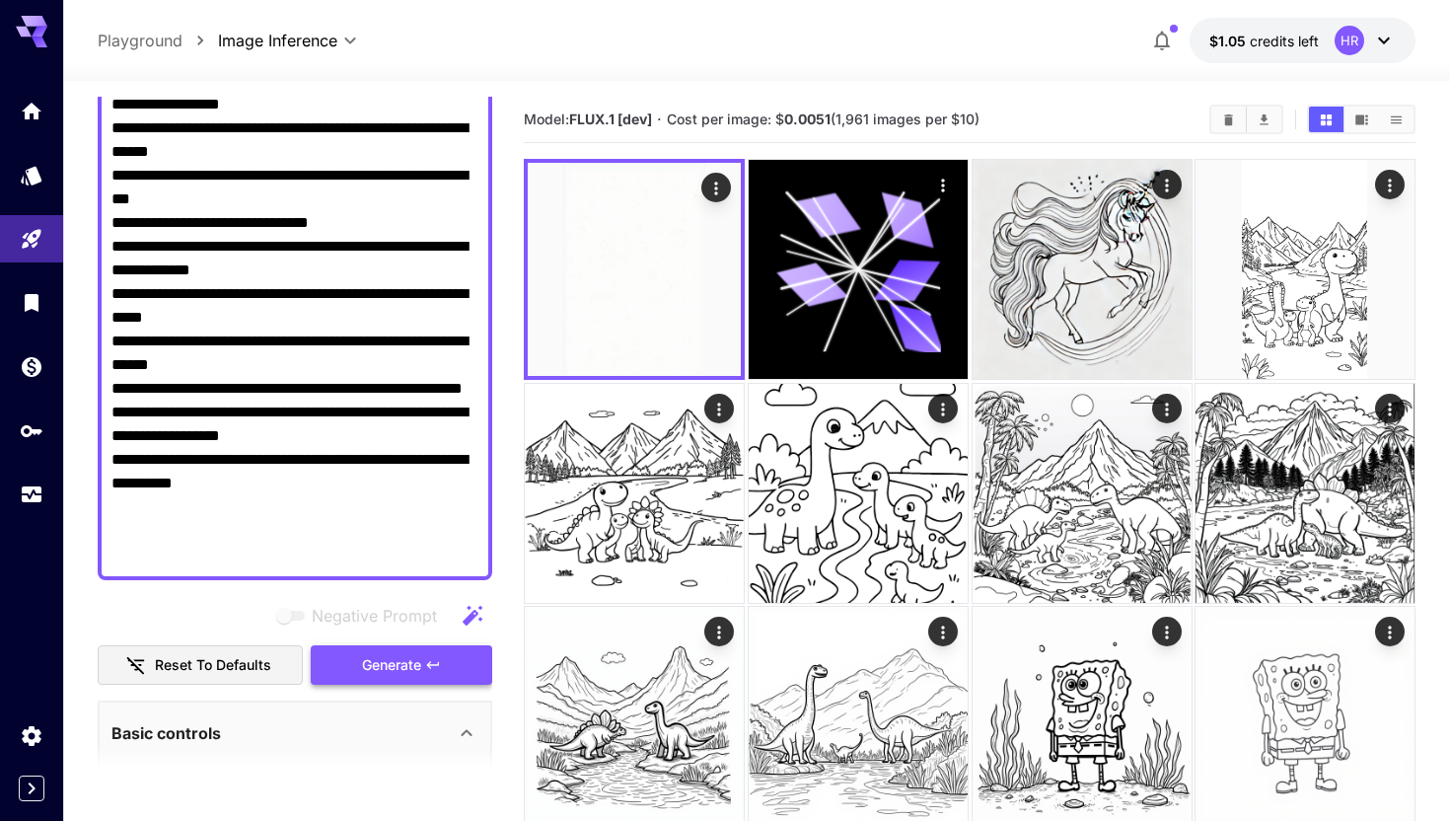
type textarea "**********"
click at [387, 667] on span "Generate" at bounding box center [391, 665] width 59 height 25
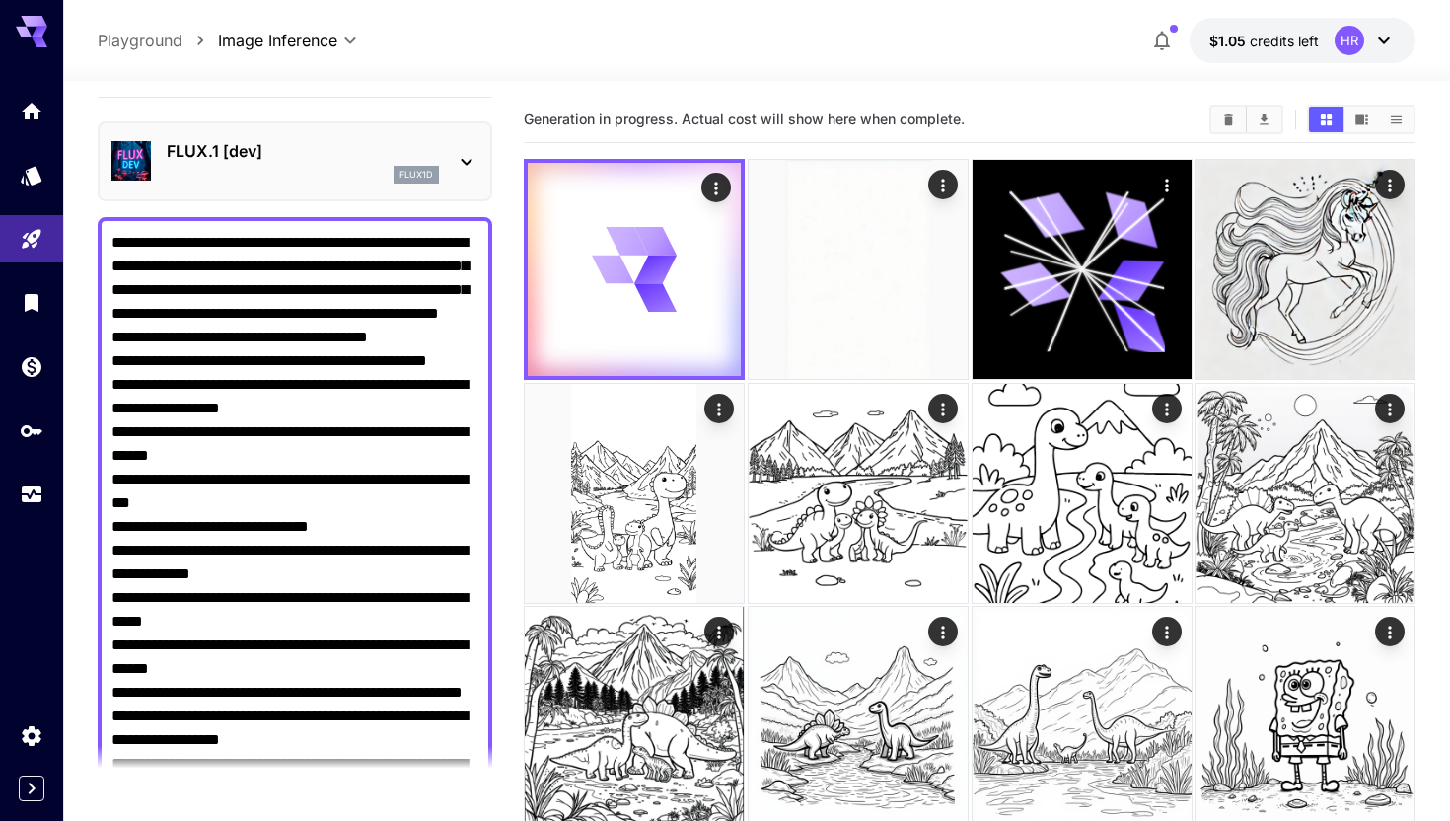
scroll to position [0, 0]
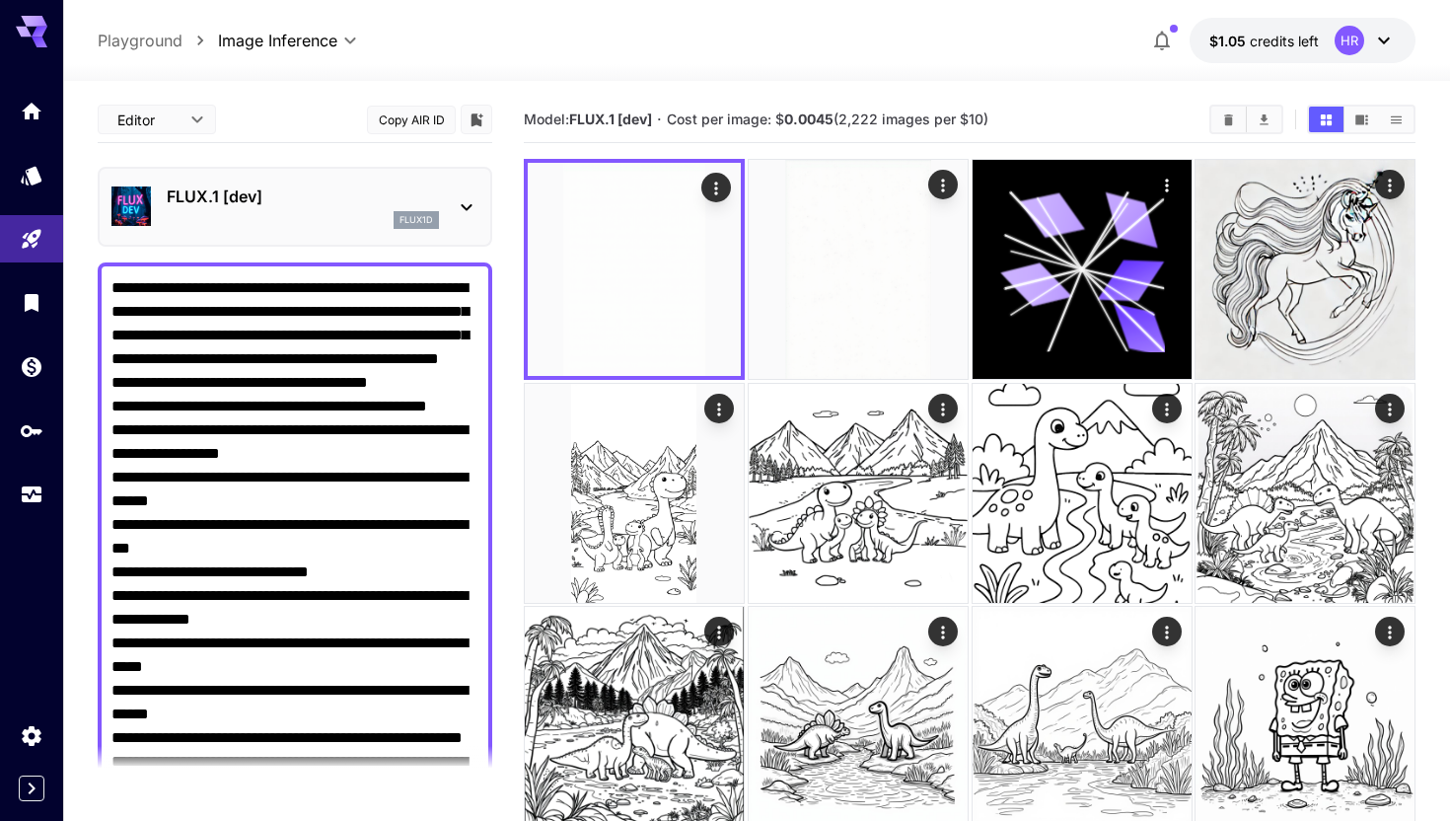
click at [344, 195] on p "FLUX.1 [dev]" at bounding box center [303, 196] width 272 height 24
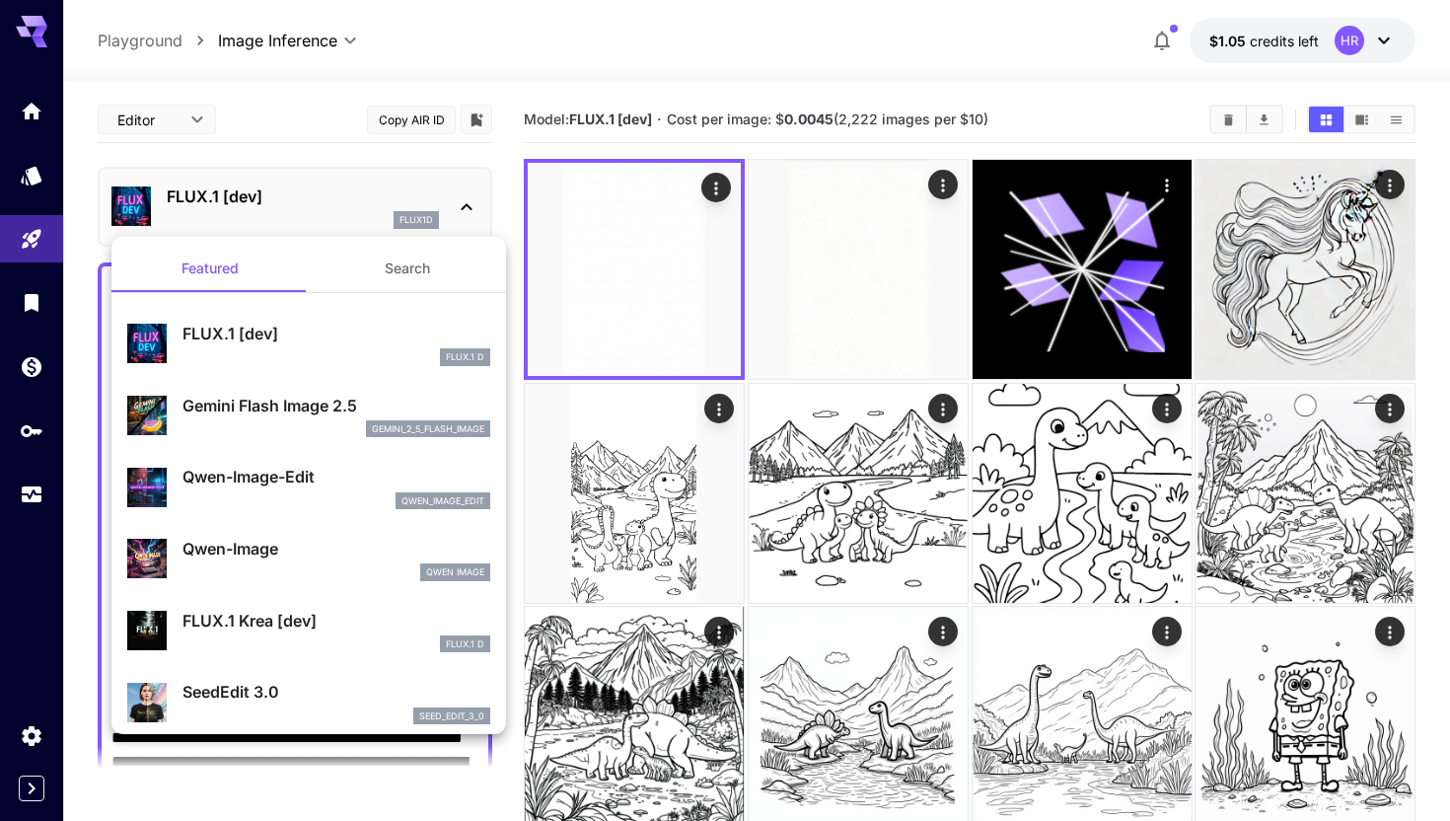
click at [369, 258] on button "Search" at bounding box center [407, 268] width 197 height 47
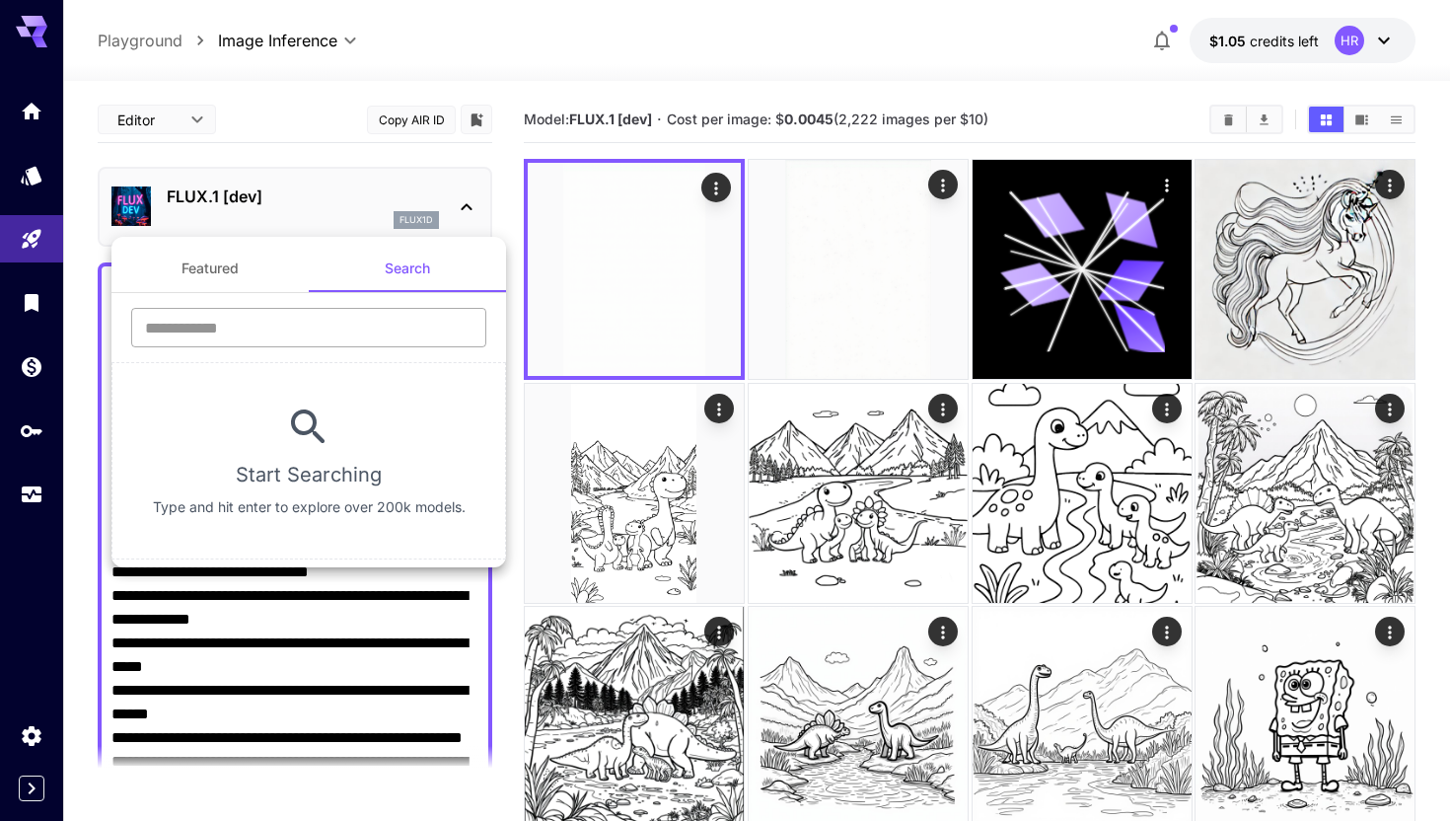
click at [322, 326] on input "text" at bounding box center [308, 327] width 355 height 39
type input "*"
click at [198, 246] on button "Featured" at bounding box center [209, 268] width 197 height 47
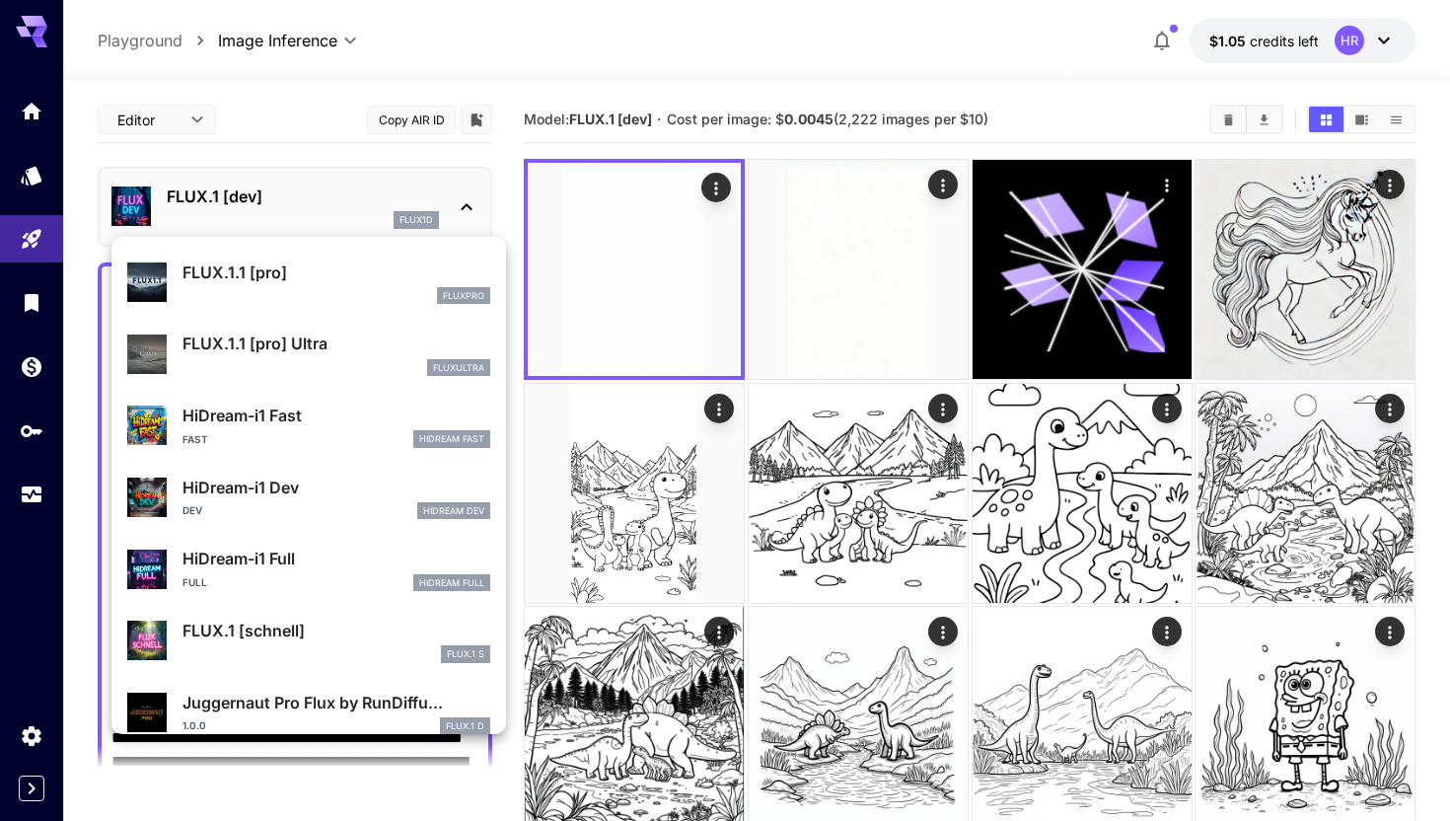
scroll to position [1524, 0]
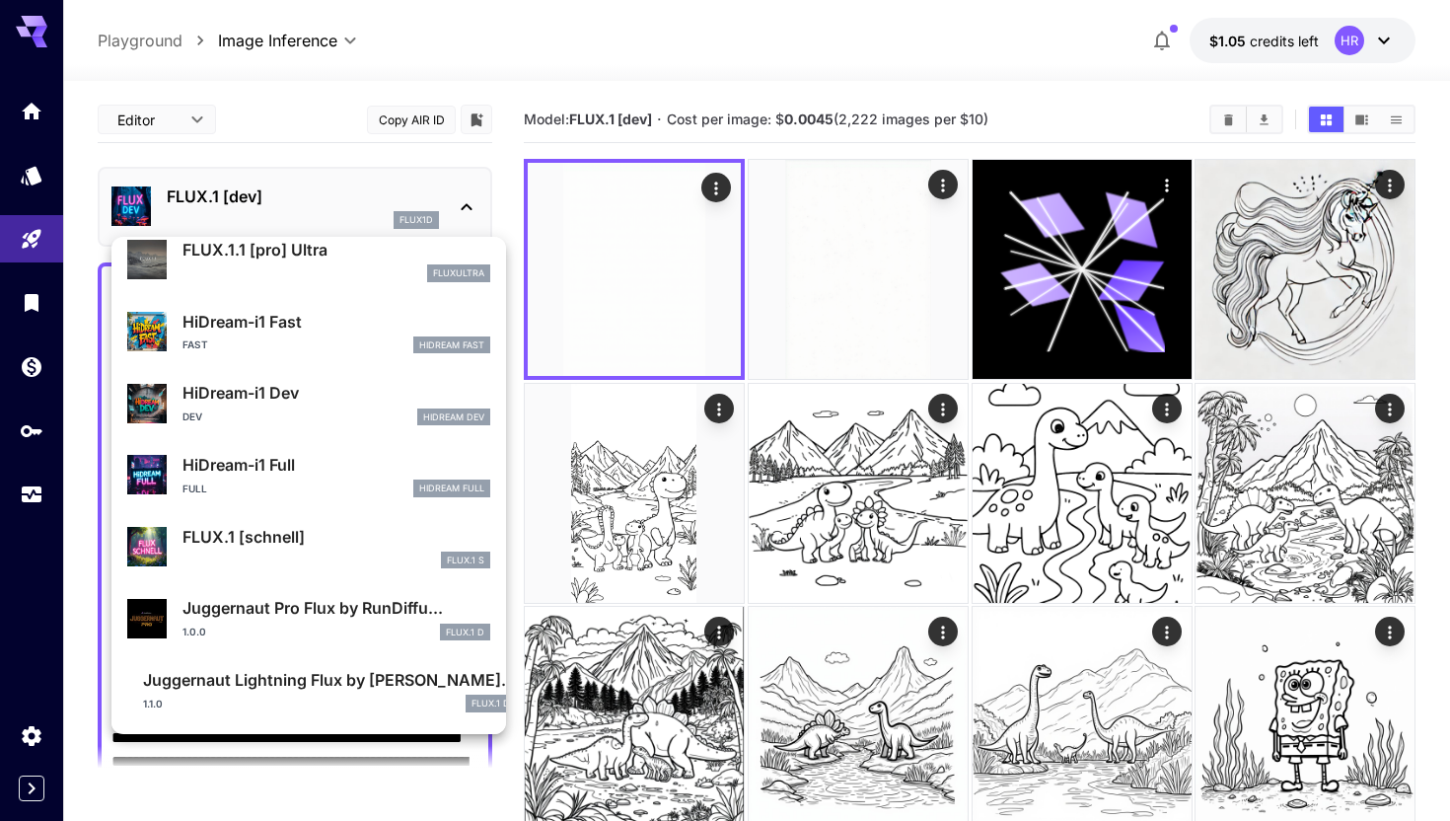
click at [246, 544] on p "FLUX.1 [schnell]" at bounding box center [337, 537] width 308 height 24
type input "*"
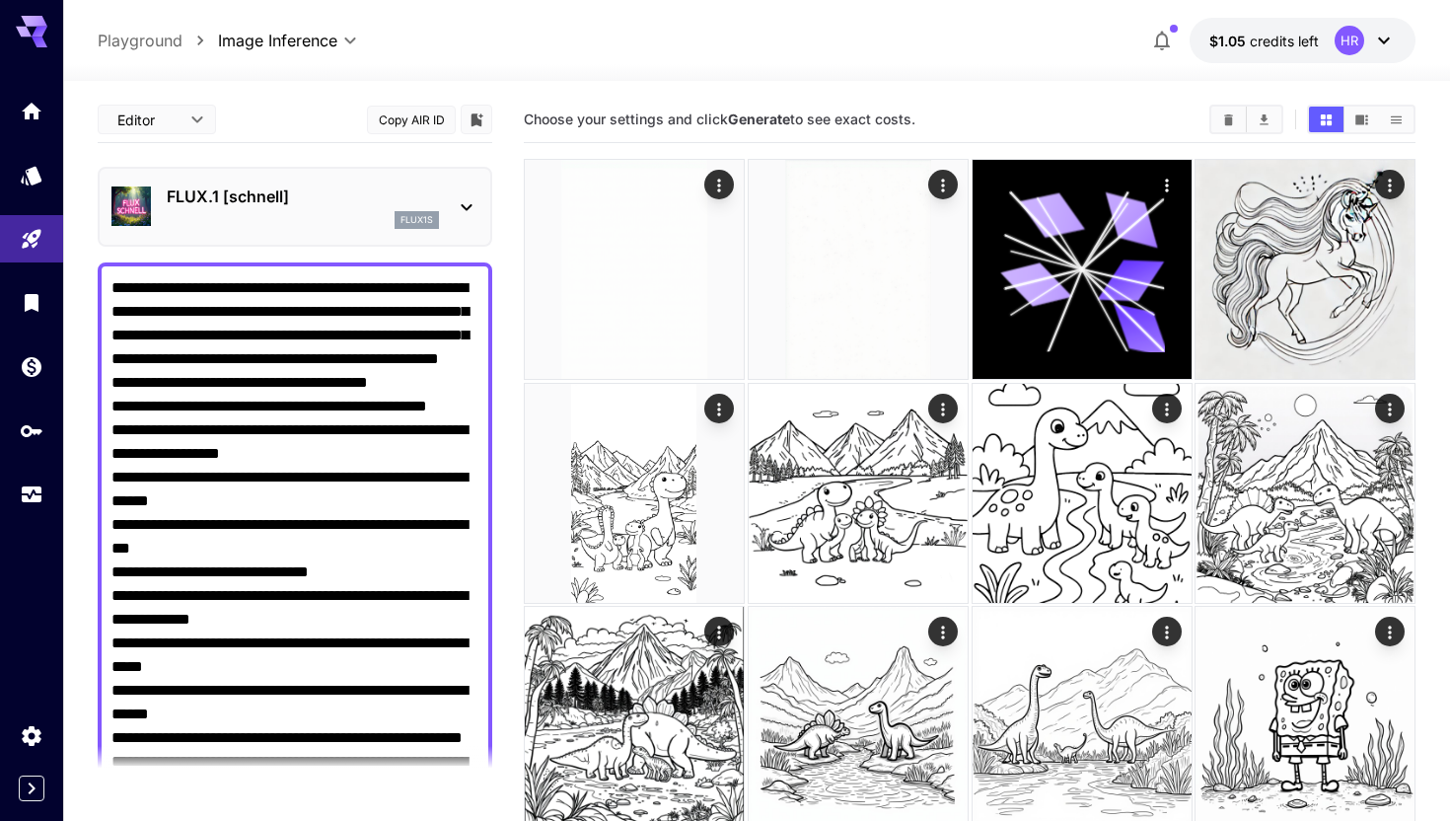
click at [411, 120] on button "Copy AIR ID" at bounding box center [411, 120] width 89 height 29
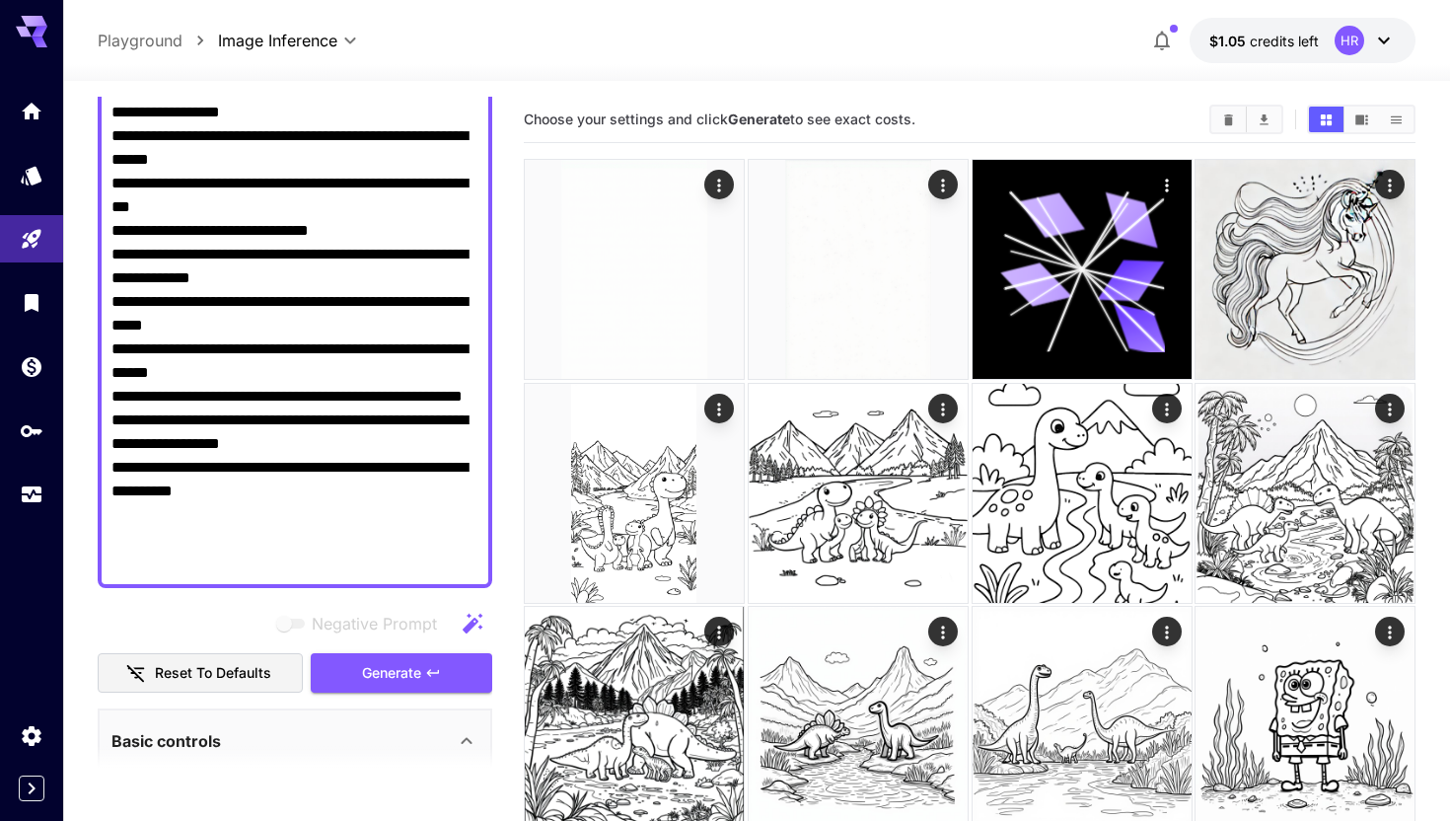
scroll to position [340, 0]
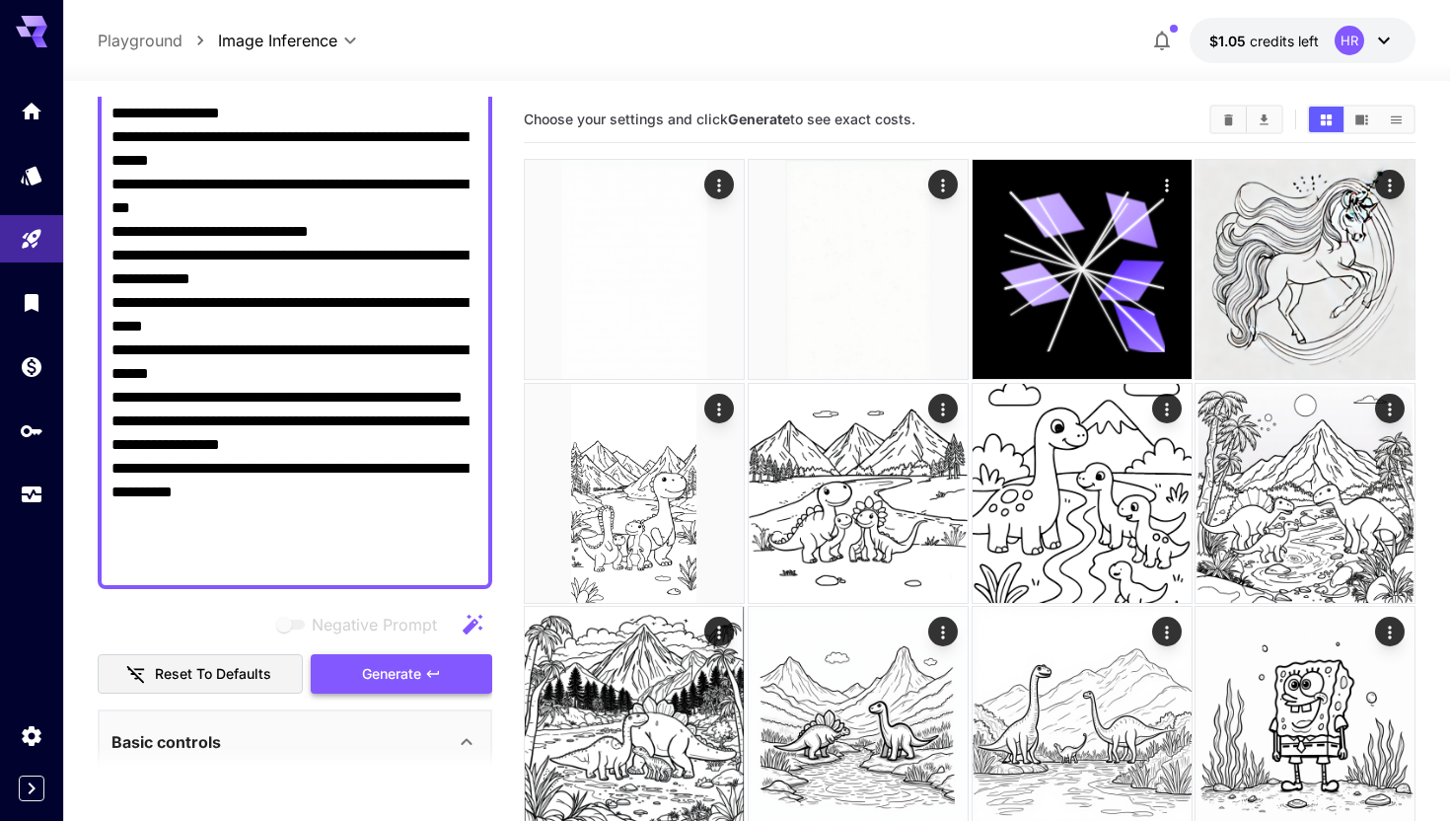
click at [406, 676] on span "Generate" at bounding box center [391, 674] width 59 height 25
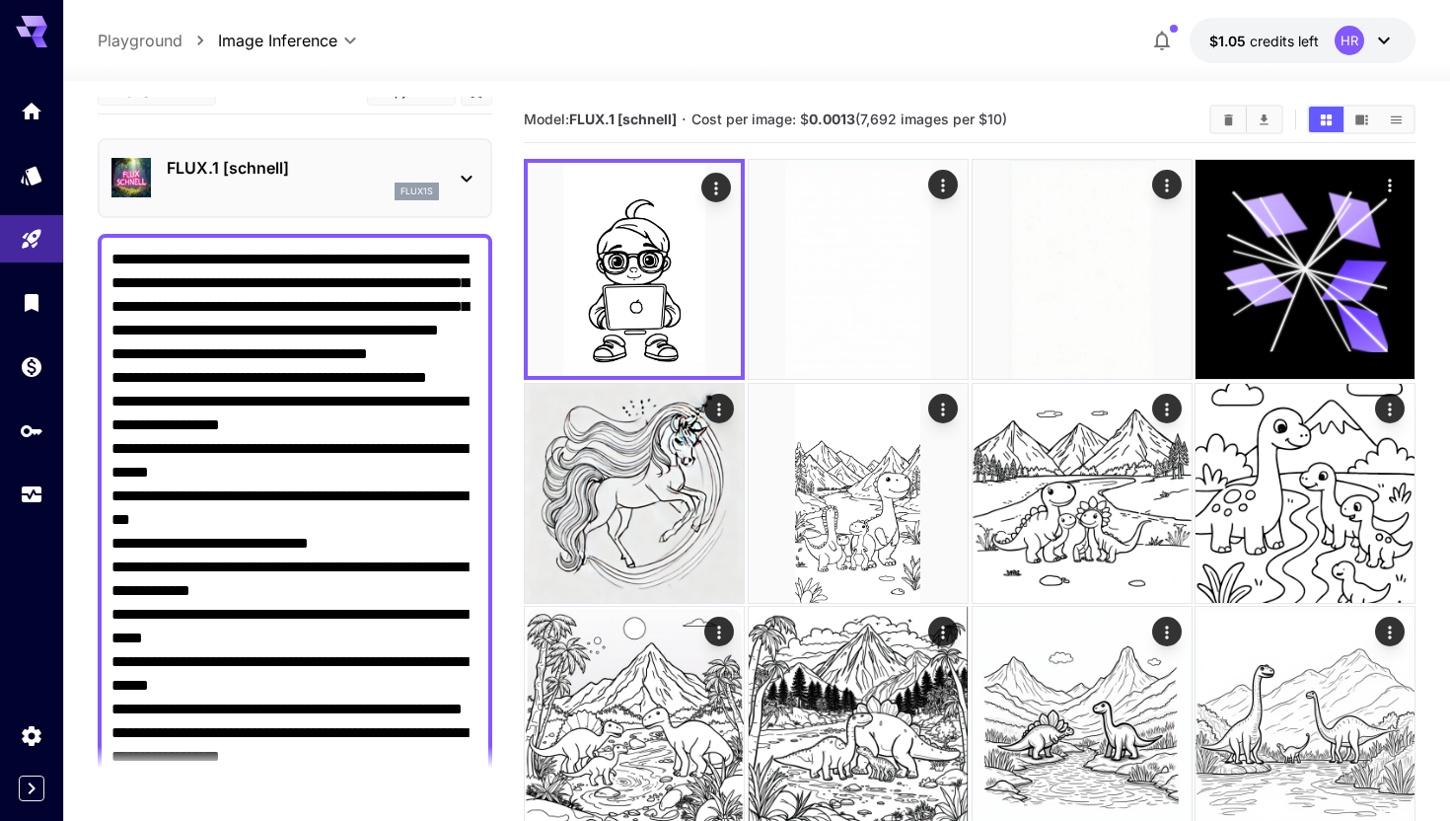
scroll to position [0, 0]
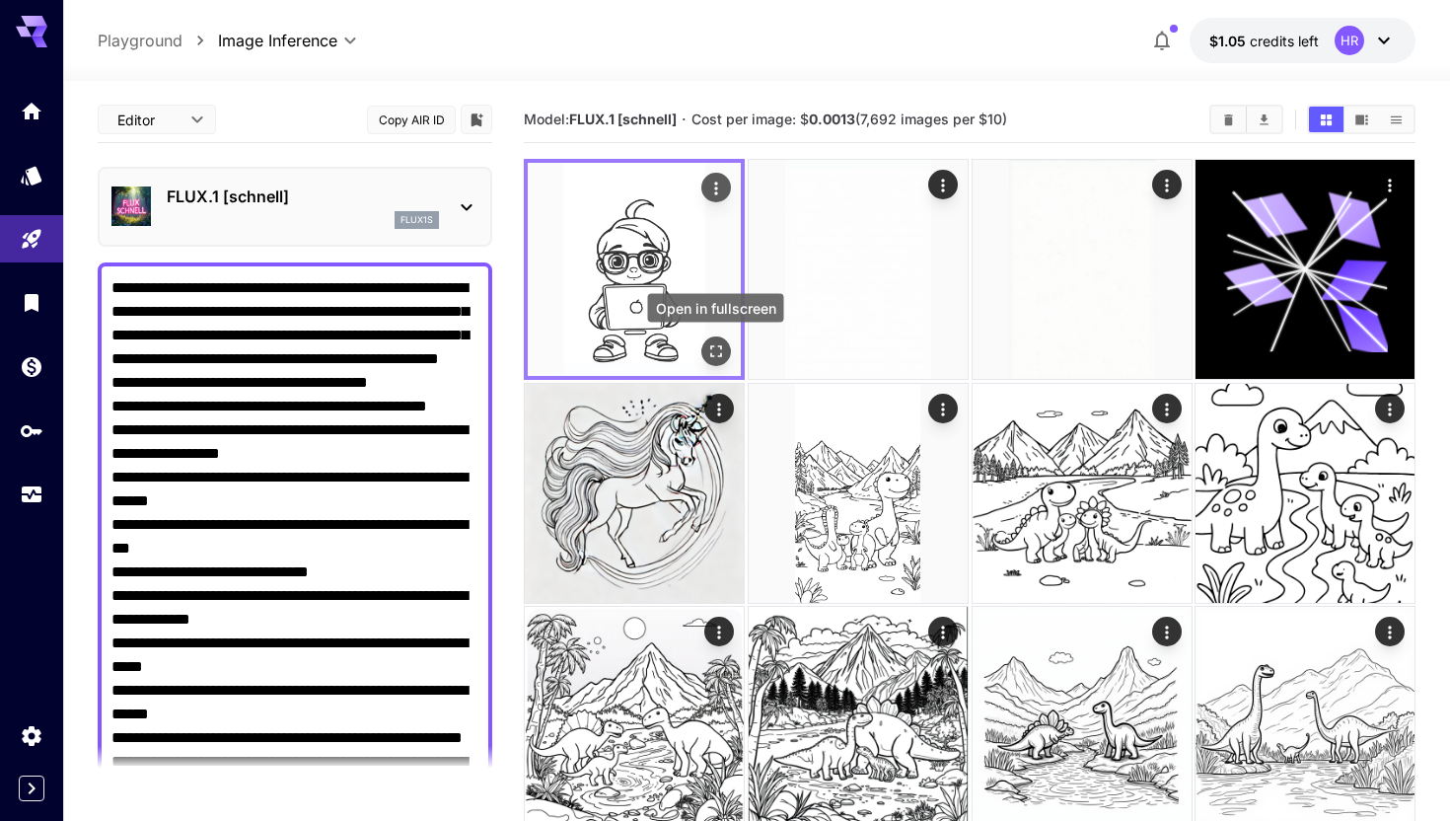
click at [717, 349] on icon "Open in fullscreen" at bounding box center [716, 351] width 20 height 20
